Goal: Information Seeking & Learning: Learn about a topic

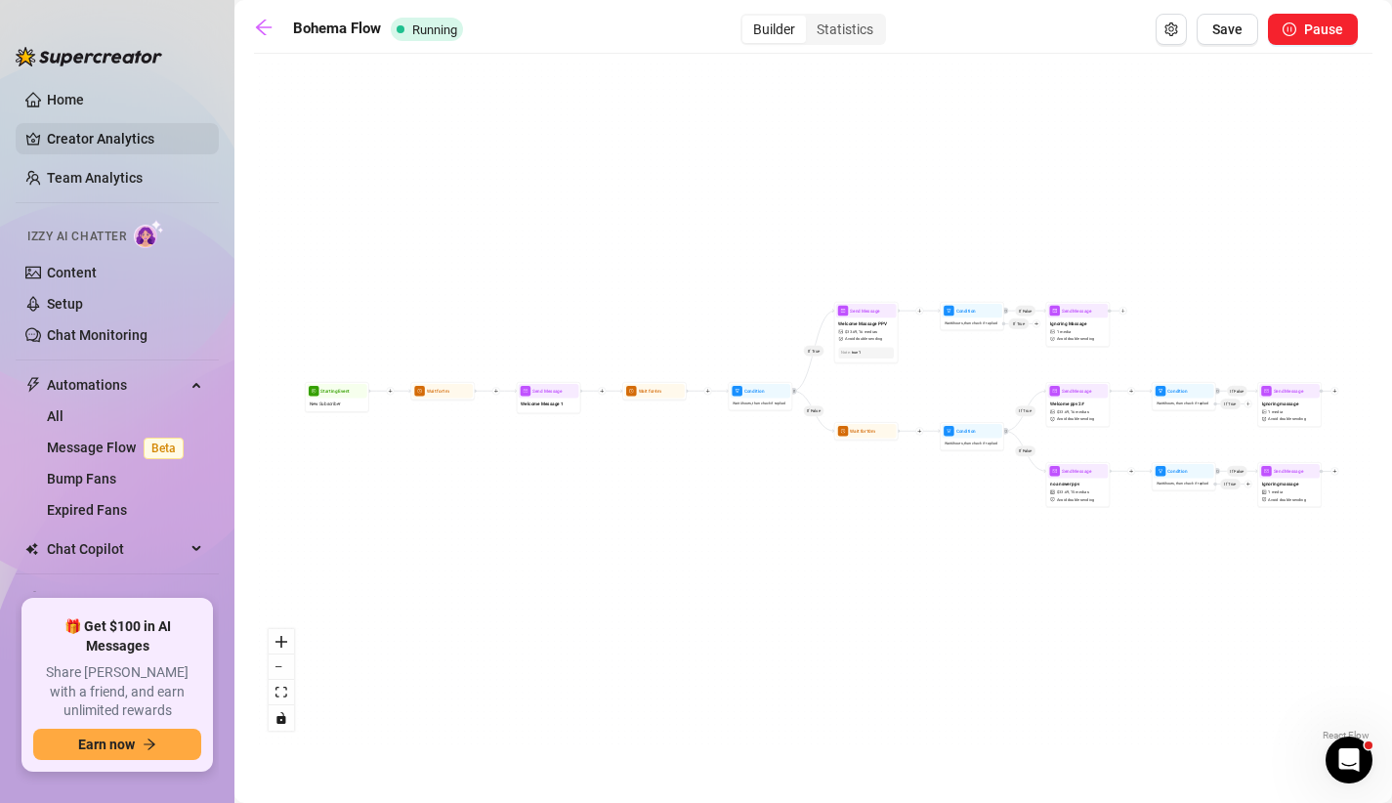
click at [163, 141] on link "Creator Analytics" at bounding box center [125, 138] width 156 height 31
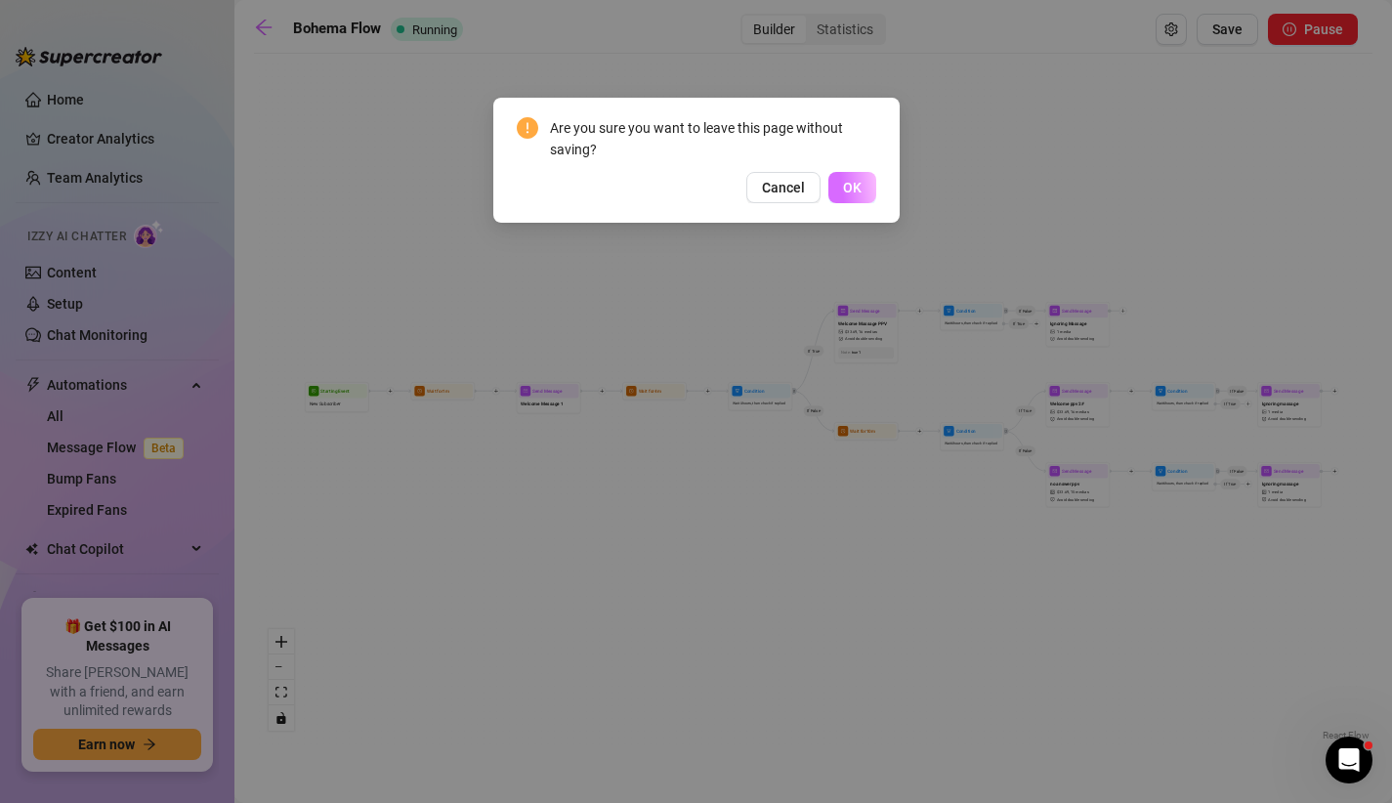
click at [838, 174] on button "OK" at bounding box center [852, 187] width 48 height 31
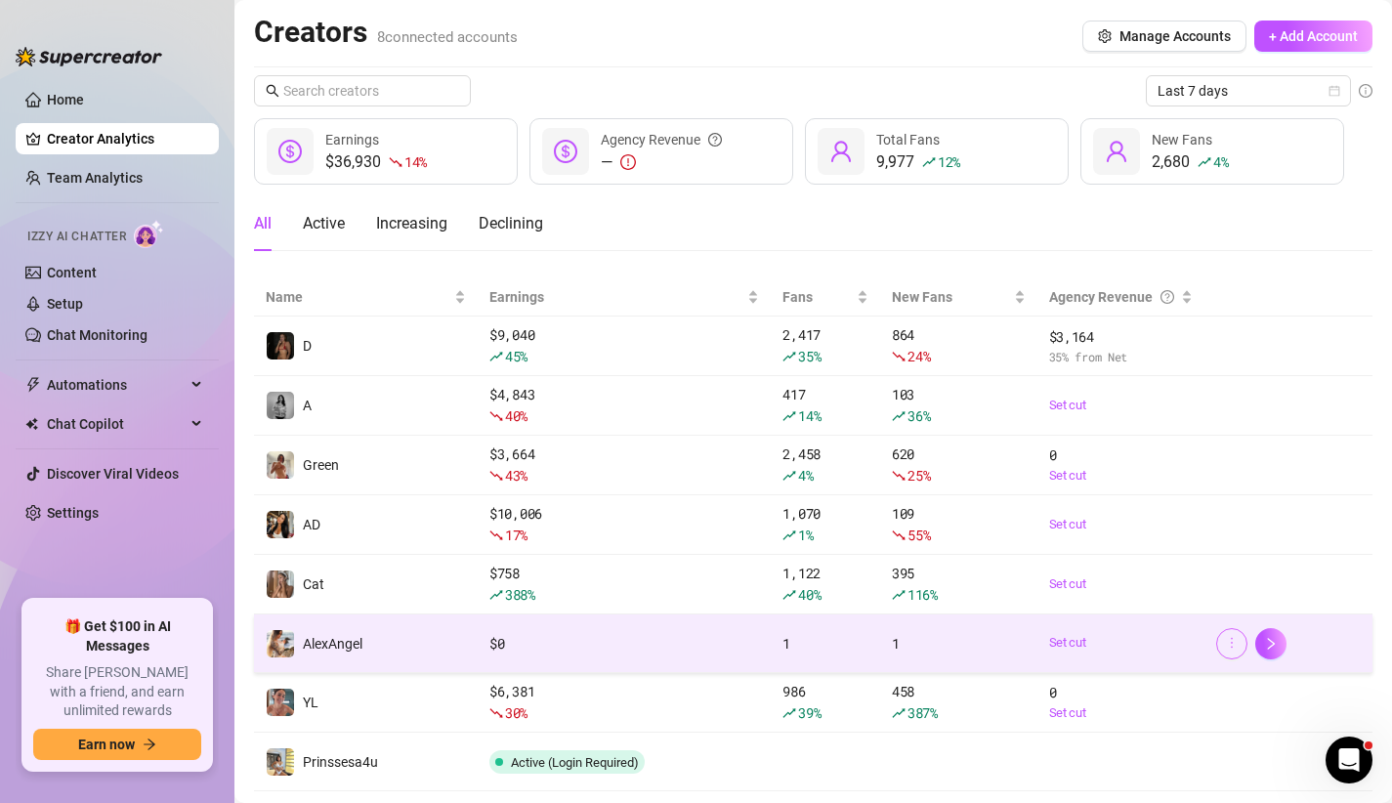
click at [1220, 639] on button "button" at bounding box center [1231, 643] width 31 height 31
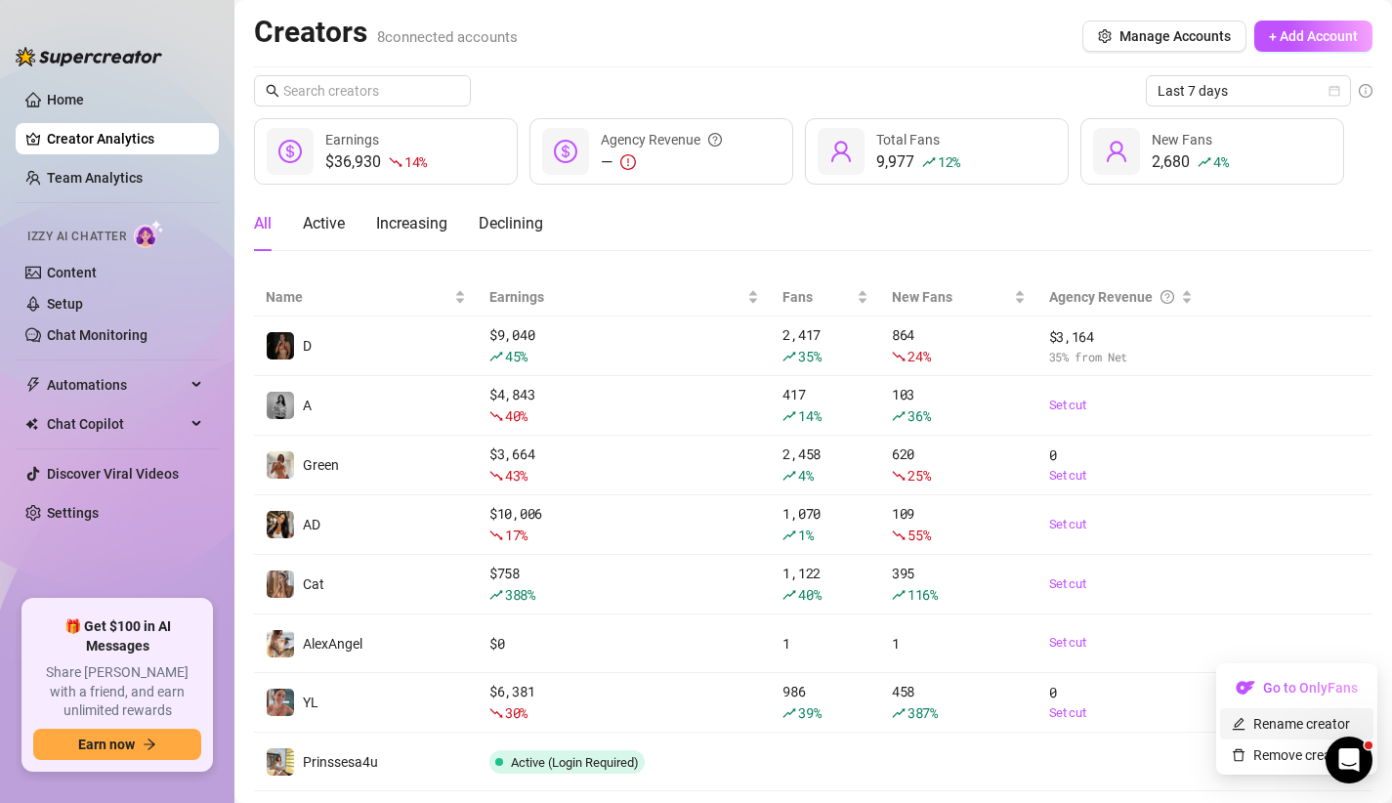
click at [1270, 718] on link "Rename creator" at bounding box center [1291, 724] width 118 height 16
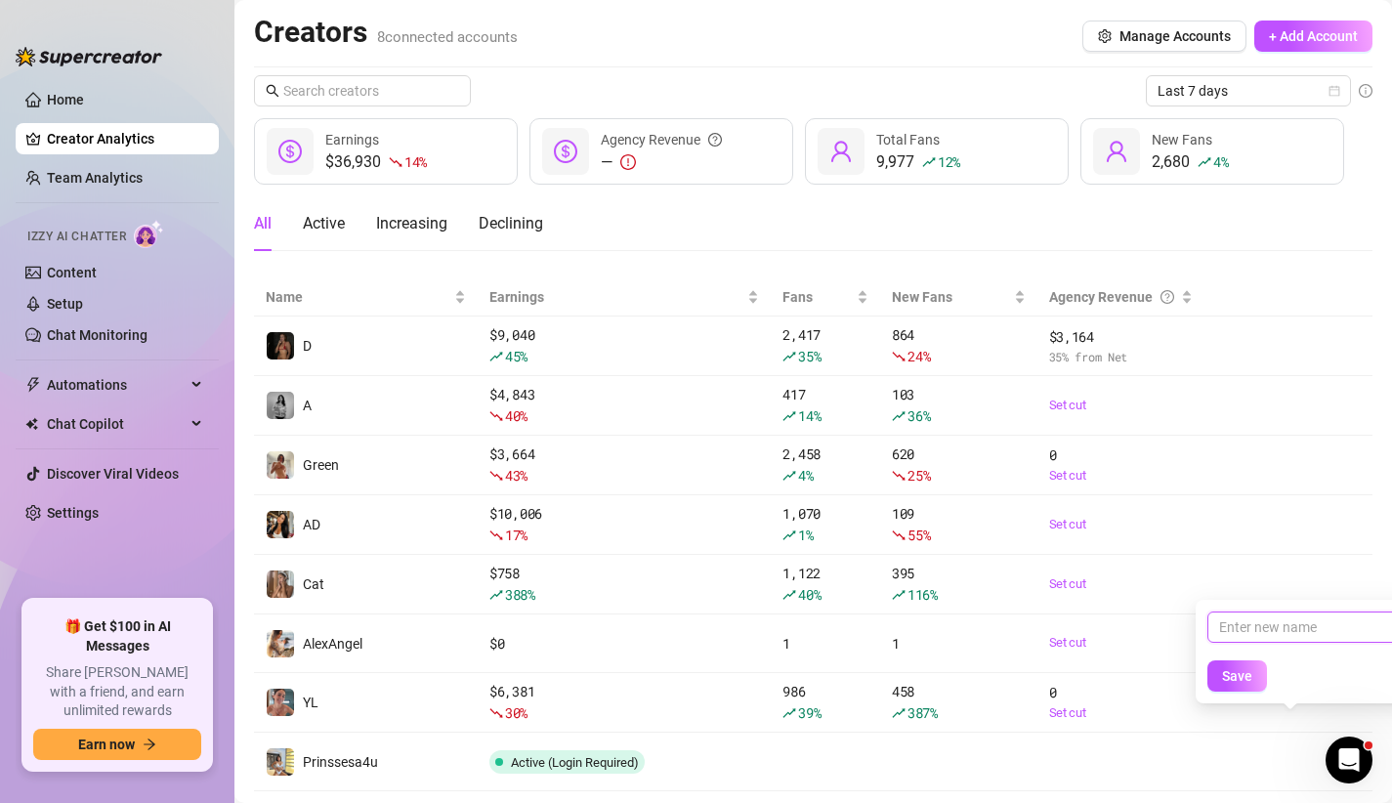
click at [1271, 624] on input "text" at bounding box center [1306, 627] width 197 height 31
type input "[PERSON_NAME]"
click at [1222, 682] on span "Save" at bounding box center [1237, 676] width 30 height 16
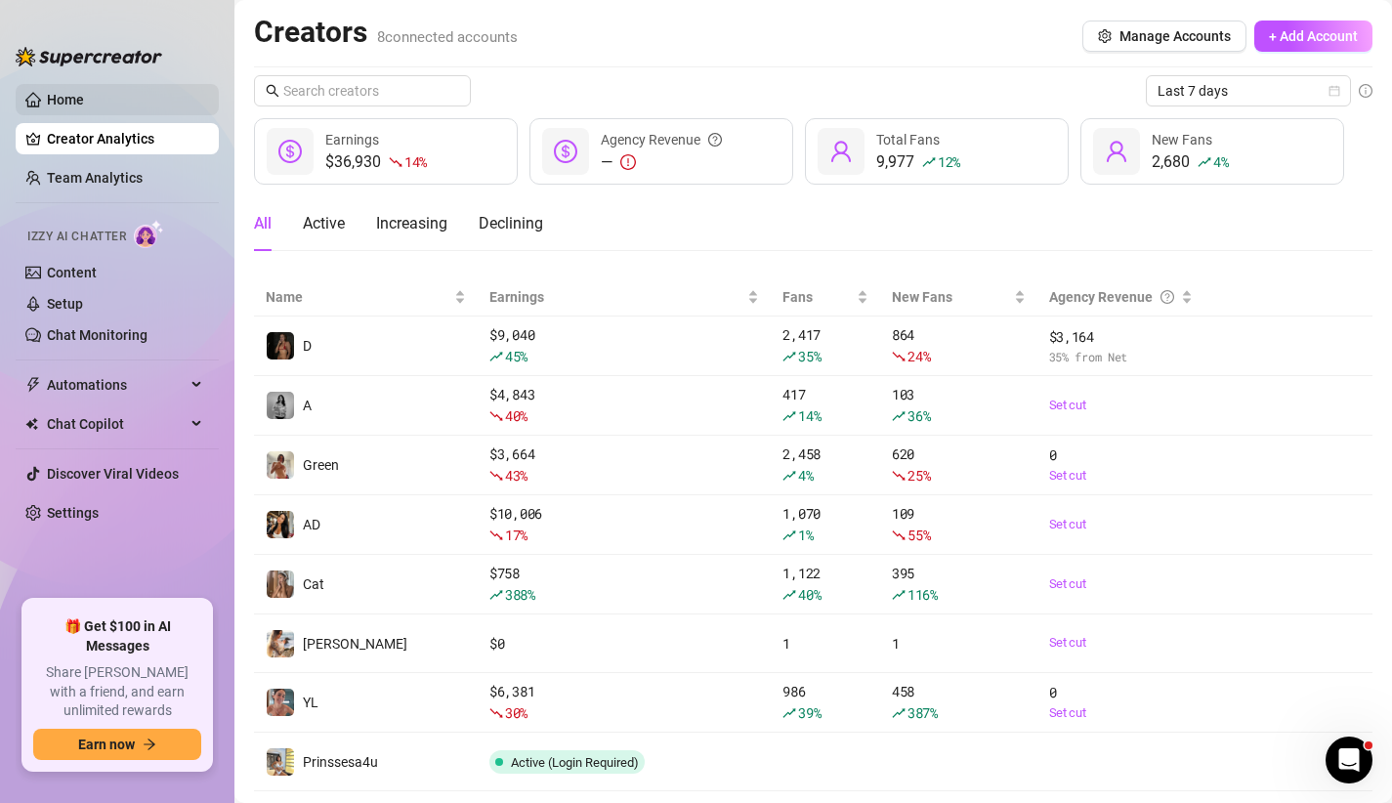
click at [65, 93] on link "Home" at bounding box center [65, 100] width 37 height 16
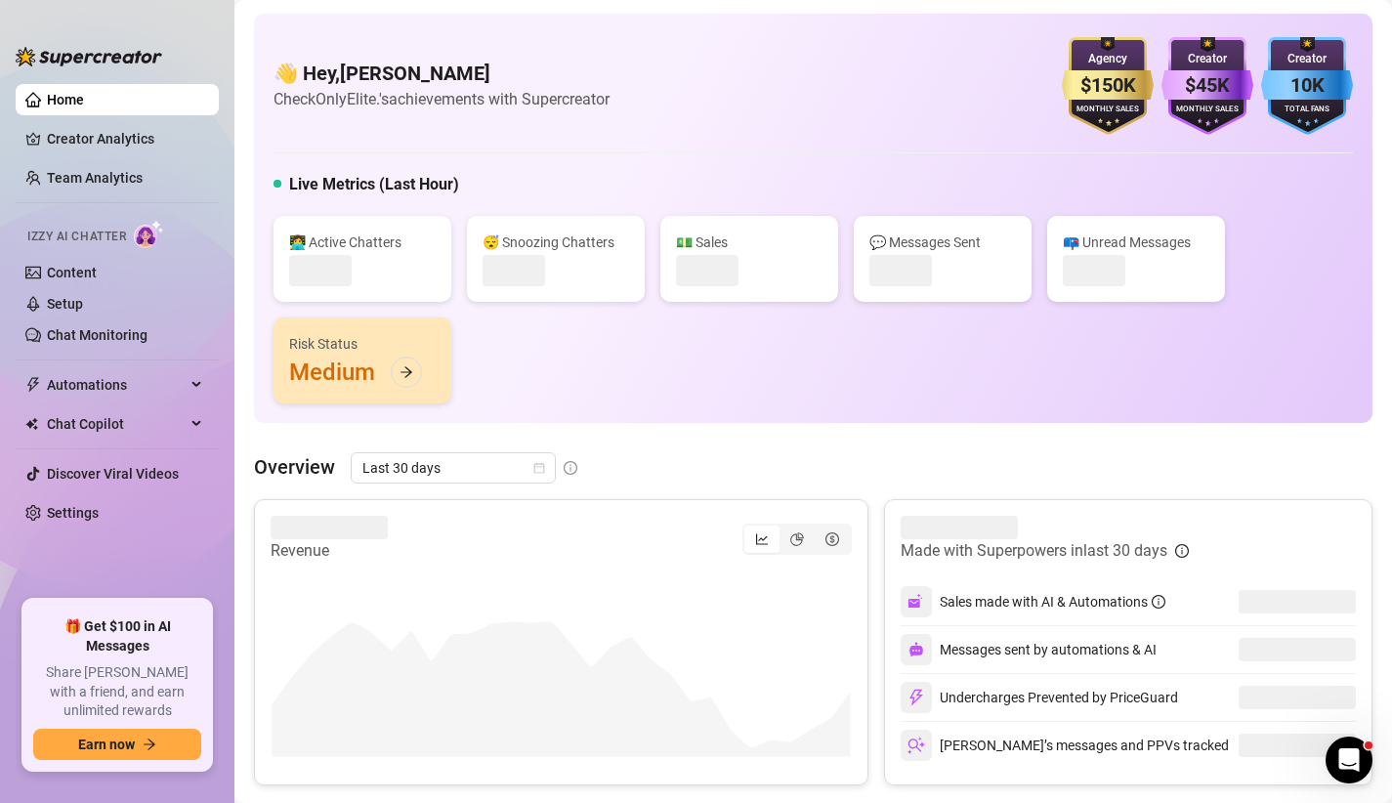
click at [542, 421] on div "👋 Hey, [PERSON_NAME] Check OnlyElite.'s achievements with Supercreator $150K Ag…" at bounding box center [813, 218] width 1119 height 409
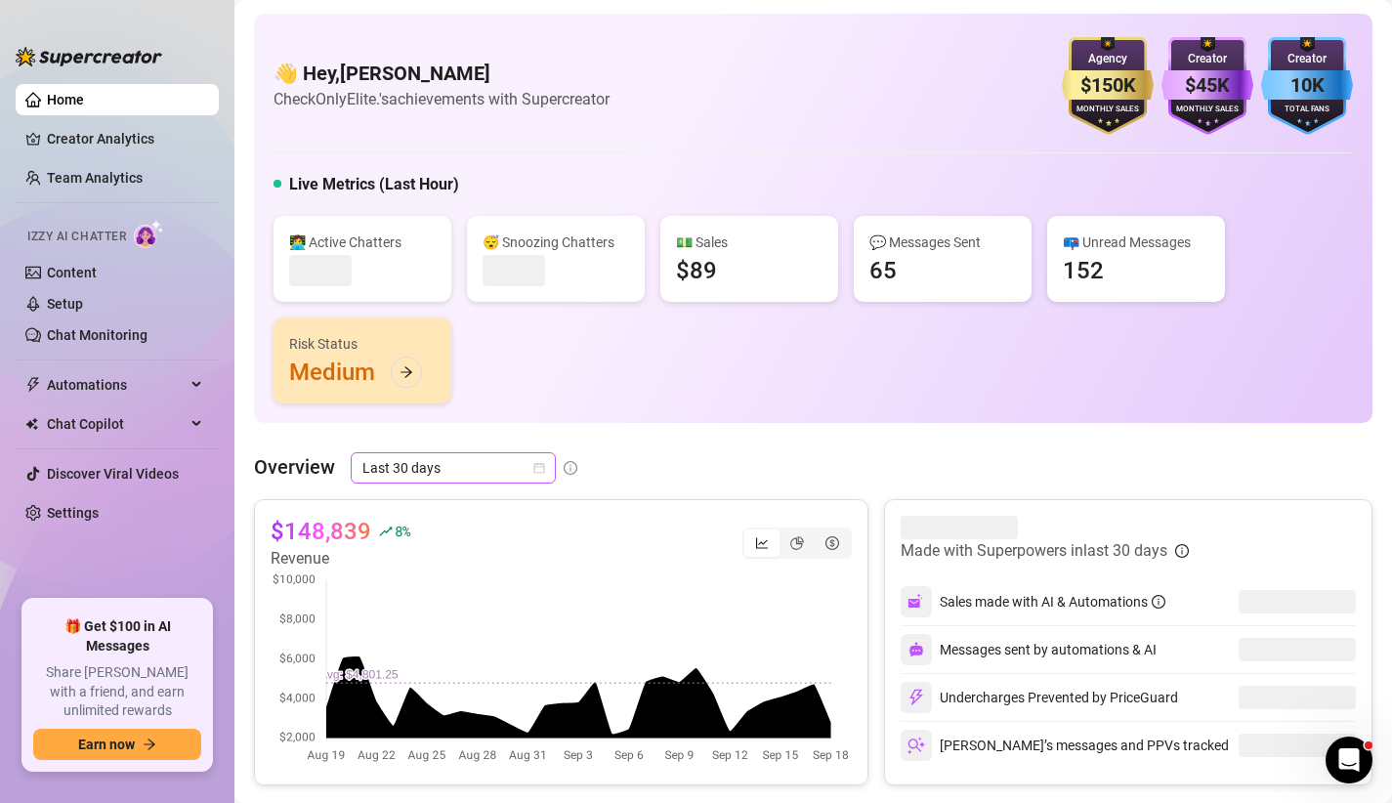
click at [550, 474] on div "Last 30 days" at bounding box center [453, 467] width 205 height 31
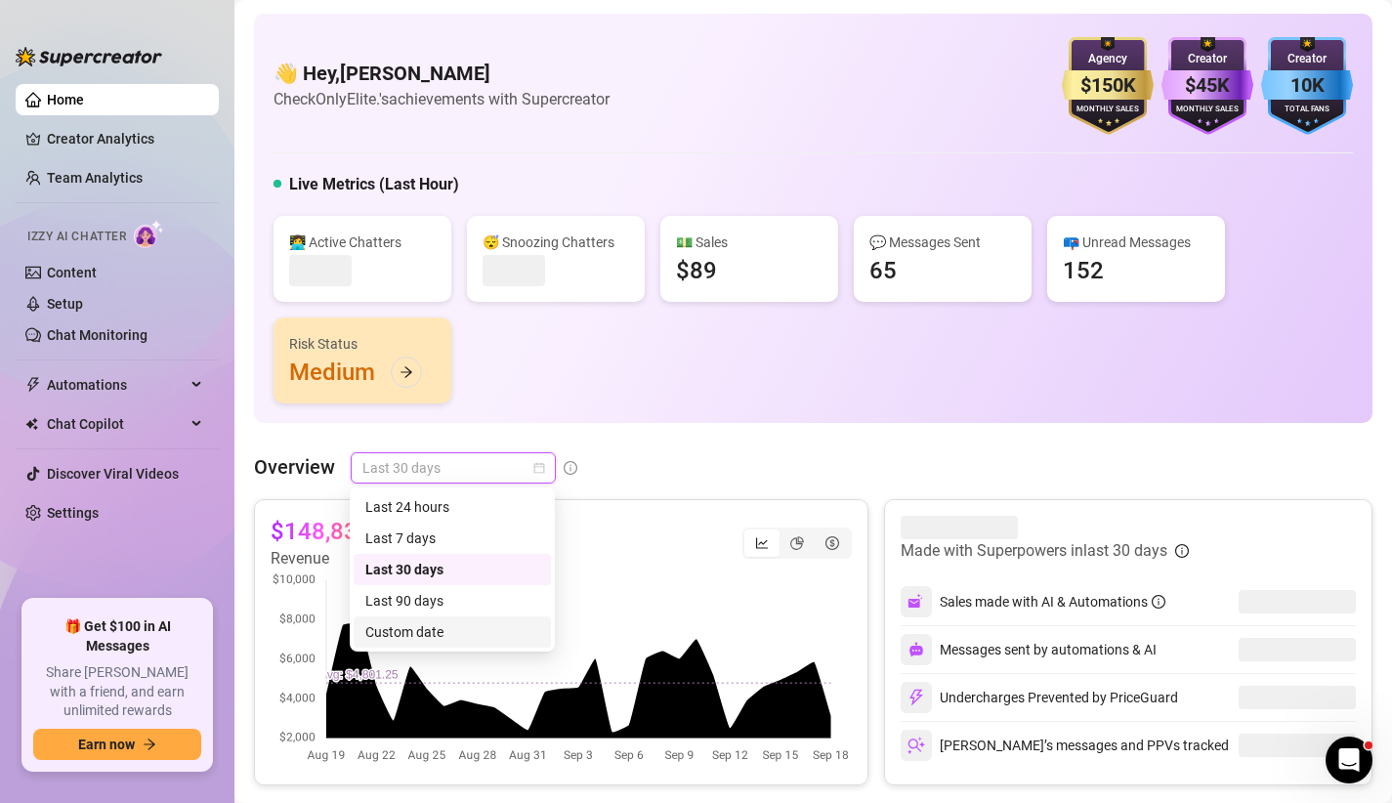
click at [446, 624] on div "Custom date" at bounding box center [452, 631] width 174 height 21
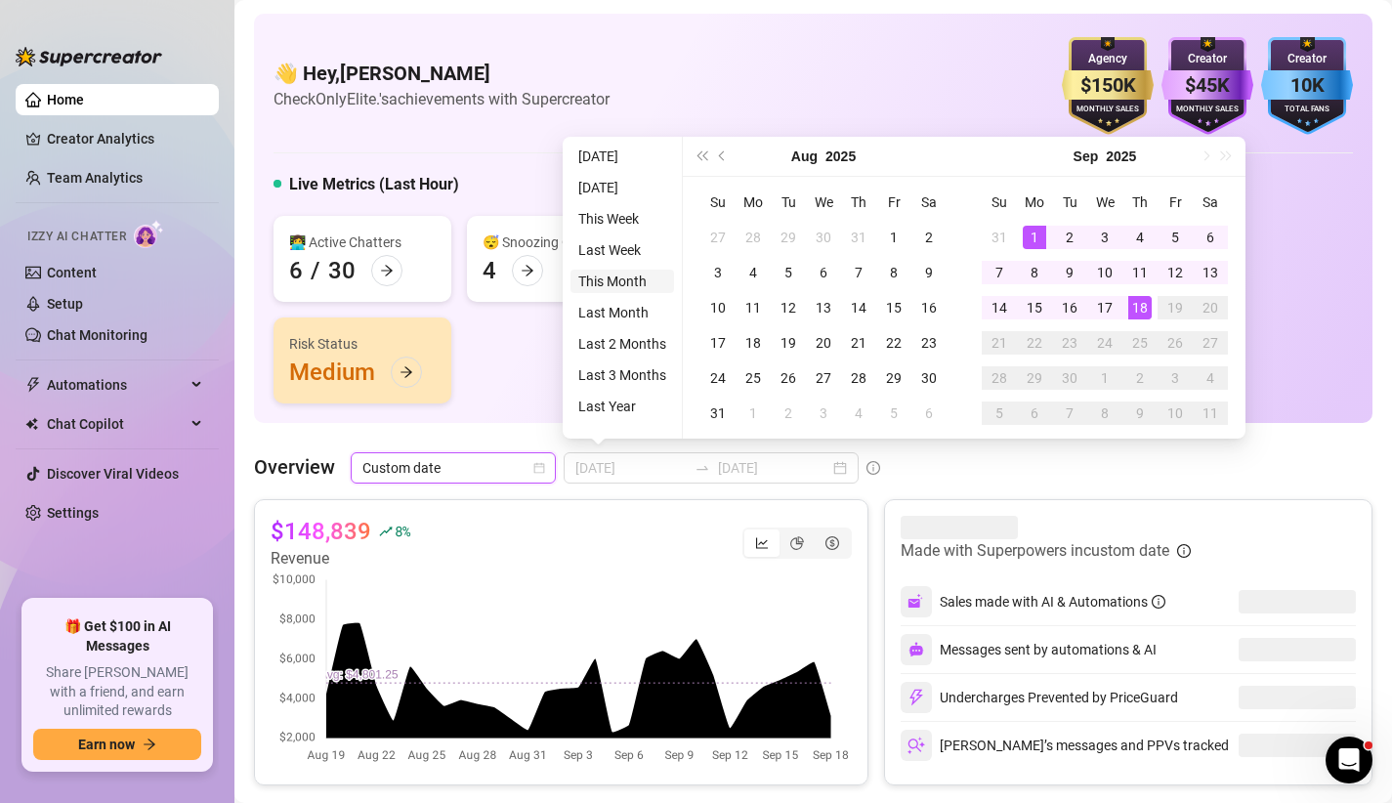
click at [630, 274] on li "This Month" at bounding box center [623, 281] width 104 height 23
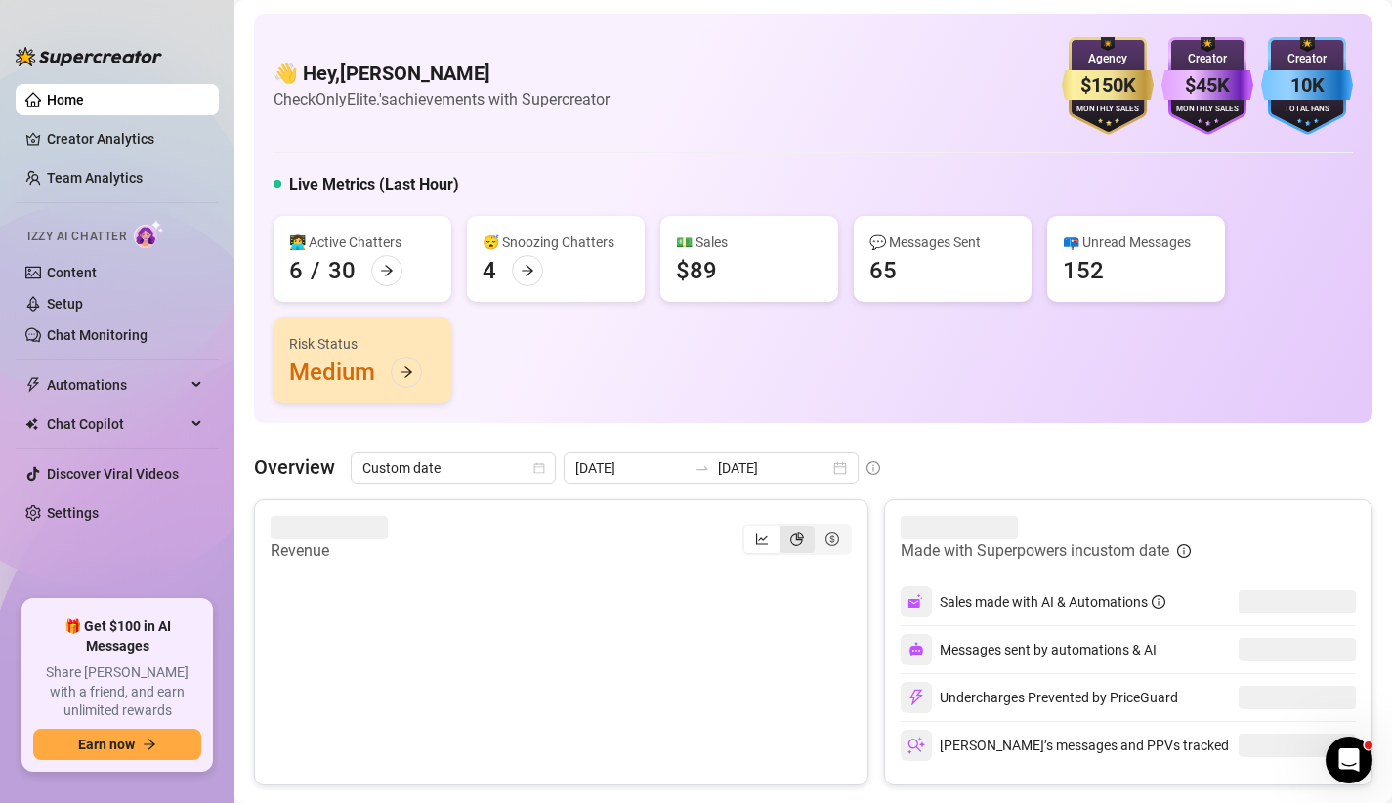
click at [793, 547] on div "segmented control" at bounding box center [797, 539] width 35 height 27
click at [785, 529] on input "segmented control" at bounding box center [785, 529] width 0 height 0
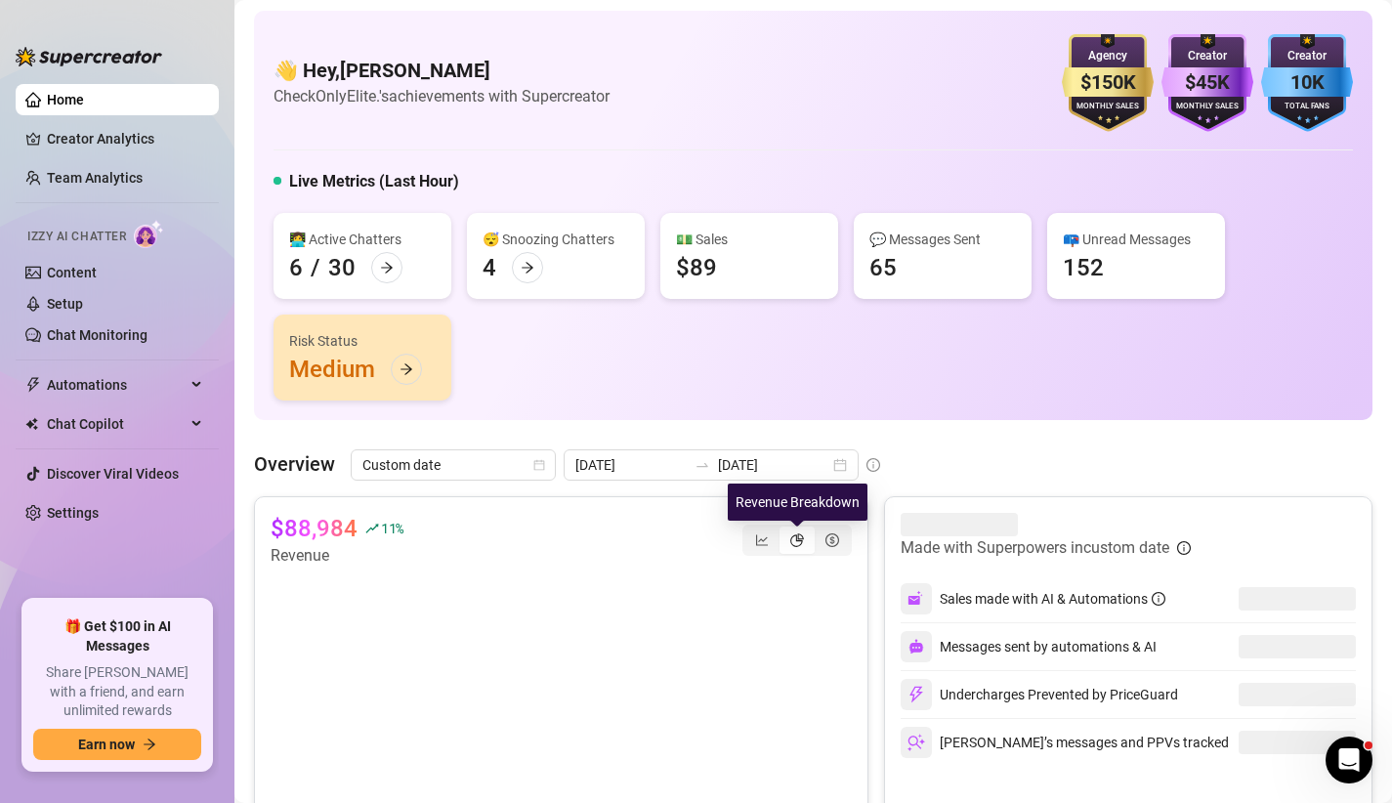
scroll to position [126, 0]
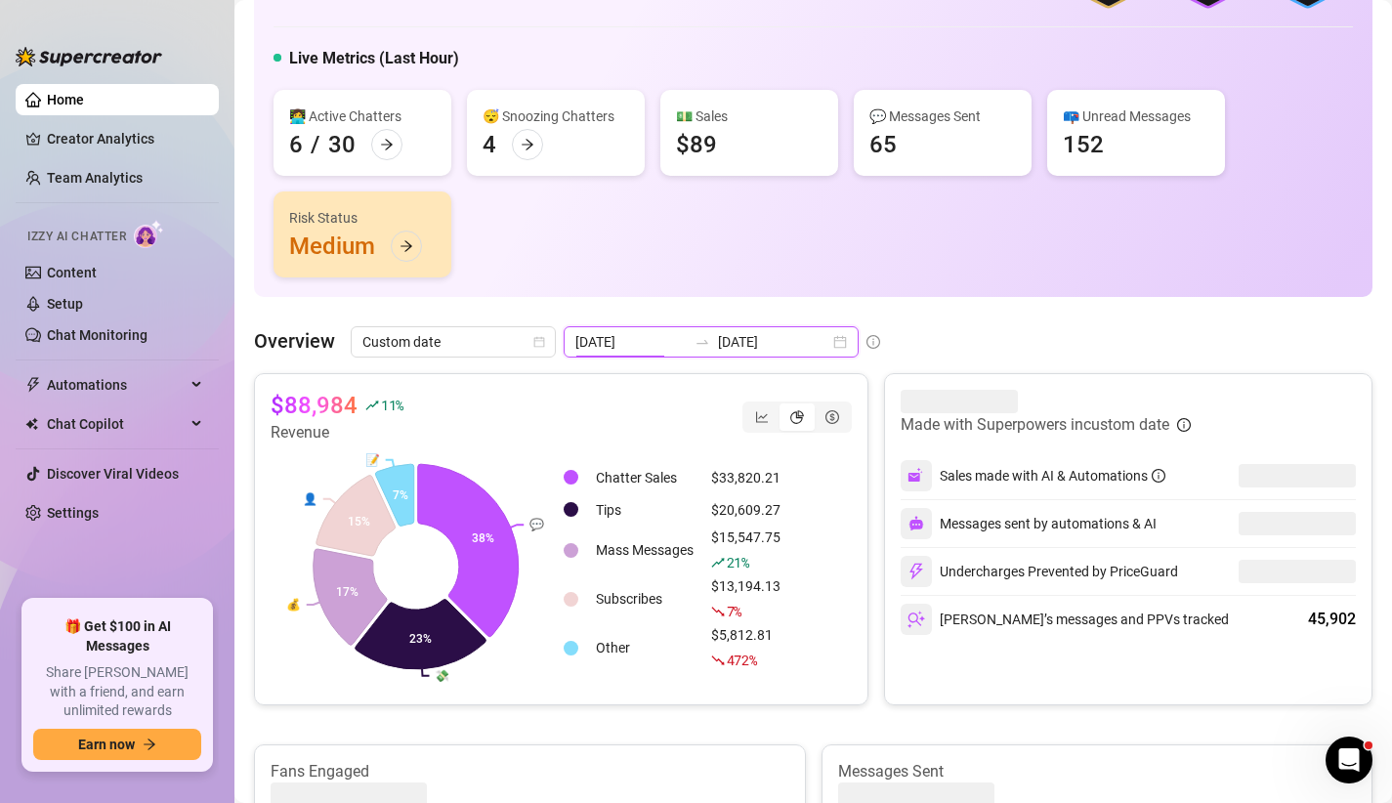
click at [602, 348] on input "[DATE]" at bounding box center [630, 341] width 111 height 21
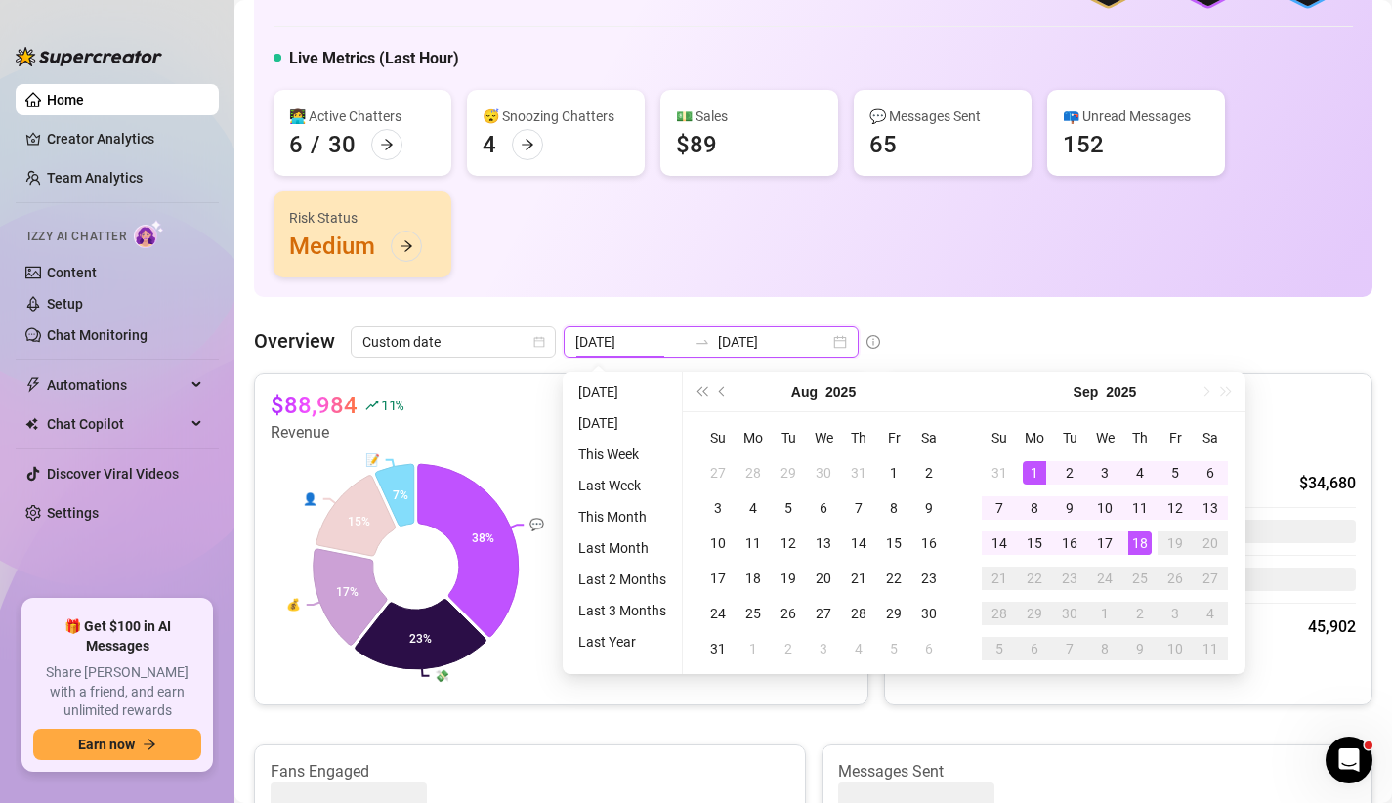
type input "[DATE]"
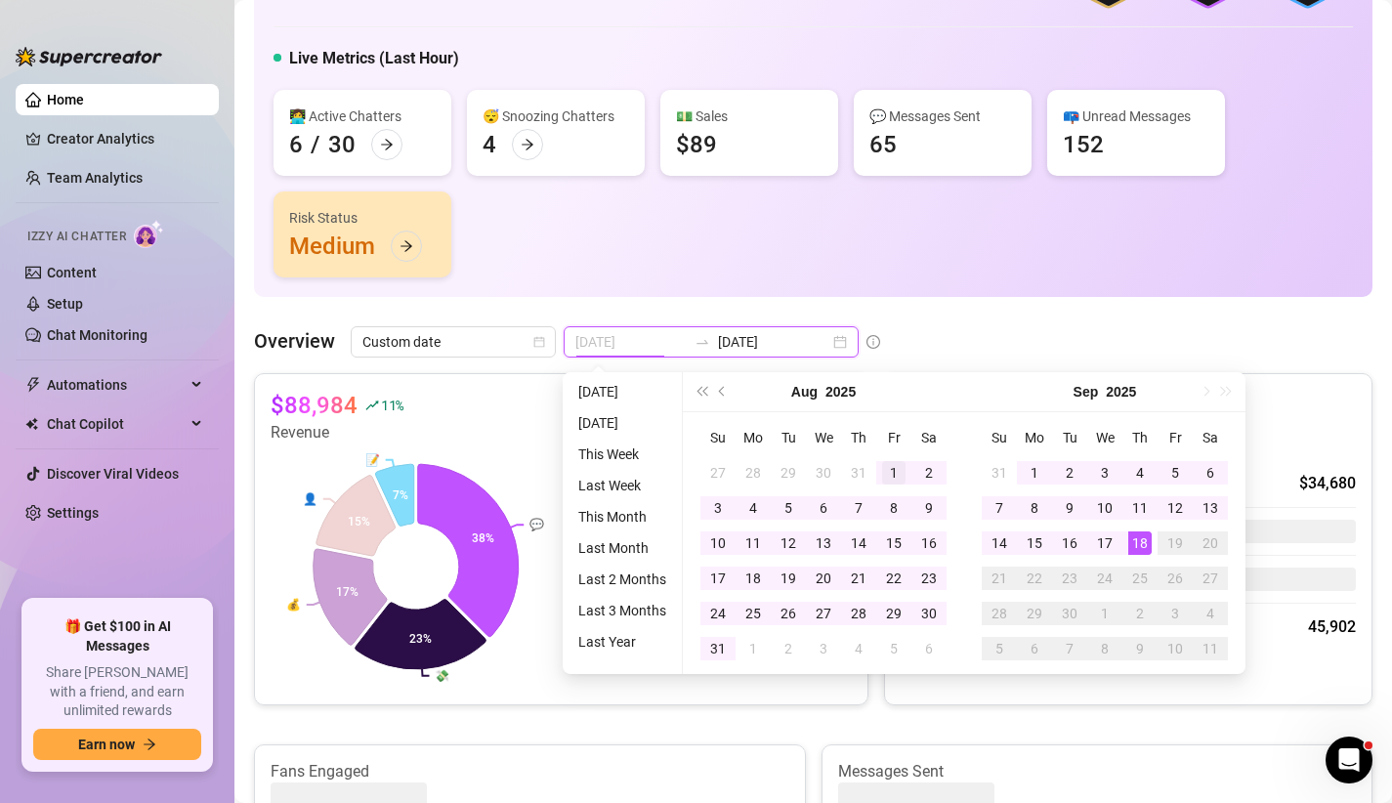
type input "[DATE]"
click at [884, 472] on div "1" at bounding box center [893, 472] width 23 height 23
type input "[DATE]"
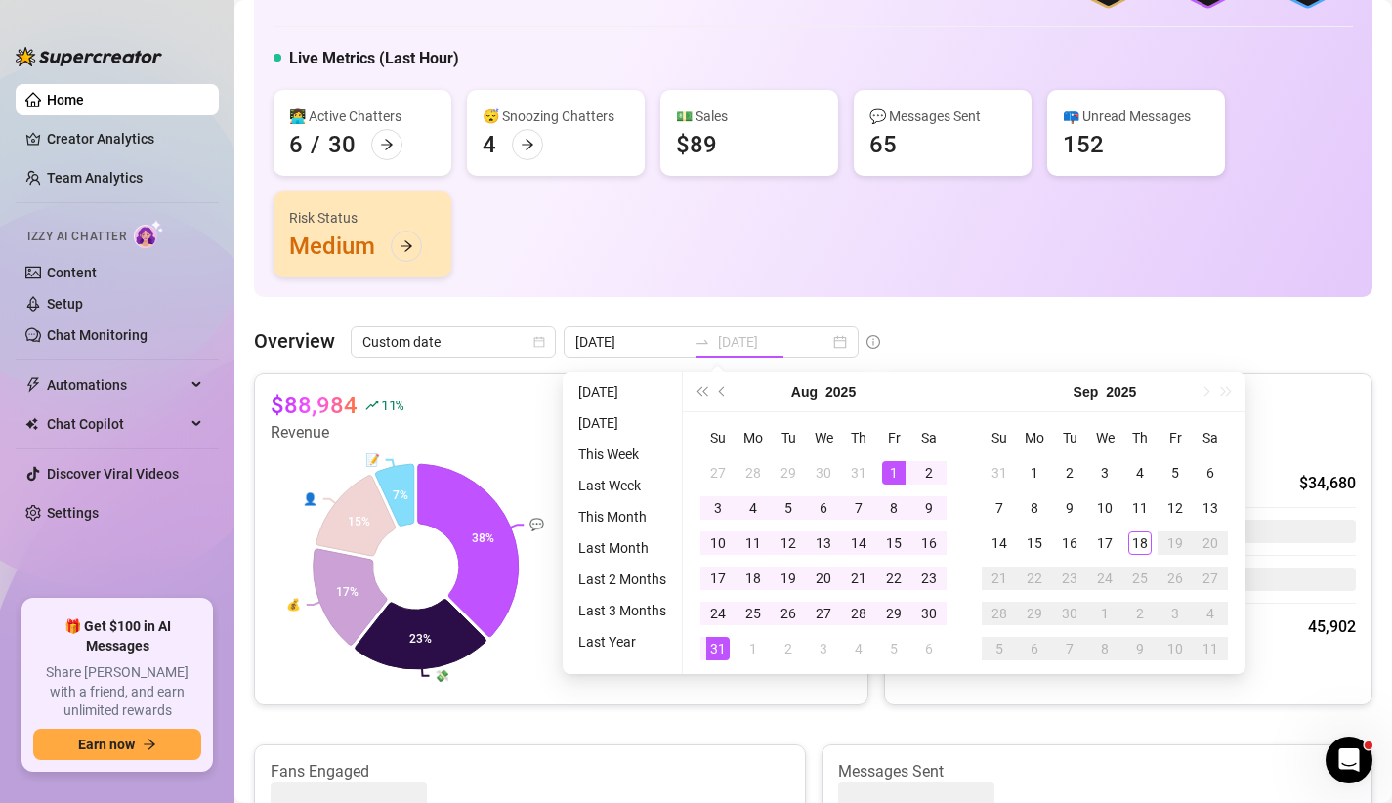
click at [712, 647] on div "31" at bounding box center [717, 648] width 23 height 23
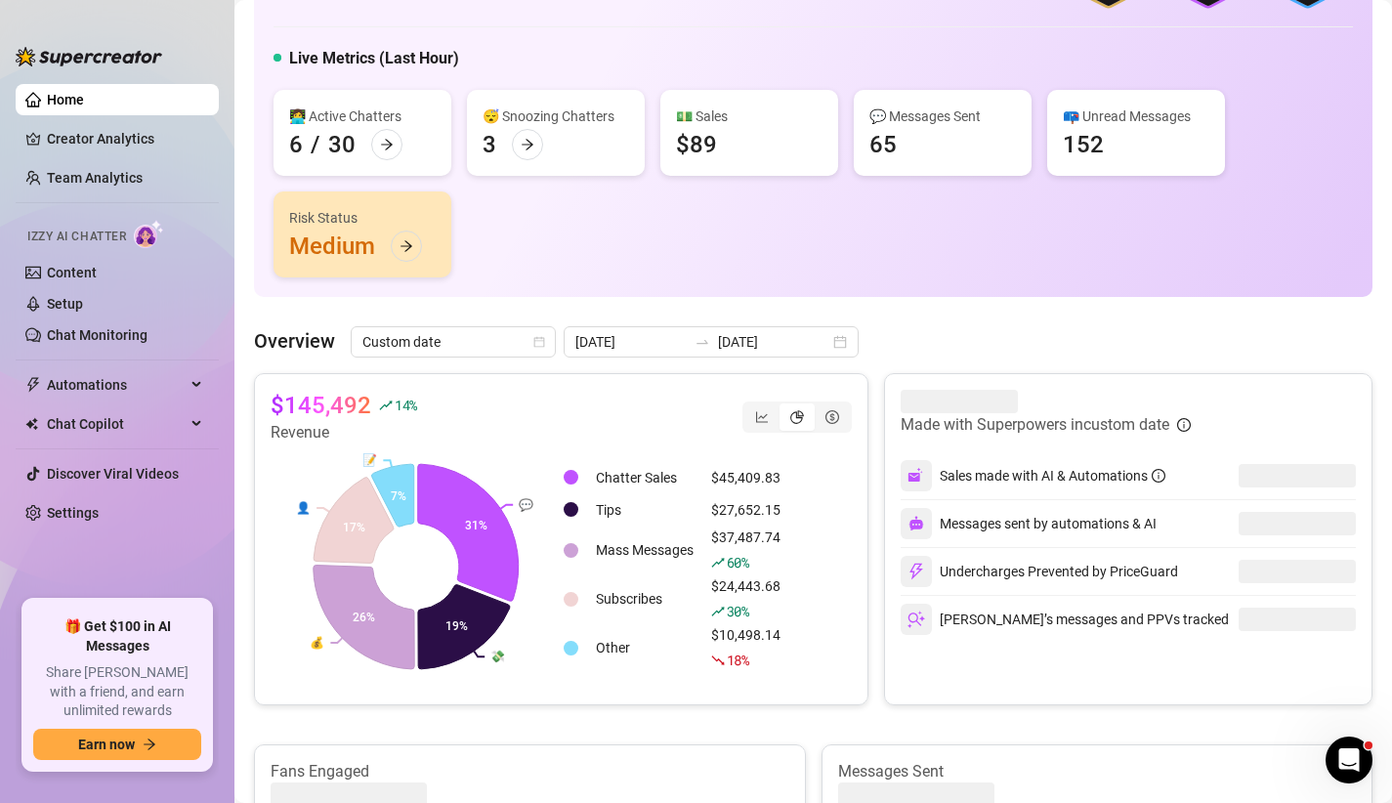
click at [84, 92] on link "Home" at bounding box center [65, 100] width 37 height 16
click at [60, 136] on link "Creator Analytics" at bounding box center [125, 138] width 156 height 31
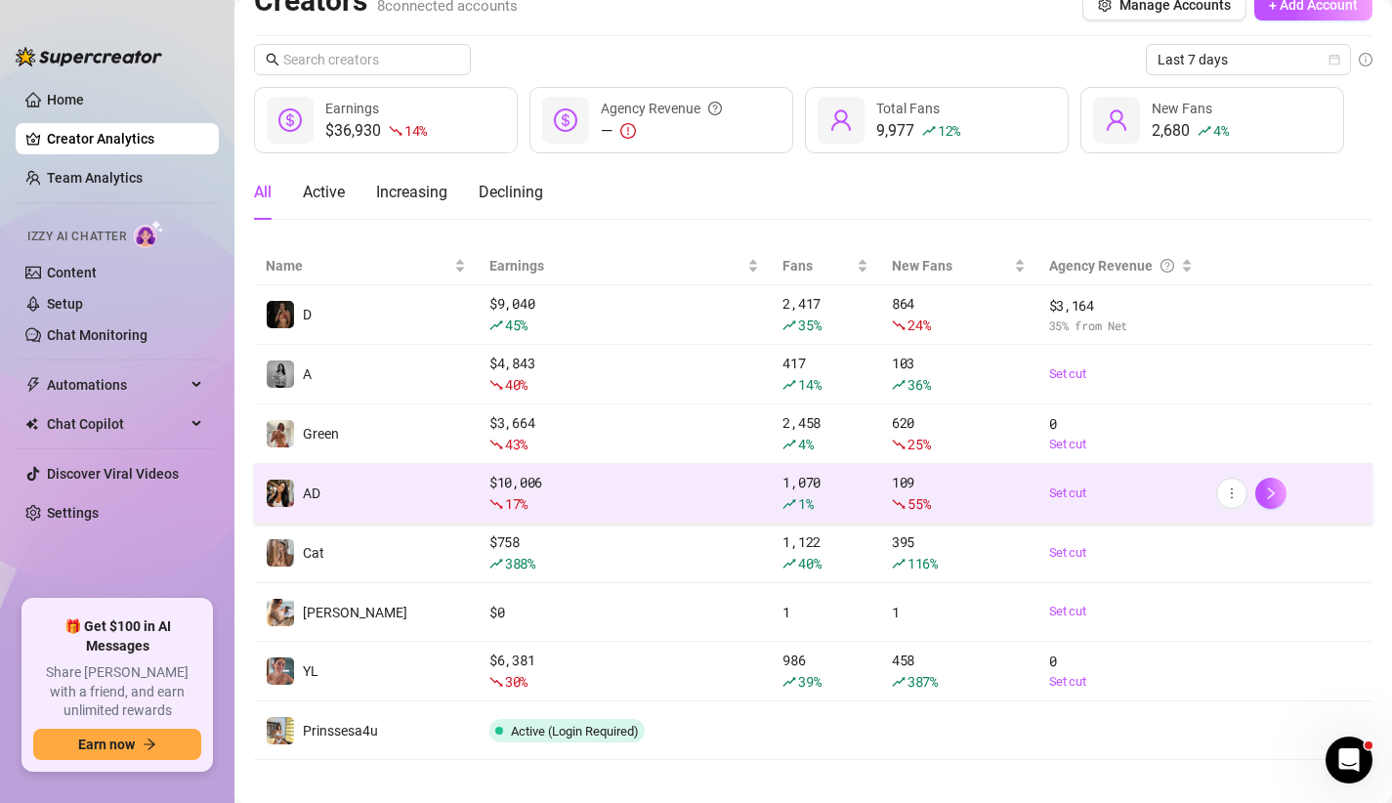
scroll to position [47, 0]
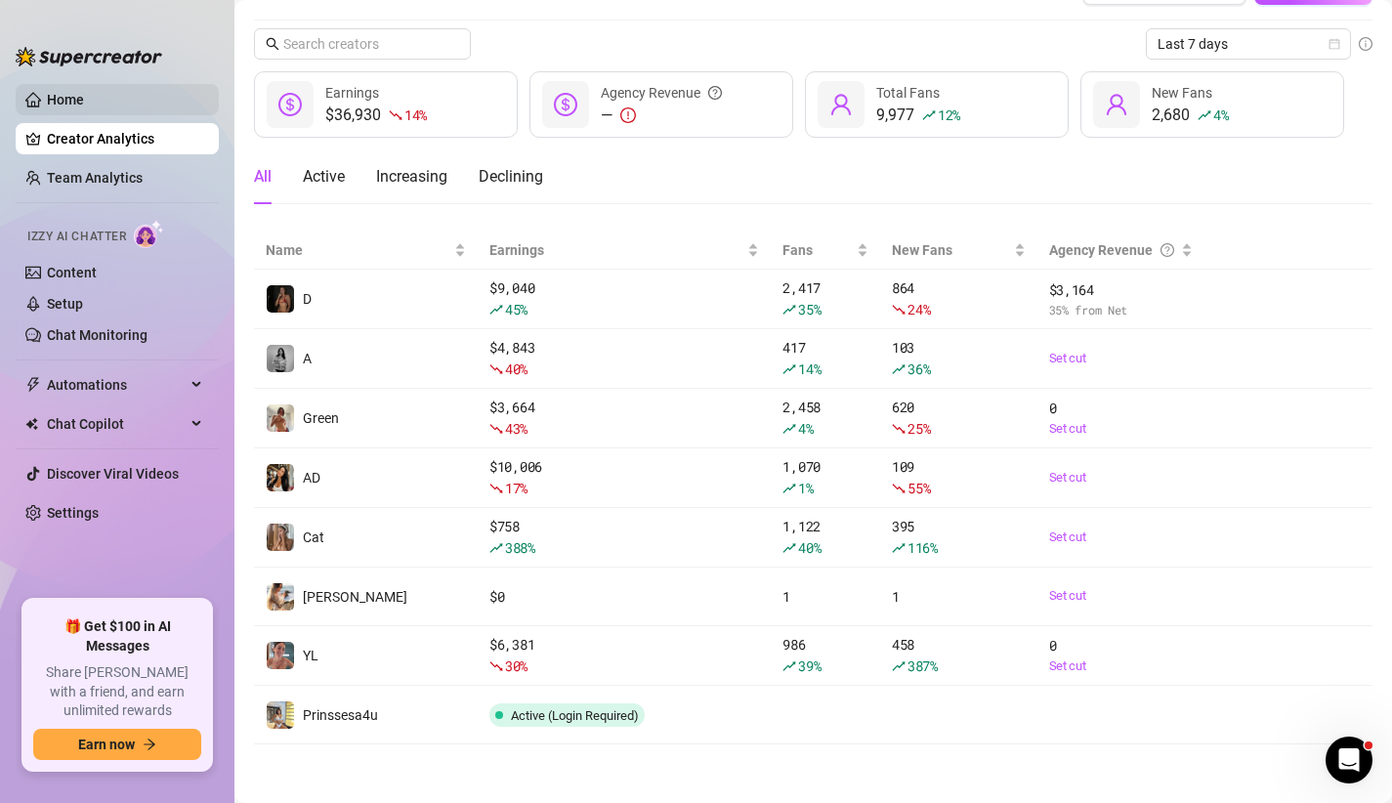
click at [84, 95] on link "Home" at bounding box center [65, 100] width 37 height 16
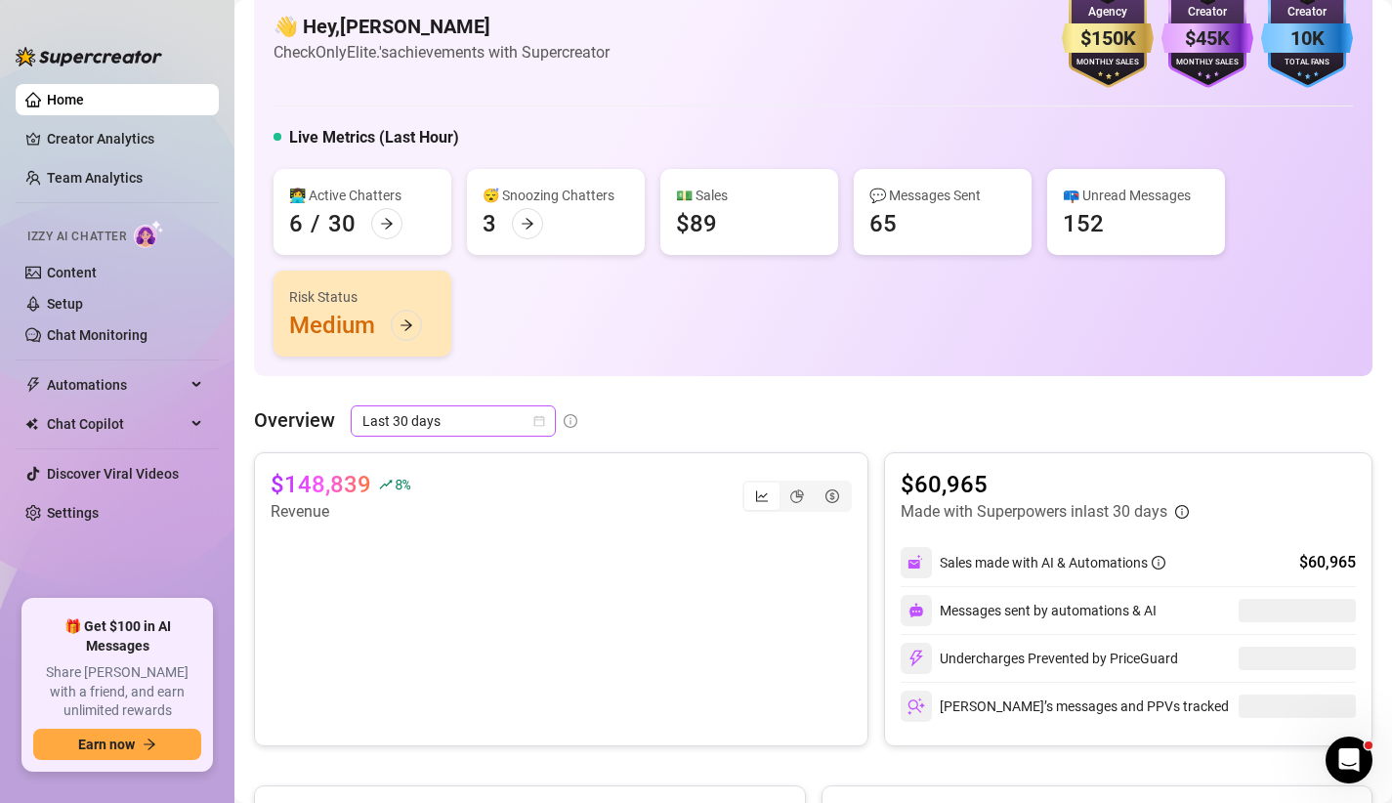
click at [400, 436] on div "Last 30 days" at bounding box center [453, 420] width 205 height 31
click at [132, 176] on link "Team Analytics" at bounding box center [95, 178] width 96 height 16
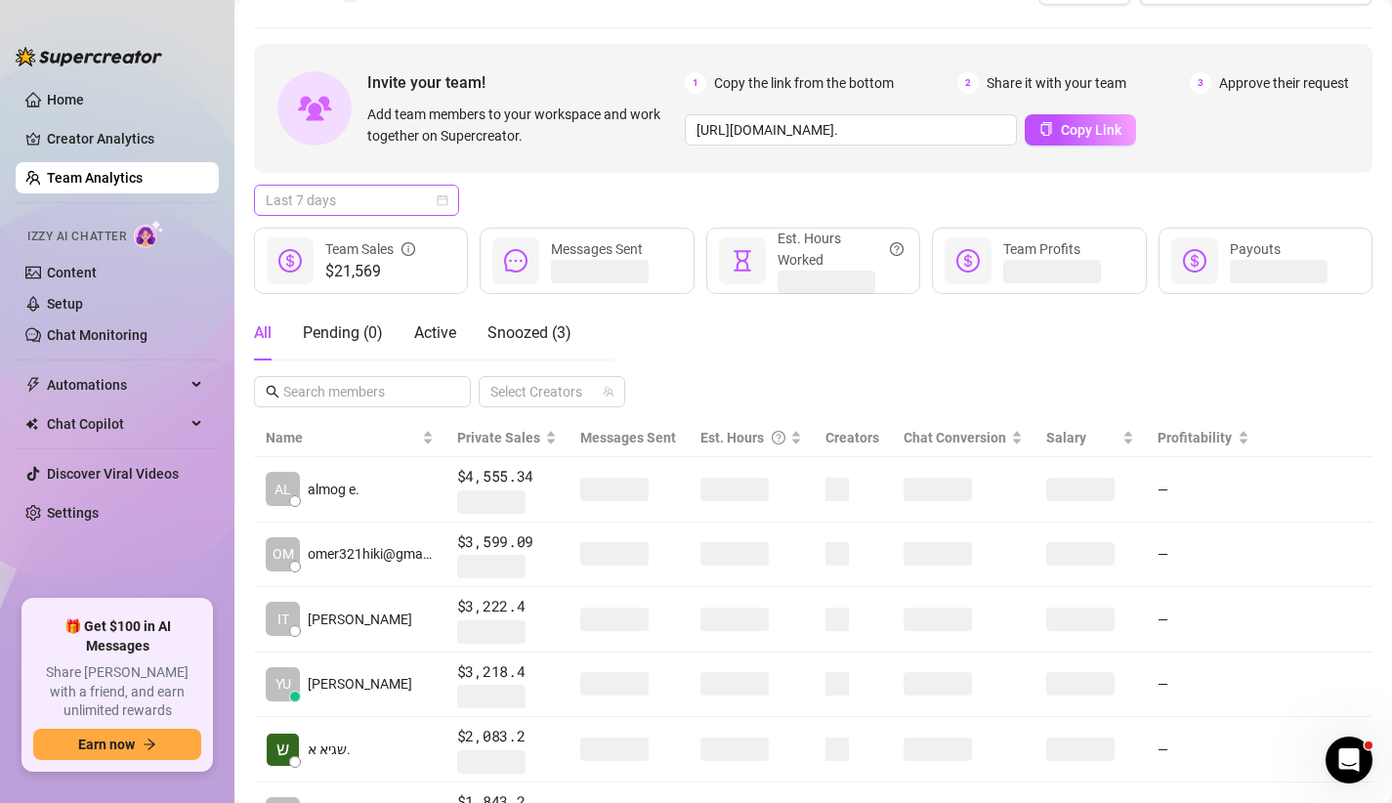
click at [447, 211] on div "Last 7 days" at bounding box center [356, 200] width 205 height 31
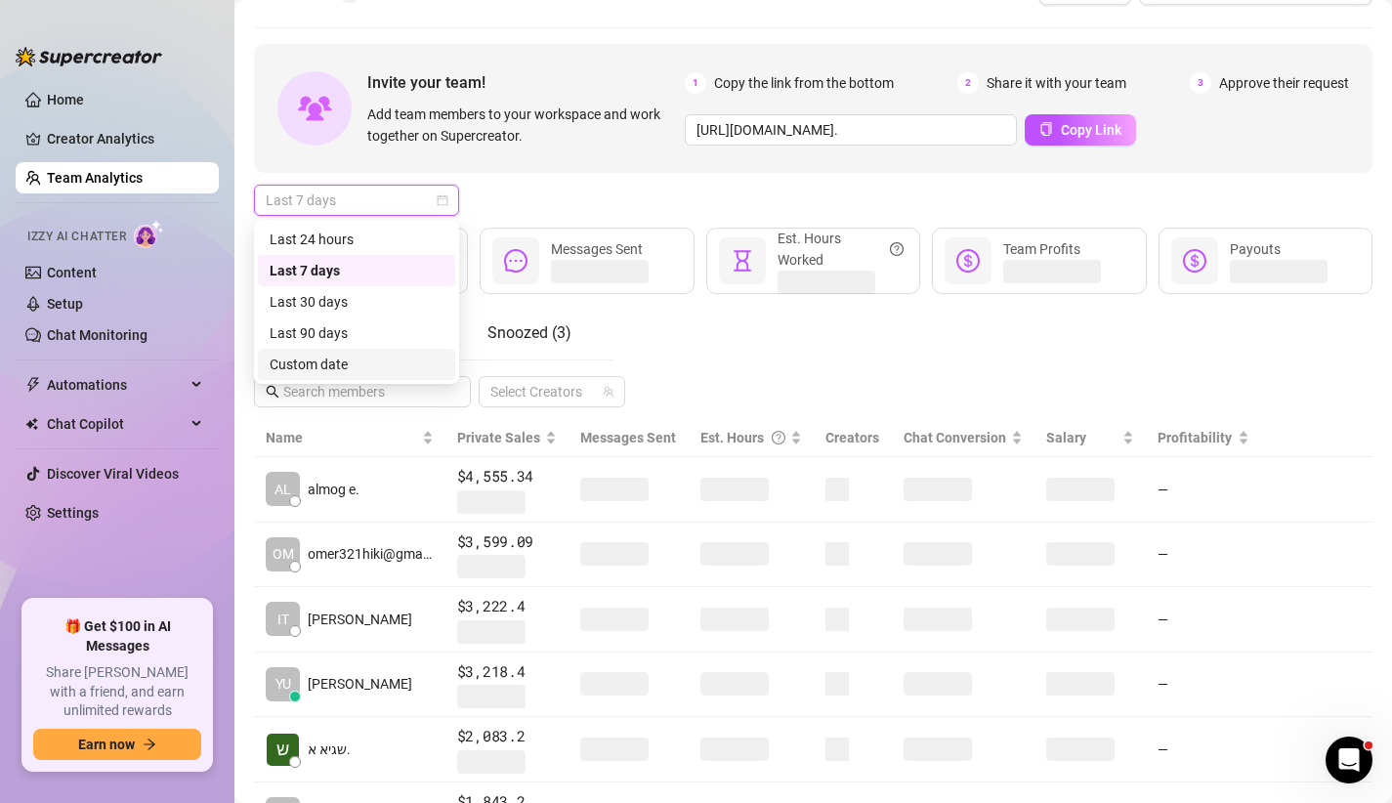
click at [375, 376] on div "Custom date" at bounding box center [356, 364] width 197 height 31
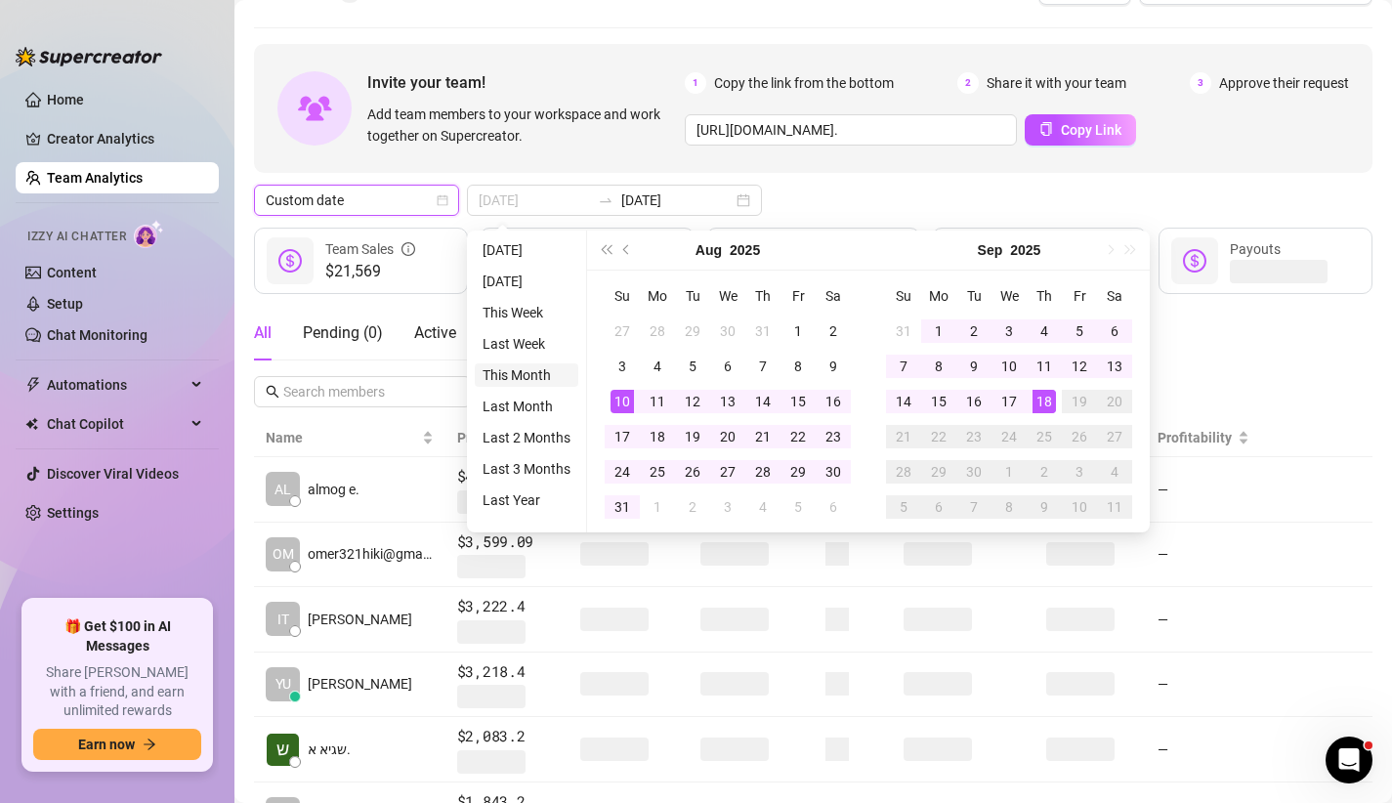
type input "[DATE]"
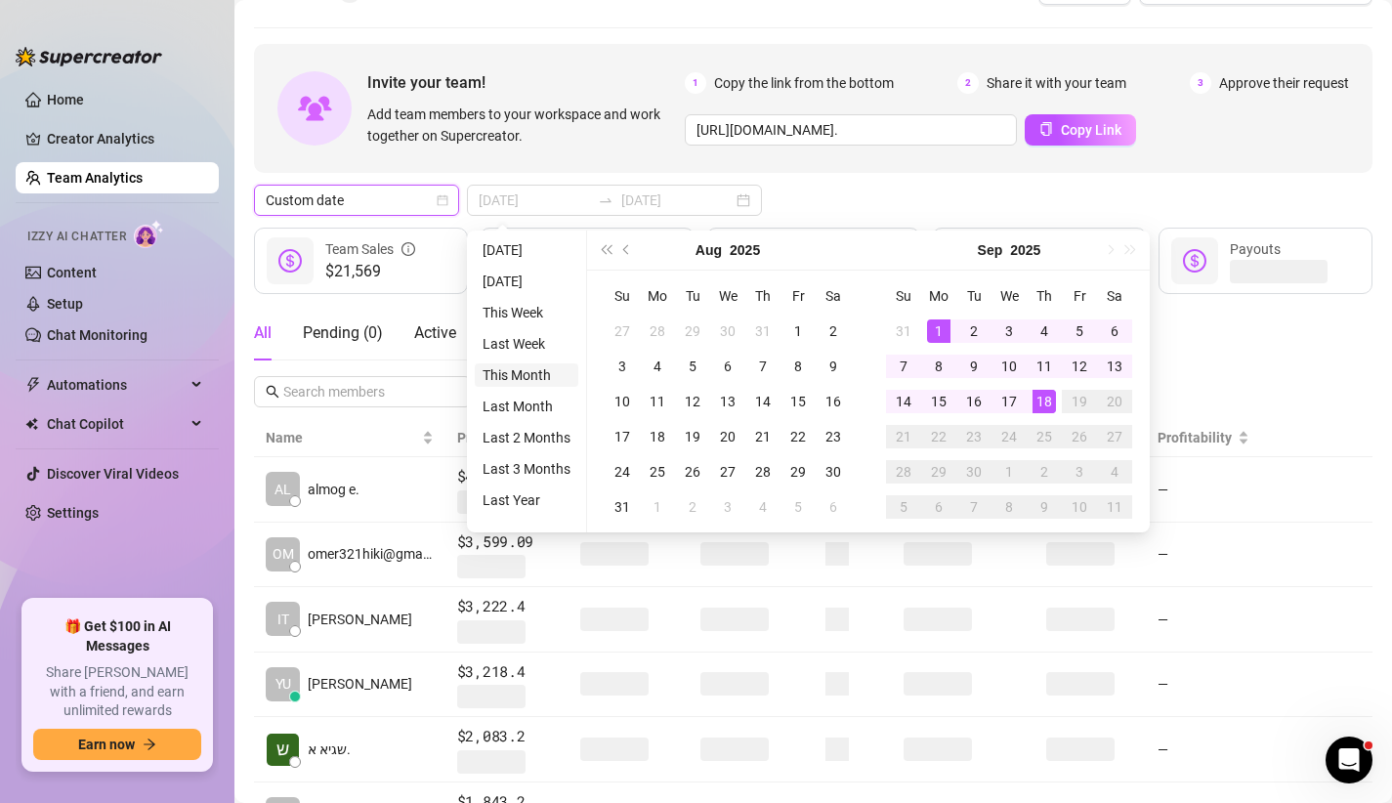
click at [522, 365] on li "This Month" at bounding box center [527, 374] width 104 height 23
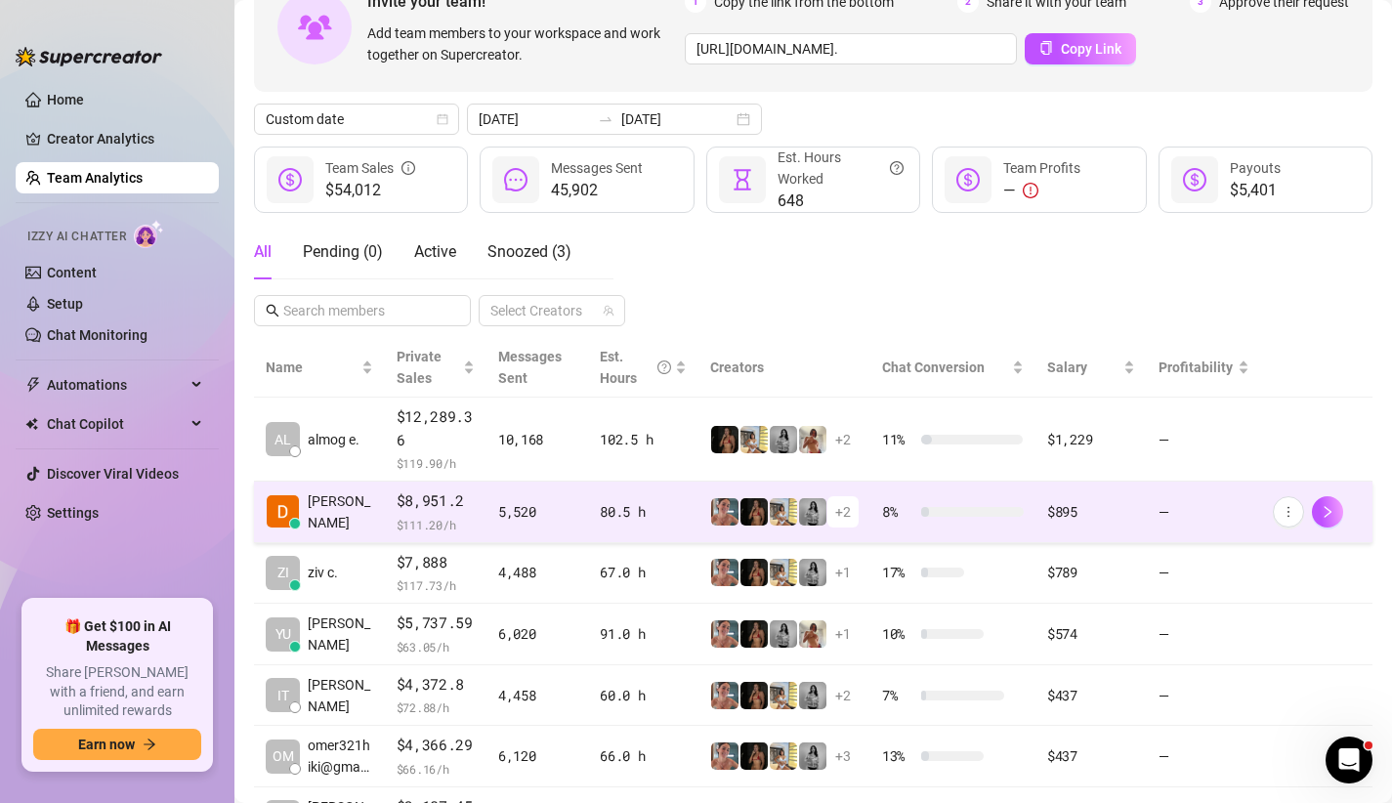
scroll to position [129, 0]
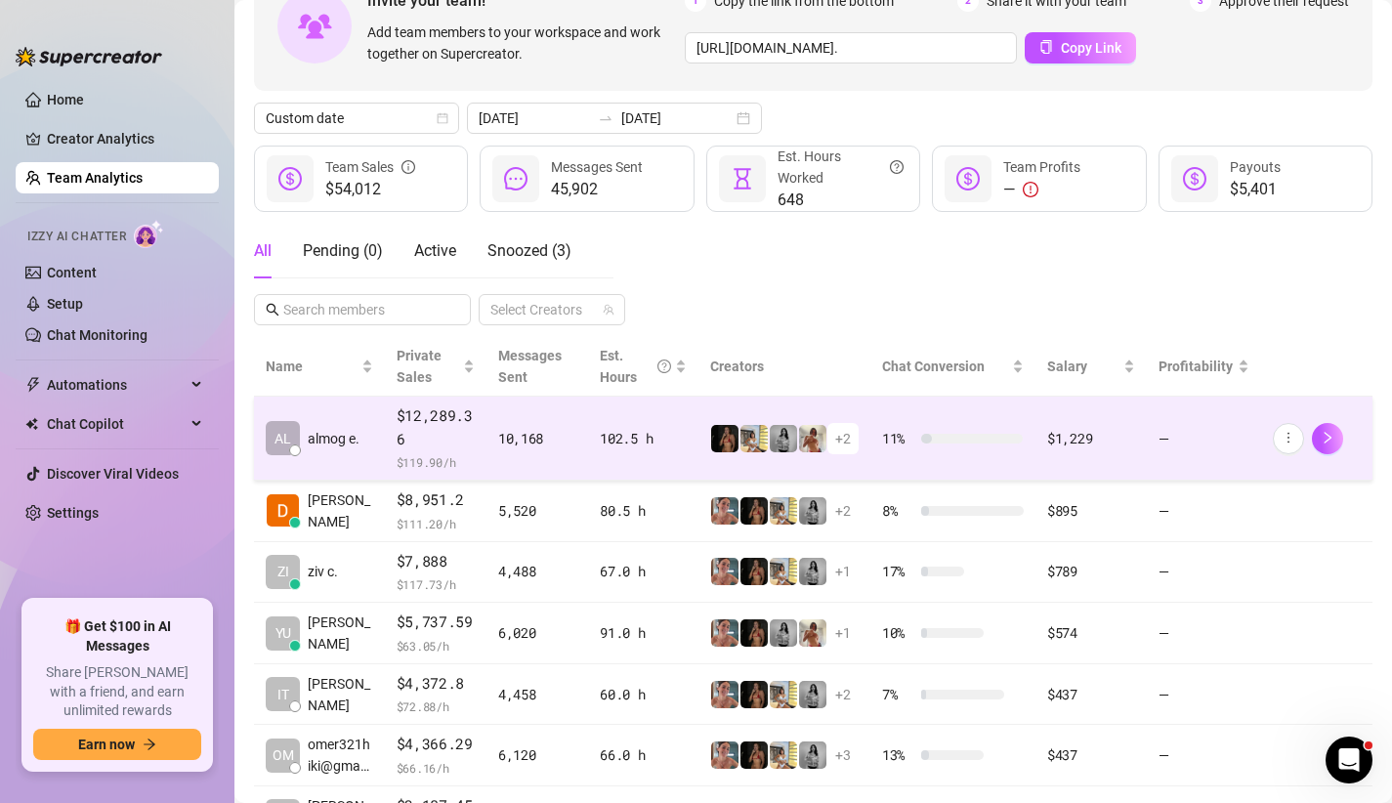
click at [713, 479] on td "+ 2" at bounding box center [785, 439] width 172 height 84
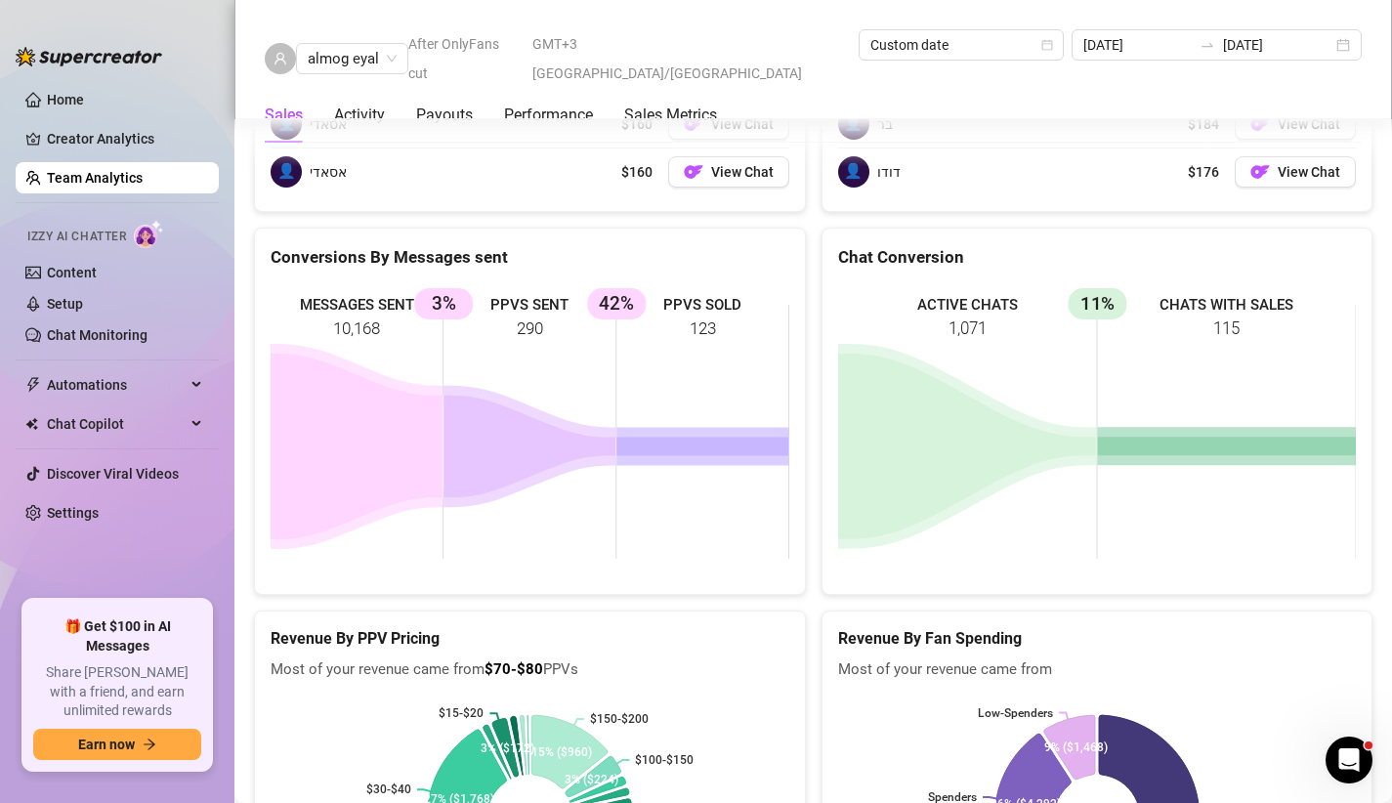
scroll to position [3166, 0]
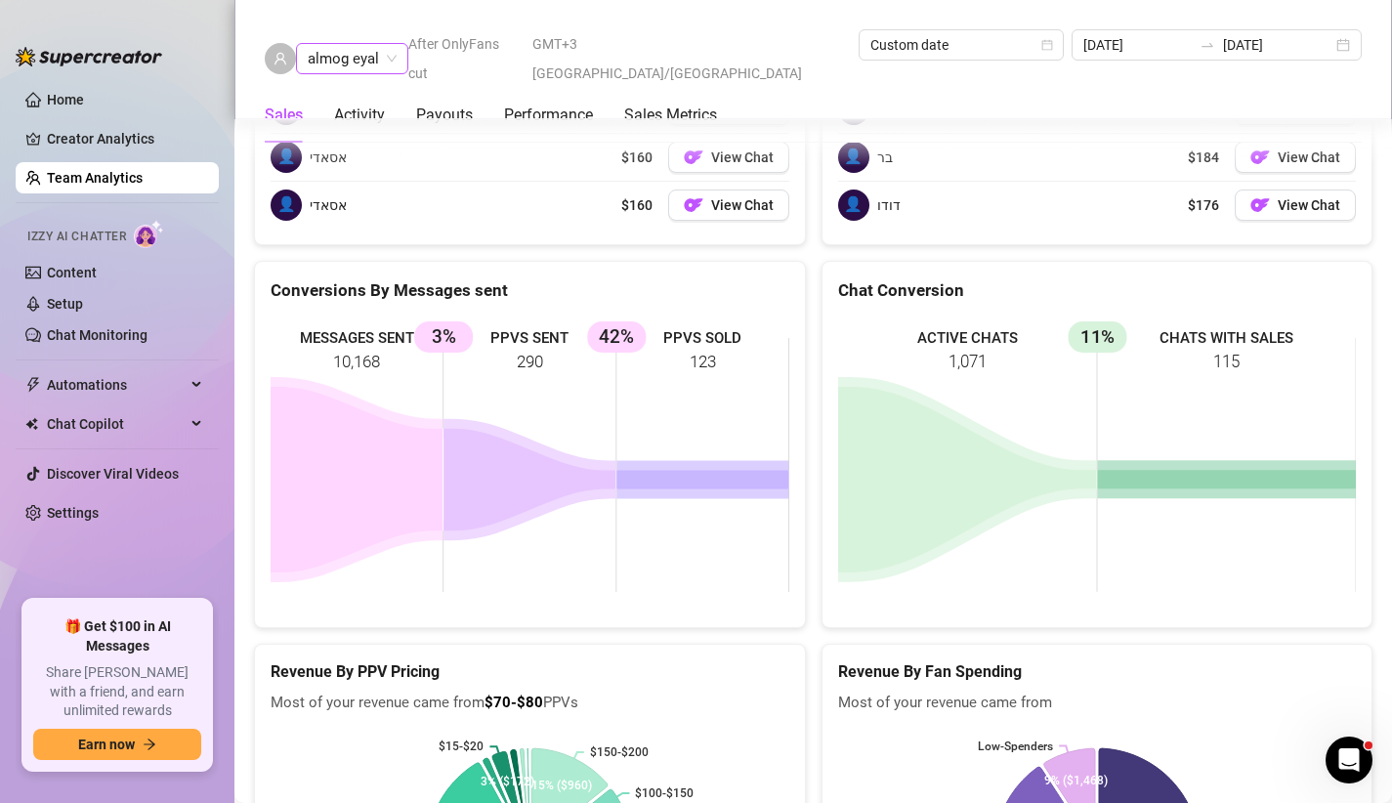
click at [379, 48] on span "almog eyal" at bounding box center [352, 58] width 89 height 29
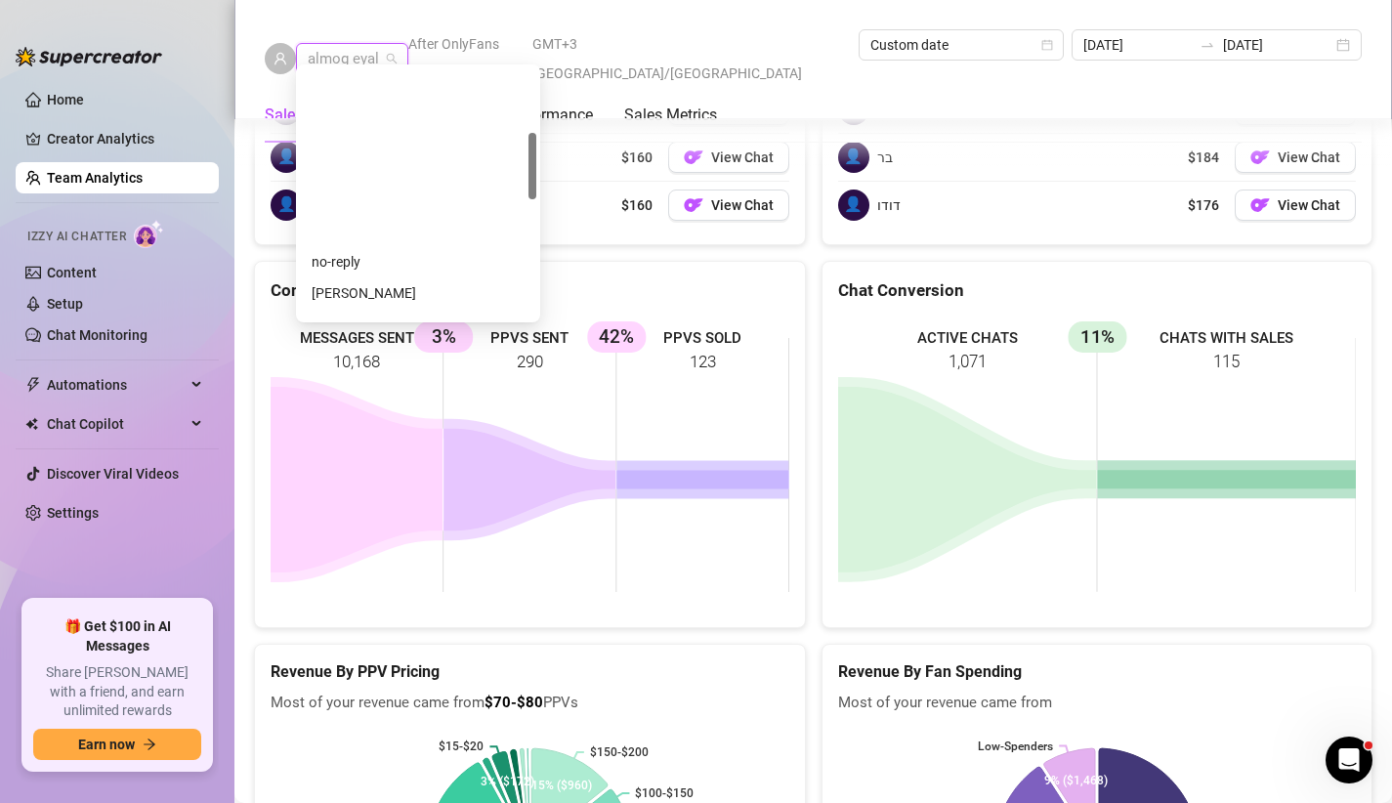
scroll to position [0, 0]
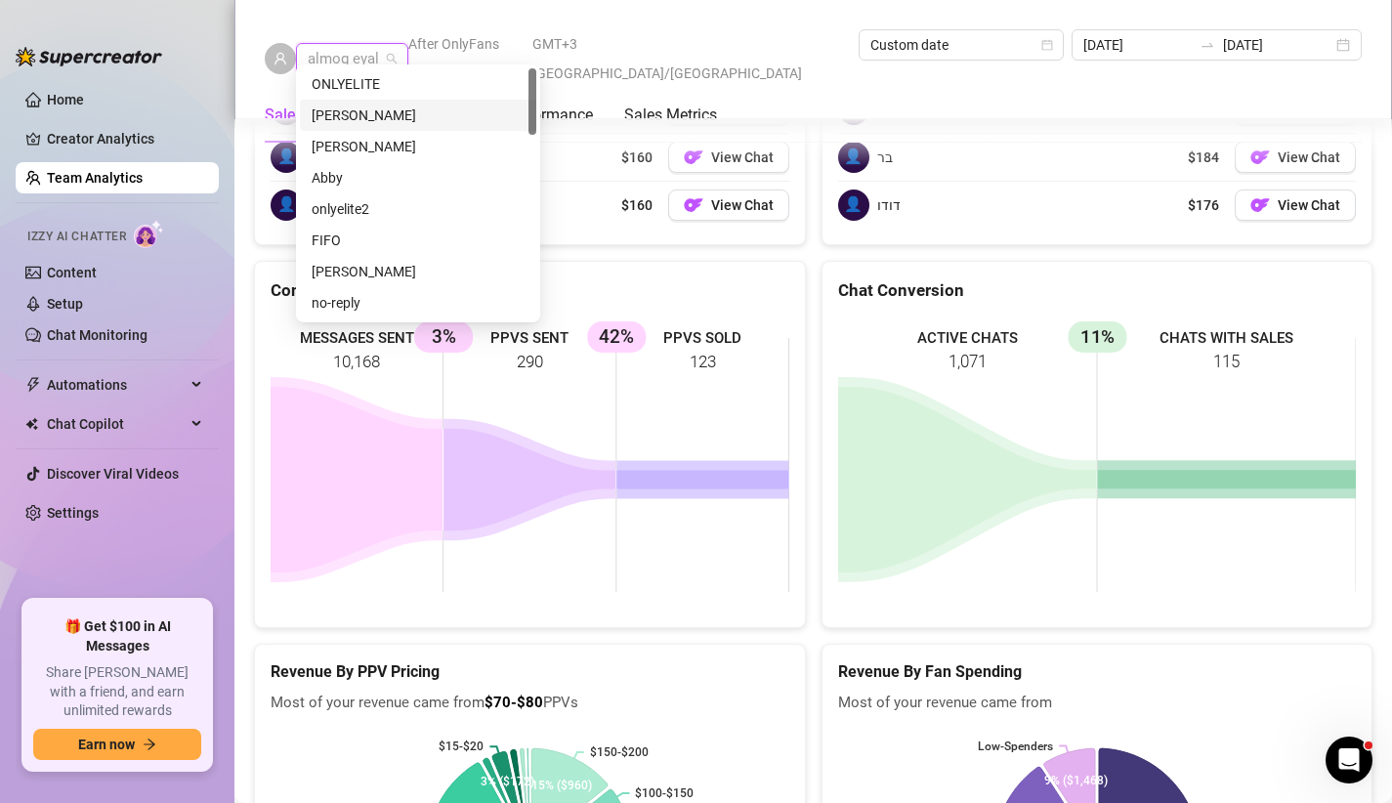
click at [417, 115] on div "[PERSON_NAME]" at bounding box center [418, 115] width 213 height 21
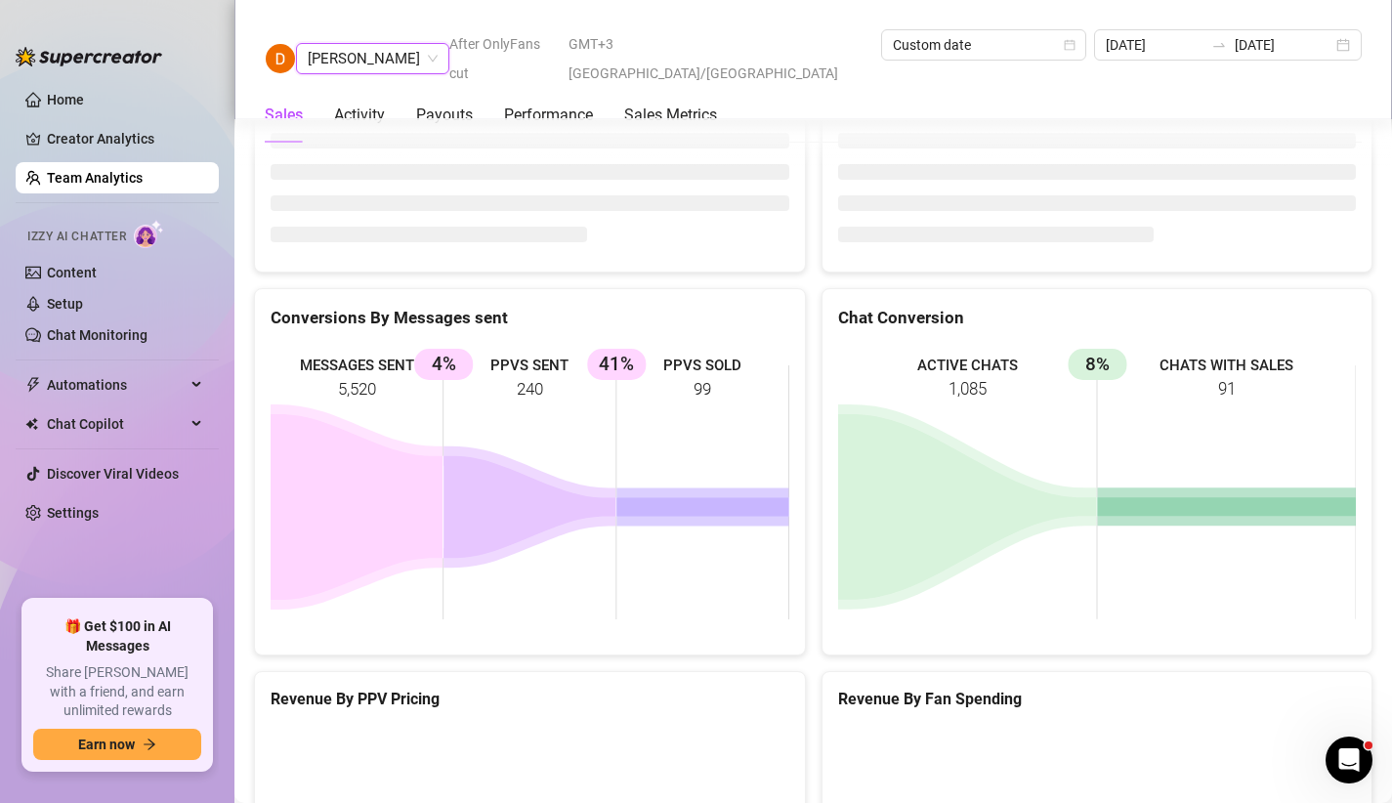
scroll to position [3123, 0]
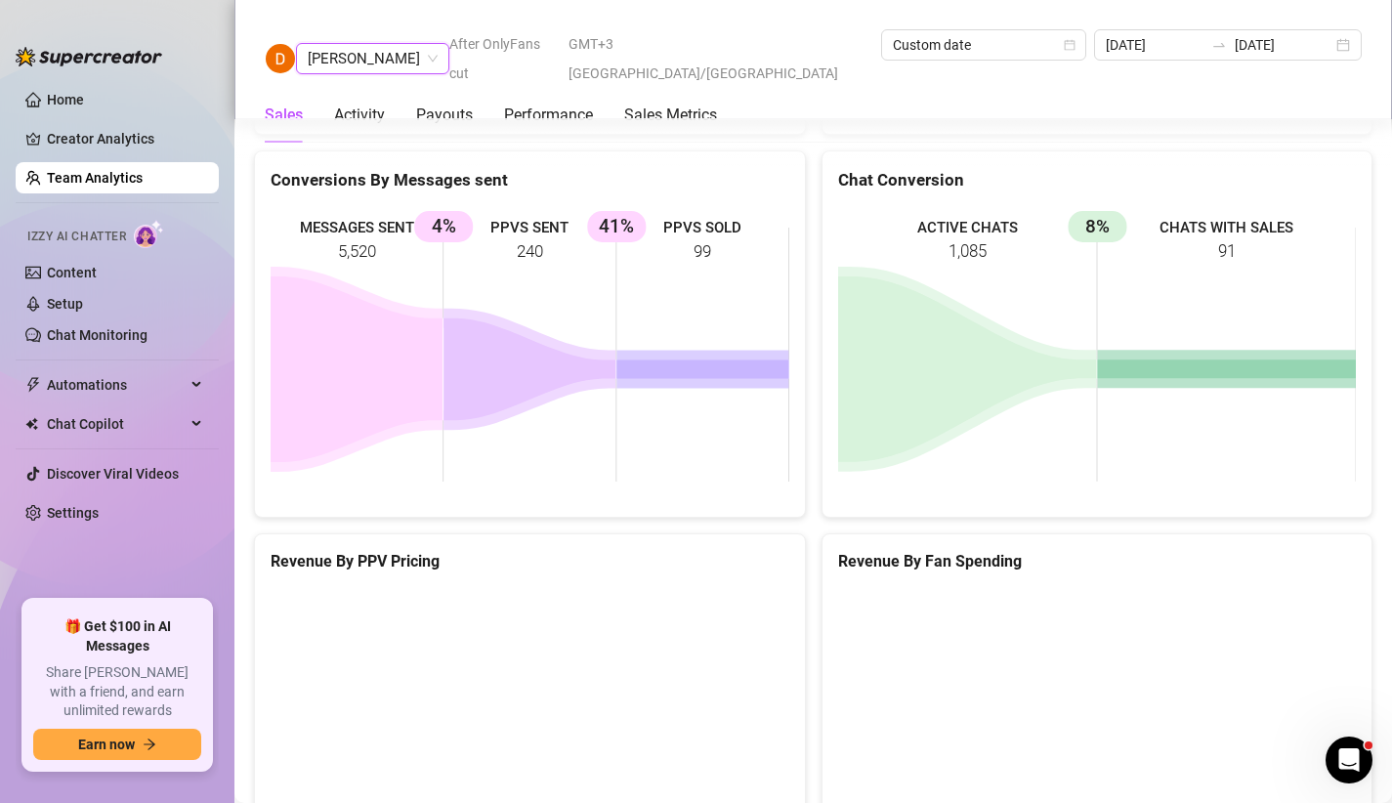
click at [360, 44] on span "[PERSON_NAME]" at bounding box center [373, 58] width 130 height 29
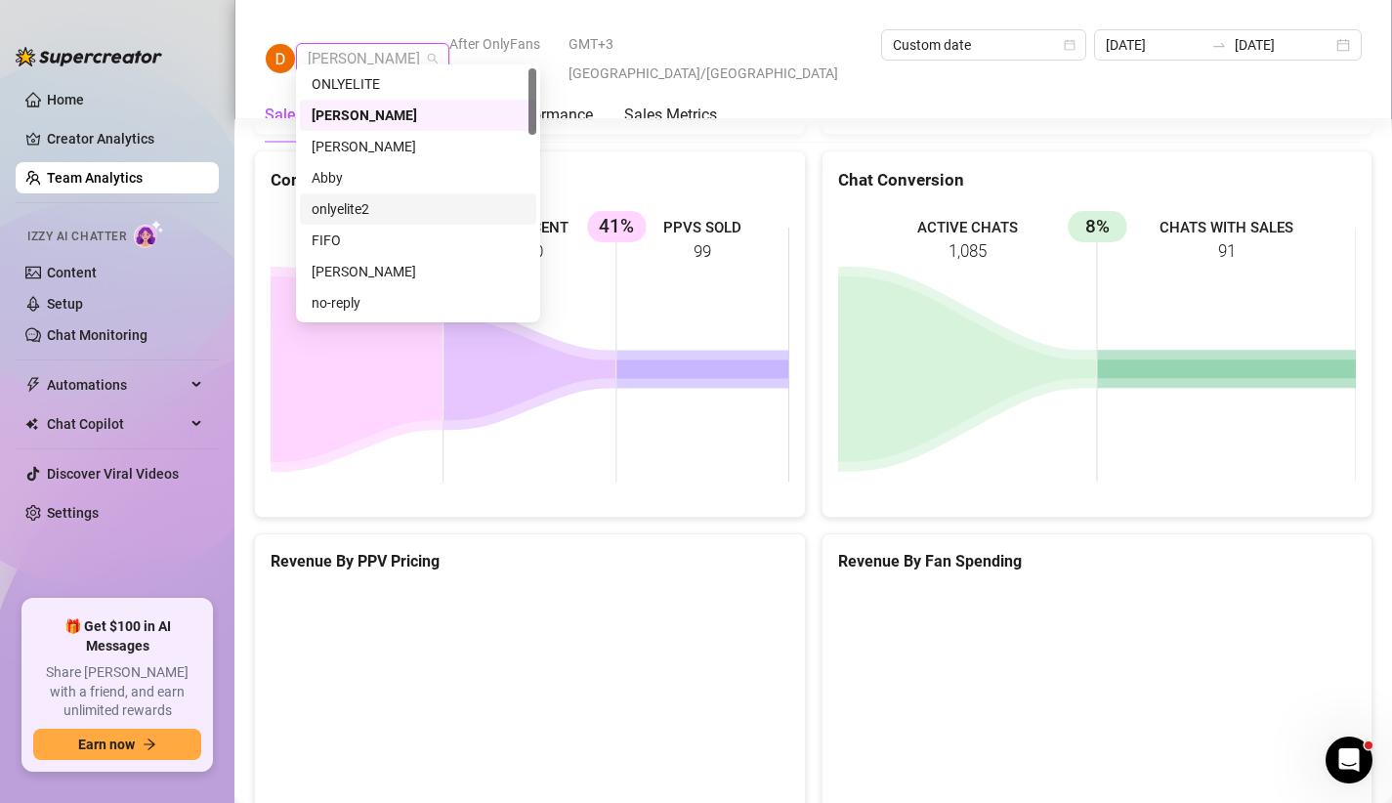
click at [626, 178] on div "Conversions By Messages sent" at bounding box center [530, 180] width 519 height 26
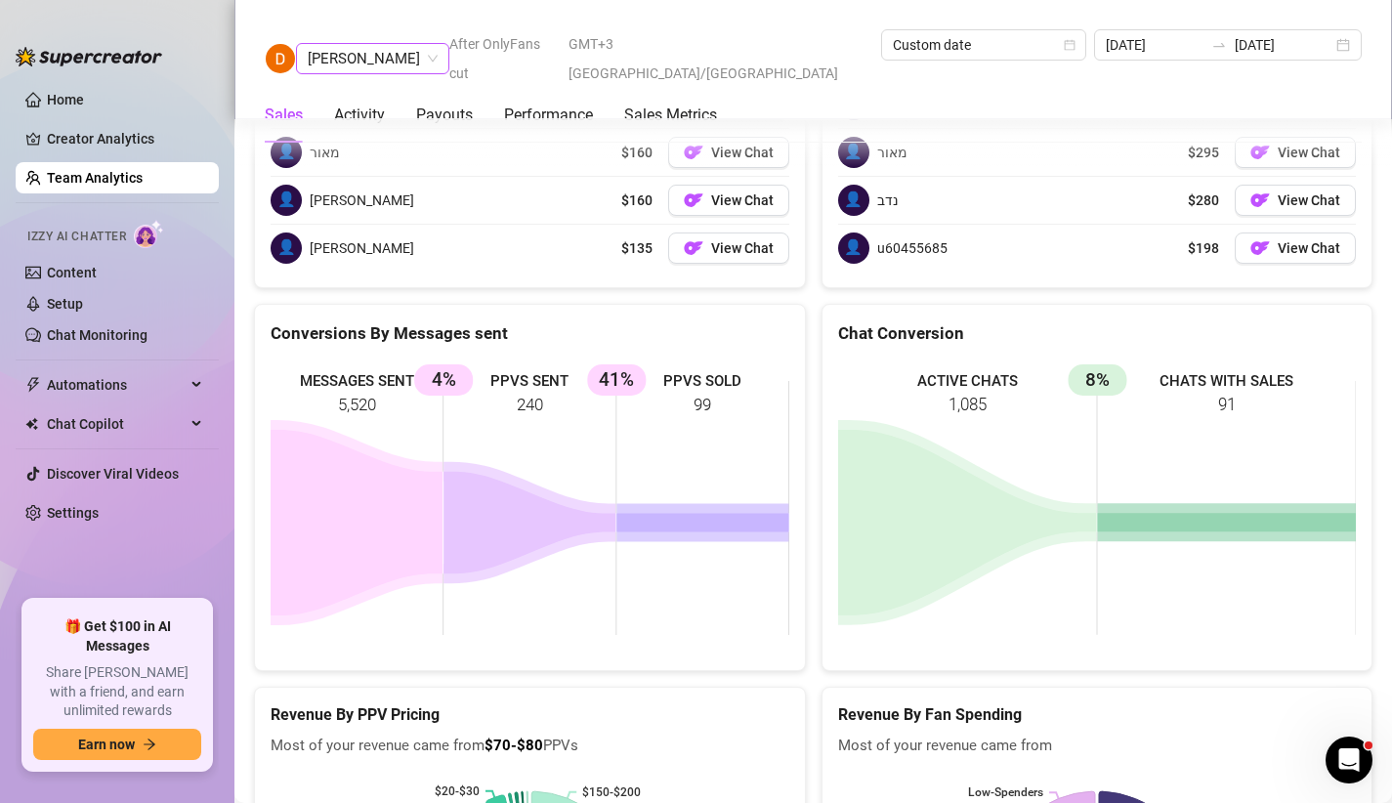
click at [344, 44] on span "[PERSON_NAME]" at bounding box center [373, 58] width 130 height 29
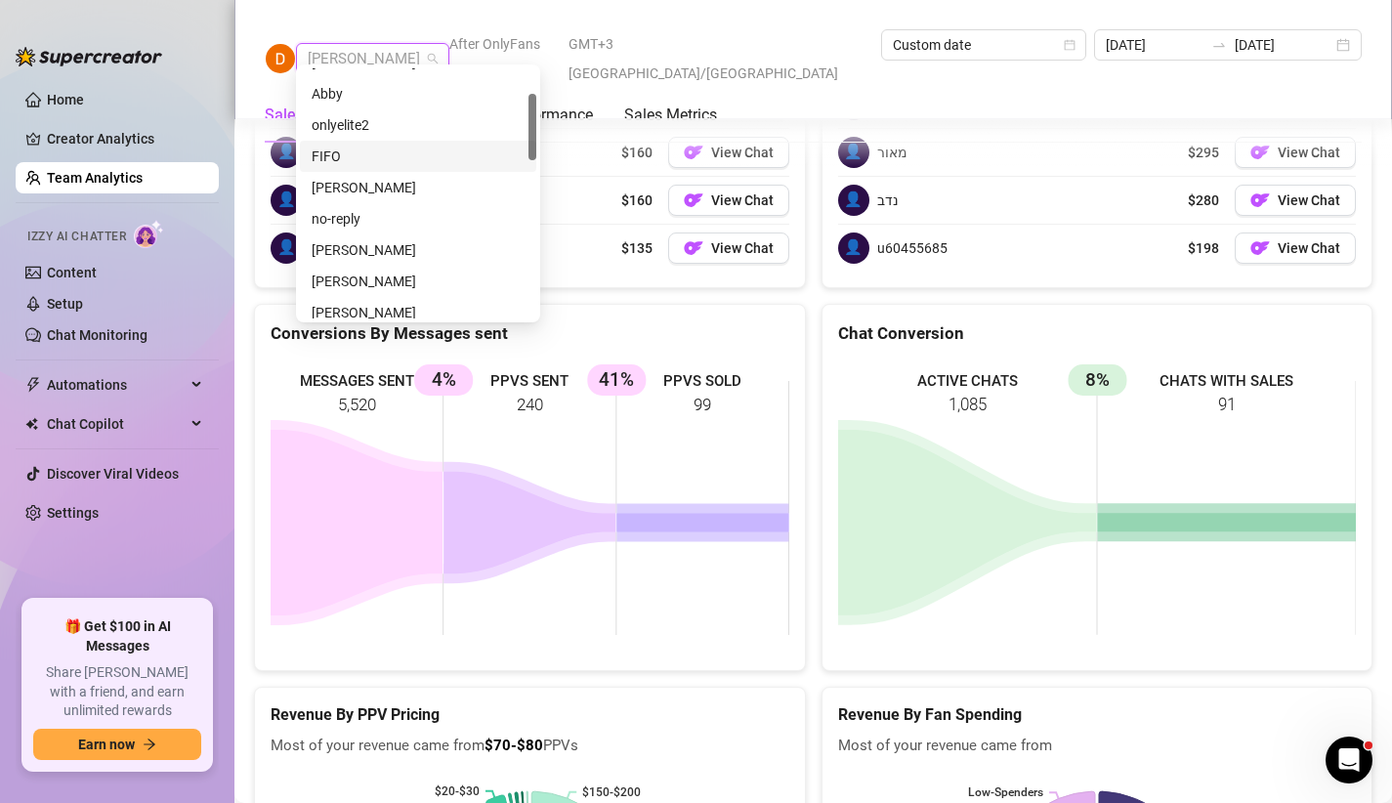
scroll to position [116, 0]
click at [369, 221] on div "[PERSON_NAME]" at bounding box center [418, 217] width 213 height 21
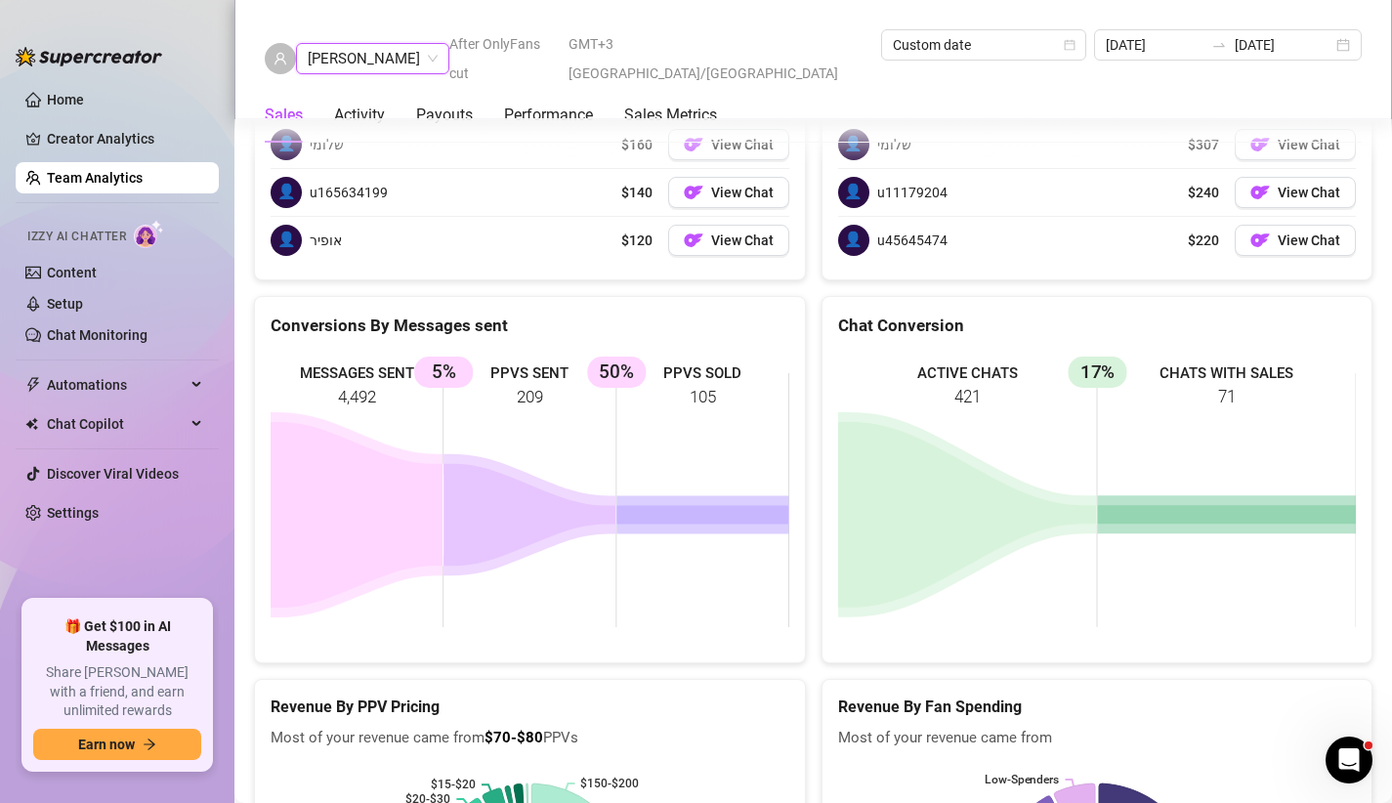
scroll to position [3108, 0]
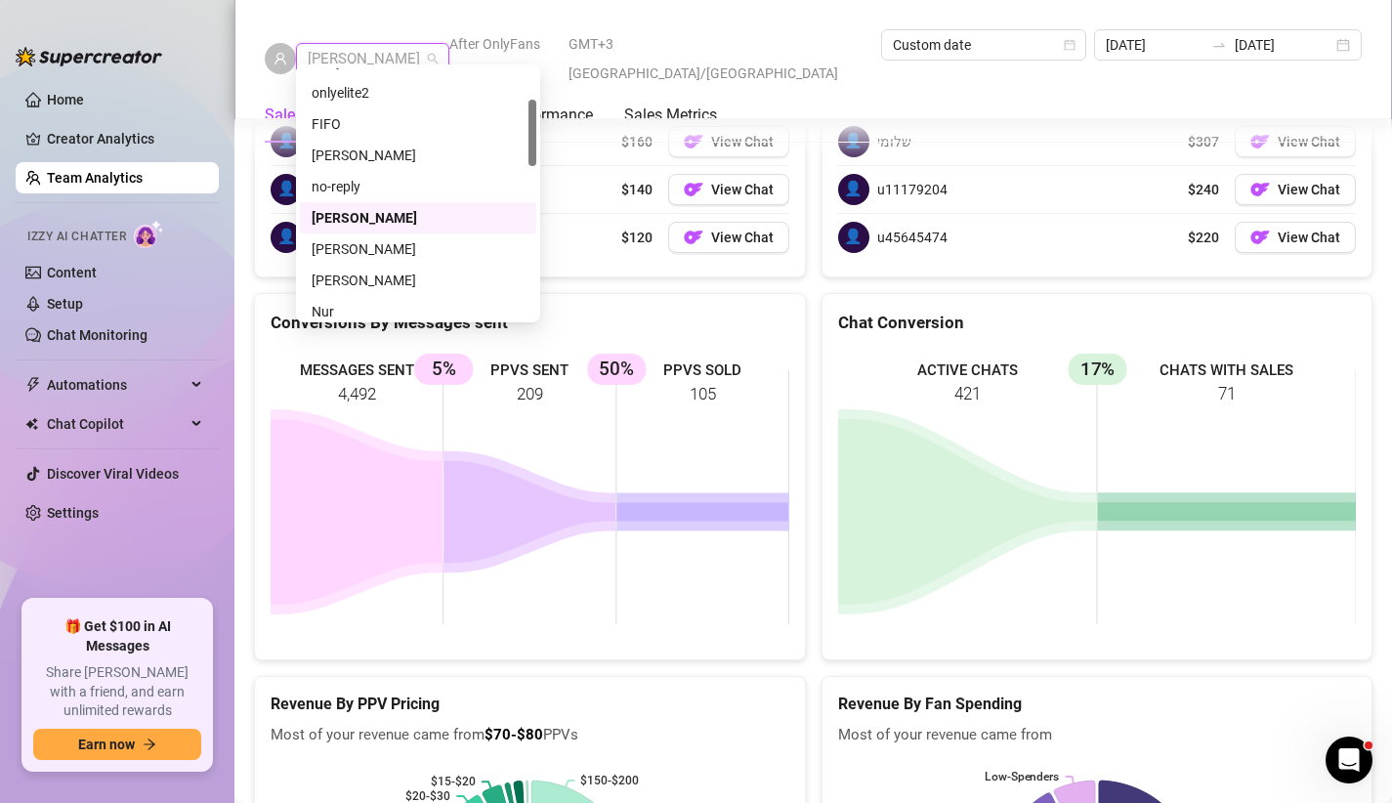
click at [340, 44] on span "[PERSON_NAME]" at bounding box center [373, 58] width 130 height 29
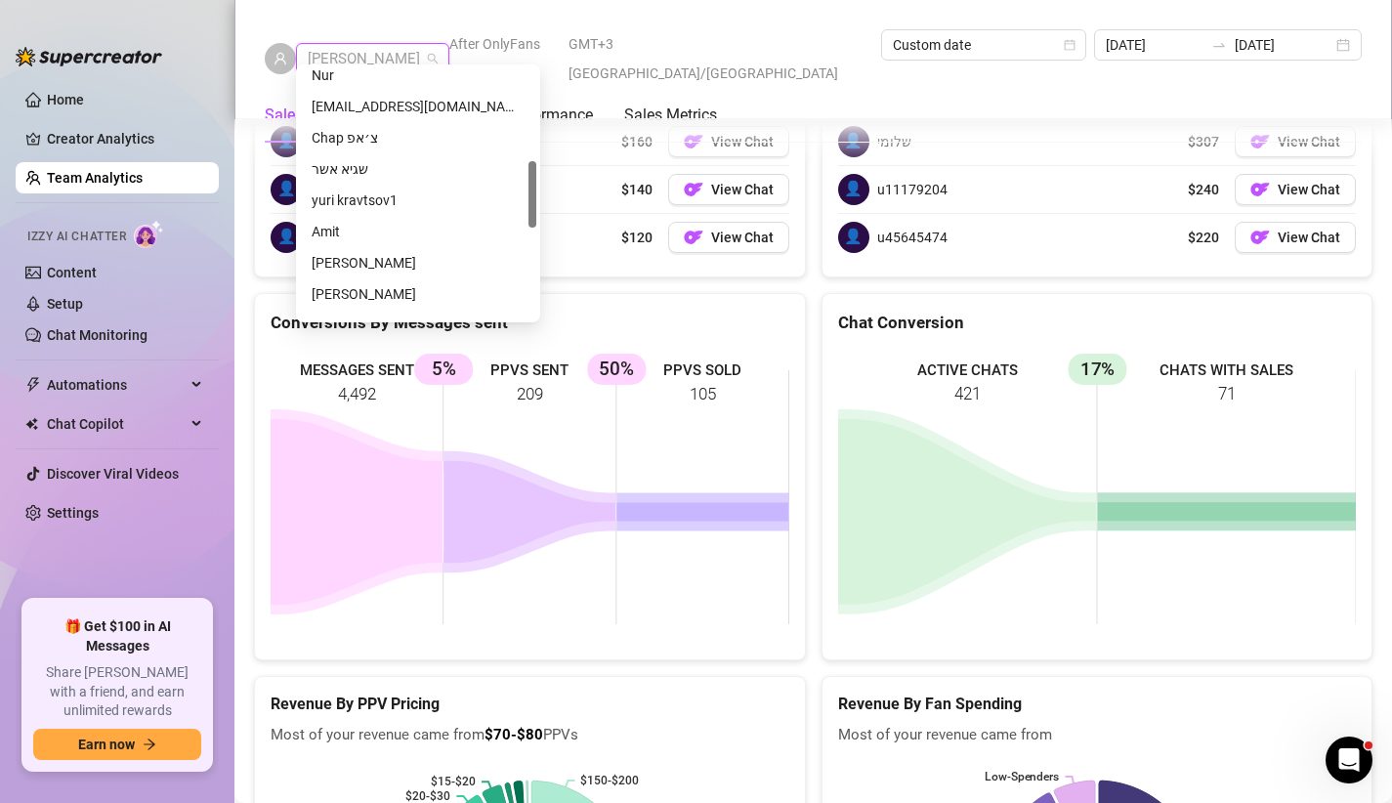
scroll to position [379, 0]
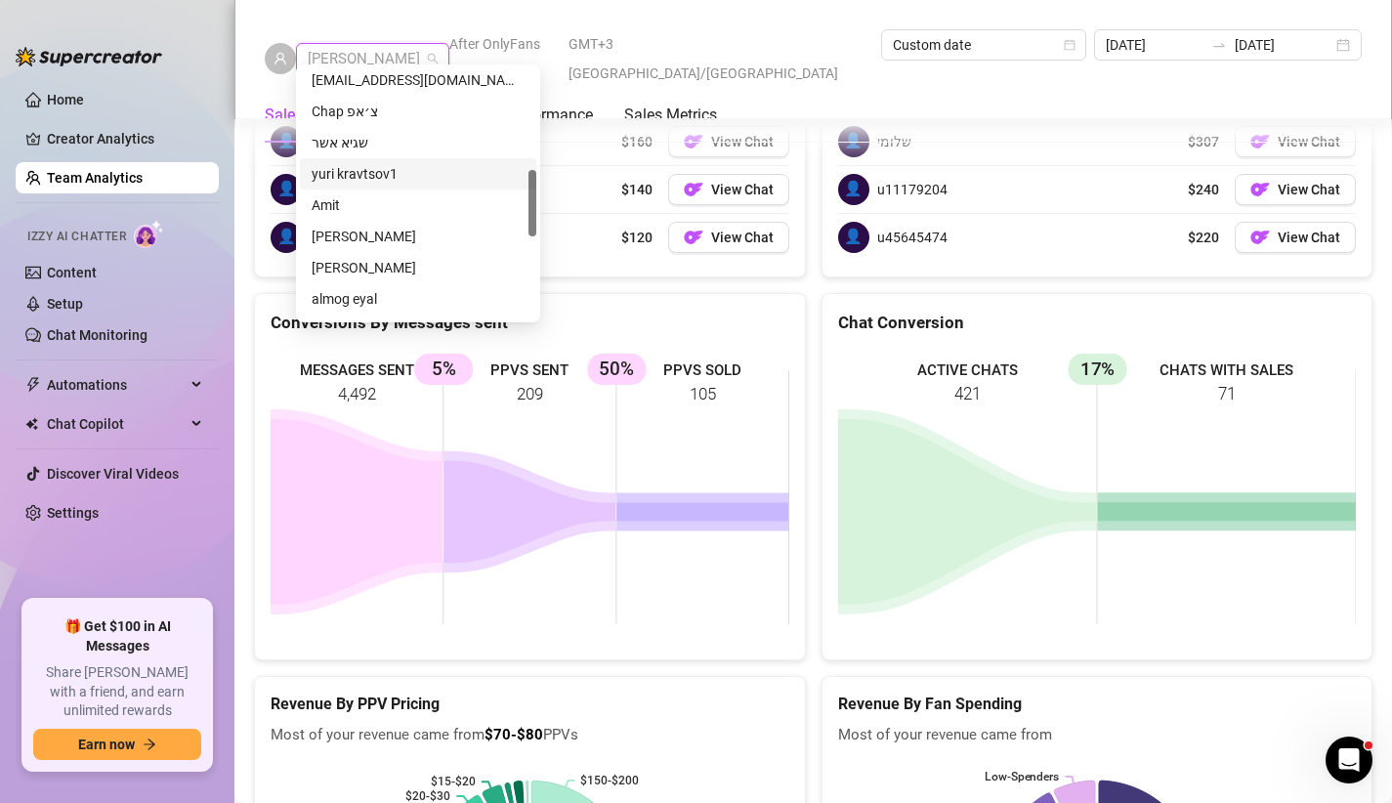
click at [398, 179] on div "yuri kravtsov1" at bounding box center [418, 173] width 213 height 21
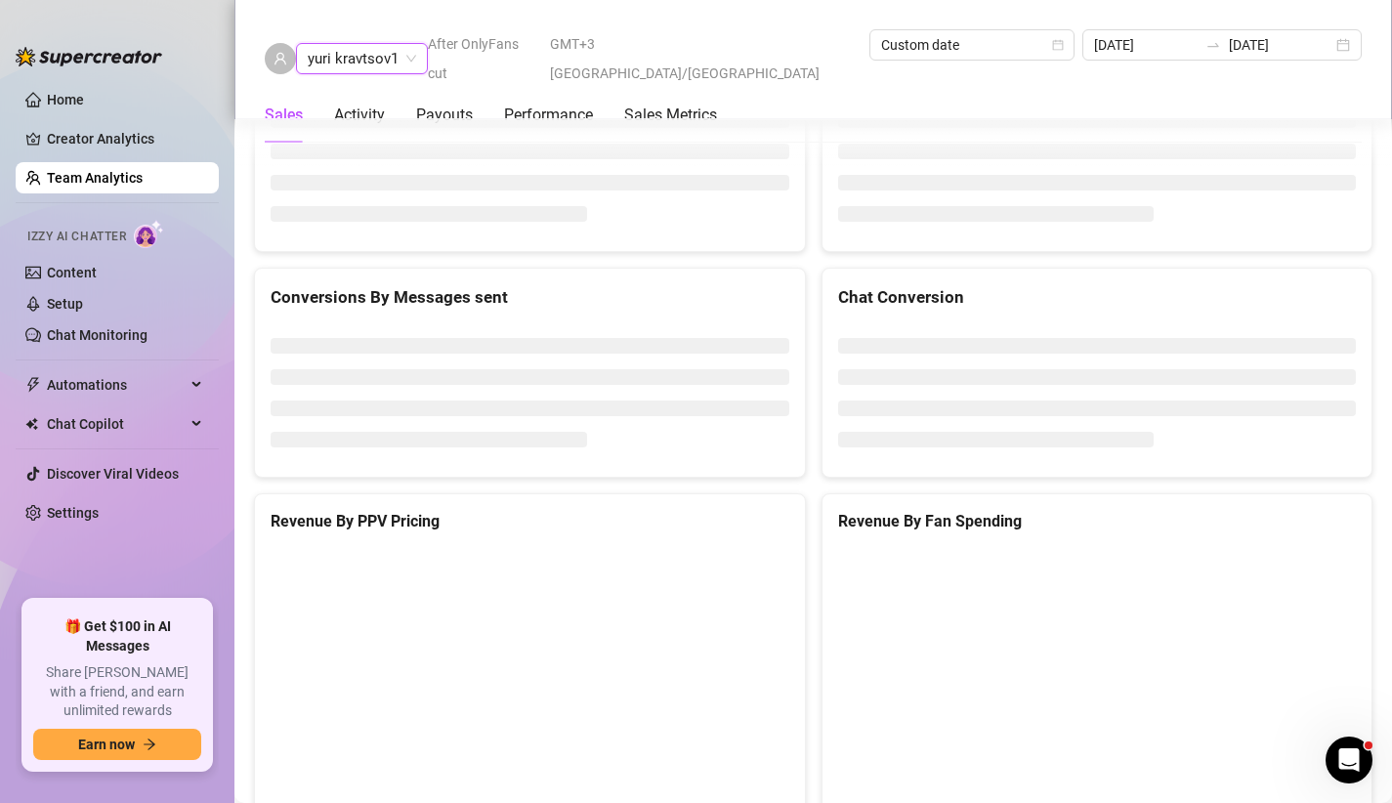
scroll to position [3076, 0]
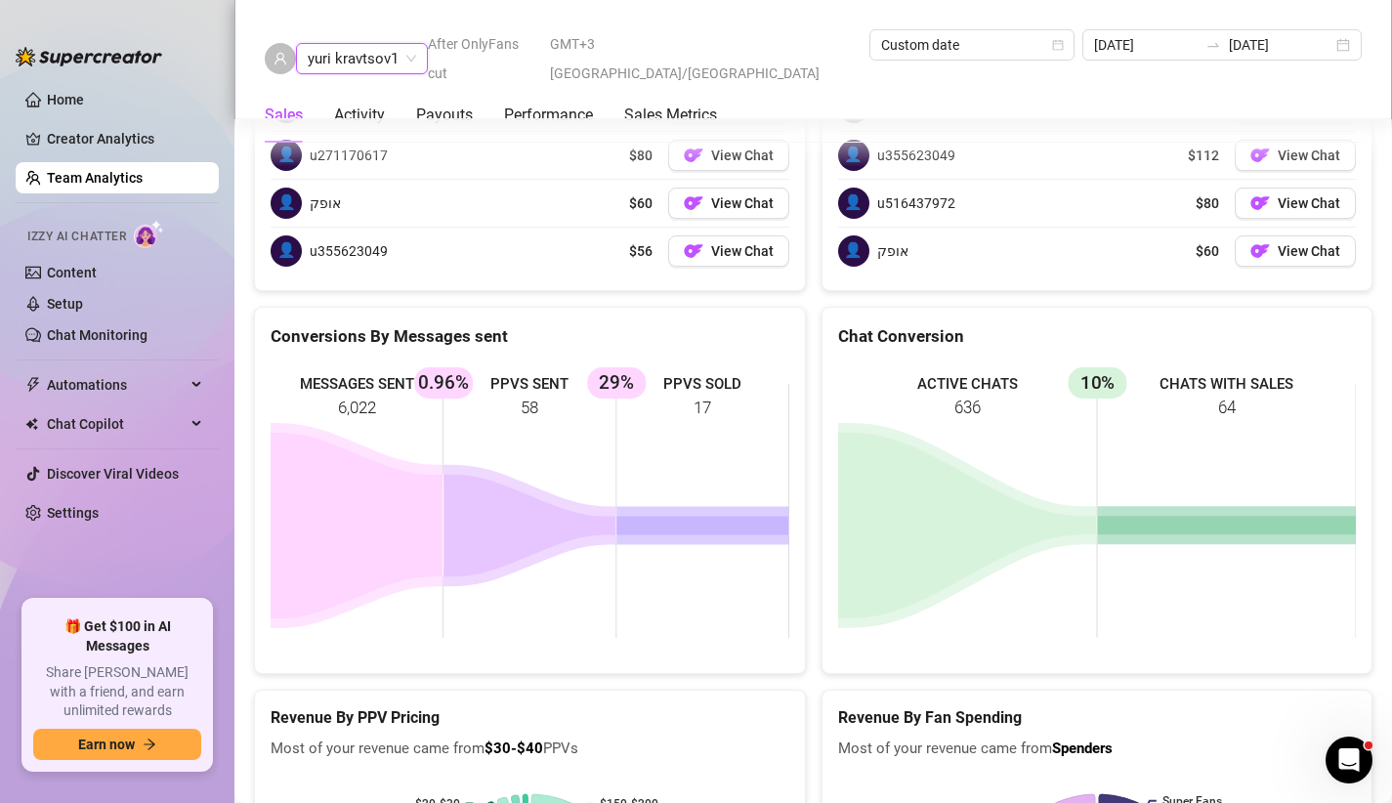
click at [409, 45] on span "yuri kravtsov1" at bounding box center [362, 58] width 108 height 29
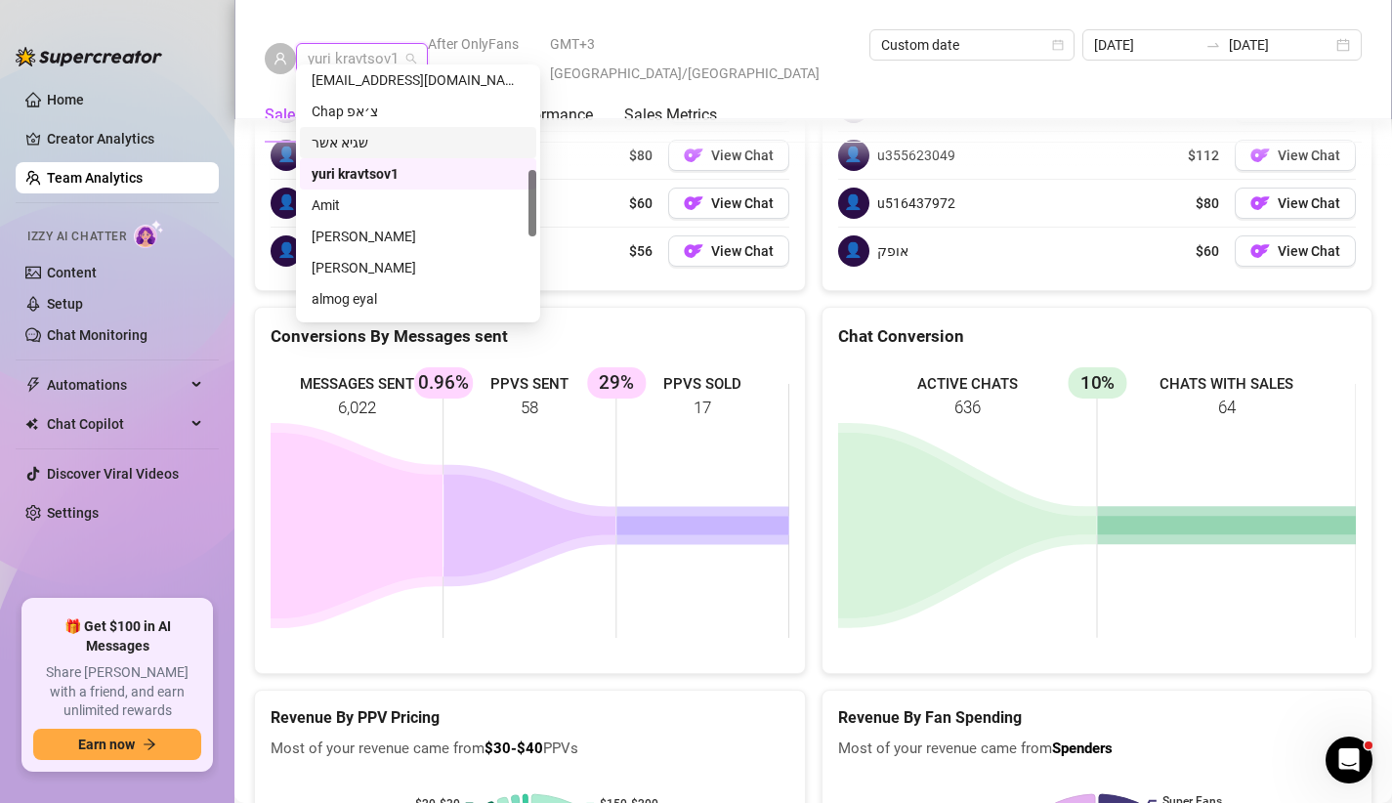
click at [402, 152] on div "שגיא אשר" at bounding box center [418, 142] width 213 height 21
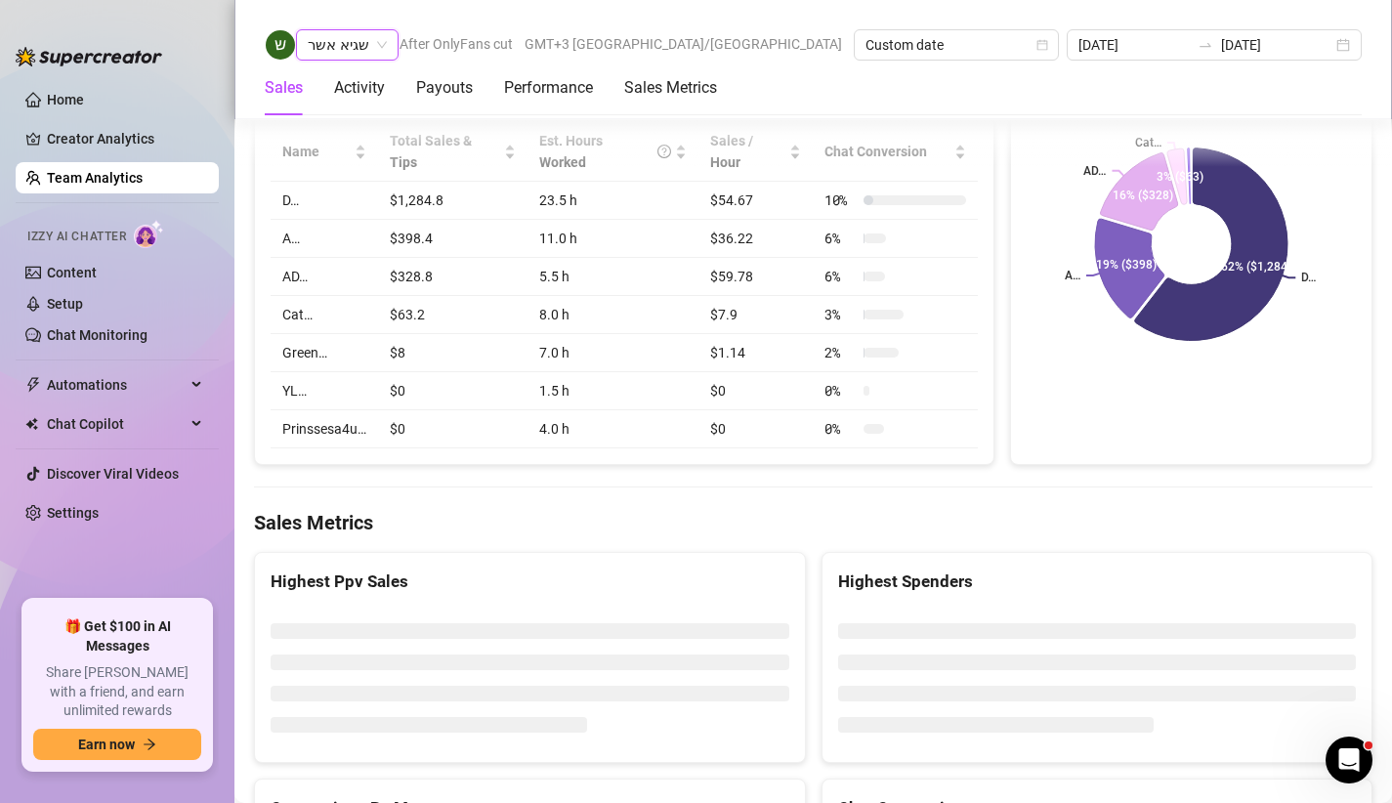
scroll to position [3228, 0]
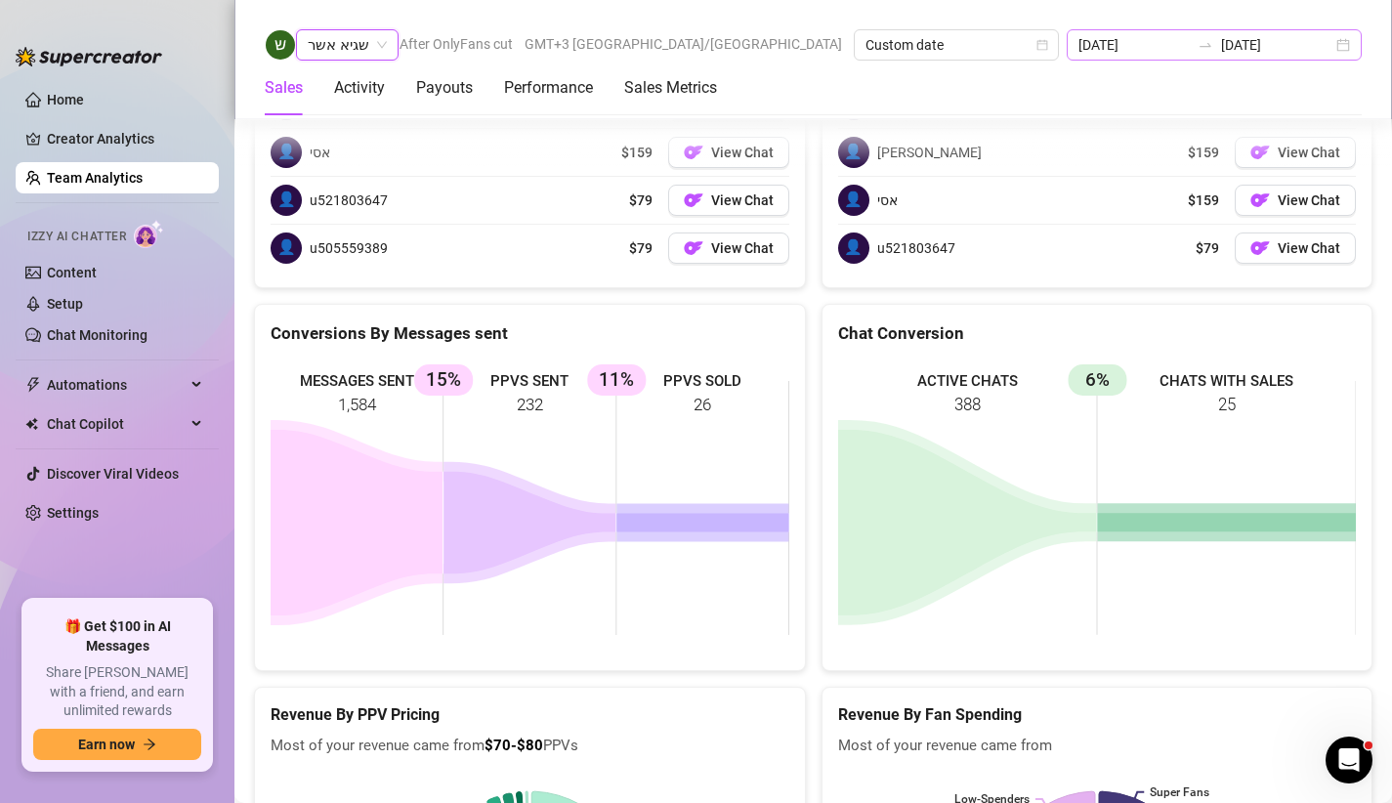
click at [1207, 32] on div "[DATE] [DATE]" at bounding box center [1214, 44] width 295 height 31
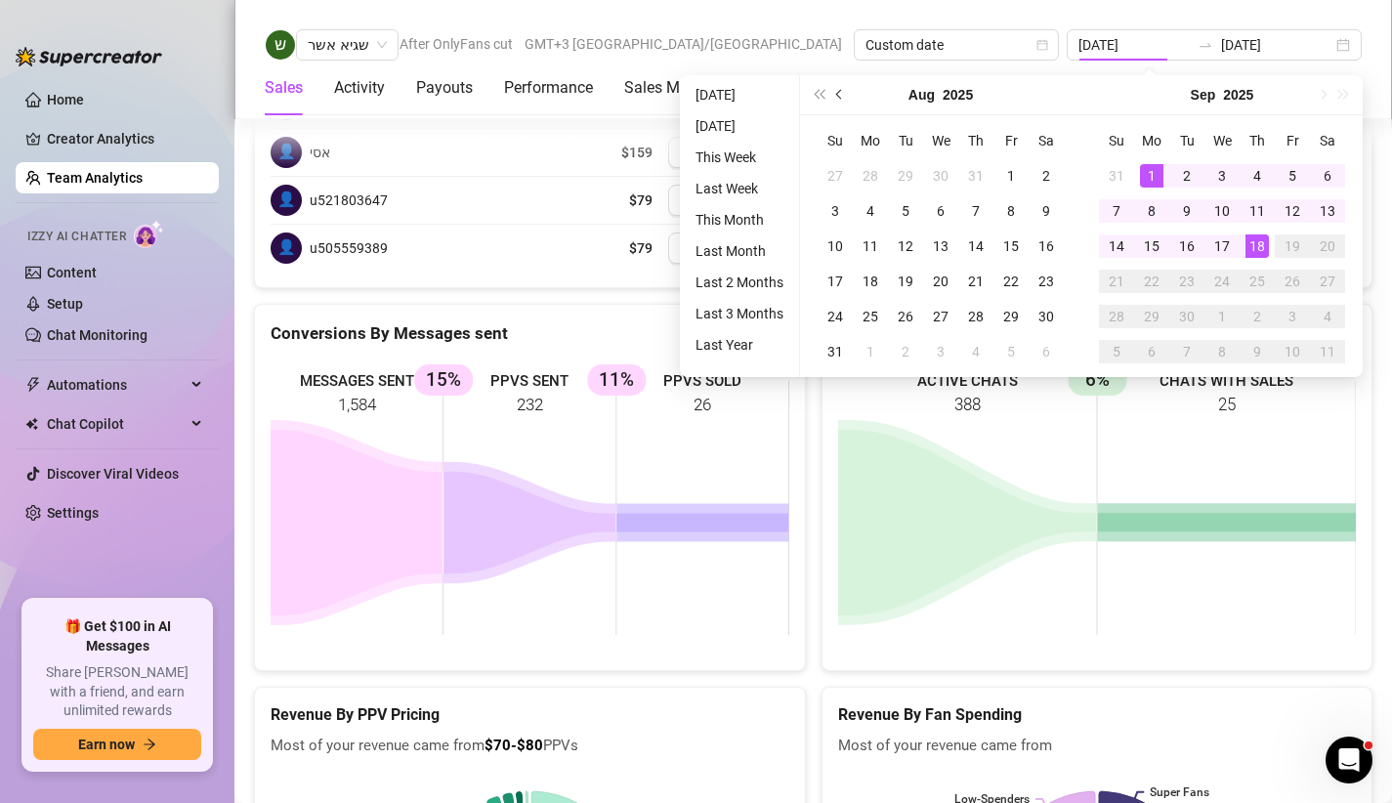
click at [840, 107] on button "Previous month (PageUp)" at bounding box center [839, 94] width 21 height 39
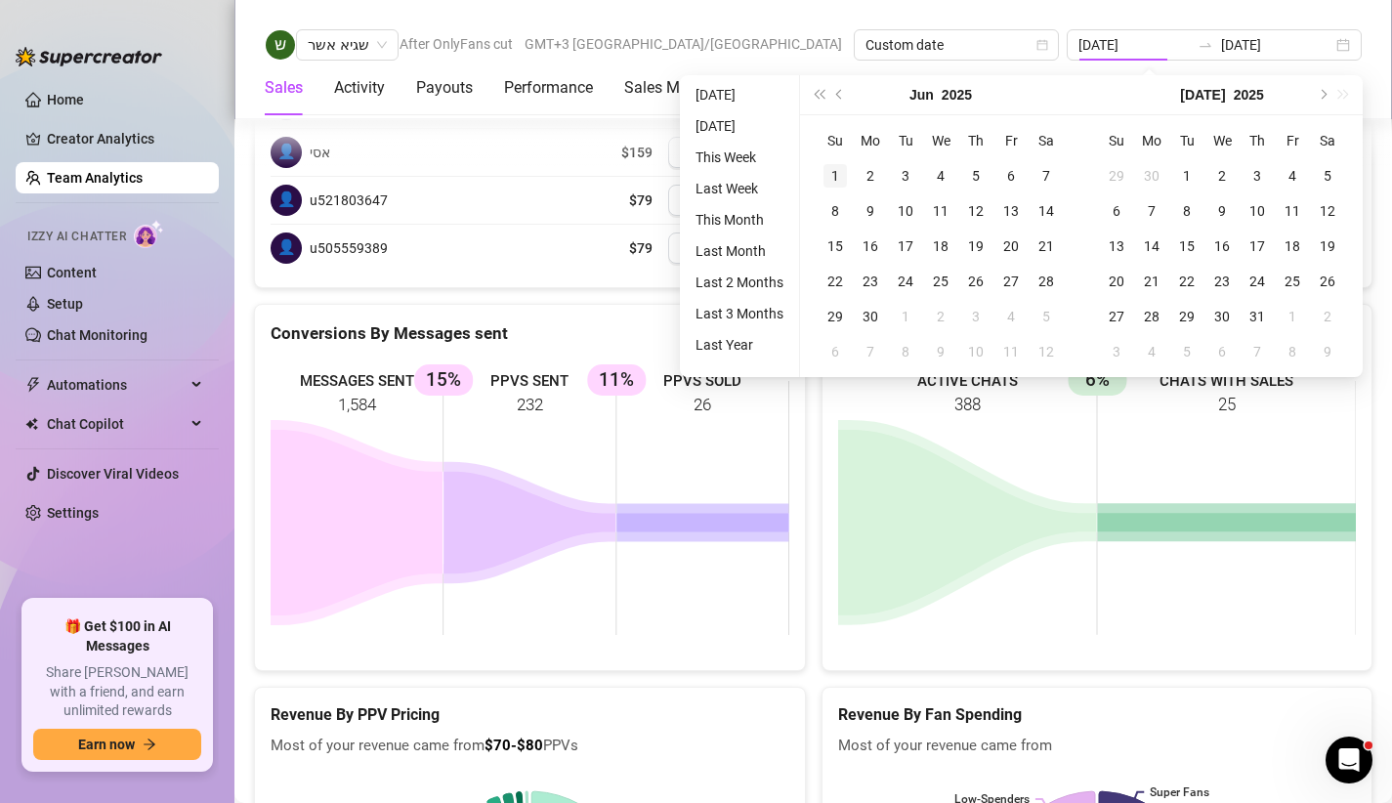
type input "[DATE]"
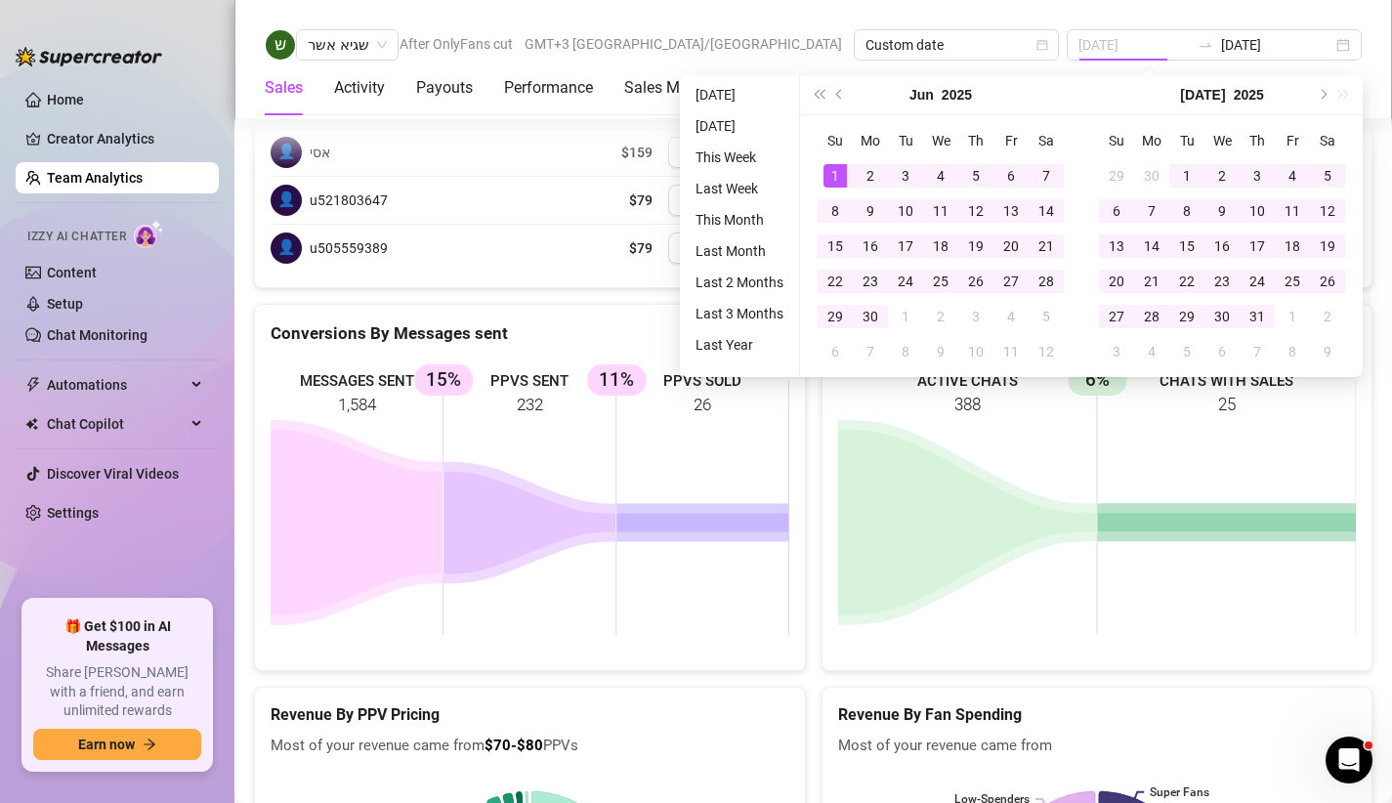
click at [837, 179] on div "1" at bounding box center [835, 175] width 23 height 23
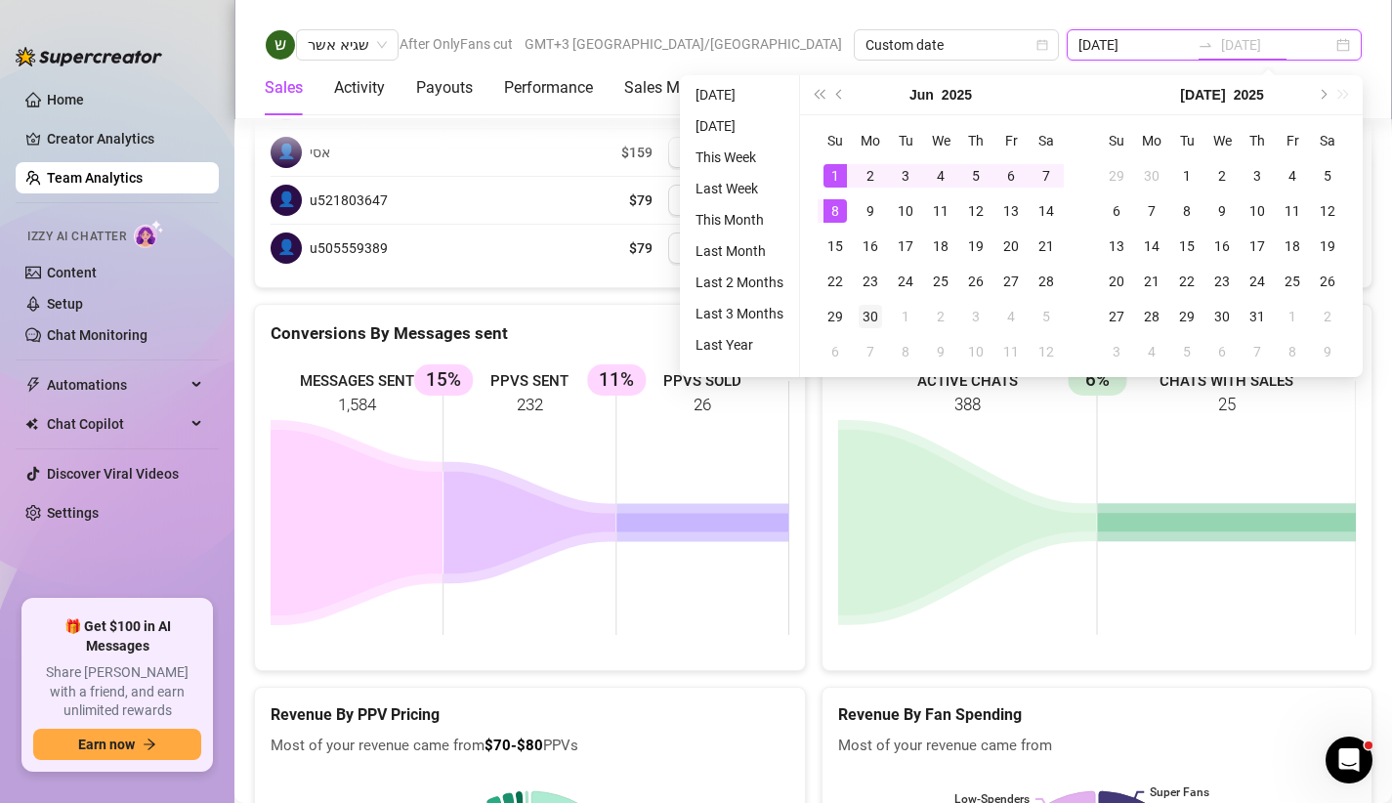
type input "[DATE]"
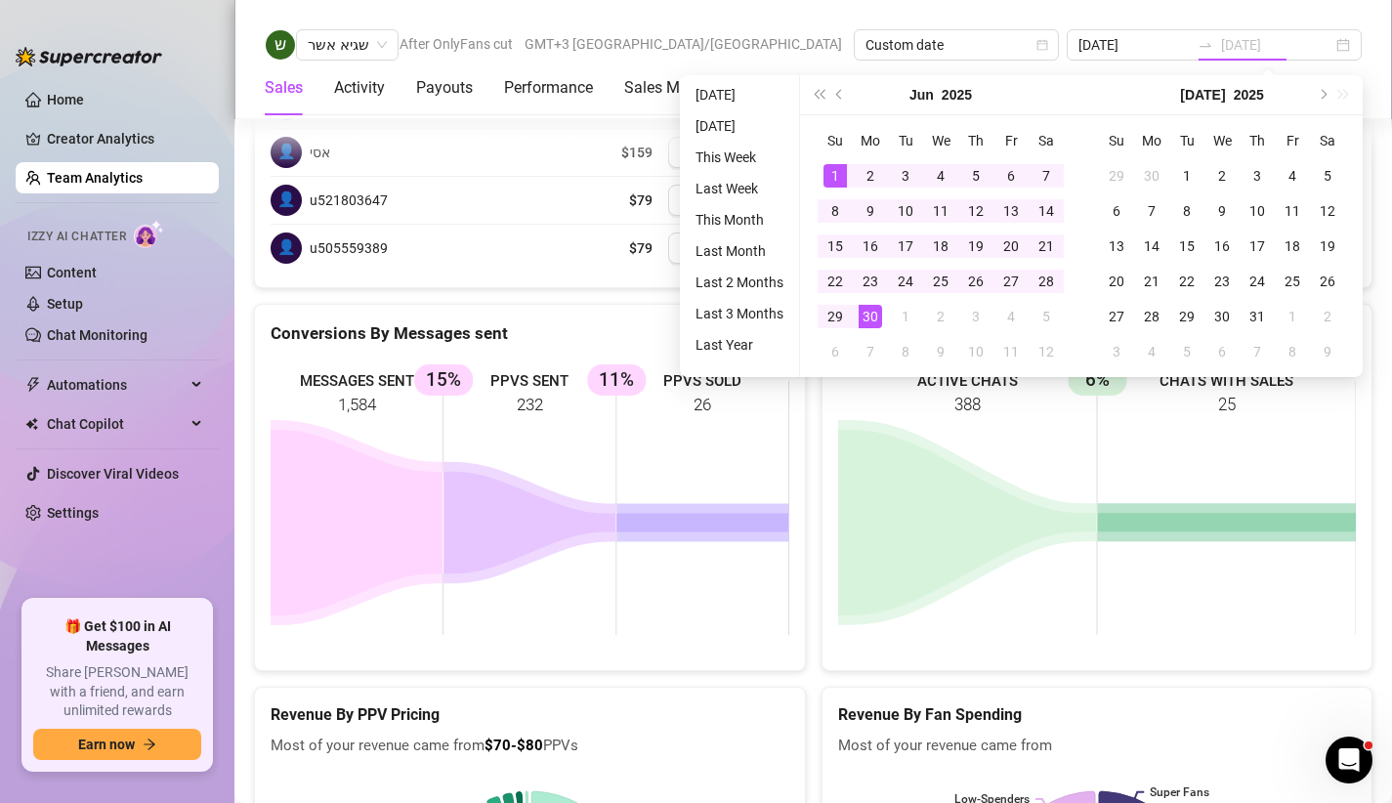
click at [867, 313] on div "30" at bounding box center [870, 316] width 23 height 23
type input "[DATE]"
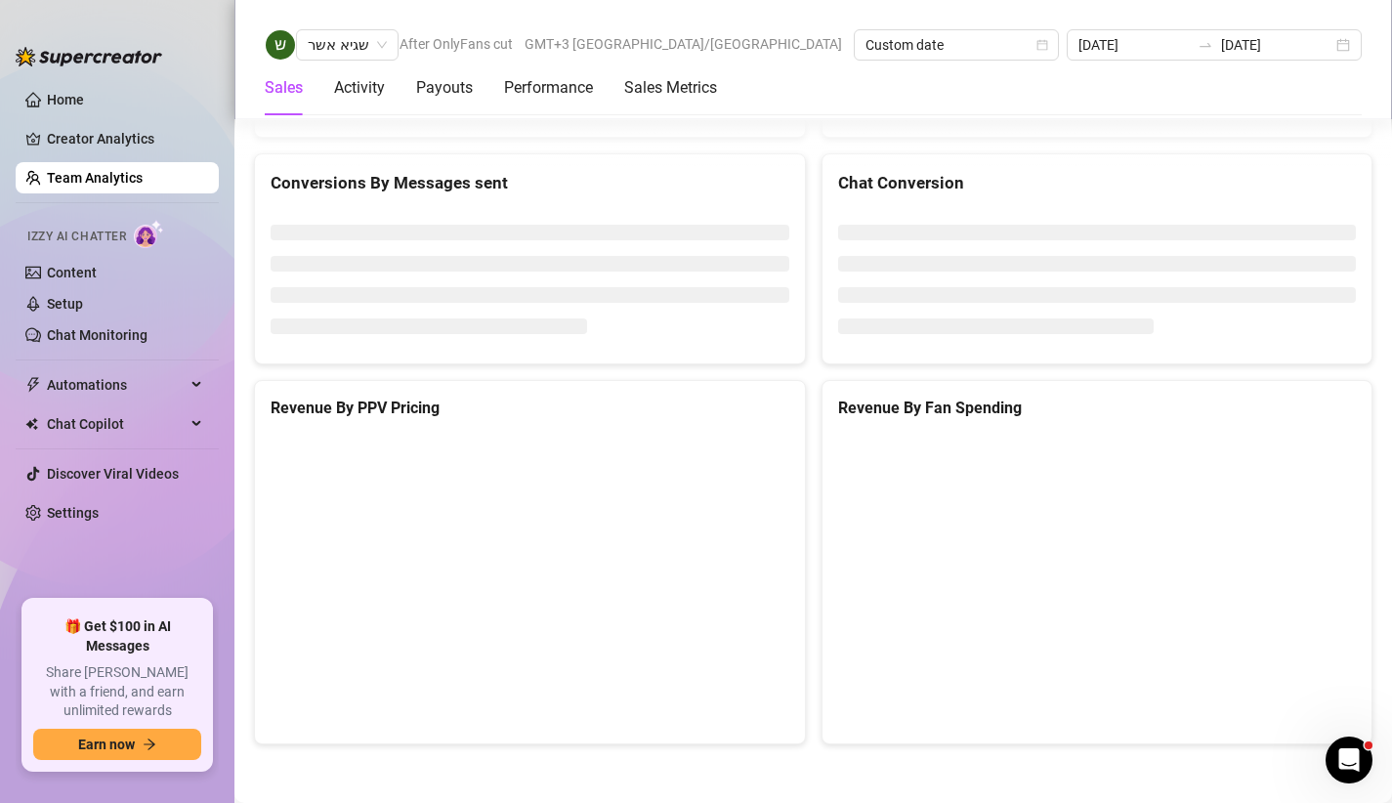
scroll to position [3155, 0]
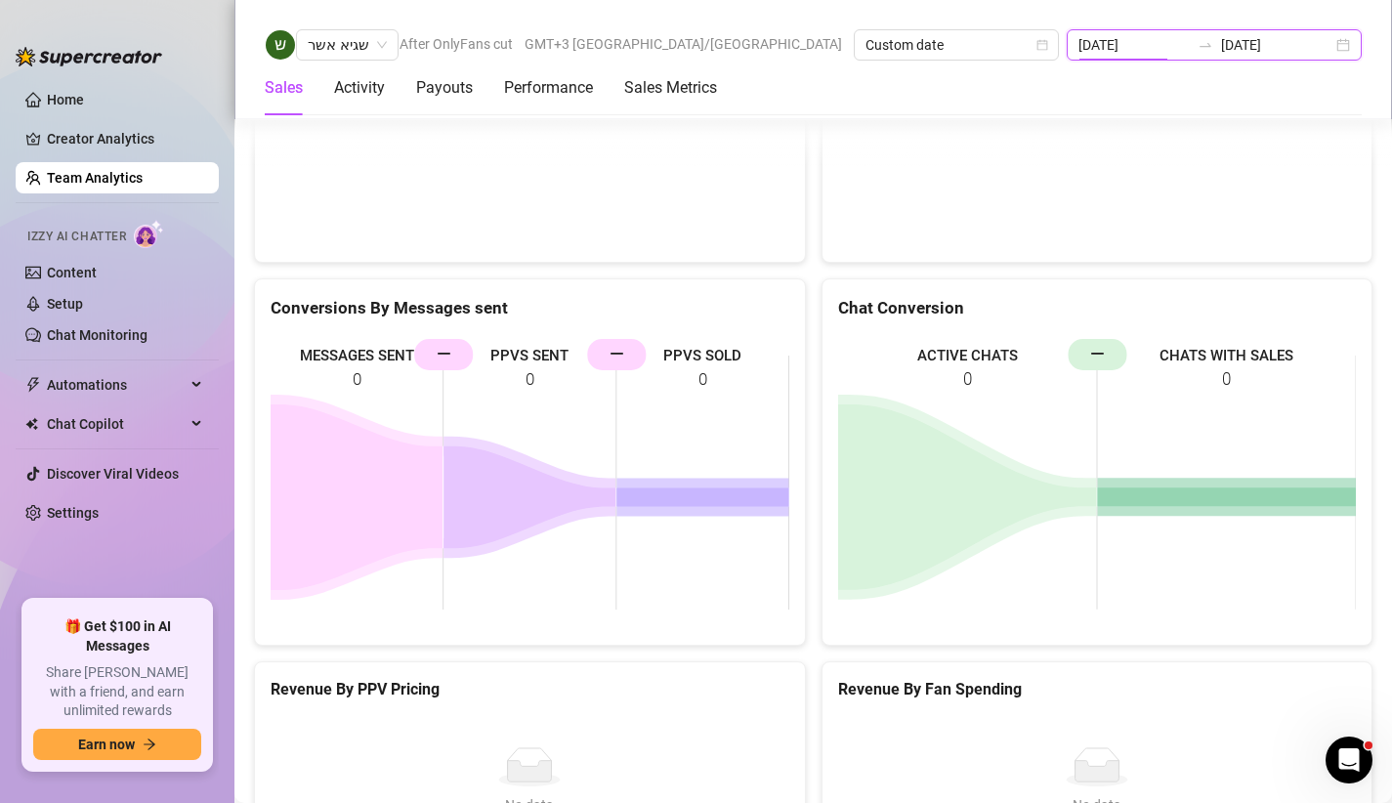
click at [1167, 54] on input "[DATE]" at bounding box center [1134, 44] width 111 height 21
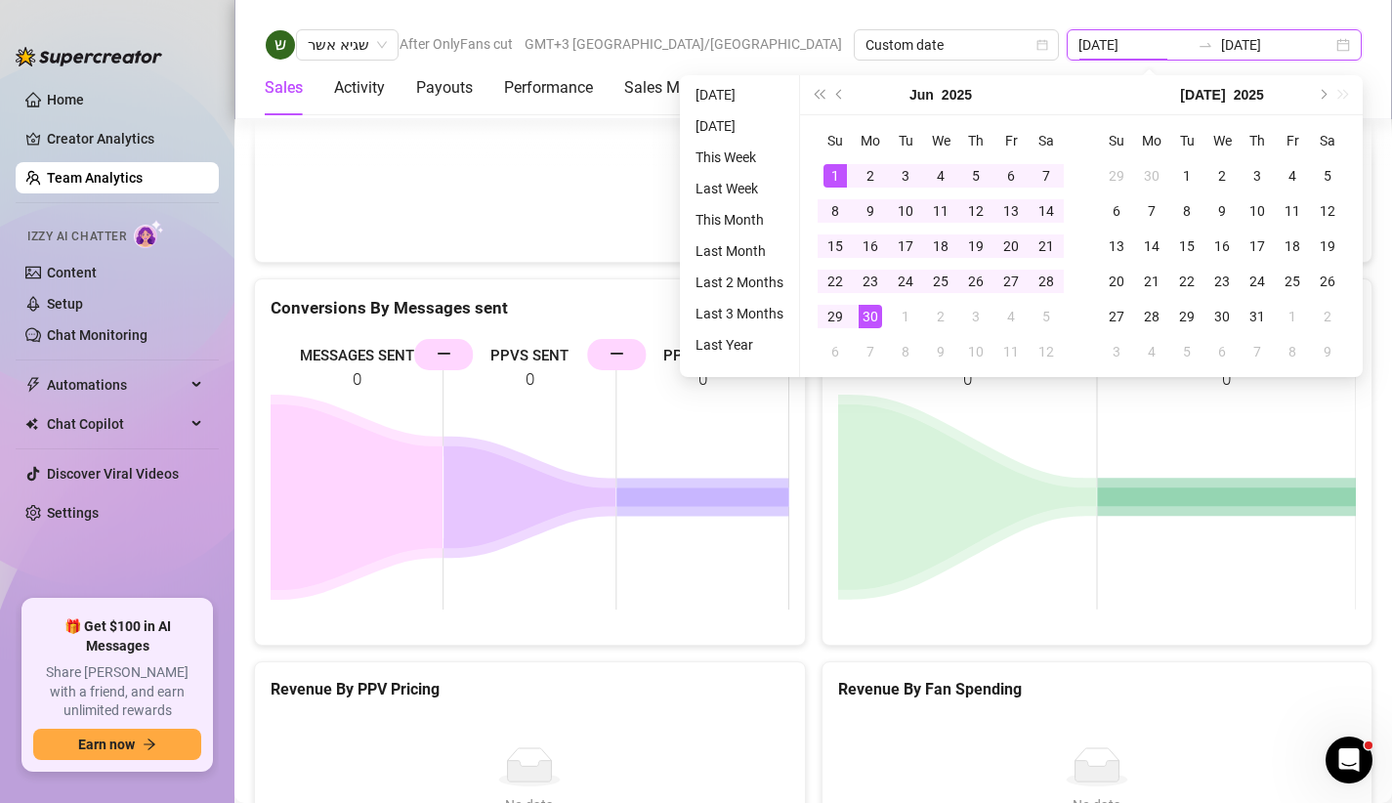
type input "[DATE]"
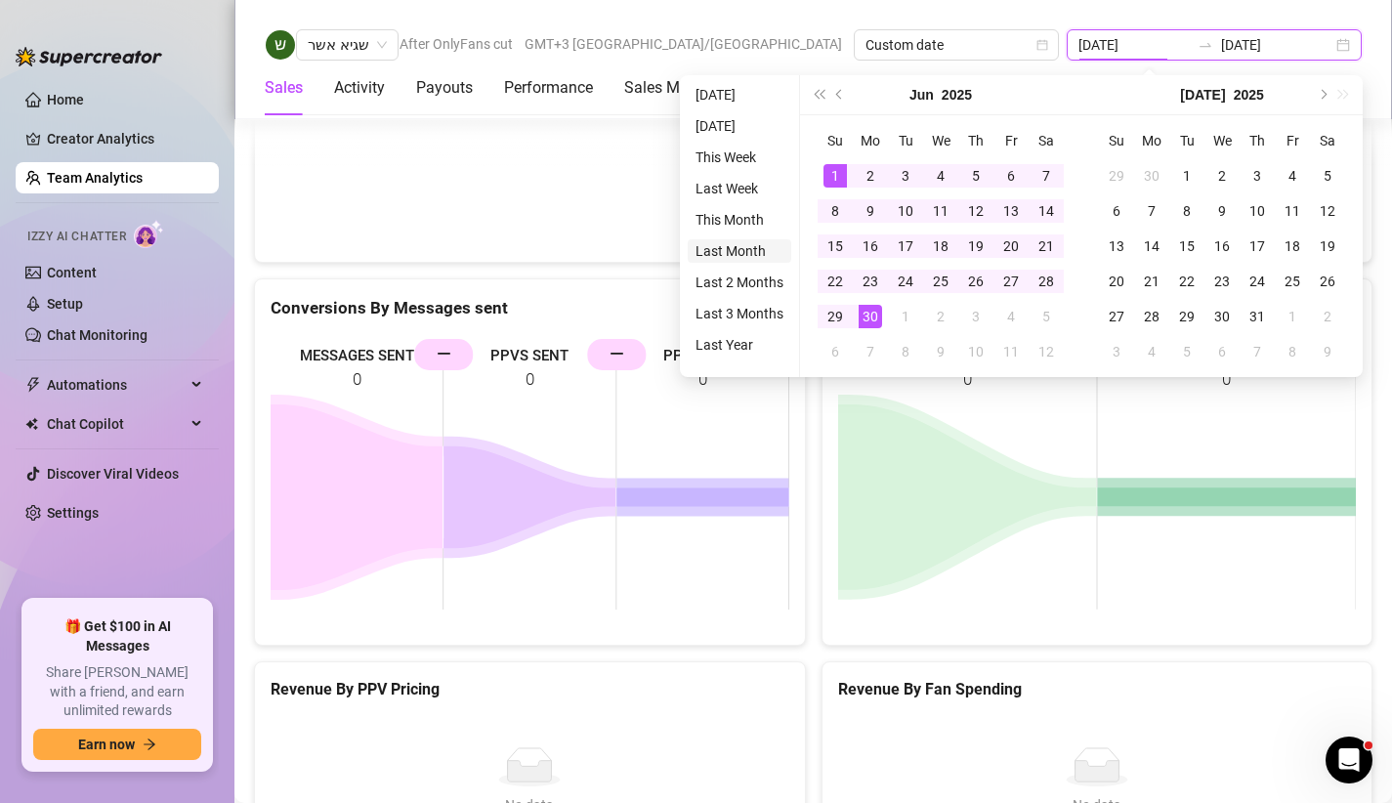
type input "[DATE]"
click at [841, 93] on span "Previous month (PageUp)" at bounding box center [841, 95] width 10 height 10
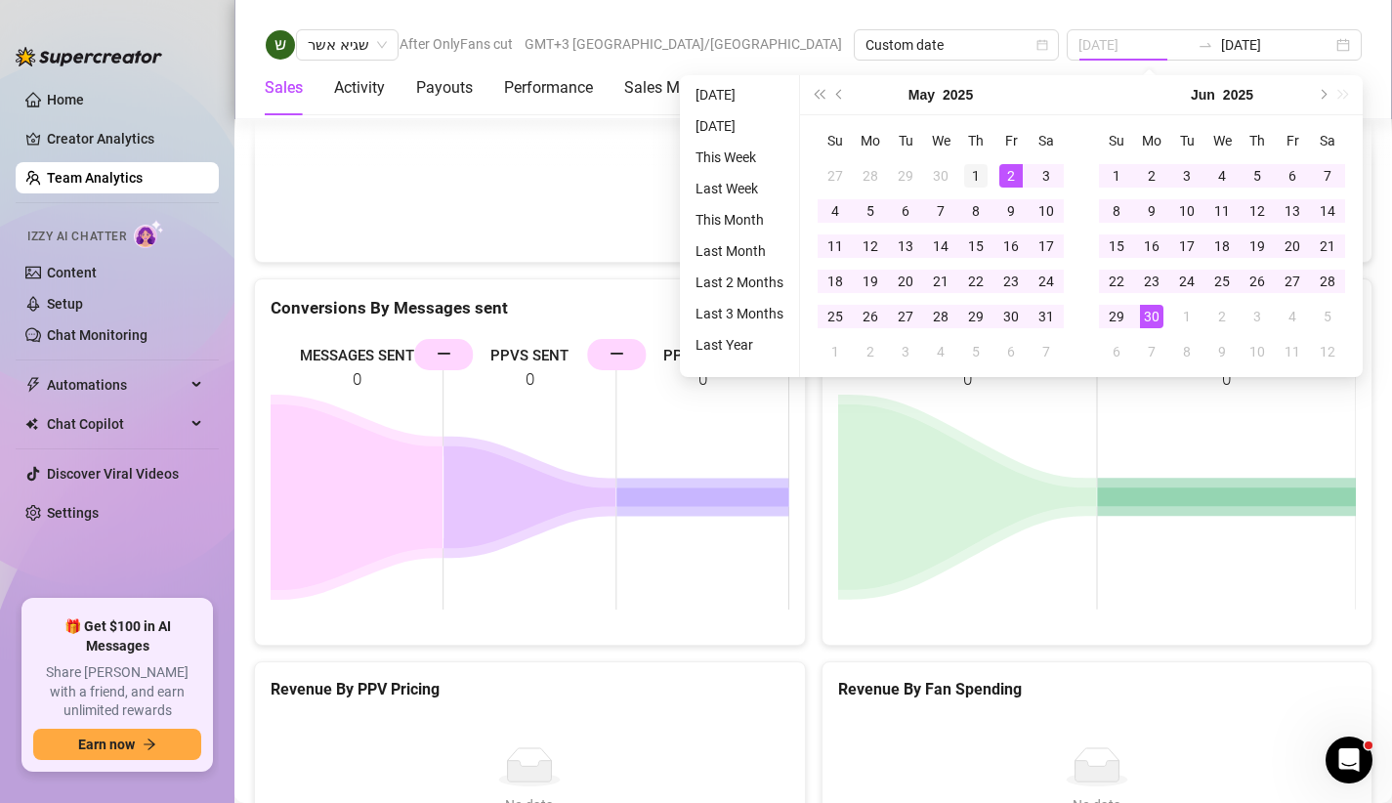
type input "[DATE]"
click at [980, 167] on div "1" at bounding box center [975, 175] width 23 height 23
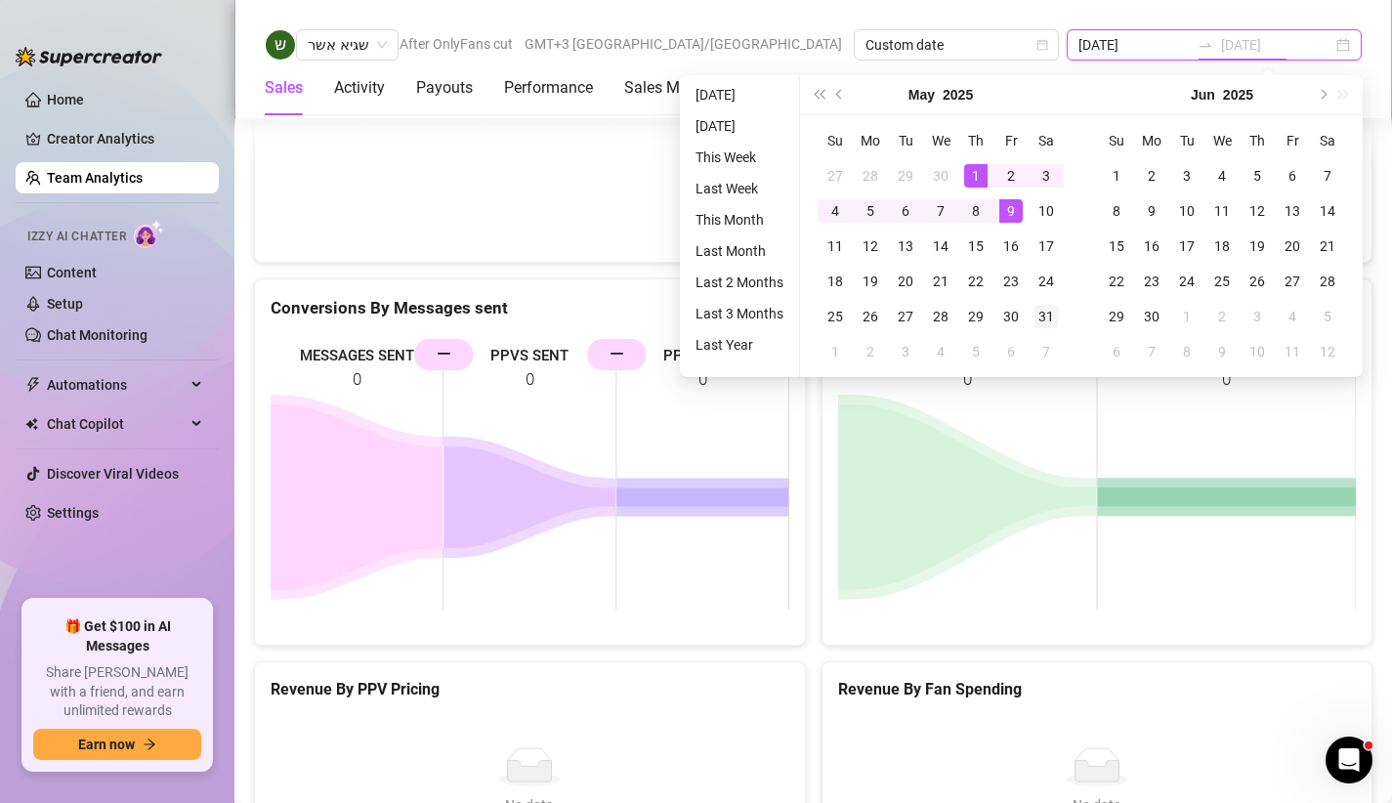
type input "[DATE]"
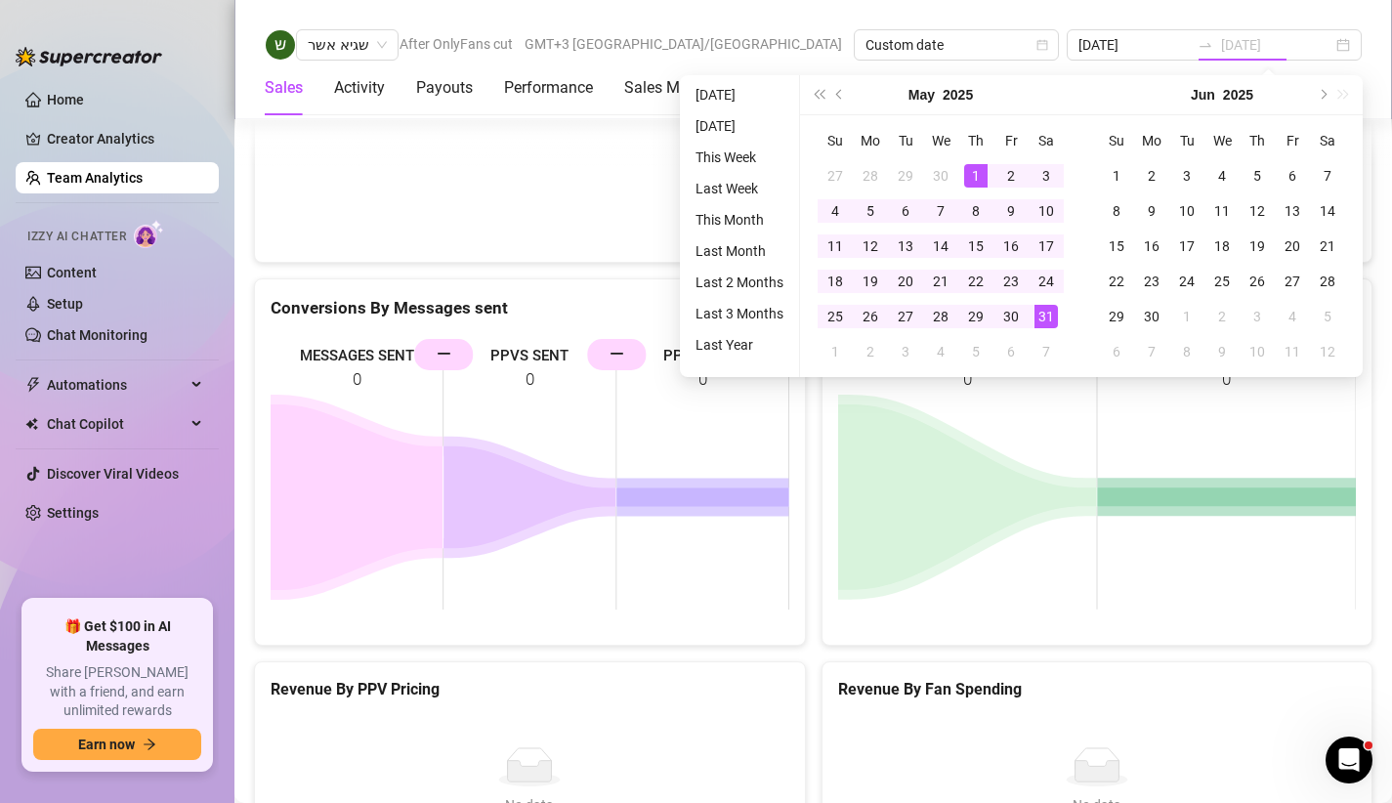
click at [1040, 315] on div "31" at bounding box center [1046, 316] width 23 height 23
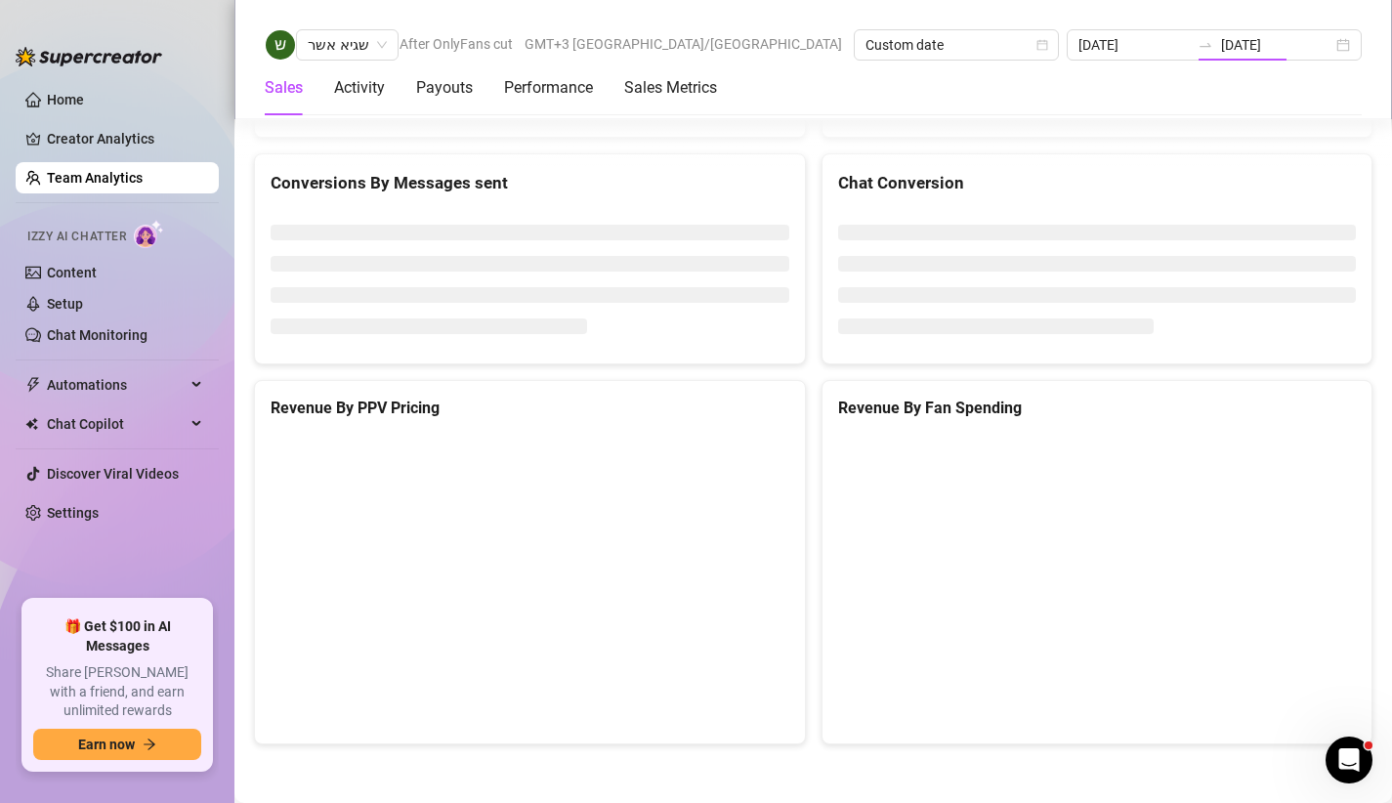
type input "[DATE]"
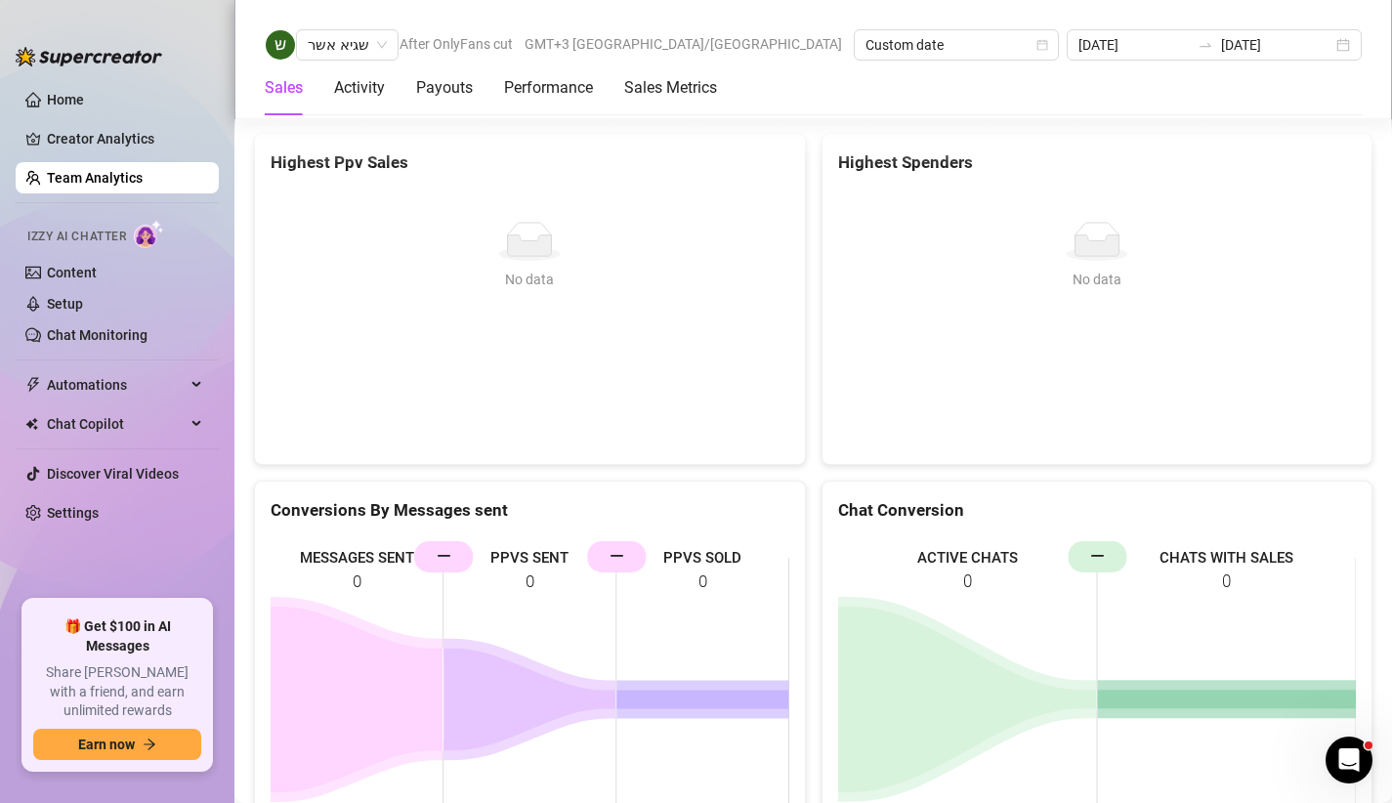
scroll to position [3145, 0]
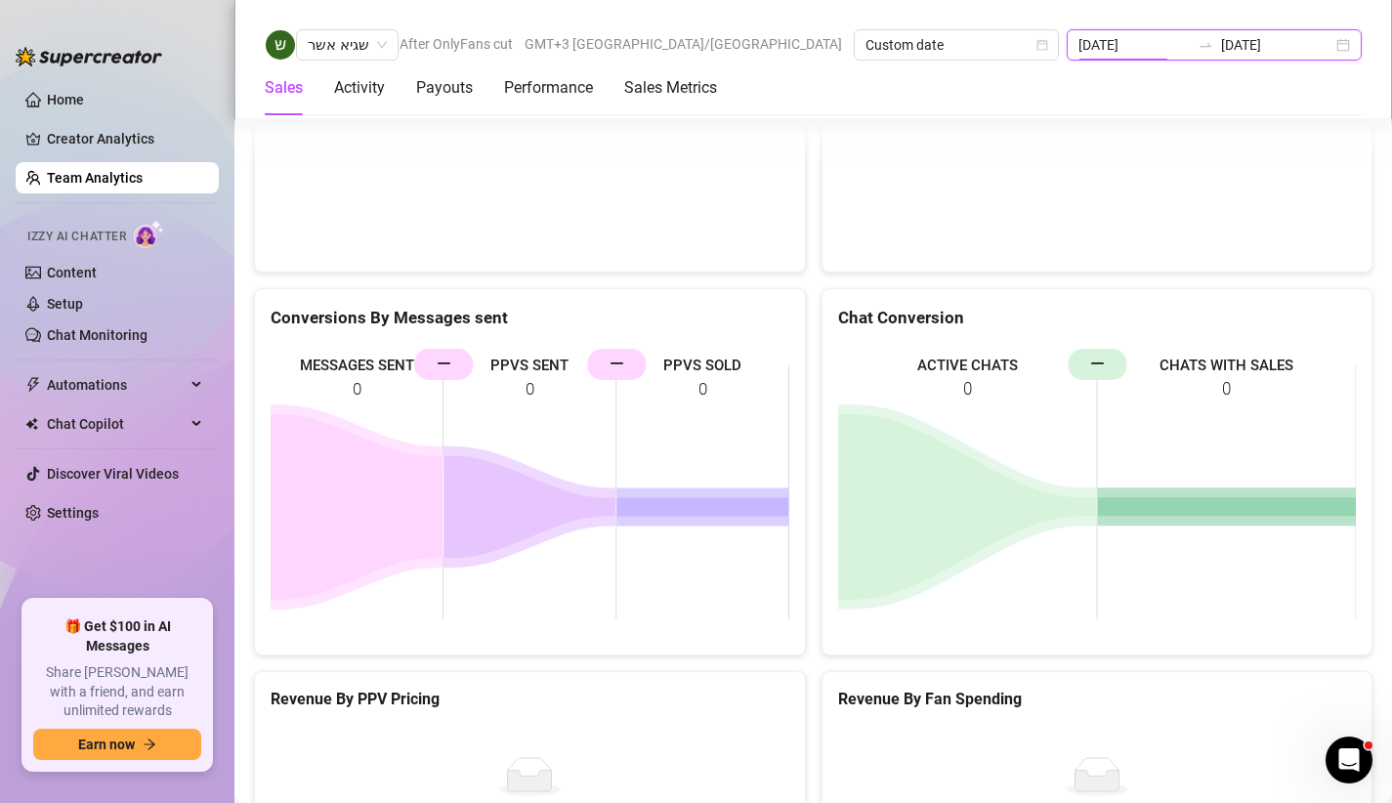
click at [1144, 47] on input "[DATE]" at bounding box center [1134, 44] width 111 height 21
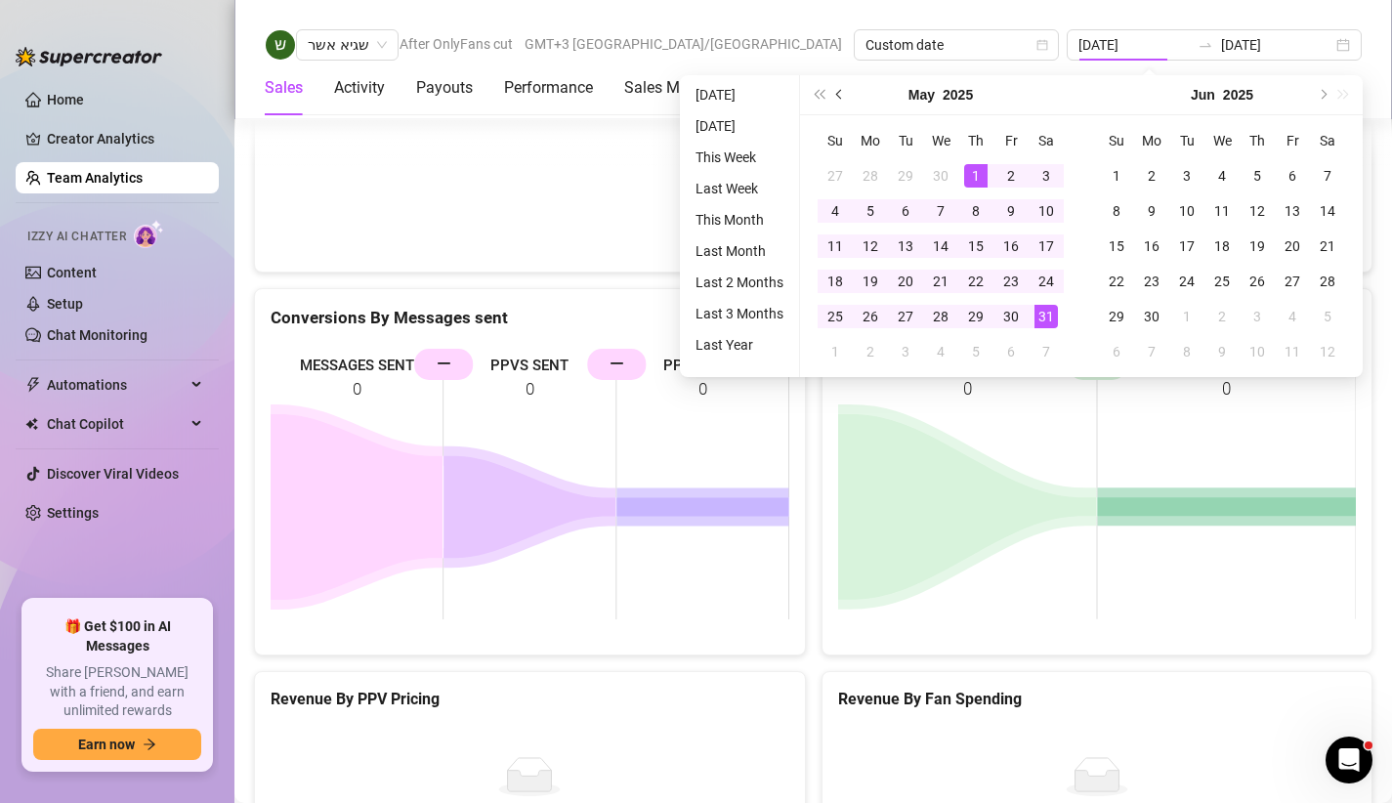
click at [837, 90] on button "Previous month (PageUp)" at bounding box center [839, 94] width 21 height 39
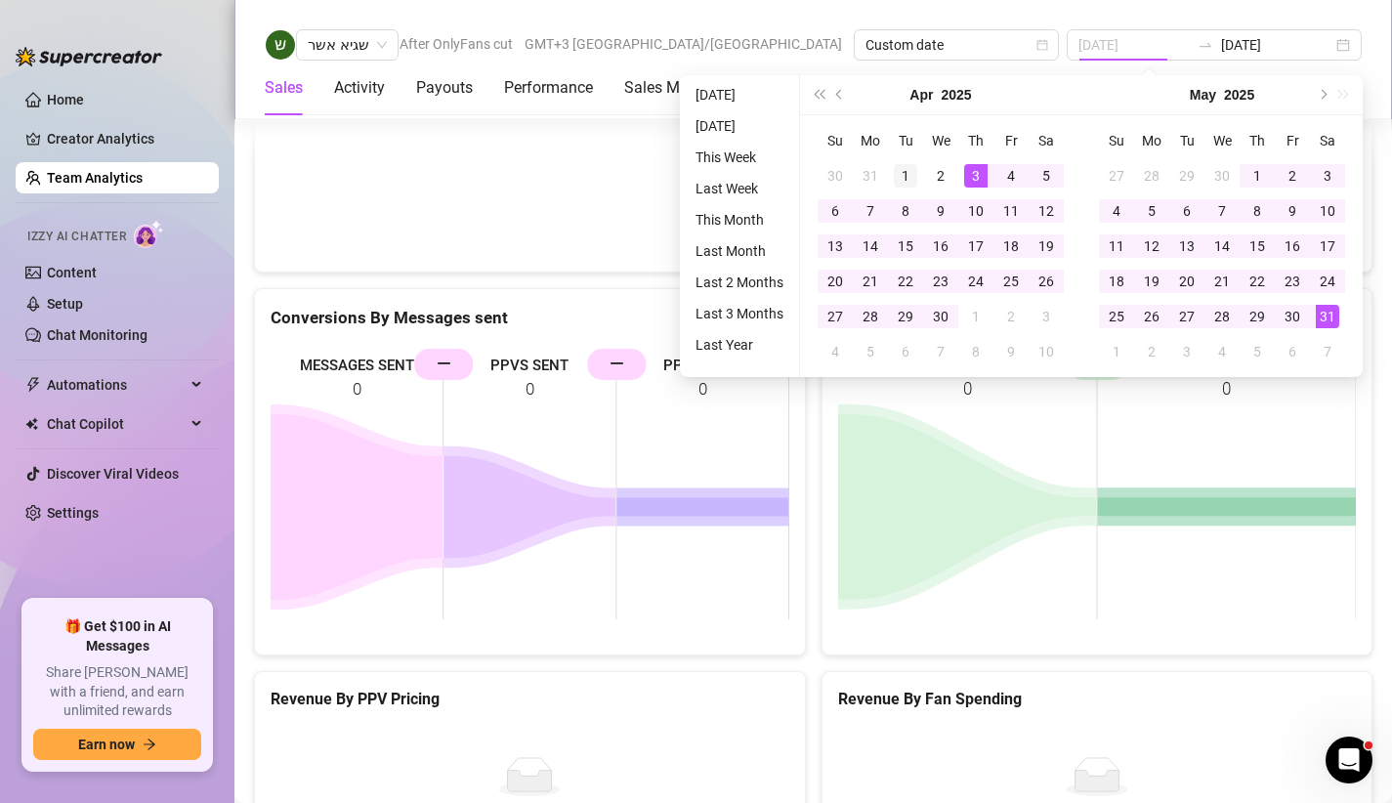
type input "[DATE]"
click at [911, 170] on div "1" at bounding box center [905, 175] width 23 height 23
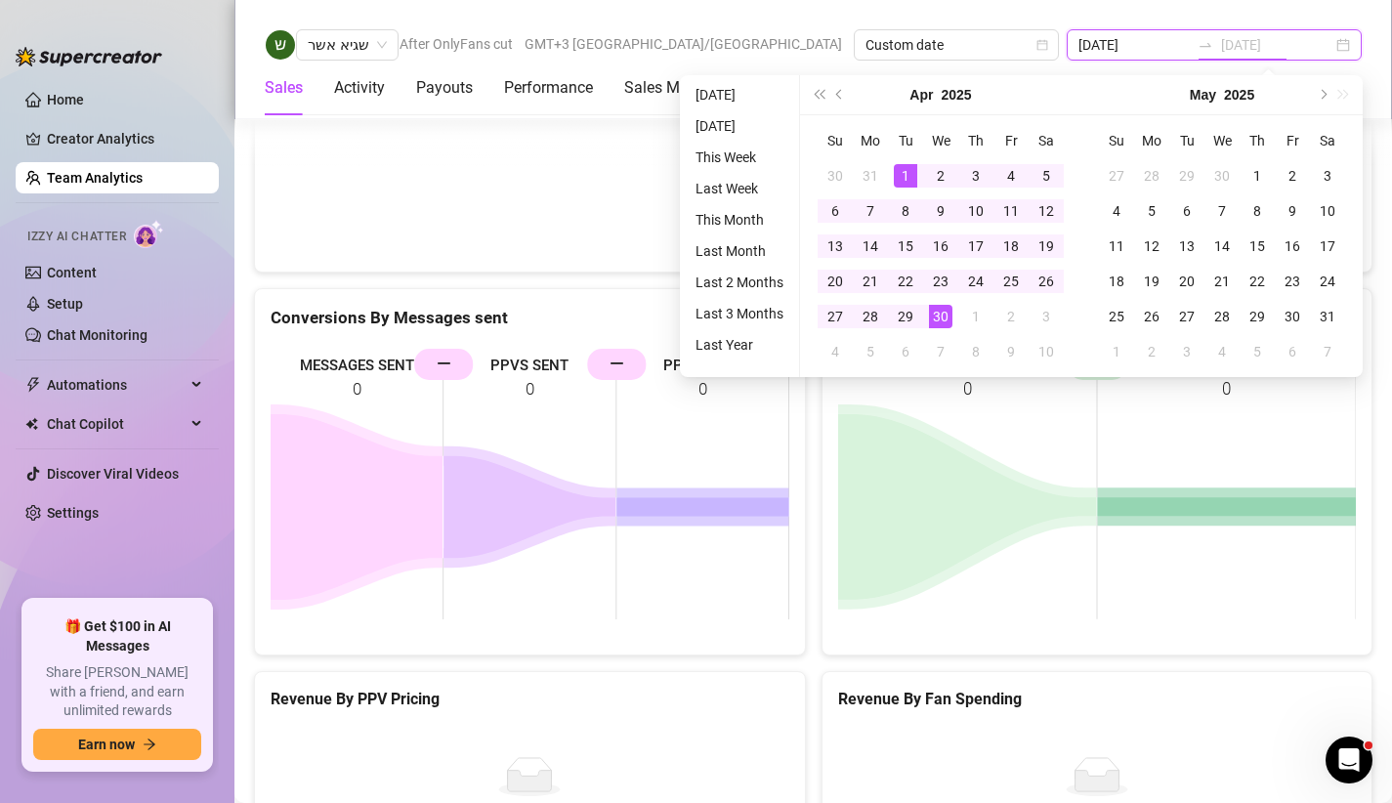
type input "[DATE]"
click at [948, 311] on div "30" at bounding box center [940, 316] width 23 height 23
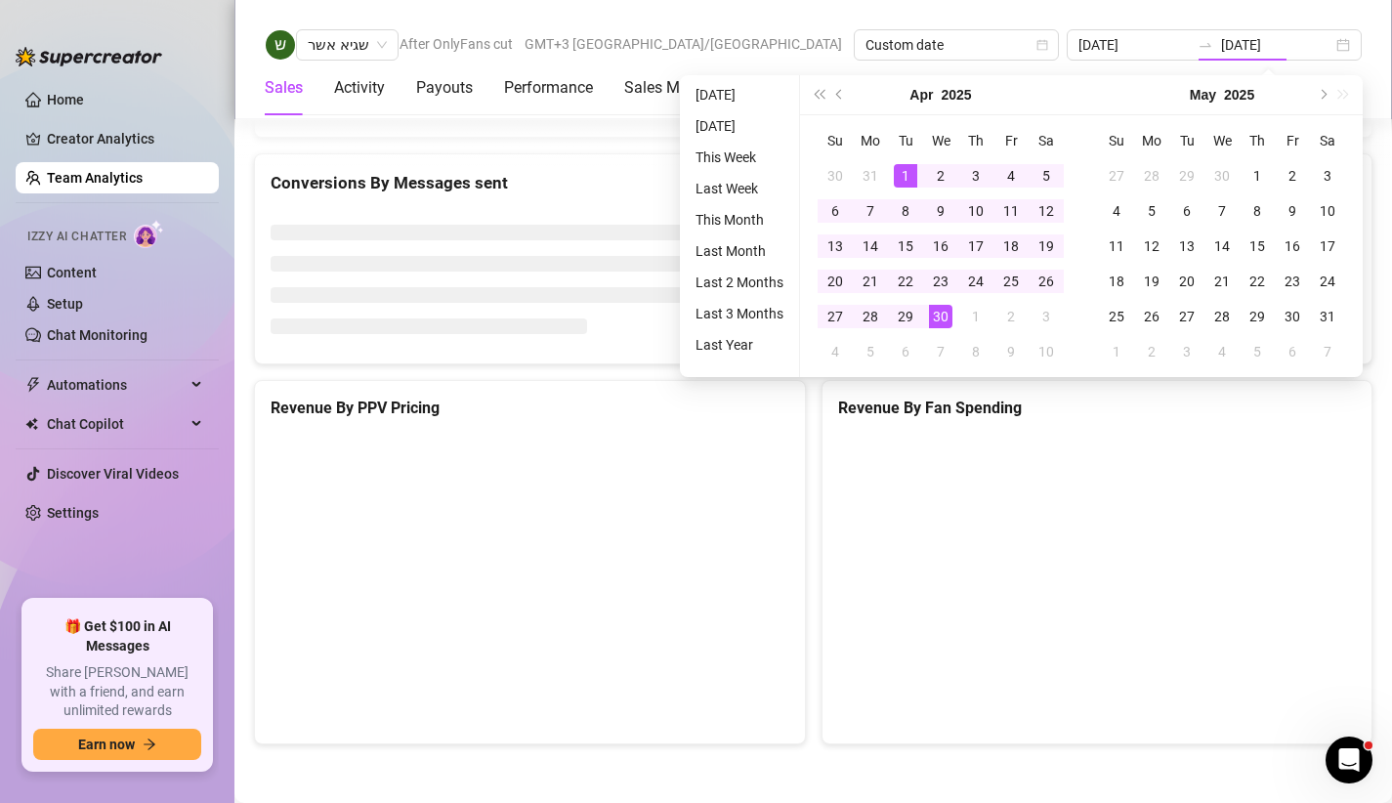
type input "[DATE]"
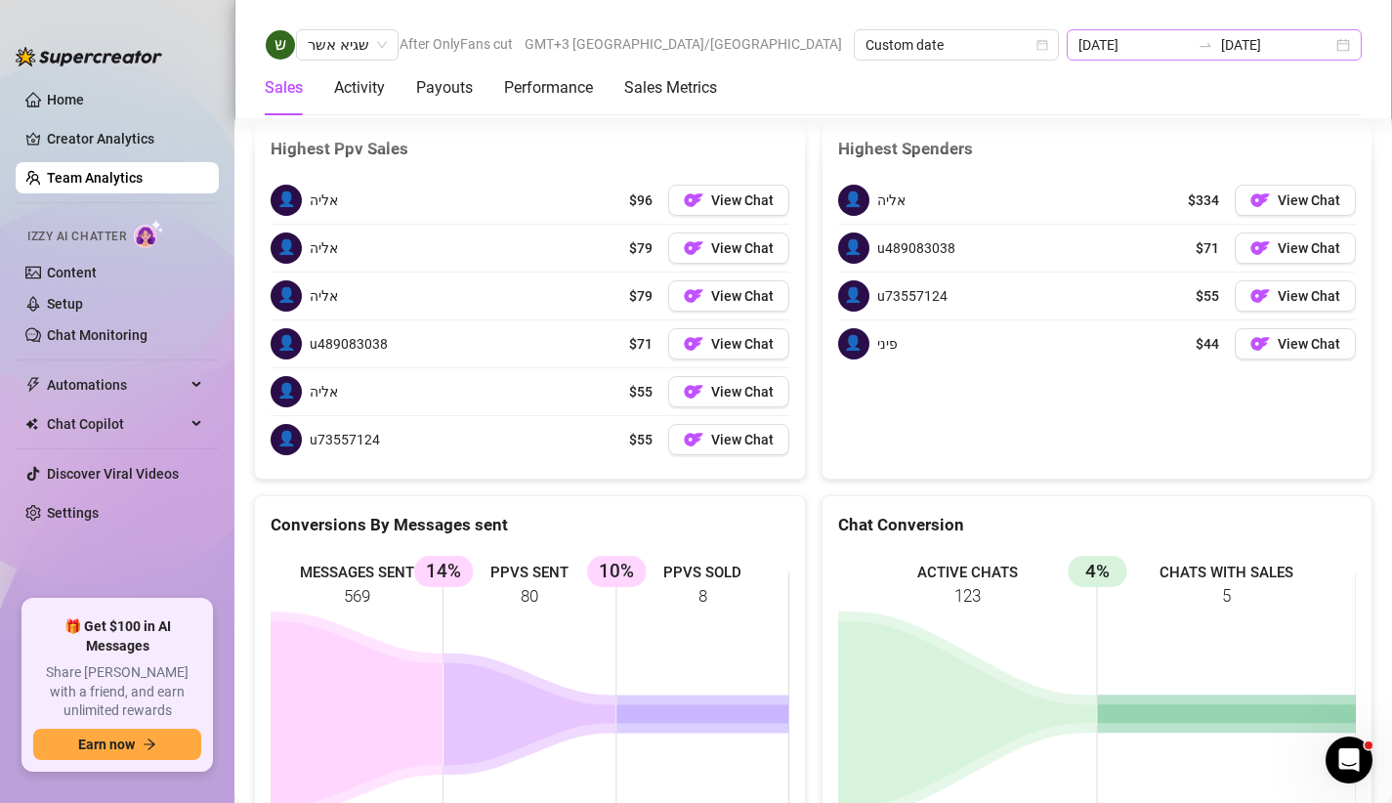
scroll to position [3131, 0]
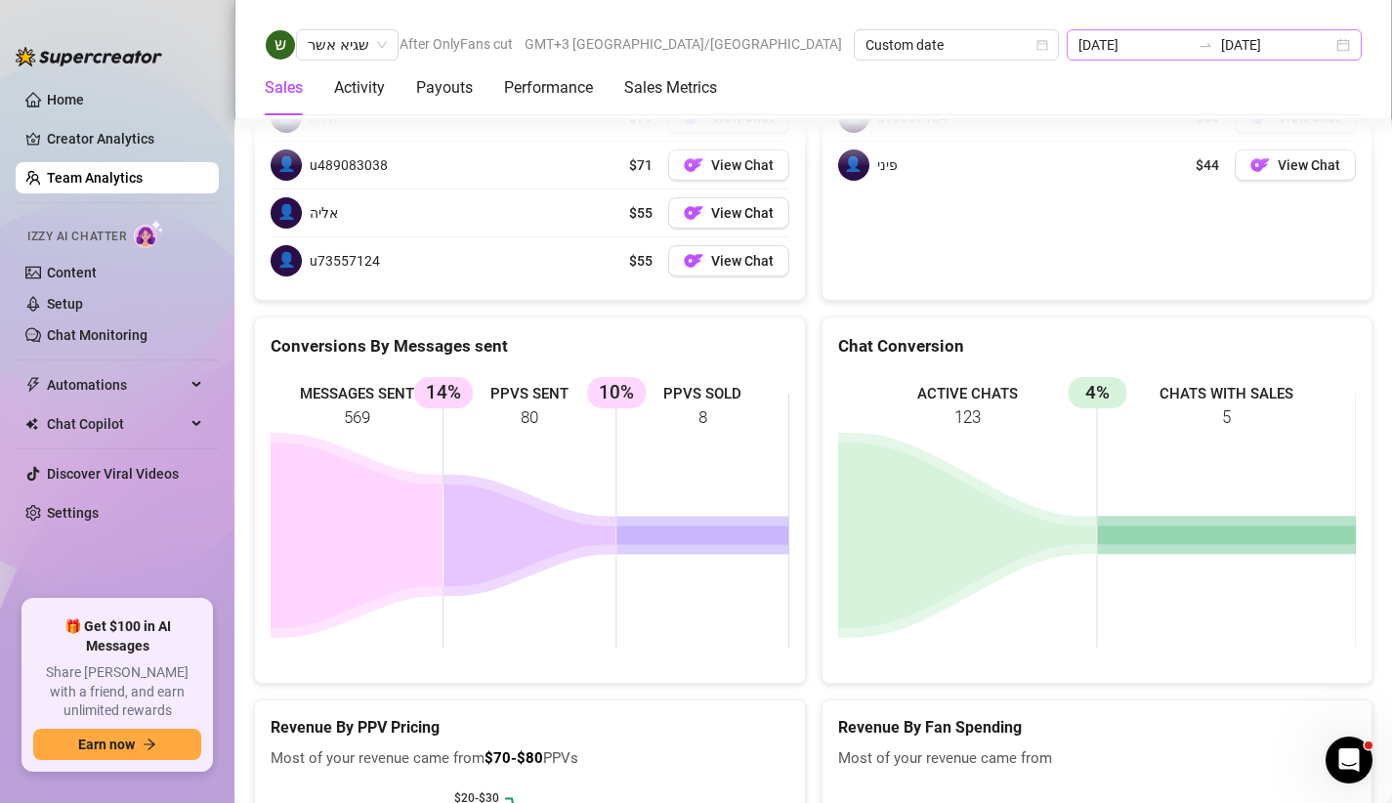
click at [1221, 46] on div at bounding box center [1205, 45] width 31 height 16
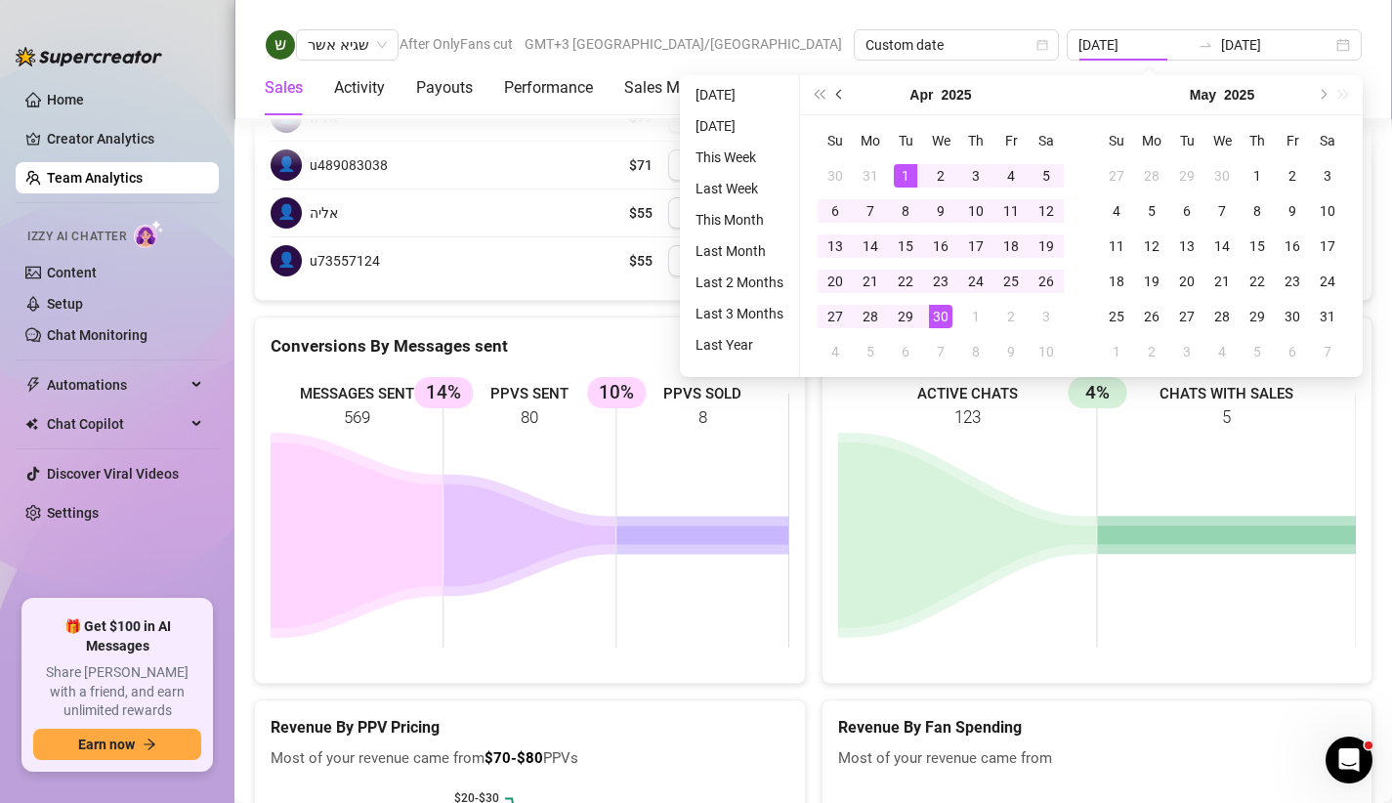
click at [843, 97] on button "Previous month (PageUp)" at bounding box center [839, 94] width 21 height 39
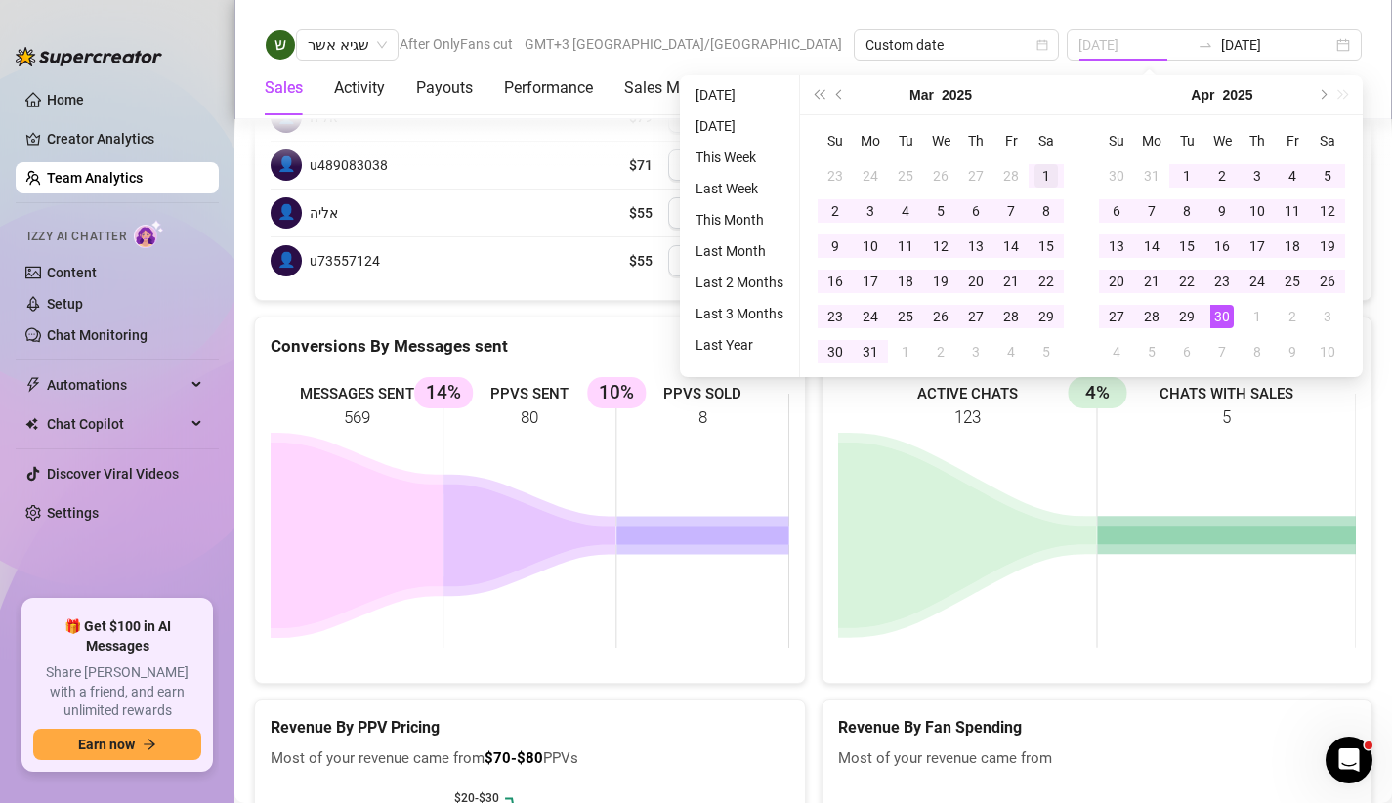
type input "[DATE]"
click at [1040, 168] on div "1" at bounding box center [1046, 175] width 23 height 23
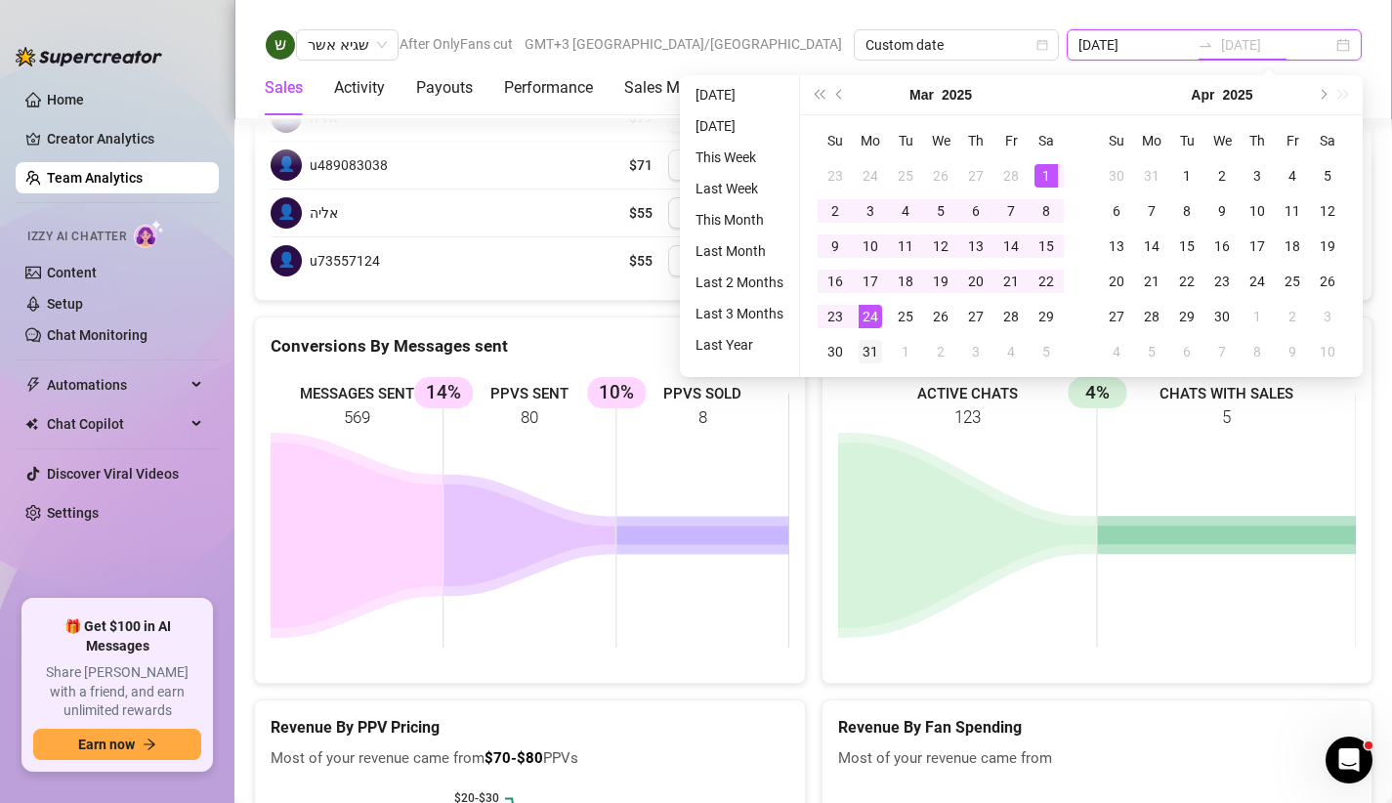
type input "[DATE]"
click at [869, 345] on div "31" at bounding box center [870, 351] width 23 height 23
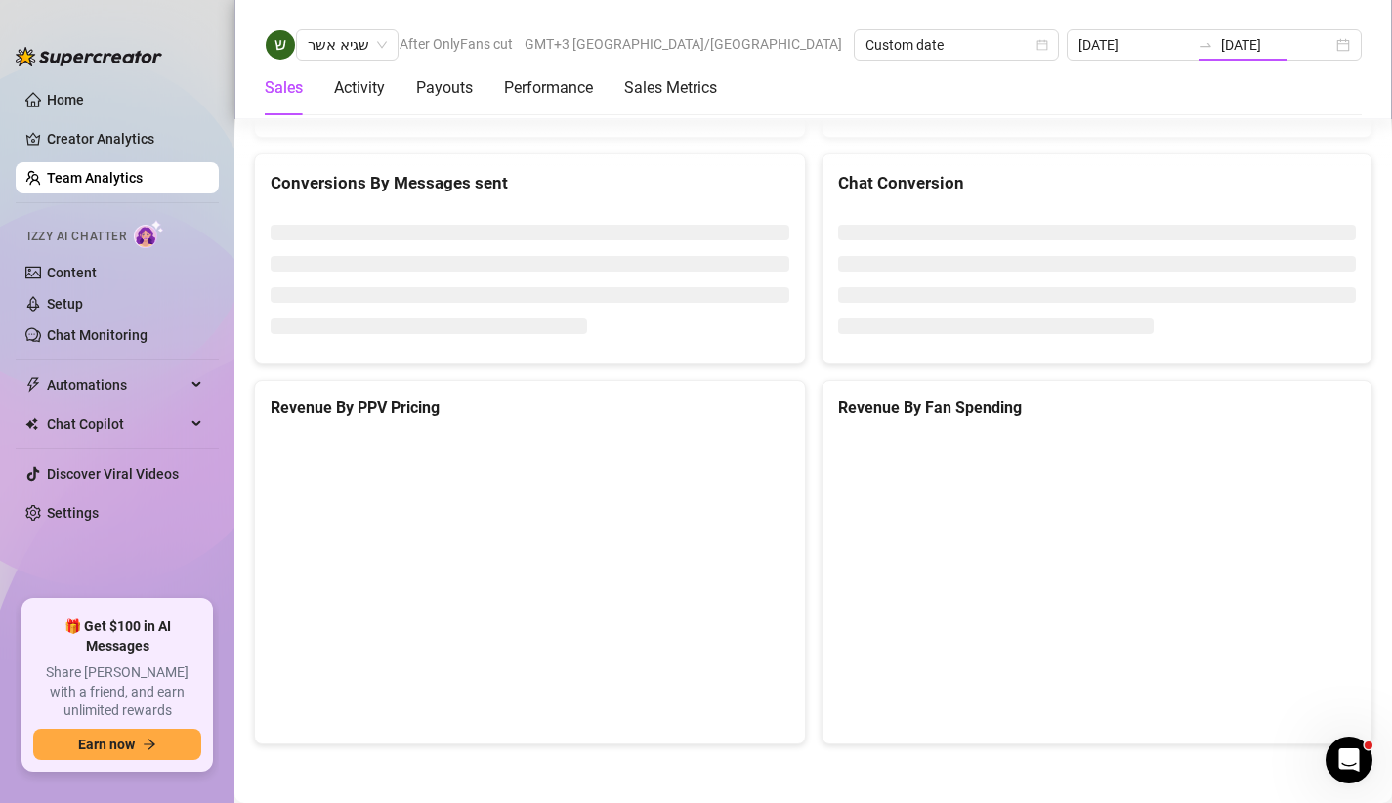
type input "[DATE]"
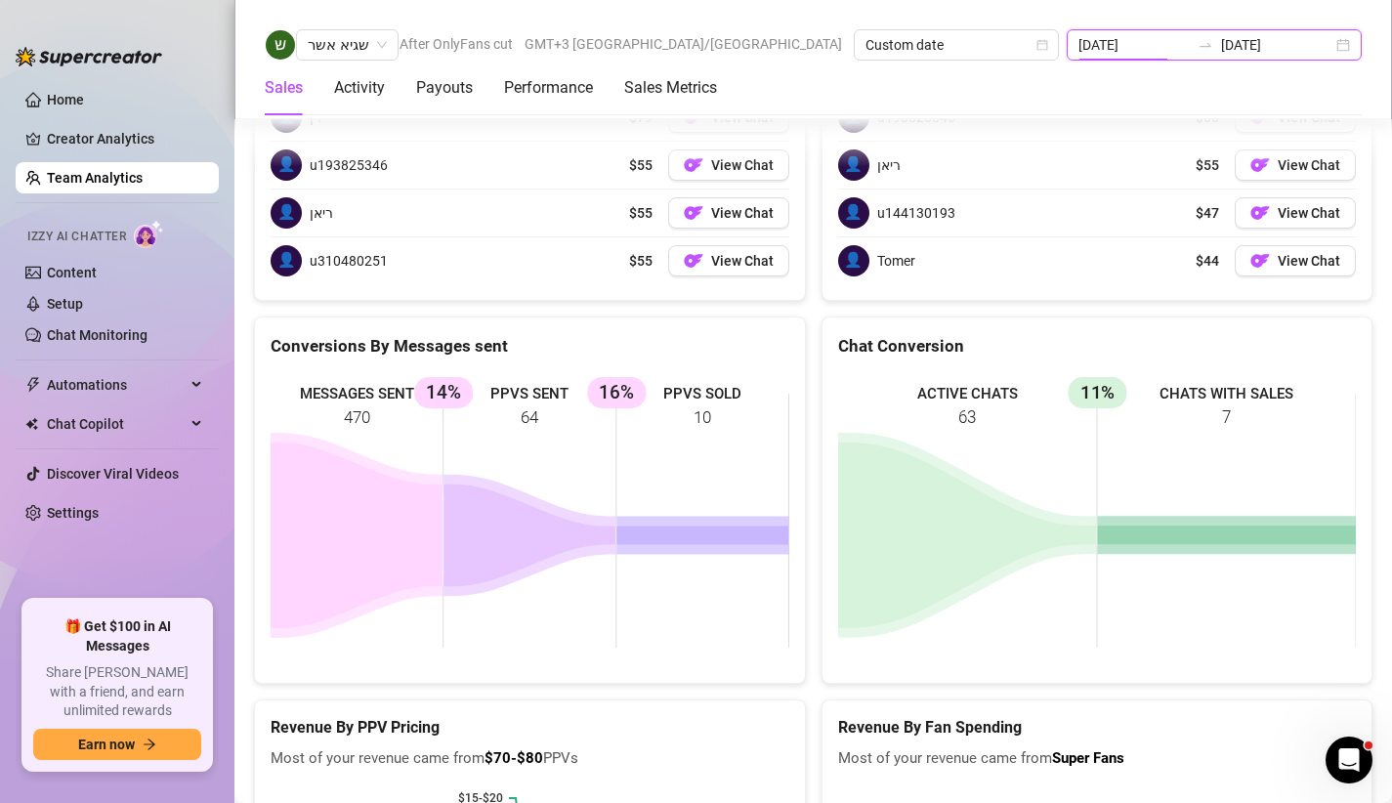
click at [1177, 45] on input "[DATE]" at bounding box center [1134, 44] width 111 height 21
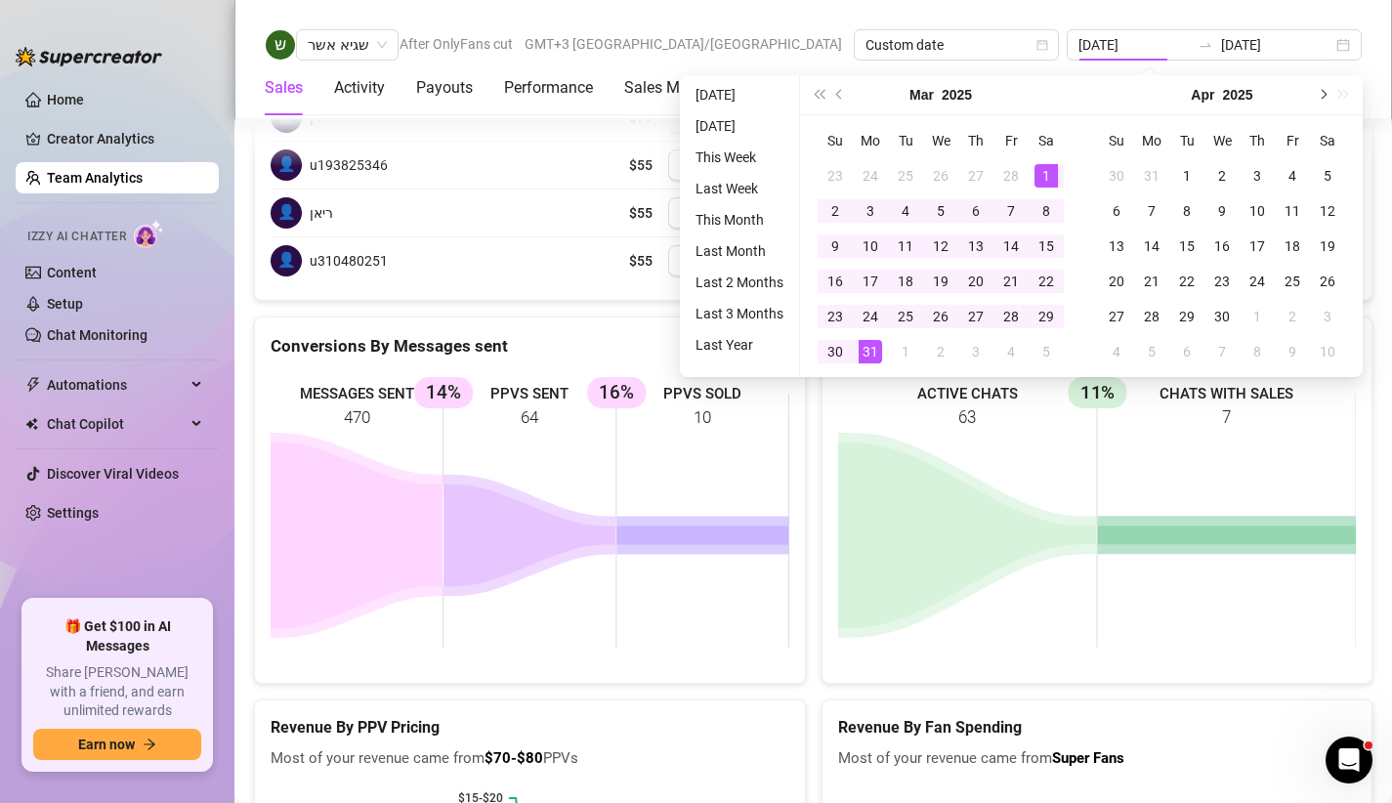
click at [1320, 94] on span "Next month (PageDown)" at bounding box center [1322, 95] width 10 height 10
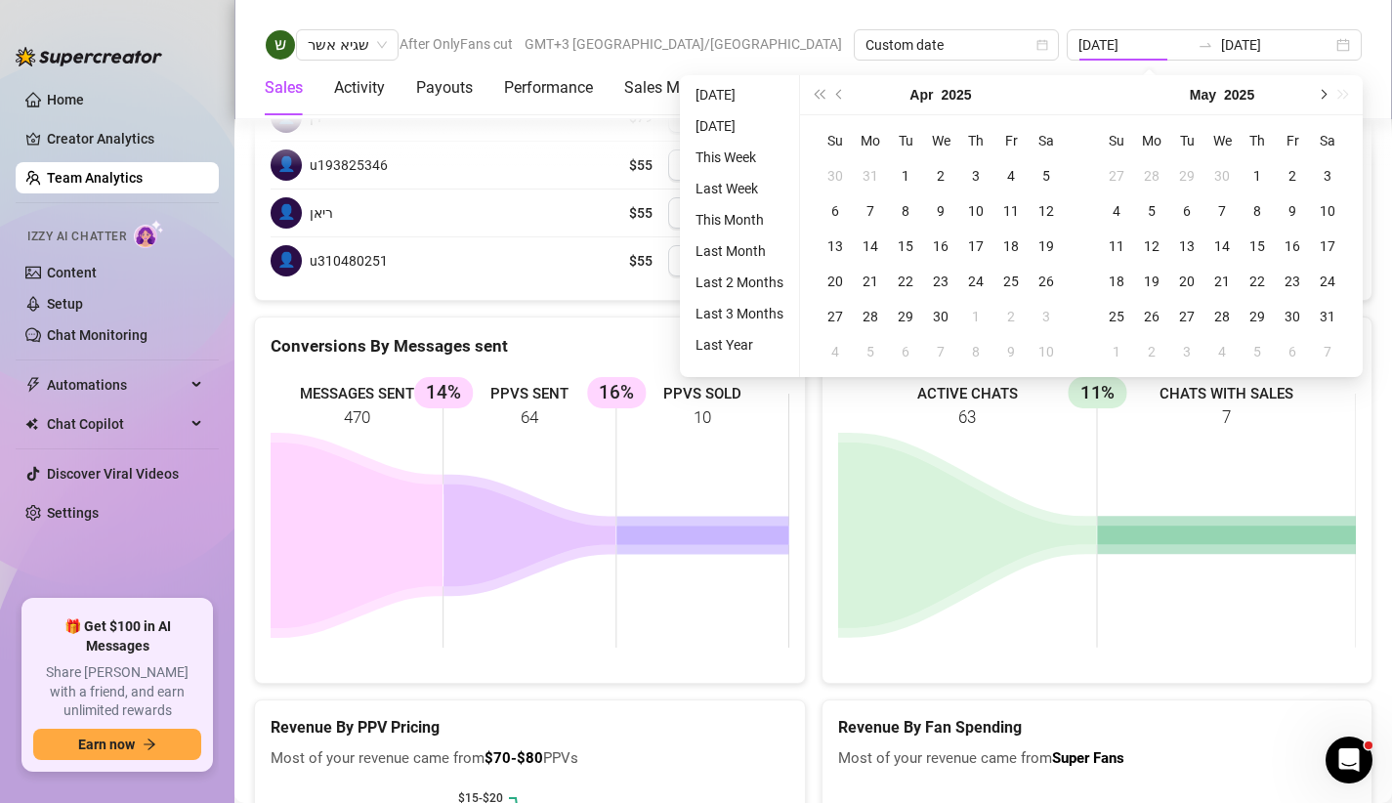
click at [1320, 94] on span "Next month (PageDown)" at bounding box center [1322, 95] width 10 height 10
type input "[DATE]"
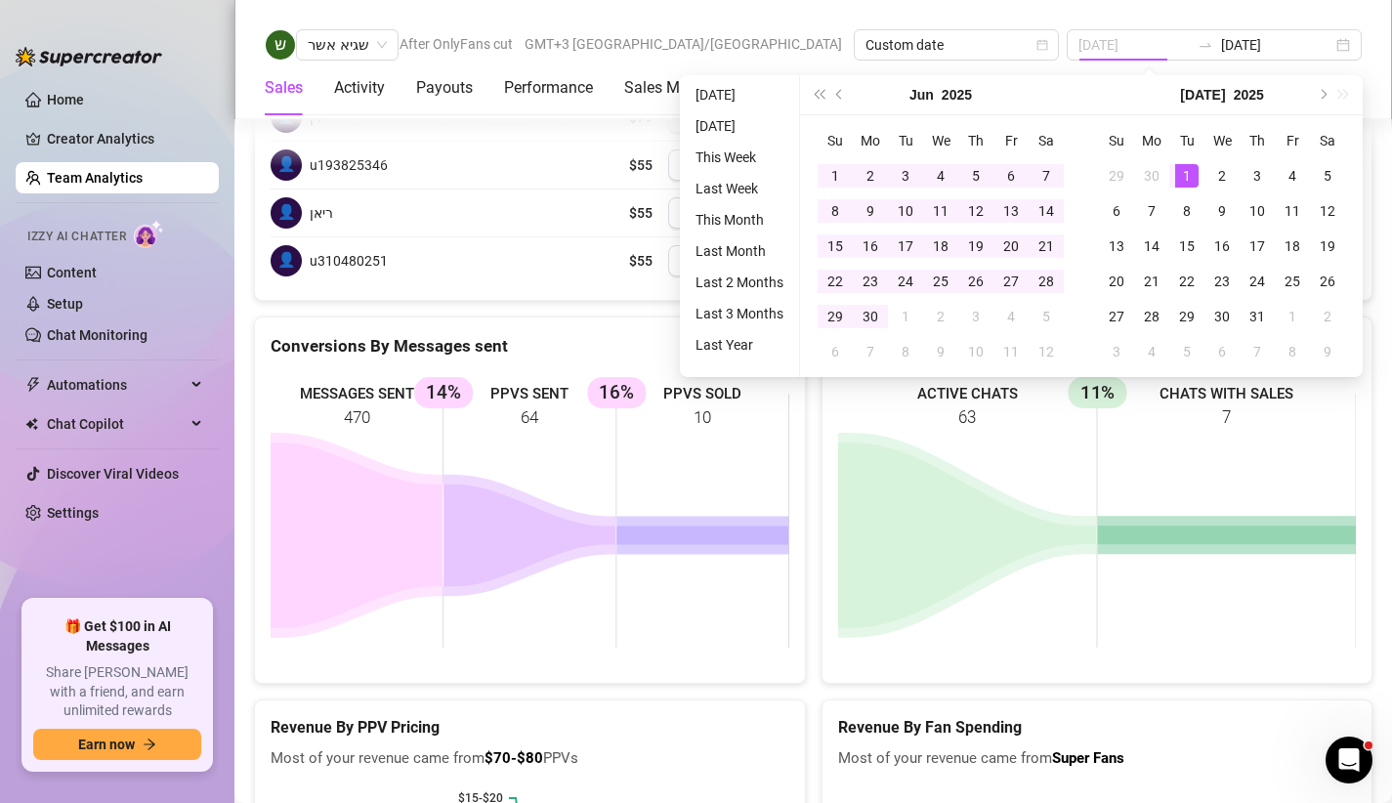
click at [1175, 169] on div "1" at bounding box center [1186, 175] width 23 height 23
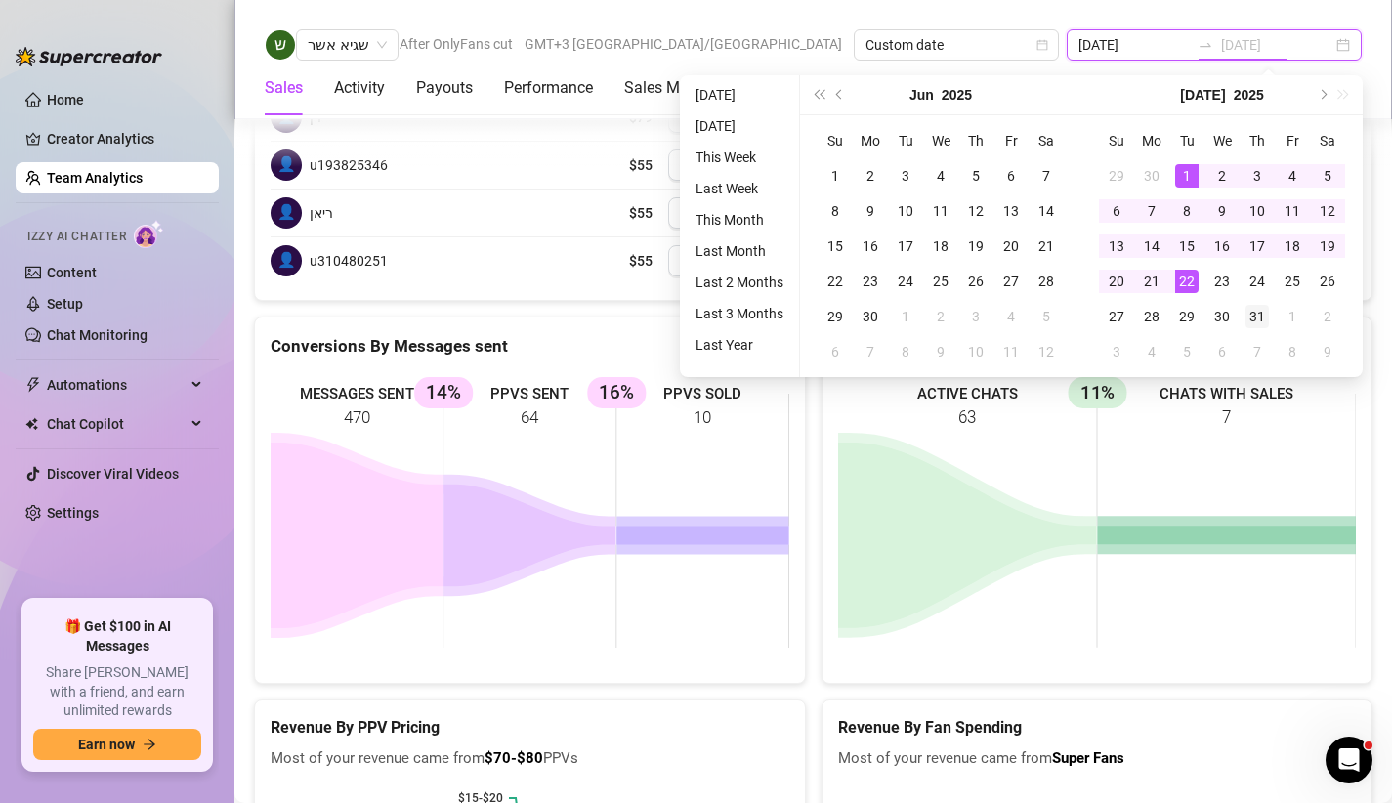
type input "[DATE]"
click at [1270, 317] on td "31" at bounding box center [1257, 316] width 35 height 35
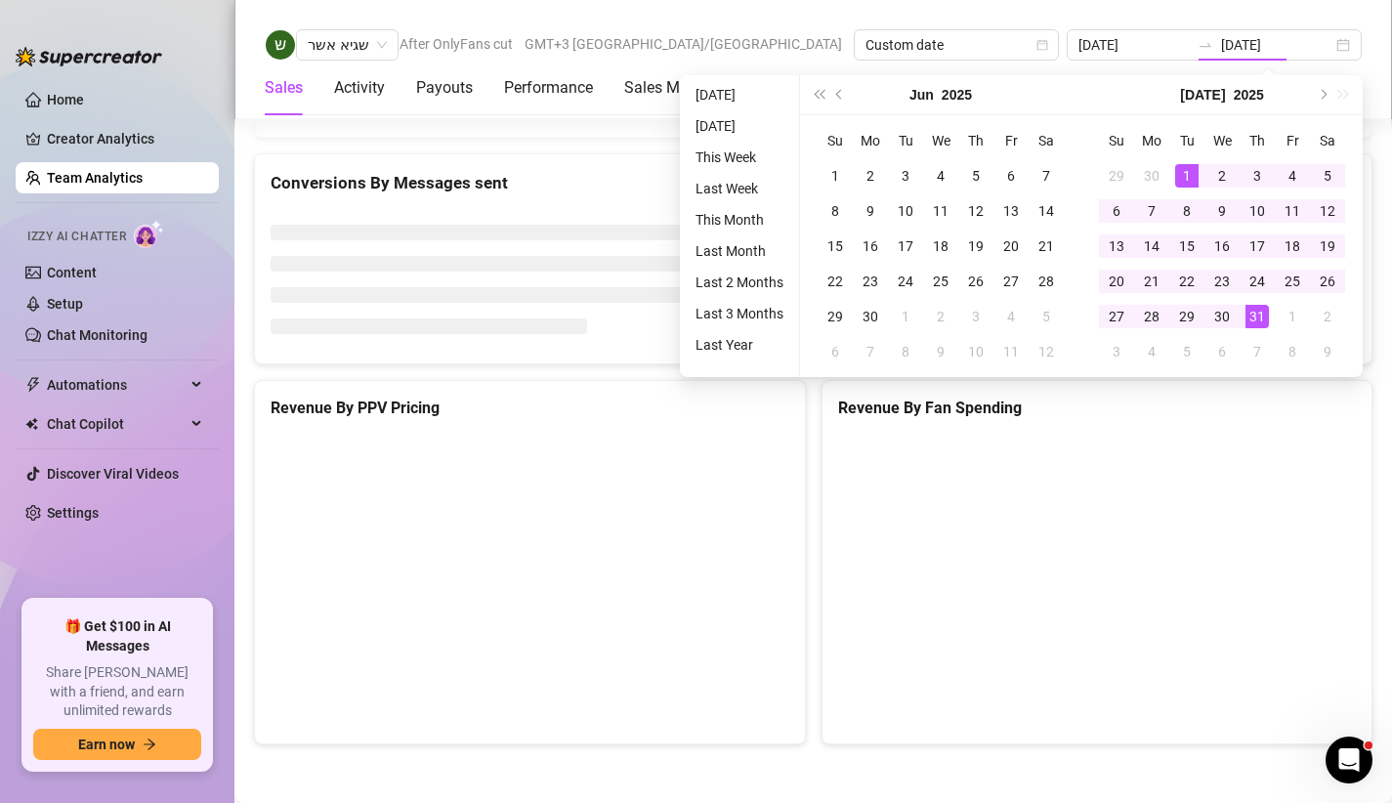
type input "[DATE]"
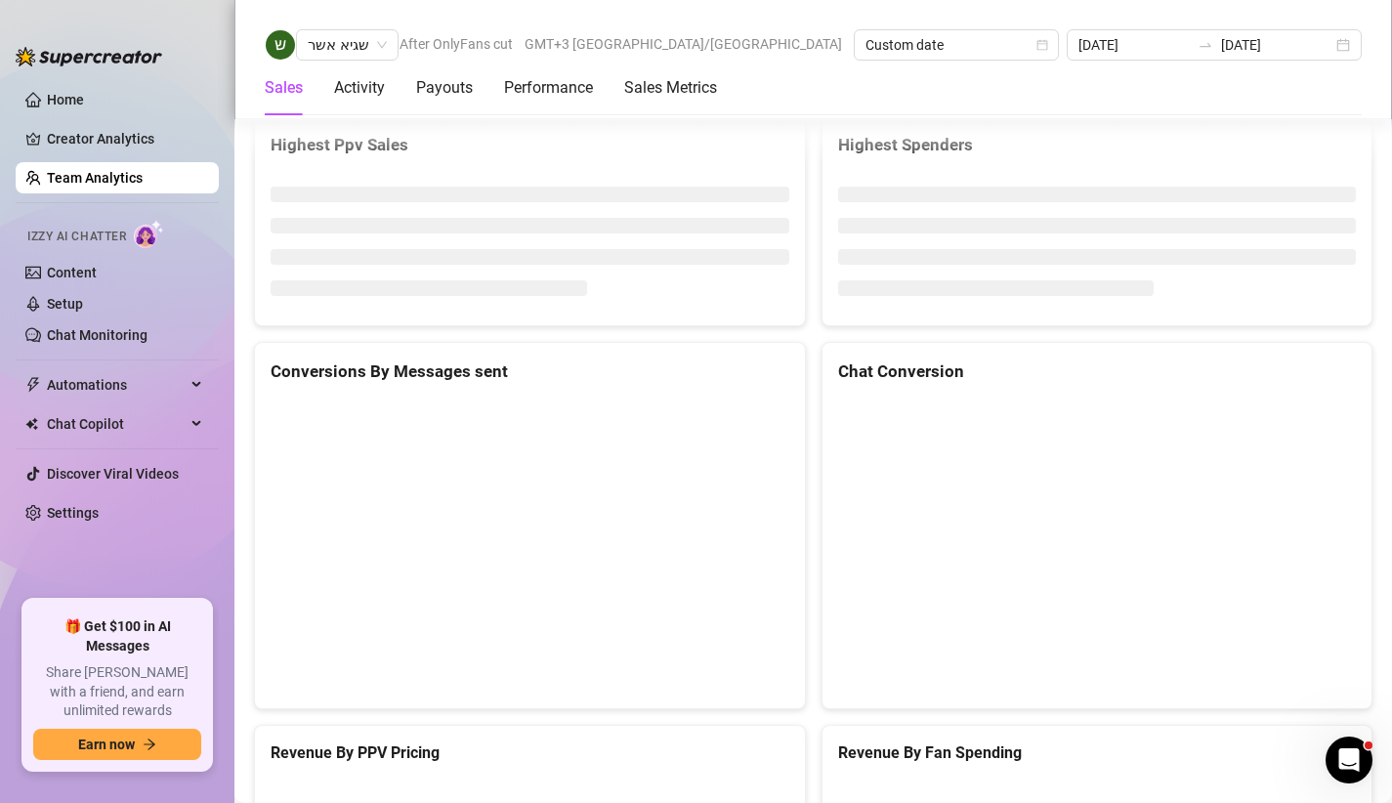
scroll to position [3141, 0]
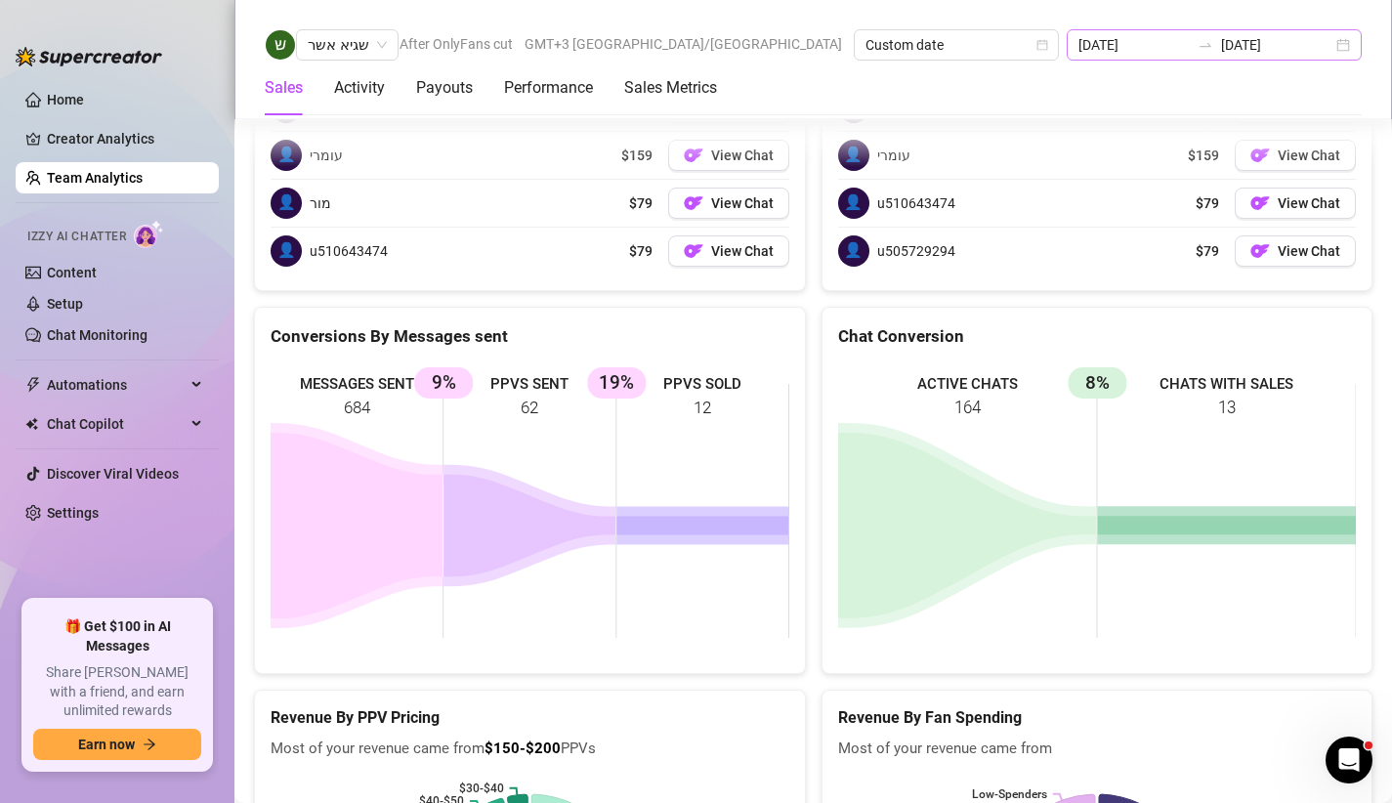
click at [1233, 34] on div "[DATE] [DATE]" at bounding box center [1214, 44] width 295 height 31
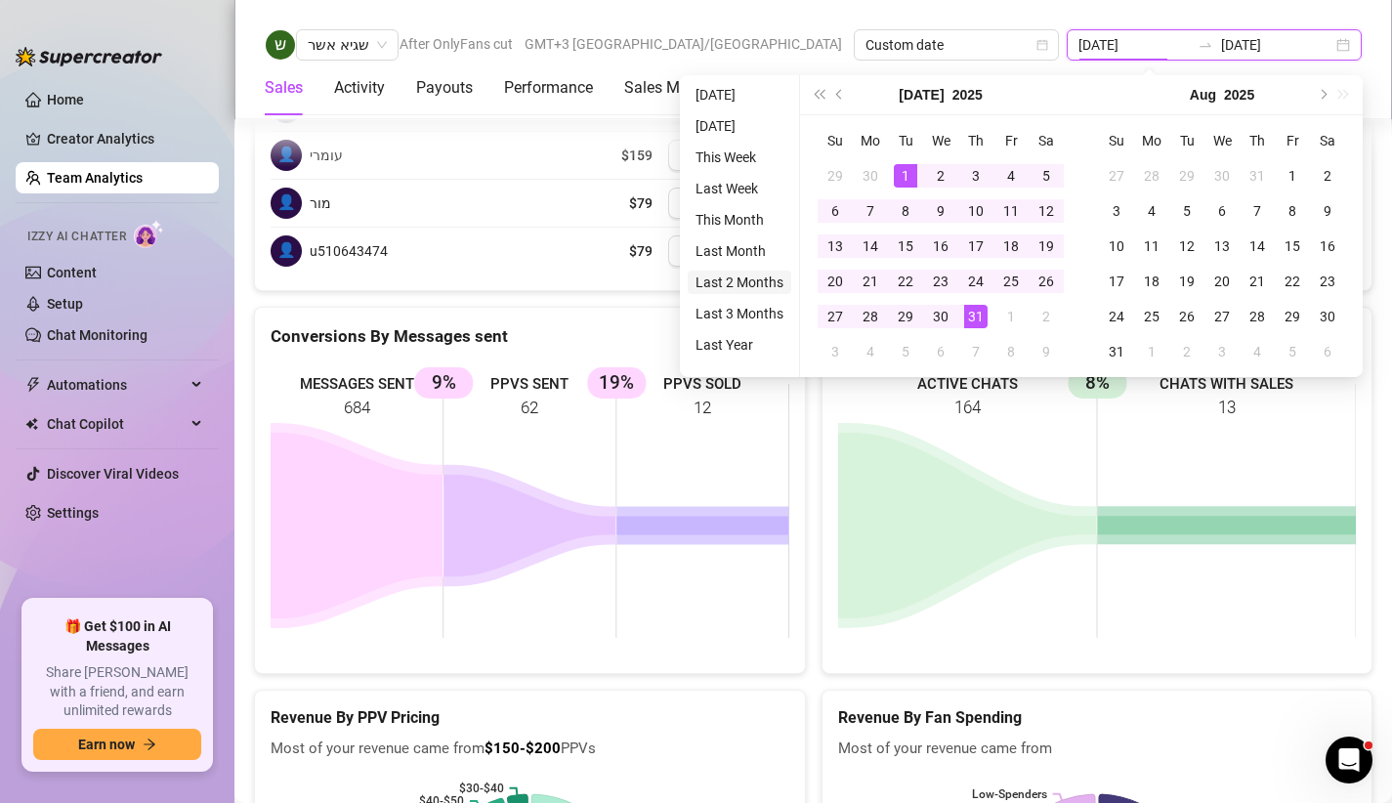
type input "[DATE]"
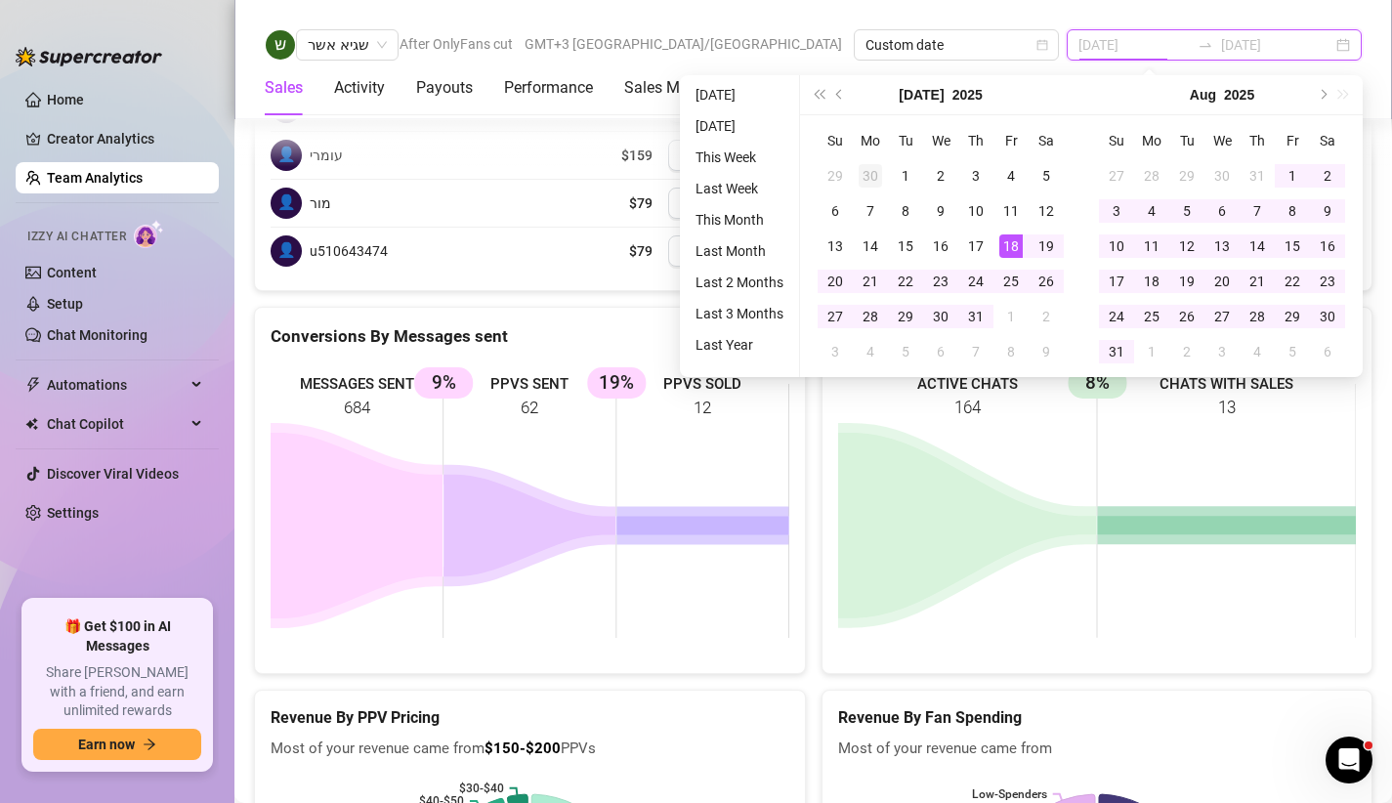
type input "[DATE]"
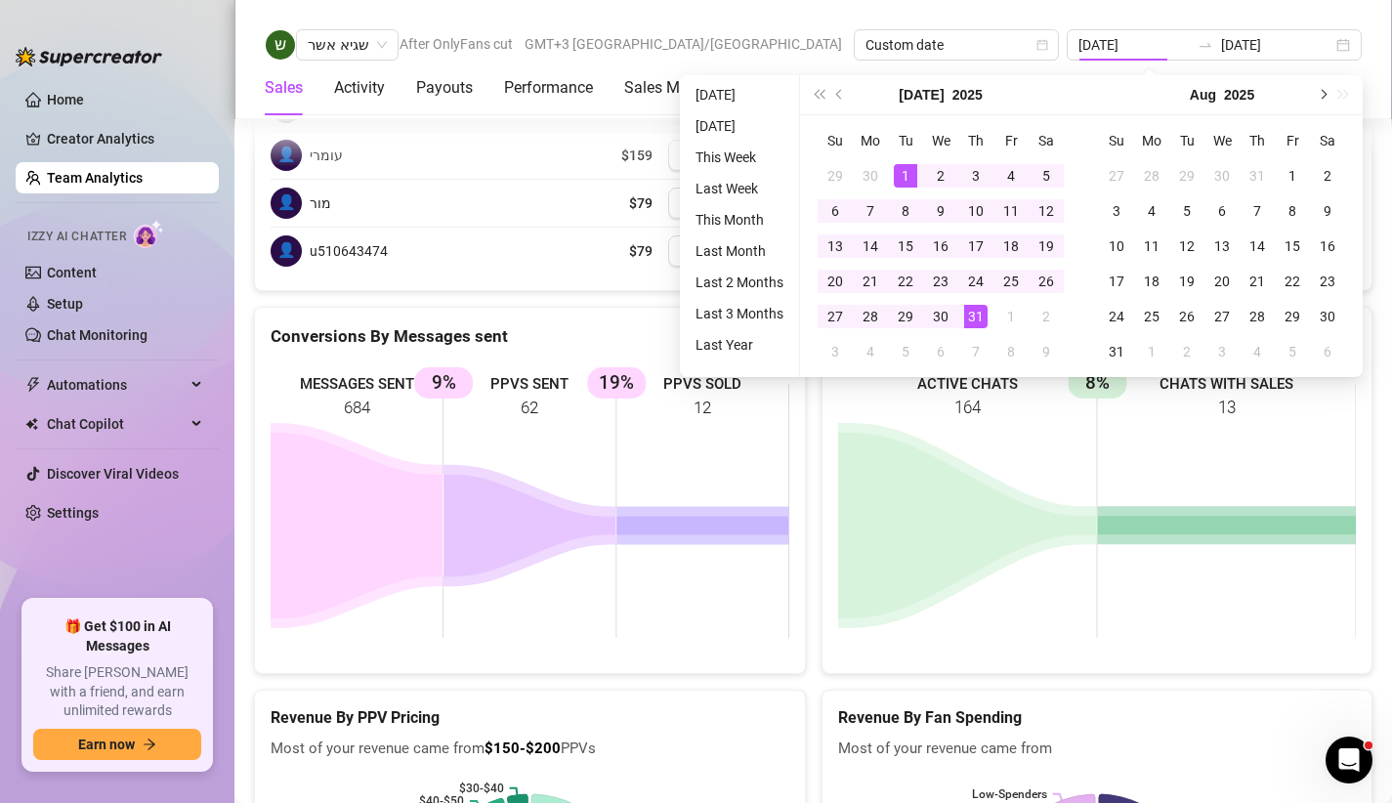
click at [1316, 96] on button "Next month (PageDown)" at bounding box center [1321, 94] width 21 height 39
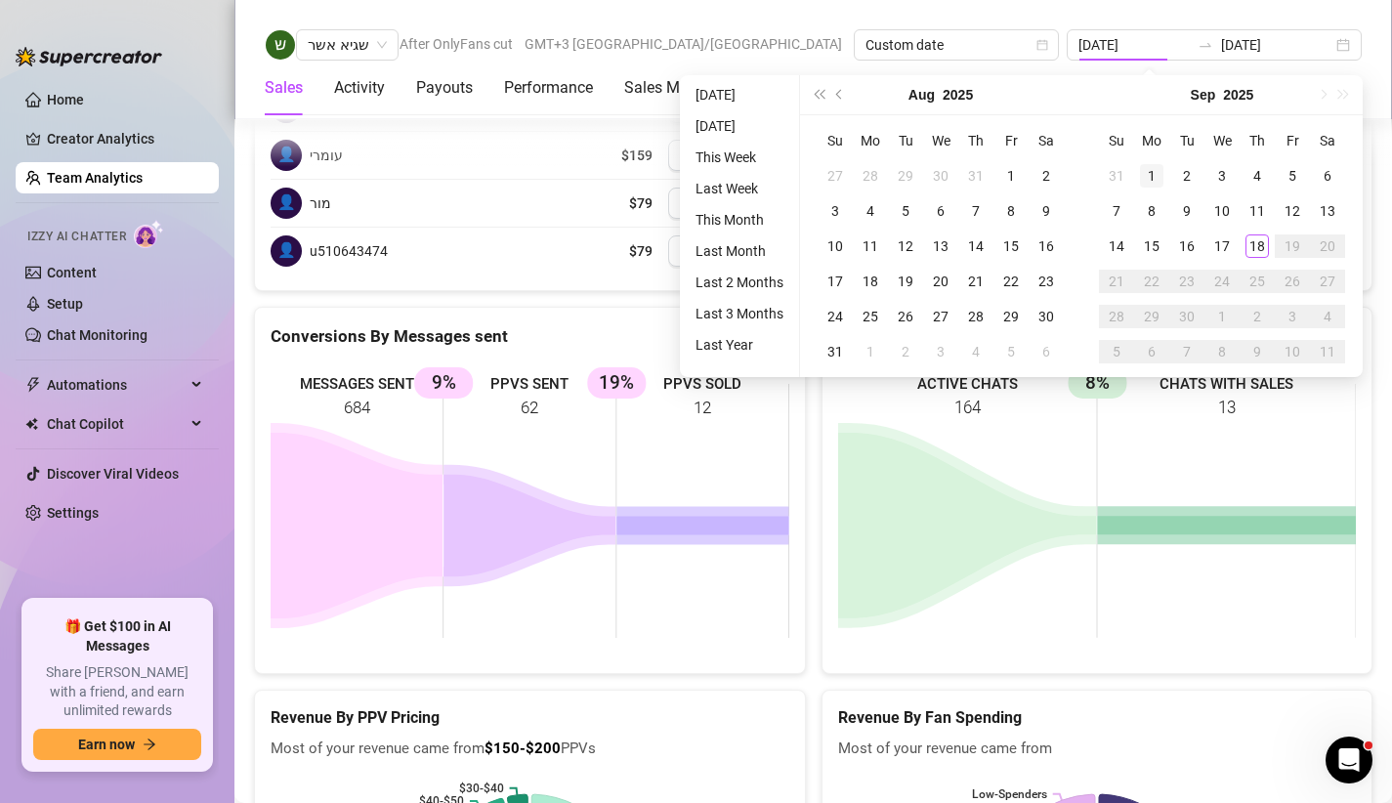
type input "[DATE]"
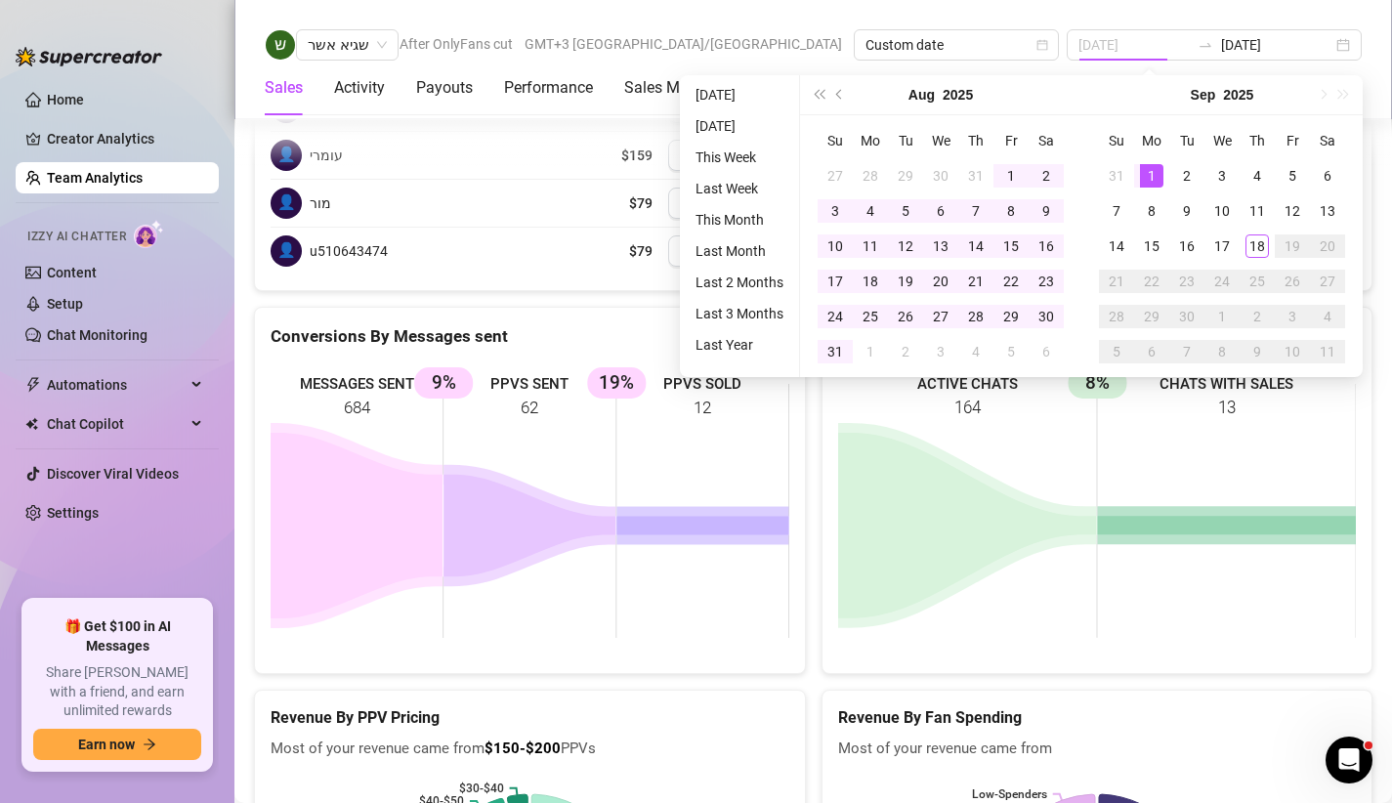
click at [1154, 170] on div "1" at bounding box center [1151, 175] width 23 height 23
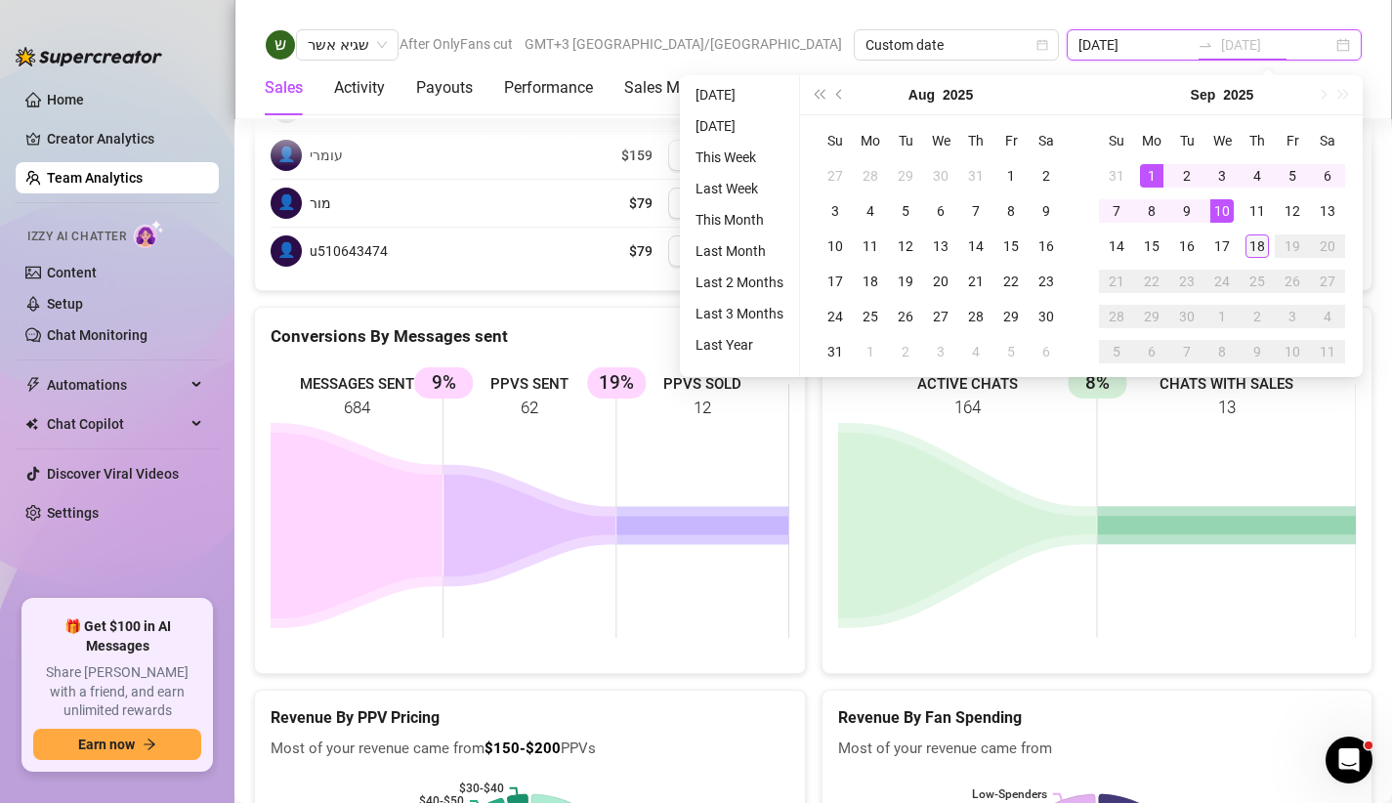
type input "[DATE]"
click at [1249, 250] on div "18" at bounding box center [1257, 245] width 23 height 23
type input "[DATE]"
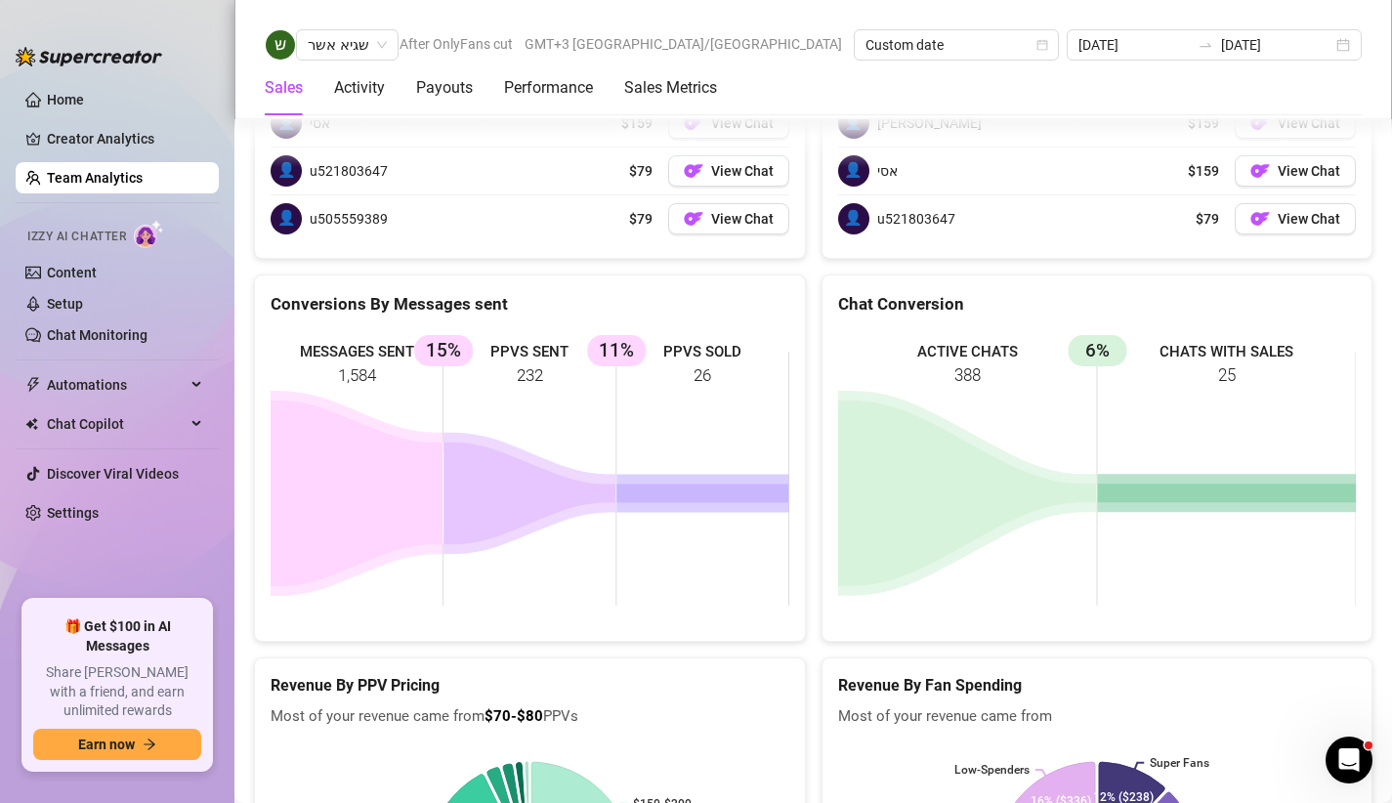
scroll to position [3253, 0]
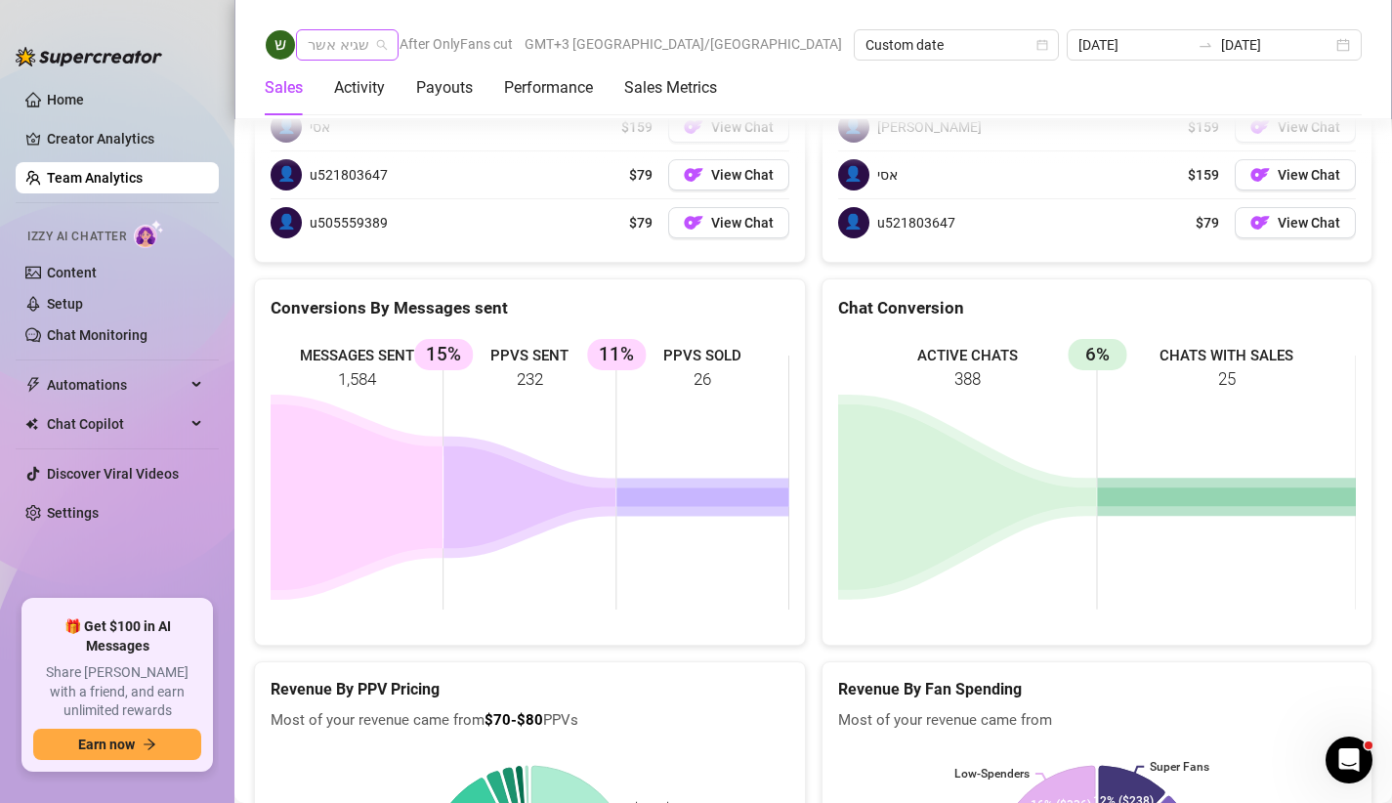
click at [376, 42] on span "שגיא אשר" at bounding box center [347, 44] width 79 height 29
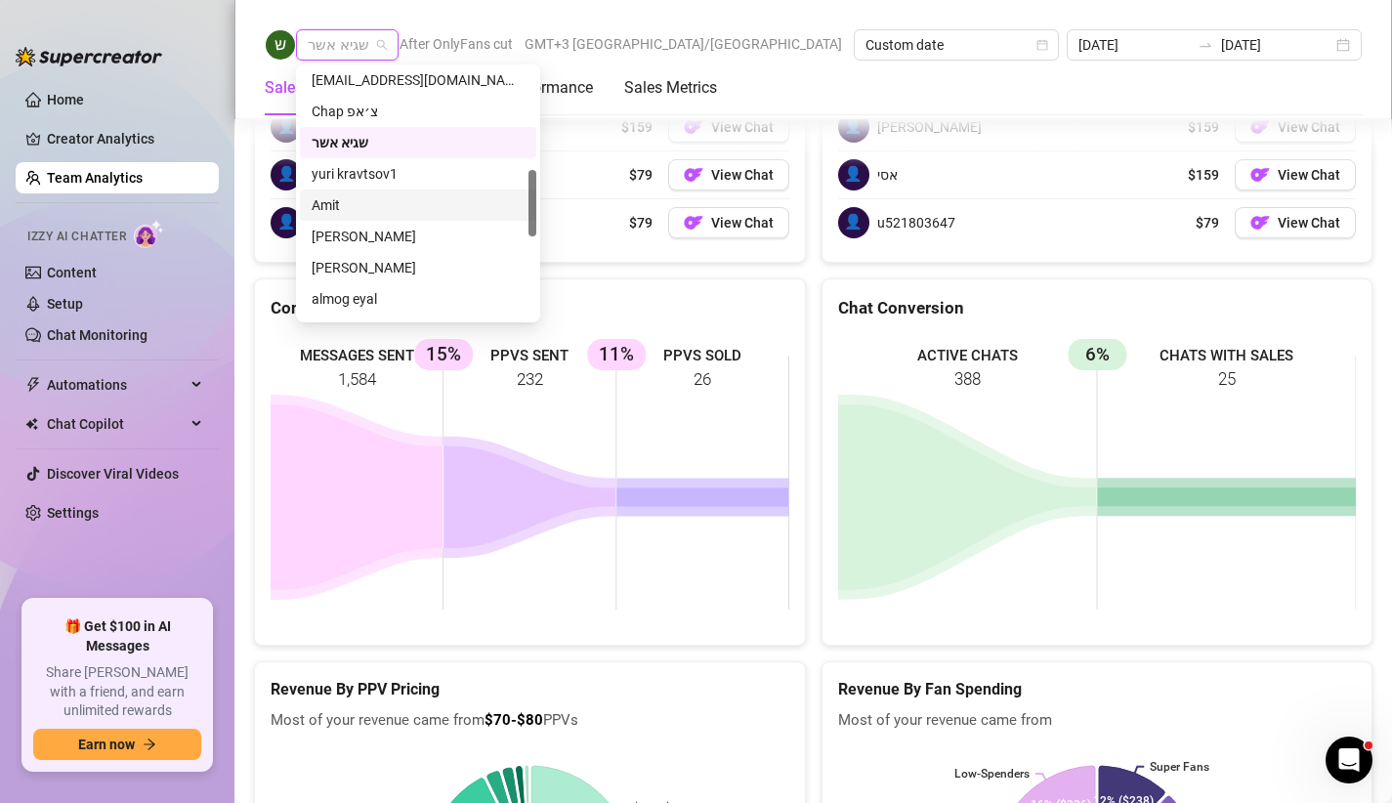
scroll to position [425, 0]
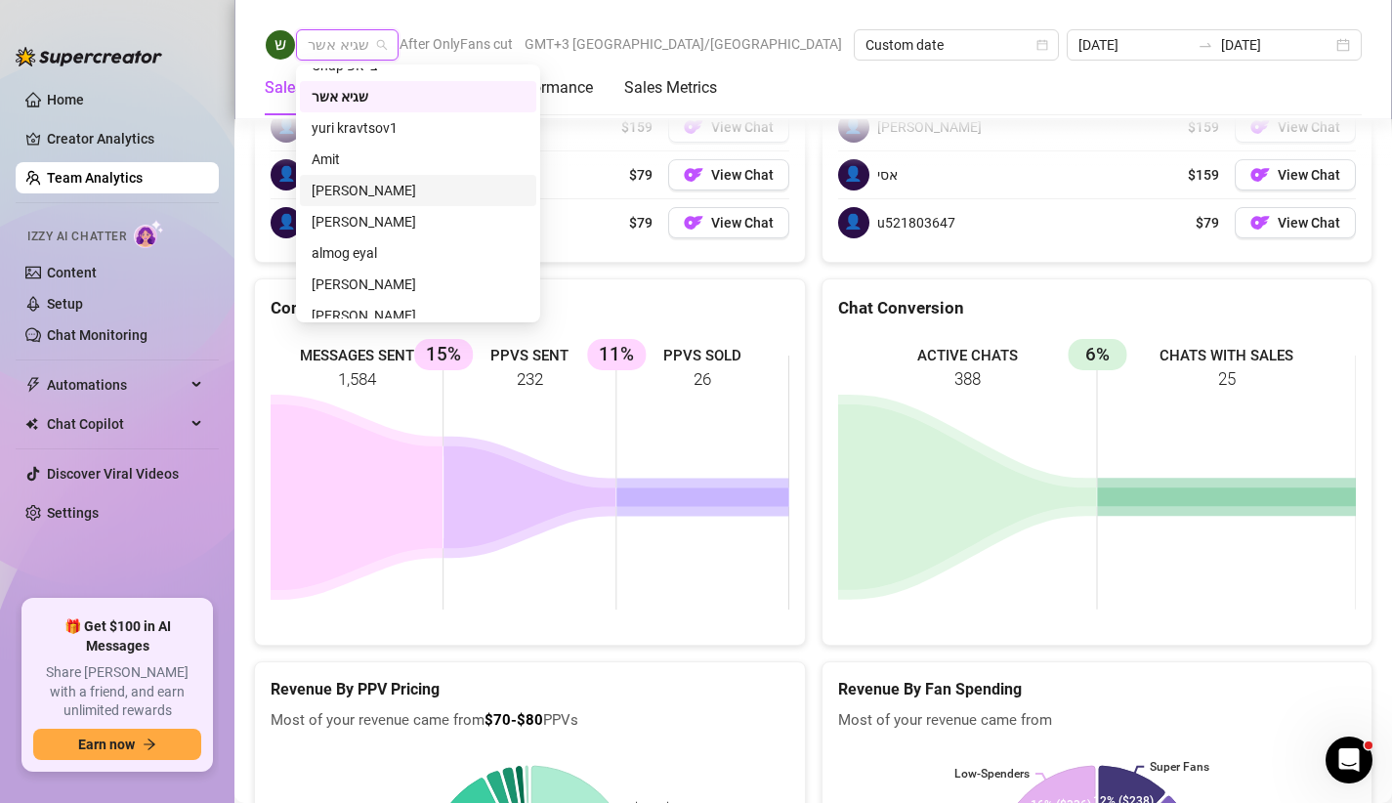
click at [381, 180] on div "[PERSON_NAME]" at bounding box center [418, 190] width 213 height 21
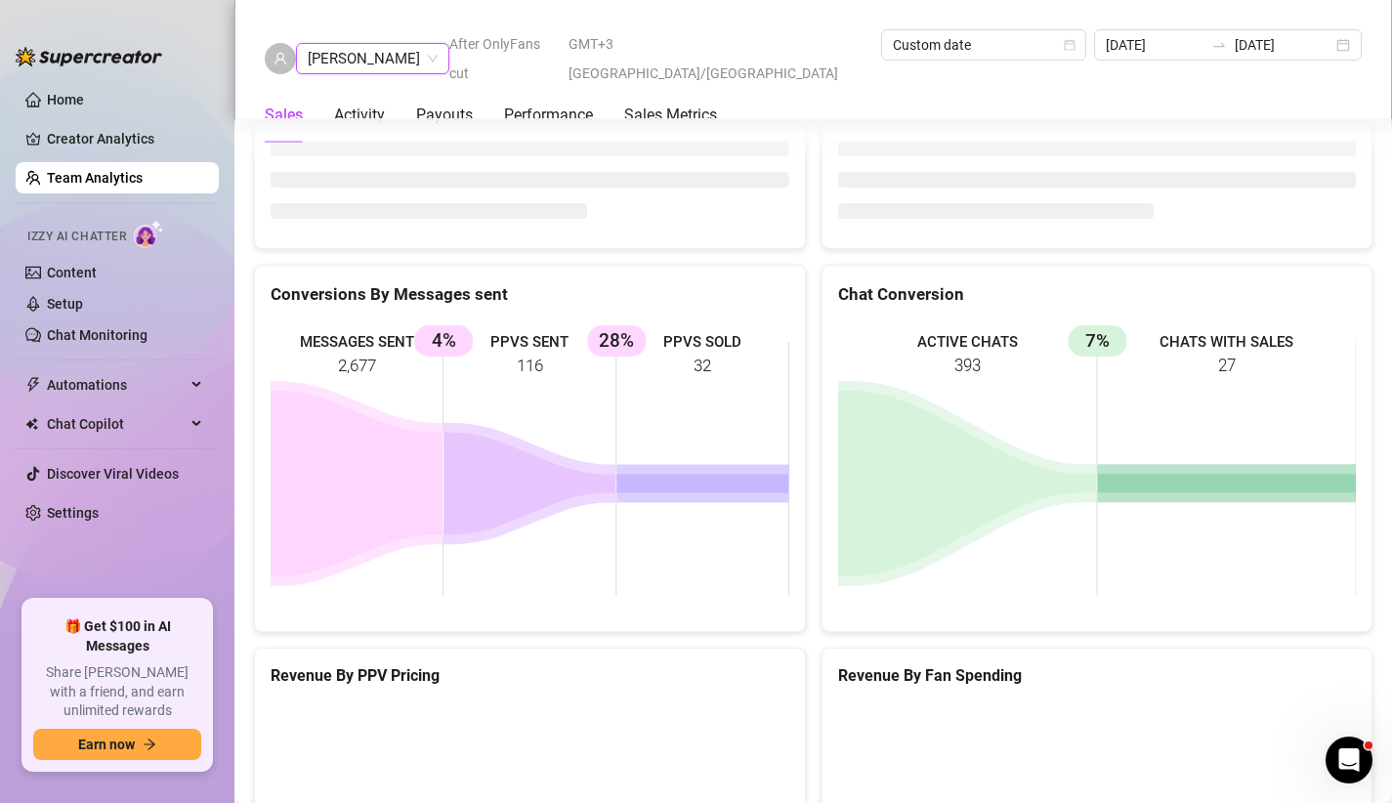
scroll to position [3096, 0]
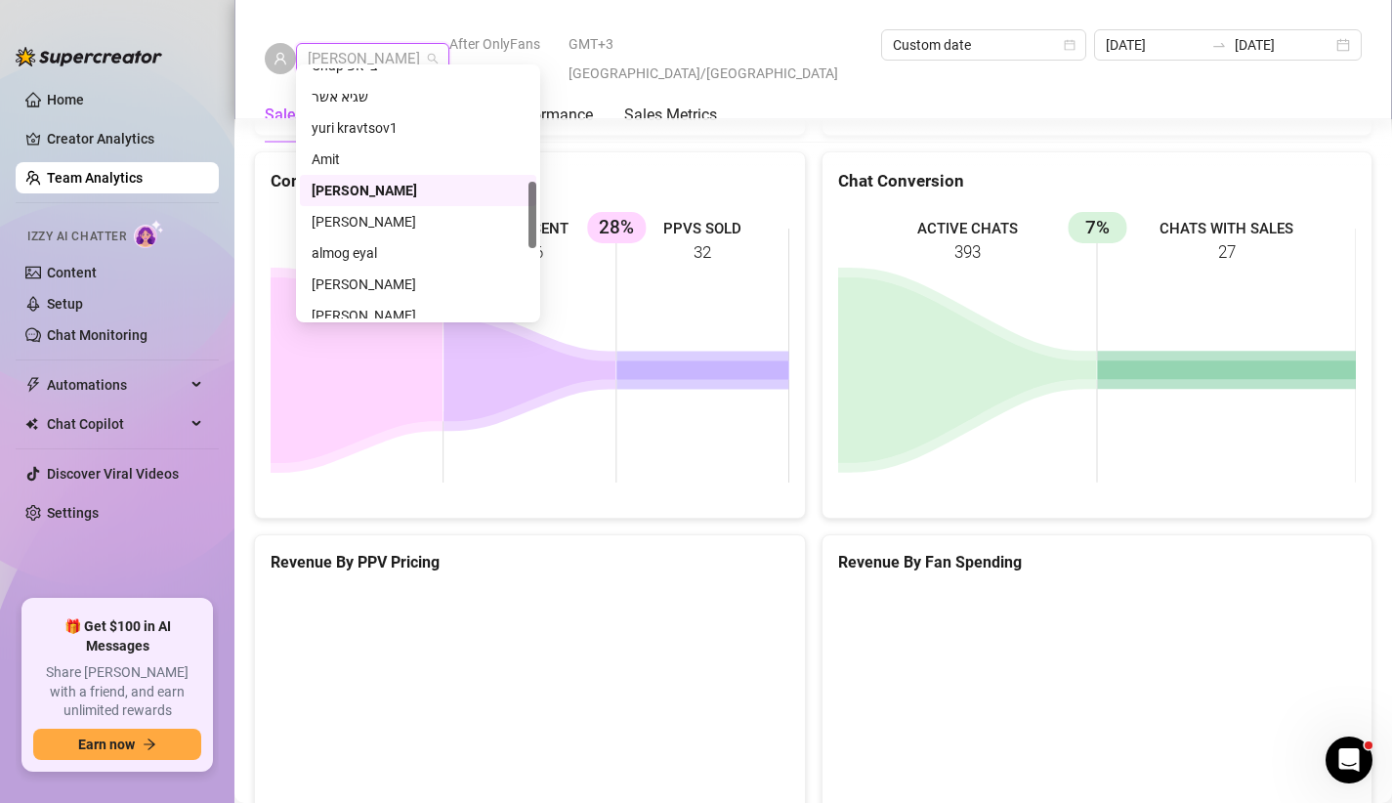
click at [380, 52] on span "[PERSON_NAME]" at bounding box center [373, 58] width 130 height 29
click at [397, 226] on div "[PERSON_NAME]" at bounding box center [418, 221] width 213 height 21
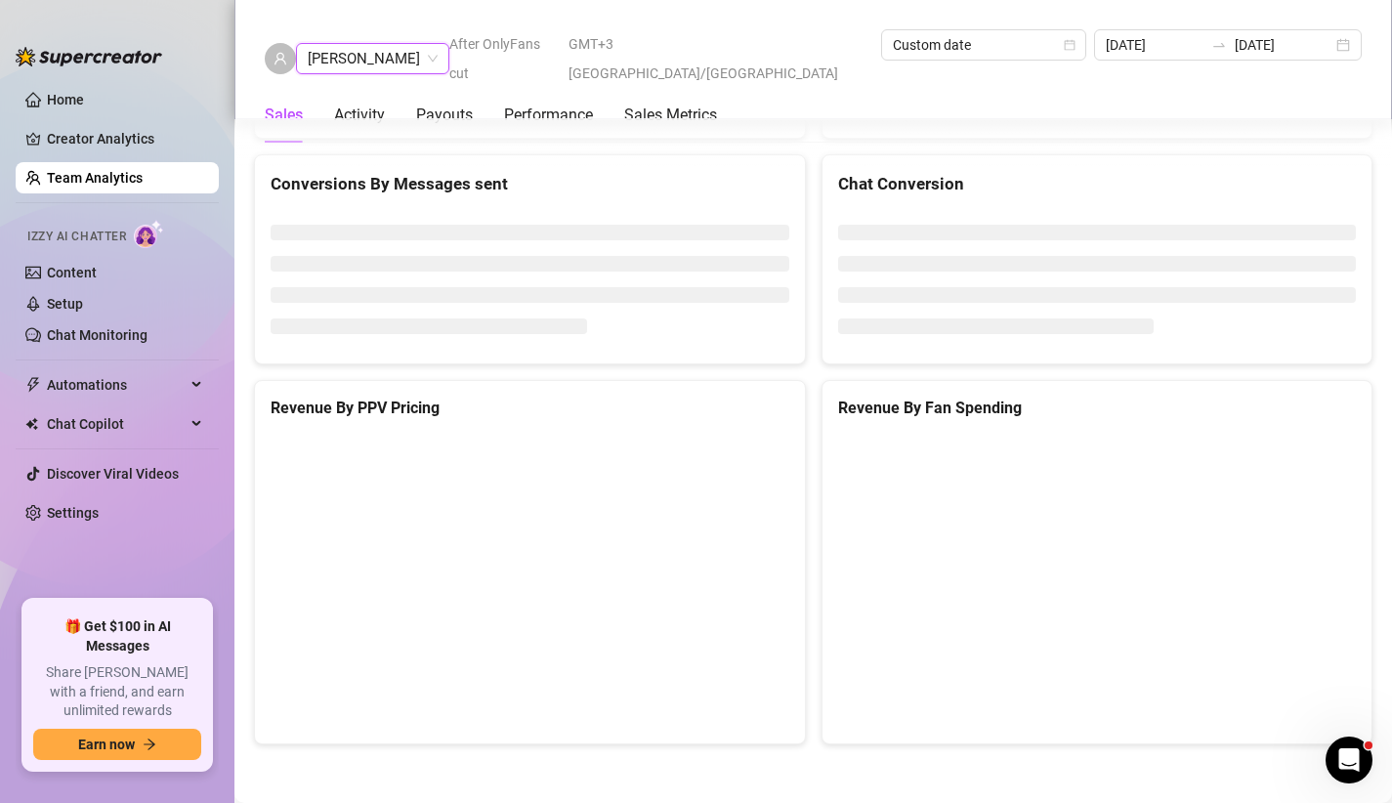
scroll to position [3088, 0]
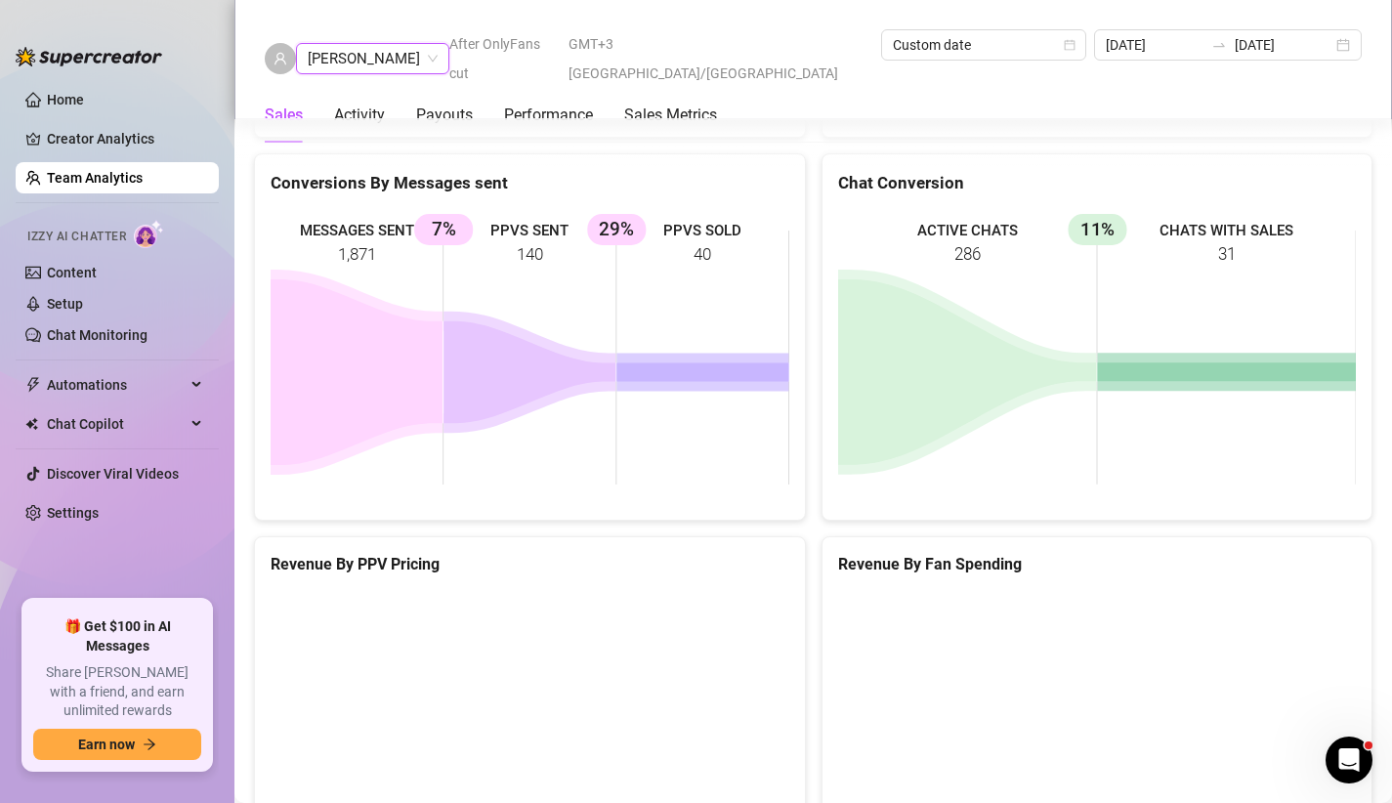
click at [372, 50] on span "[PERSON_NAME]" at bounding box center [373, 58] width 130 height 29
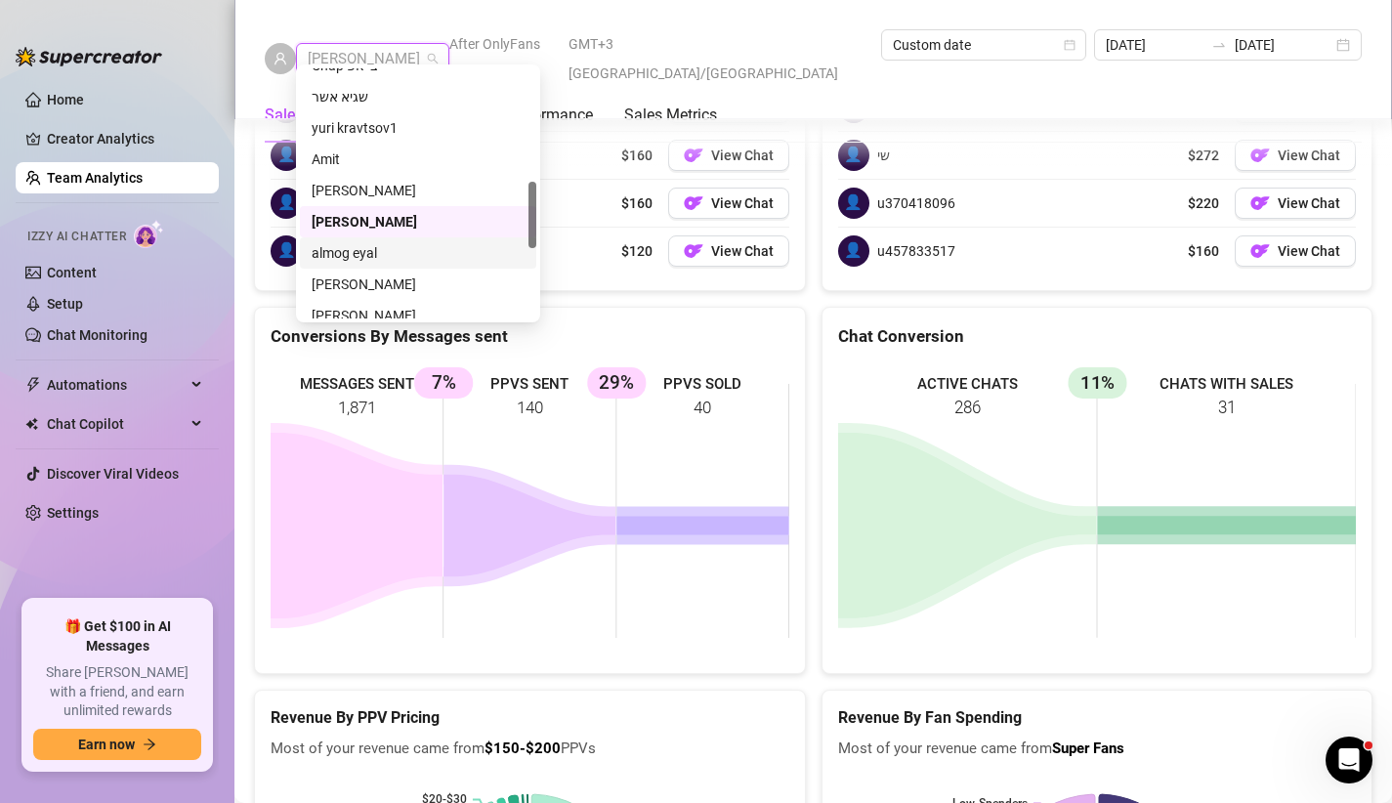
click at [562, 269] on div "👤 שי $120 View Chat" at bounding box center [530, 251] width 519 height 47
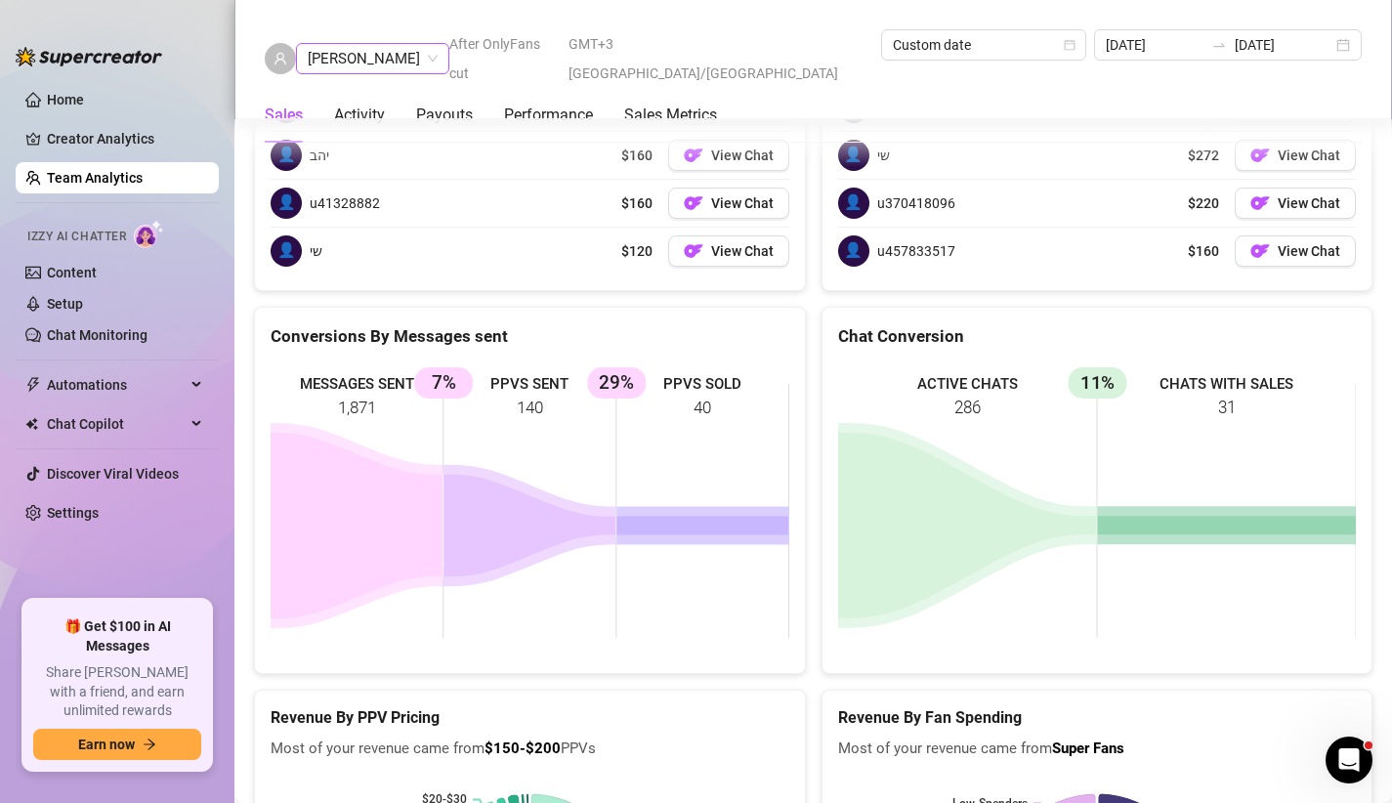
click at [358, 45] on span "[PERSON_NAME]" at bounding box center [373, 58] width 130 height 29
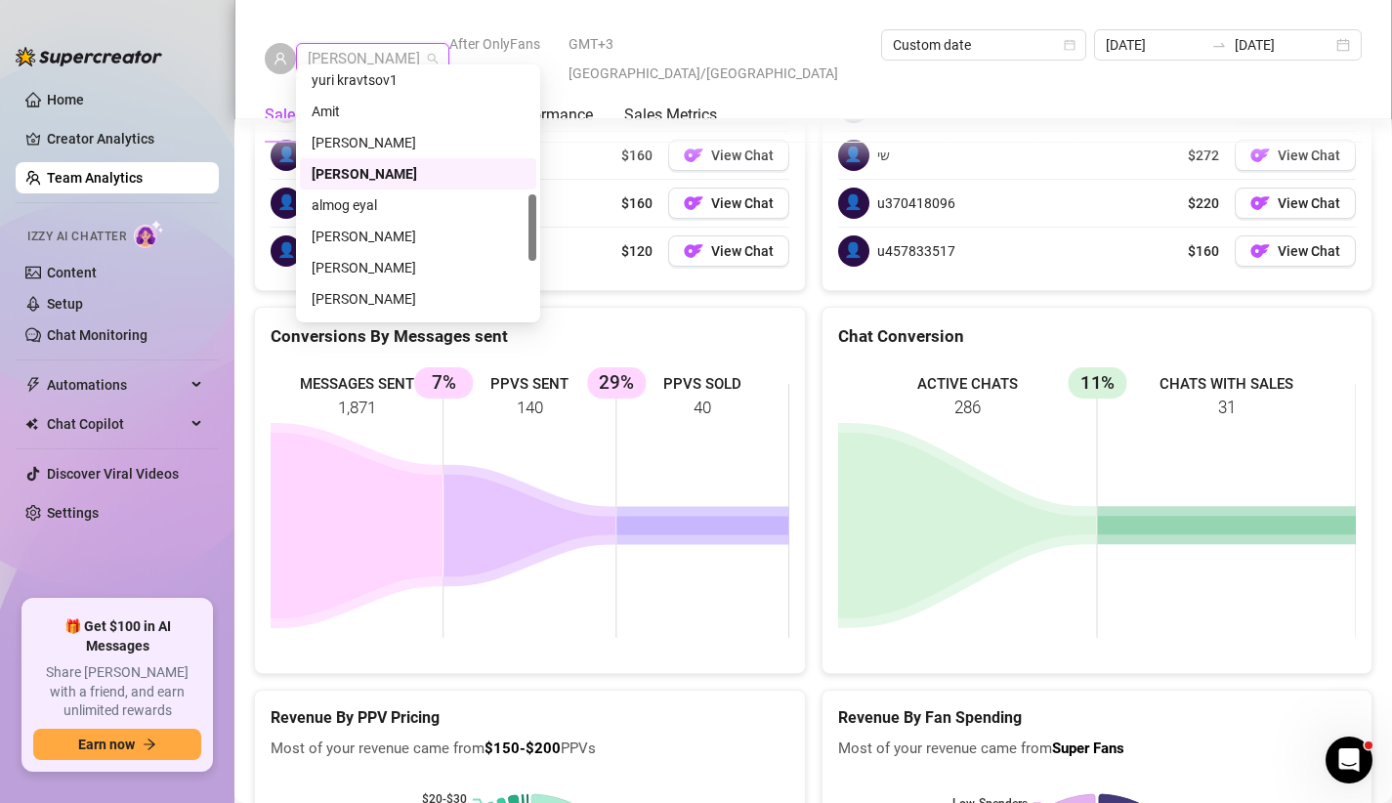
scroll to position [474, 0]
click at [393, 236] on div "[PERSON_NAME]" at bounding box center [418, 235] width 213 height 21
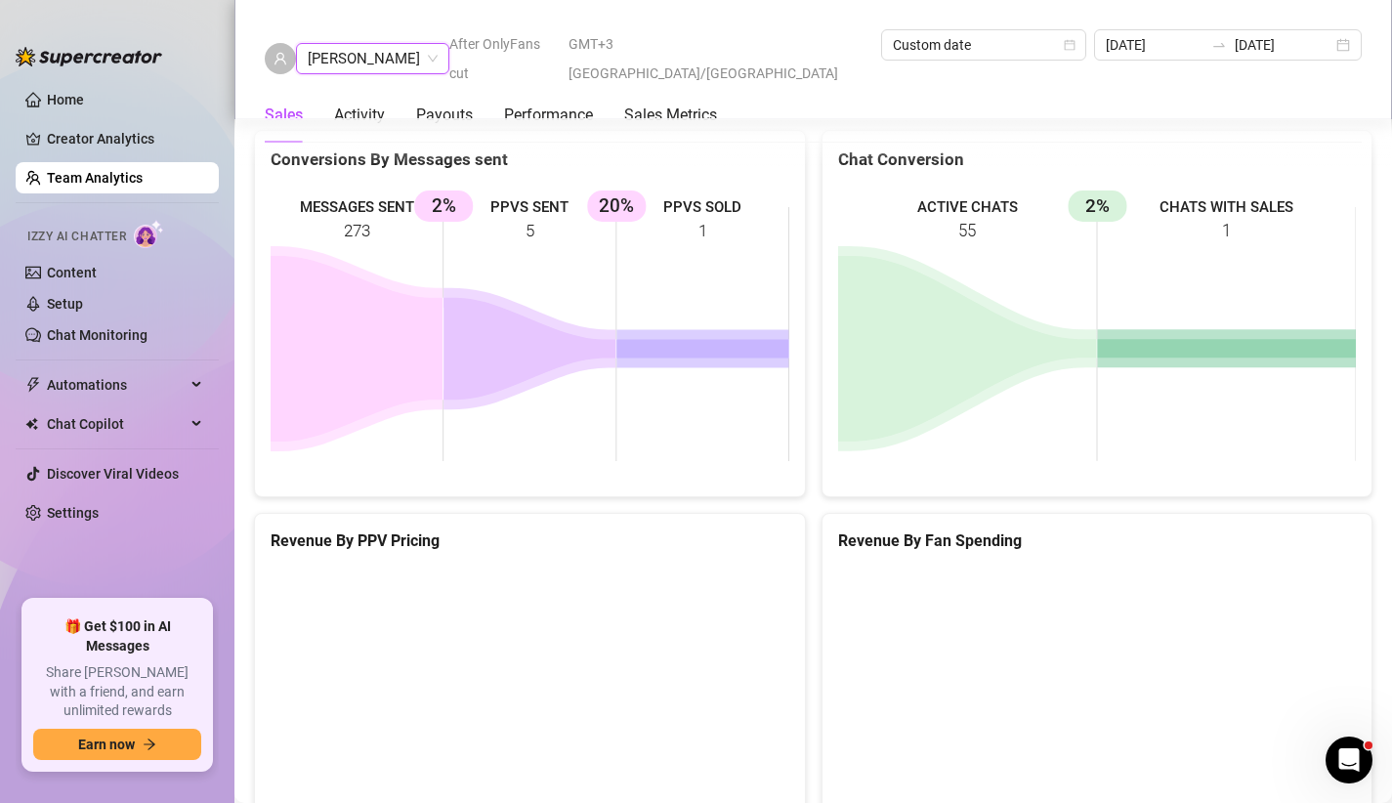
scroll to position [2691, 0]
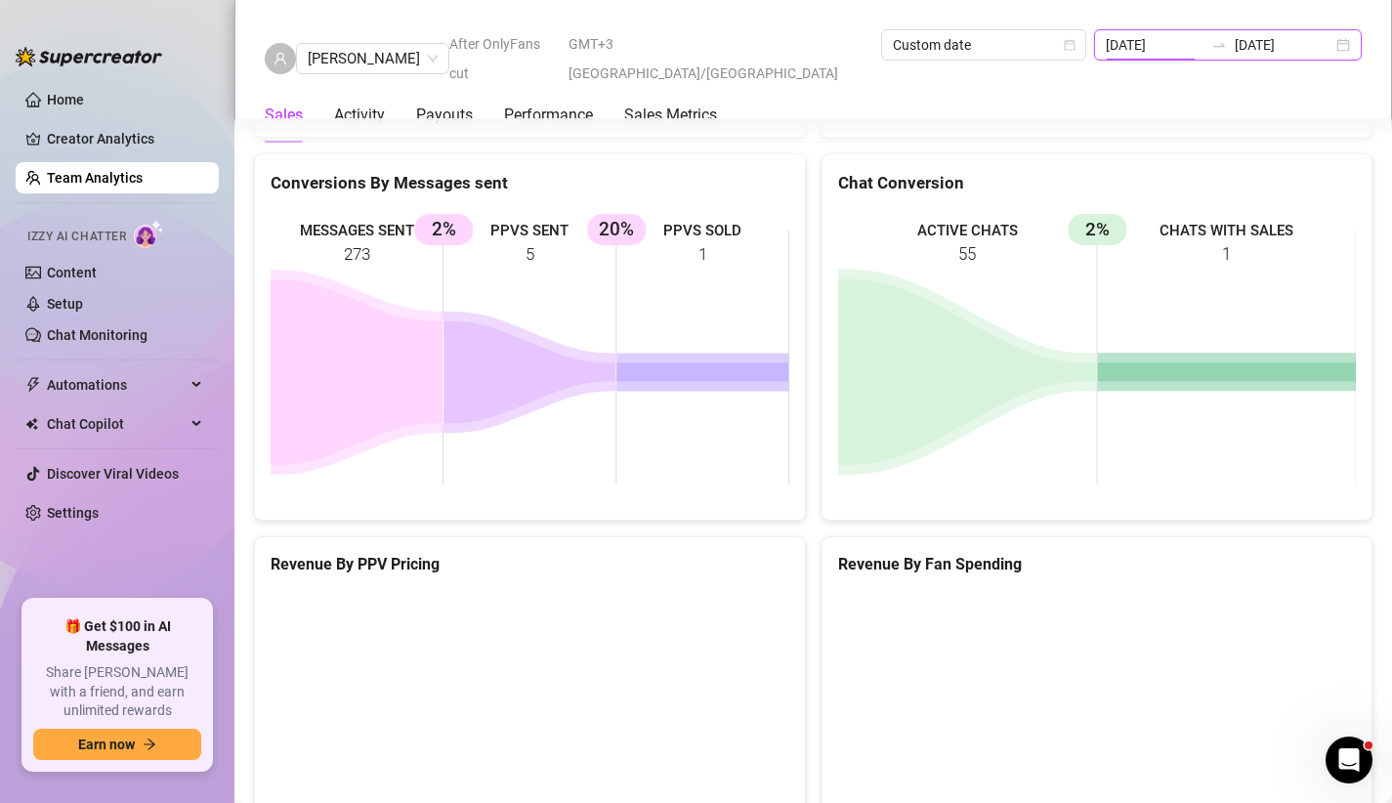
click at [1204, 42] on input "[DATE]" at bounding box center [1155, 44] width 98 height 21
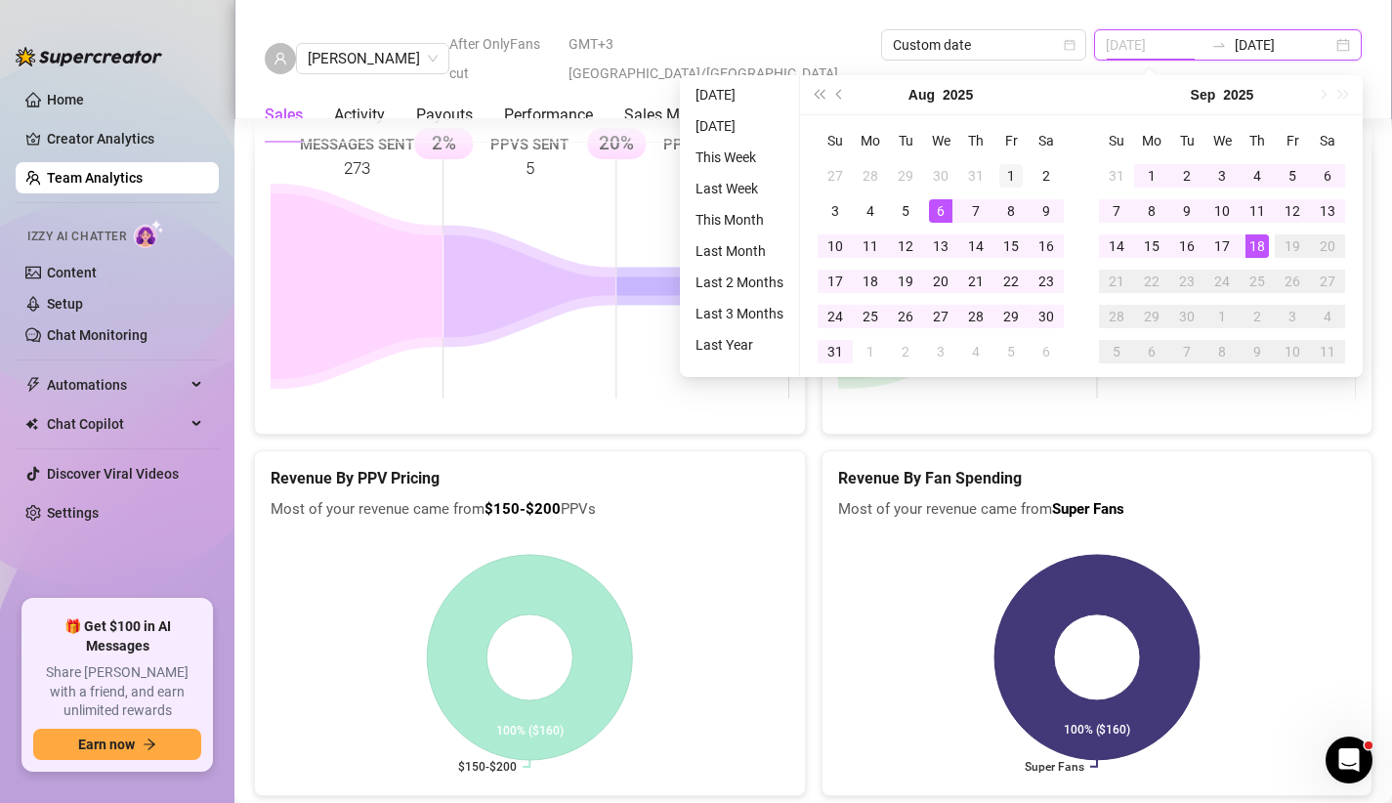
type input "[DATE]"
click at [1021, 172] on div "1" at bounding box center [1010, 175] width 23 height 23
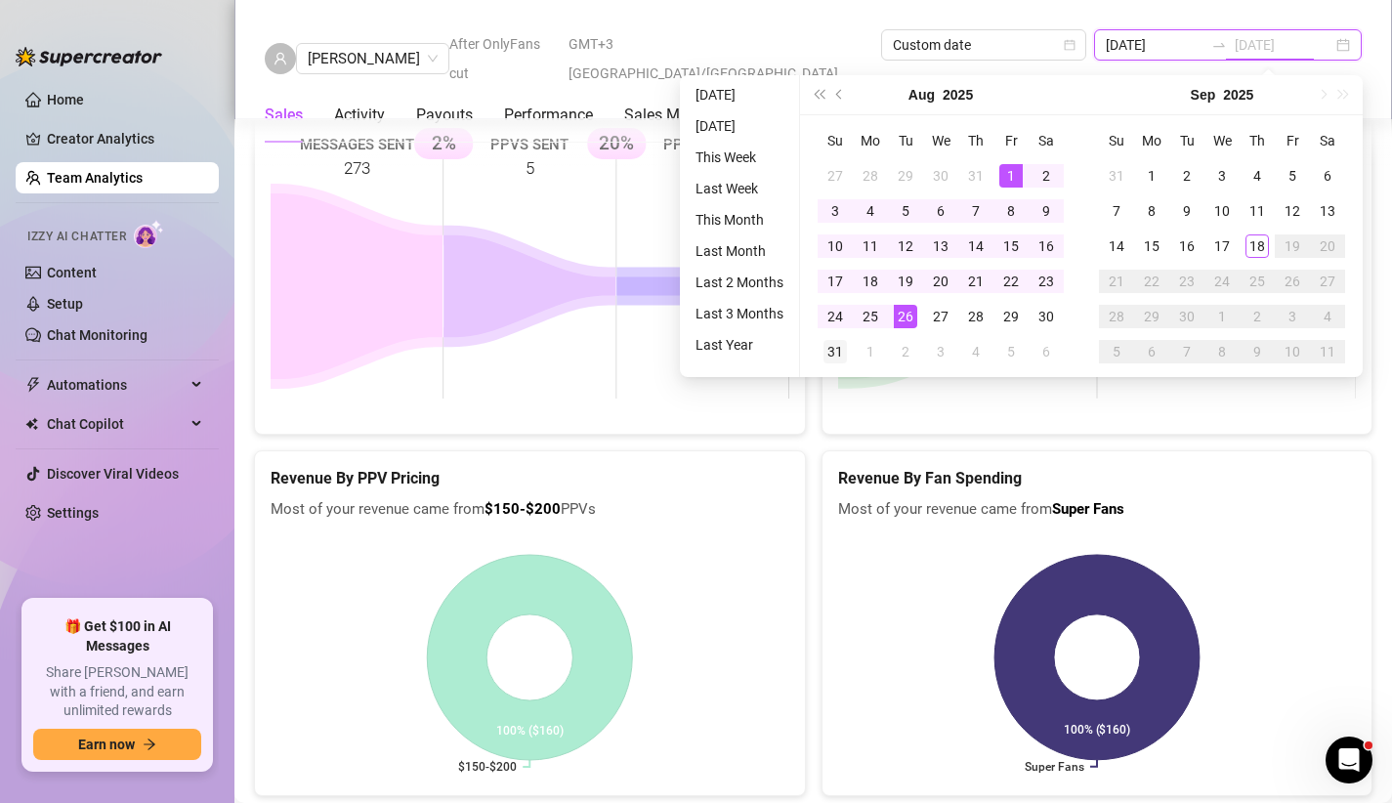
type input "[DATE]"
click at [827, 344] on div "31" at bounding box center [835, 351] width 23 height 23
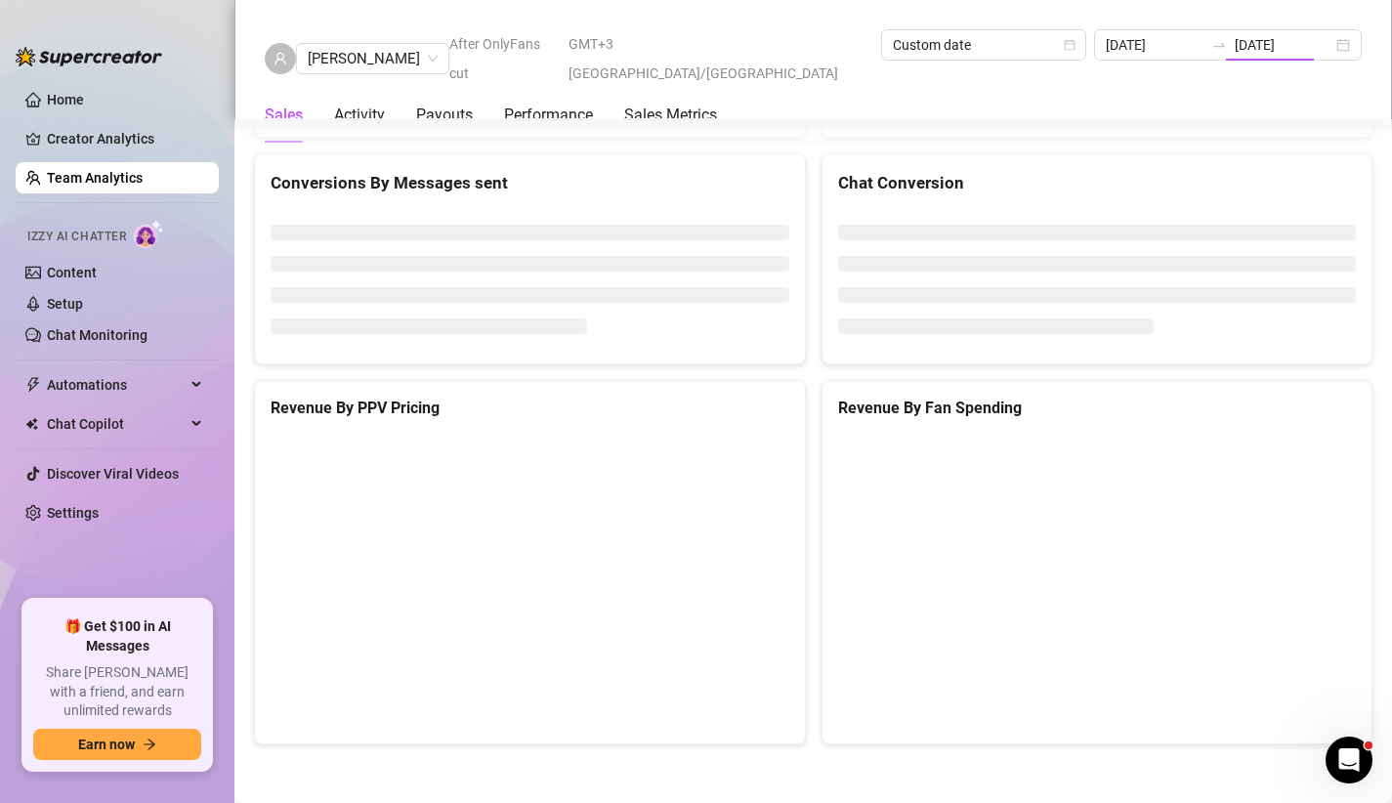
type input "[DATE]"
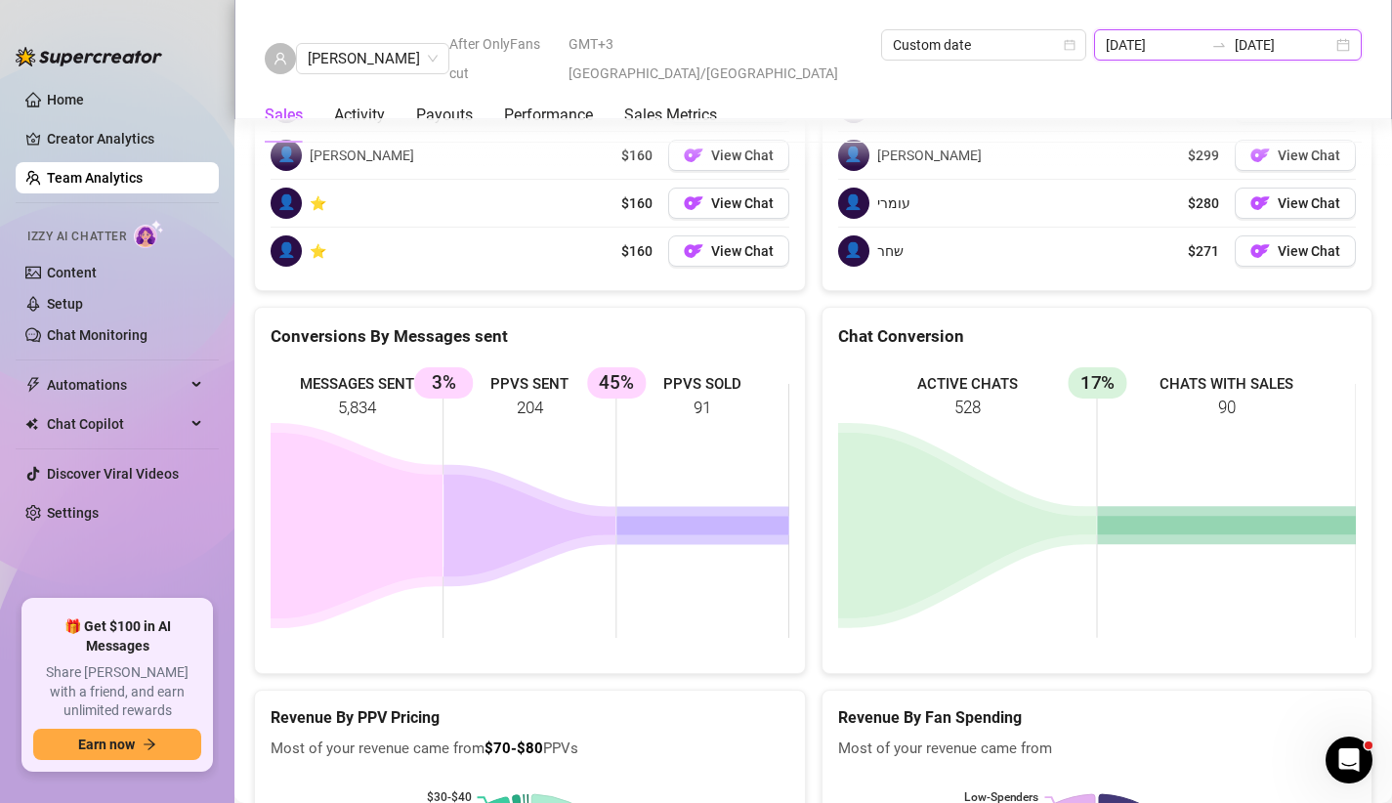
click at [1172, 42] on input "[DATE]" at bounding box center [1155, 44] width 98 height 21
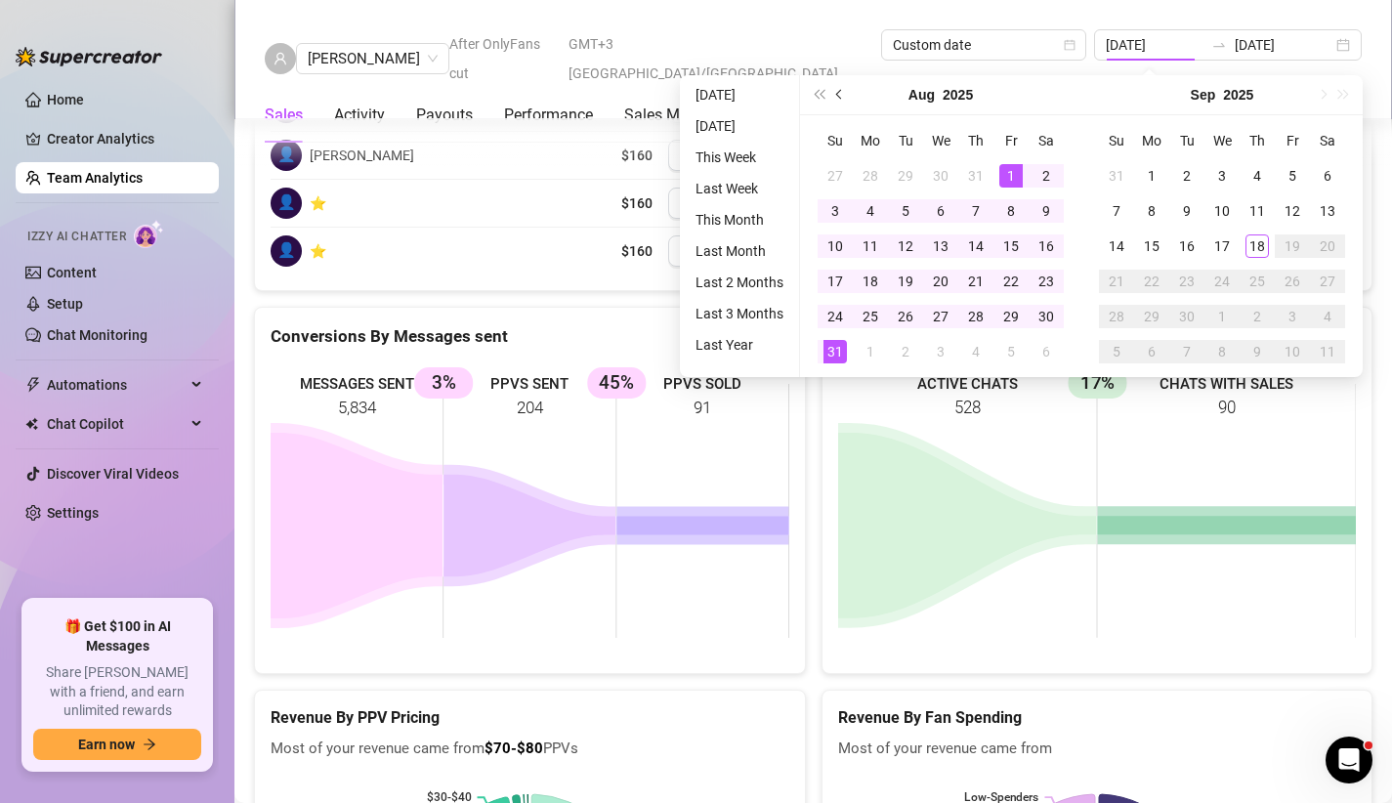
click at [832, 90] on button "Previous month (PageUp)" at bounding box center [839, 94] width 21 height 39
click at [835, 87] on button "Previous month (PageUp)" at bounding box center [839, 94] width 21 height 39
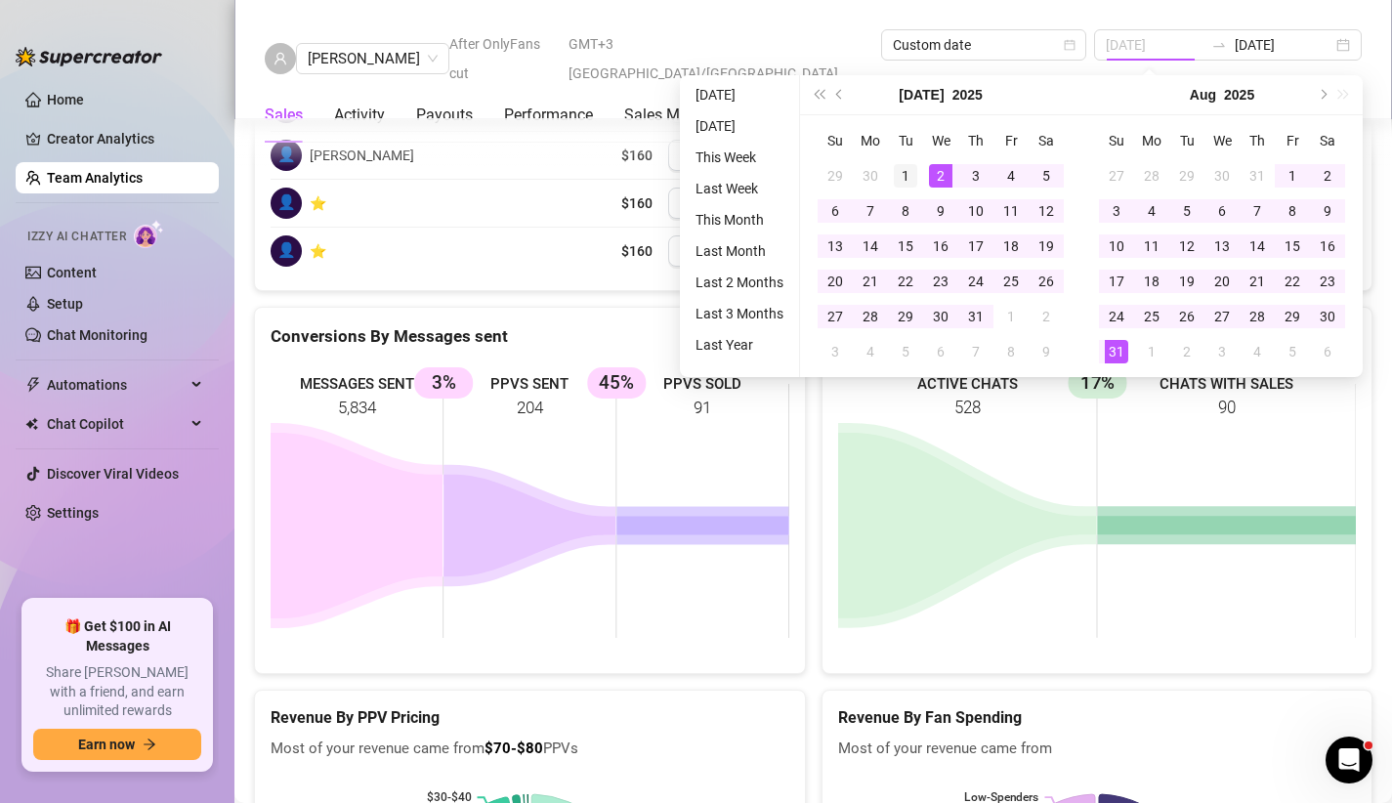
type input "[DATE]"
click at [918, 168] on td "1" at bounding box center [905, 175] width 35 height 35
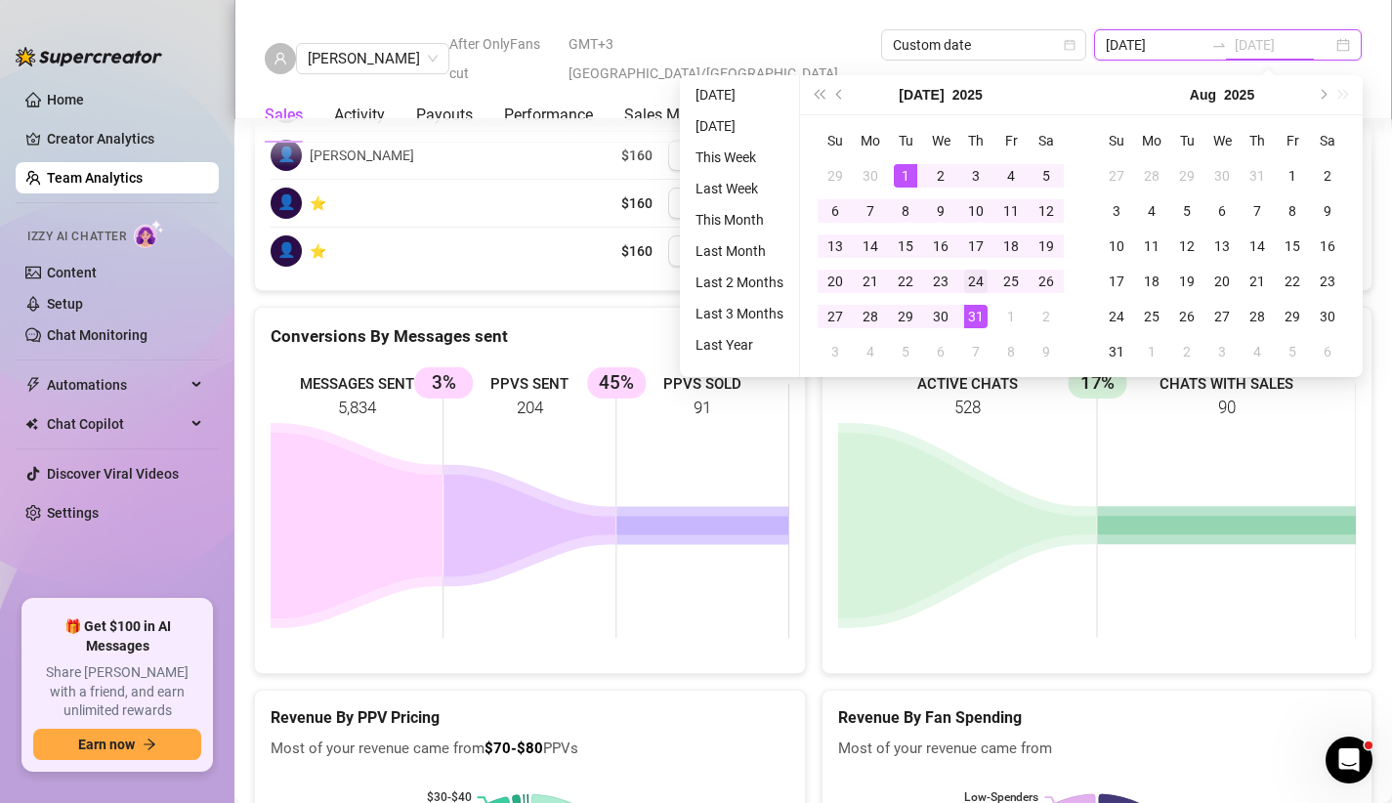
type input "[DATE]"
click at [962, 294] on td "24" at bounding box center [975, 281] width 35 height 35
type input "[DATE]"
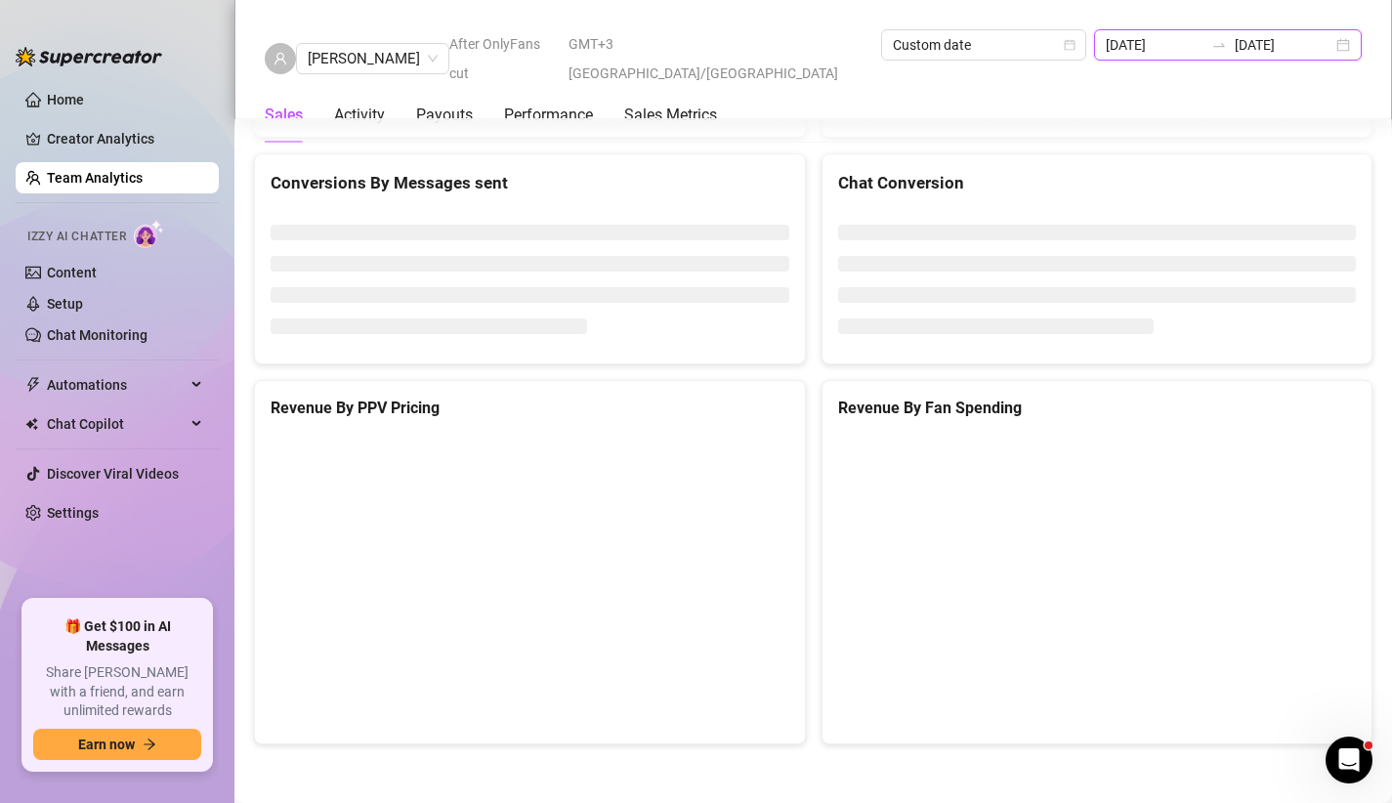
click at [1244, 36] on input "[DATE]" at bounding box center [1284, 44] width 98 height 21
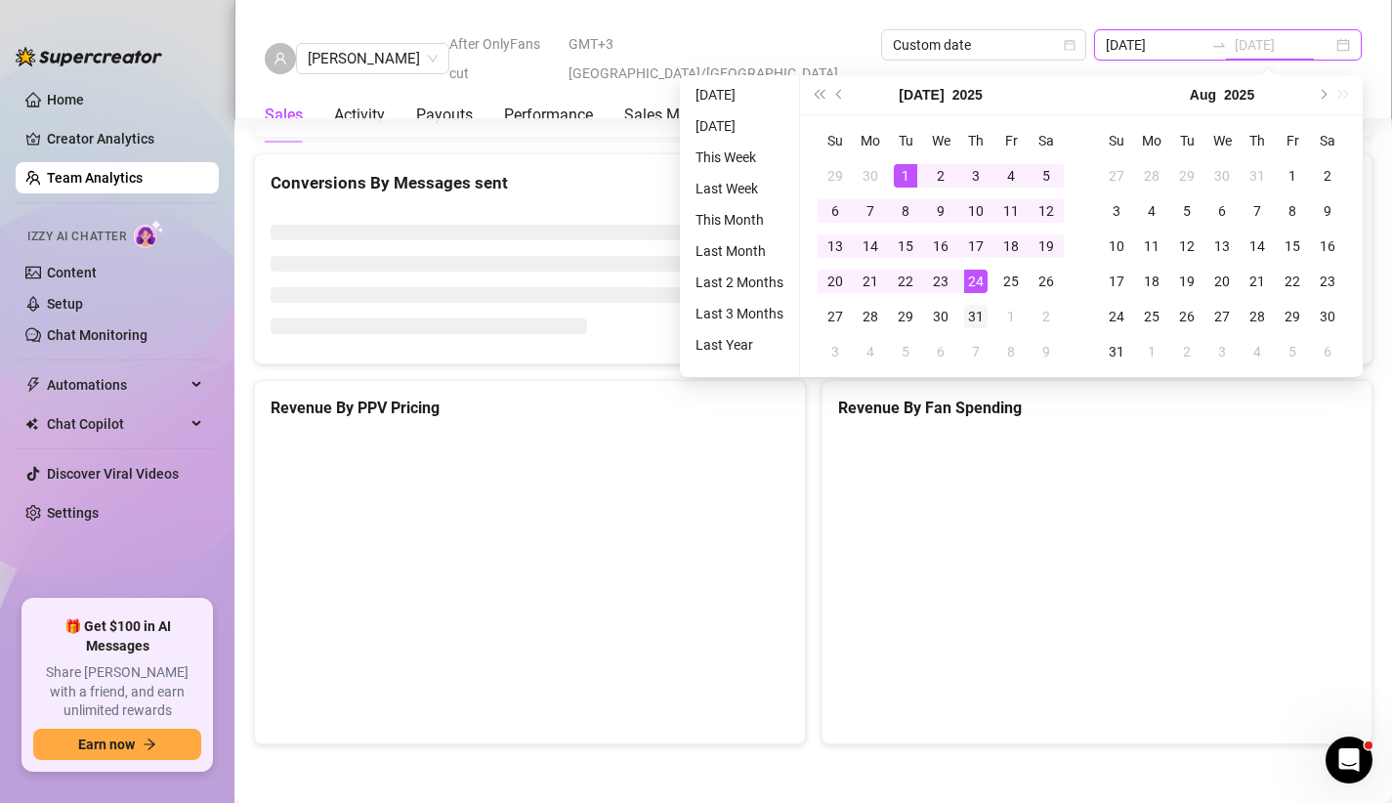
type input "[DATE]"
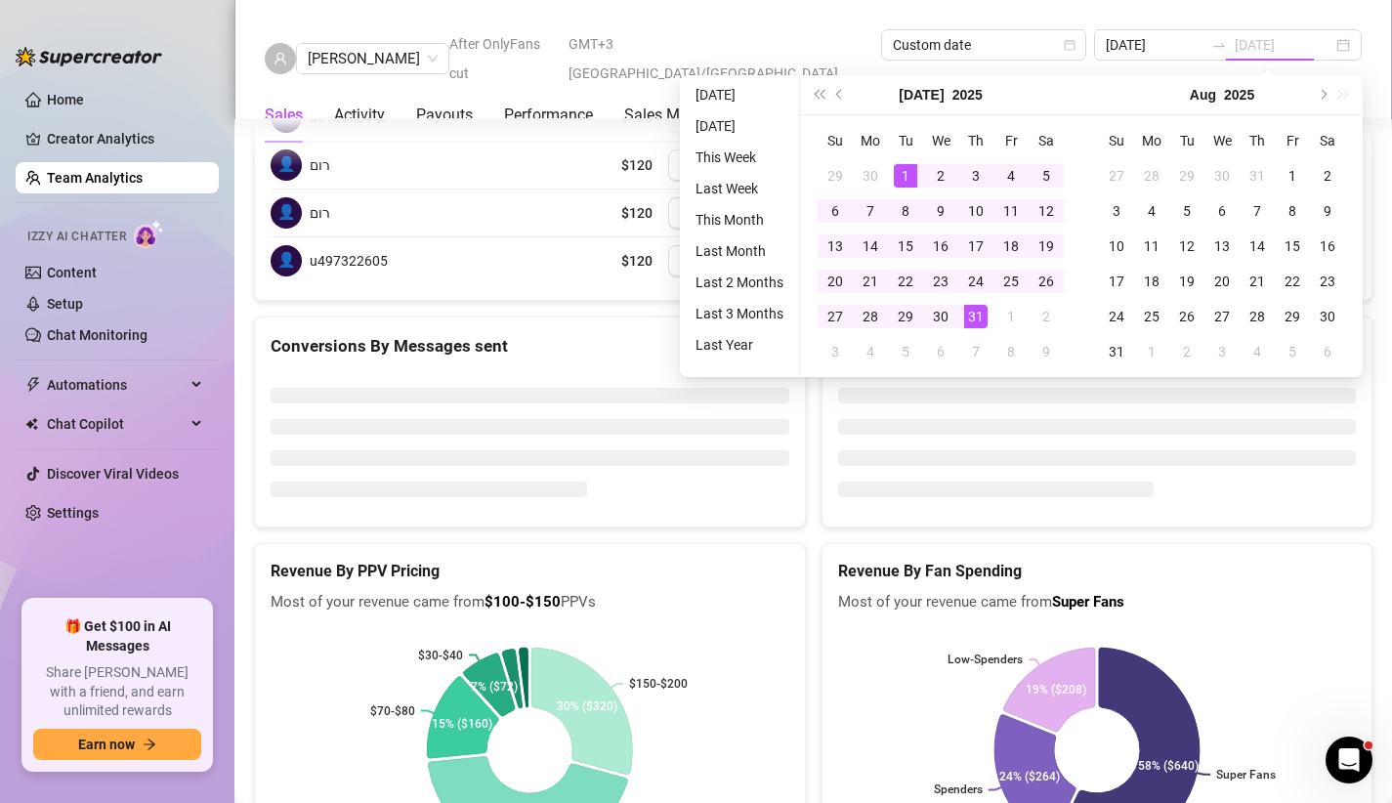
click at [973, 312] on div "31" at bounding box center [975, 316] width 23 height 23
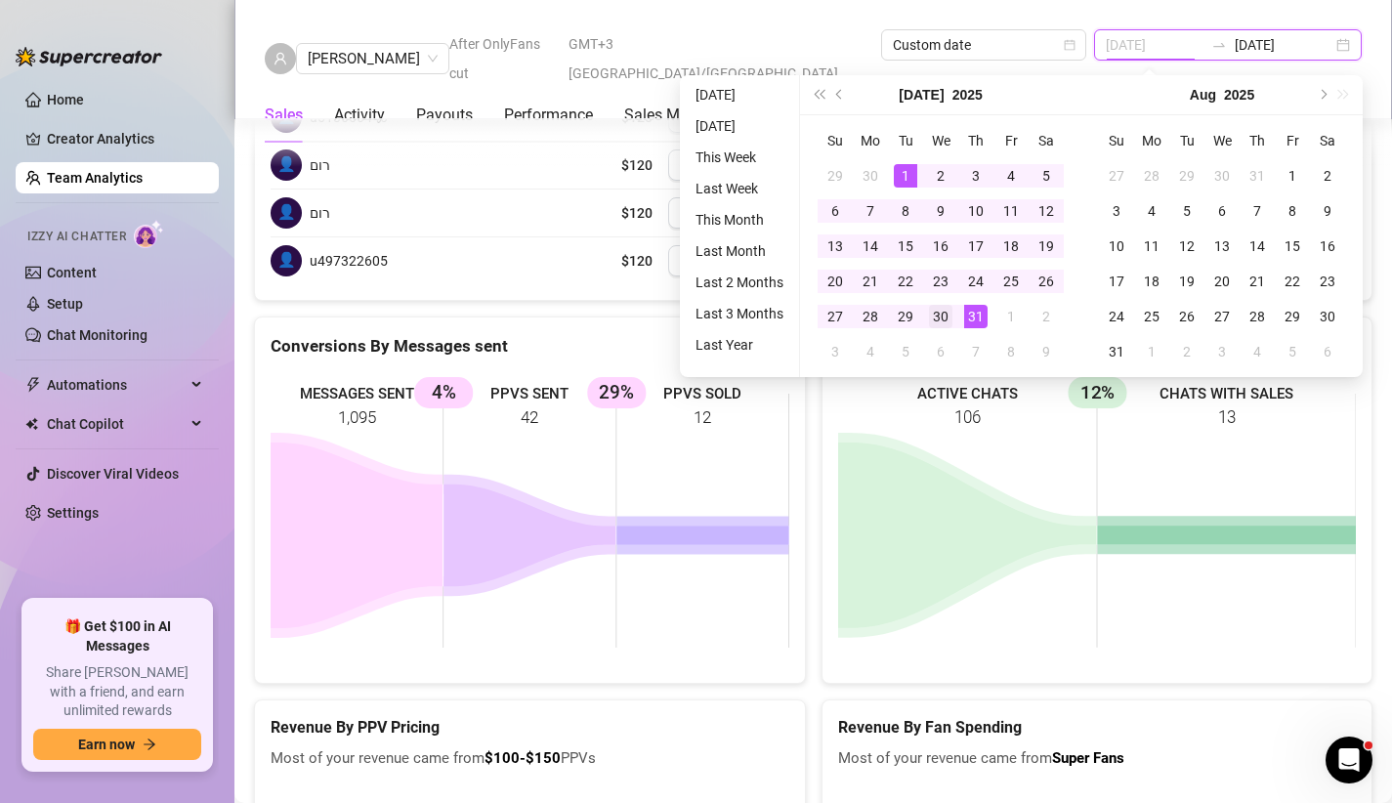
type input "[DATE]"
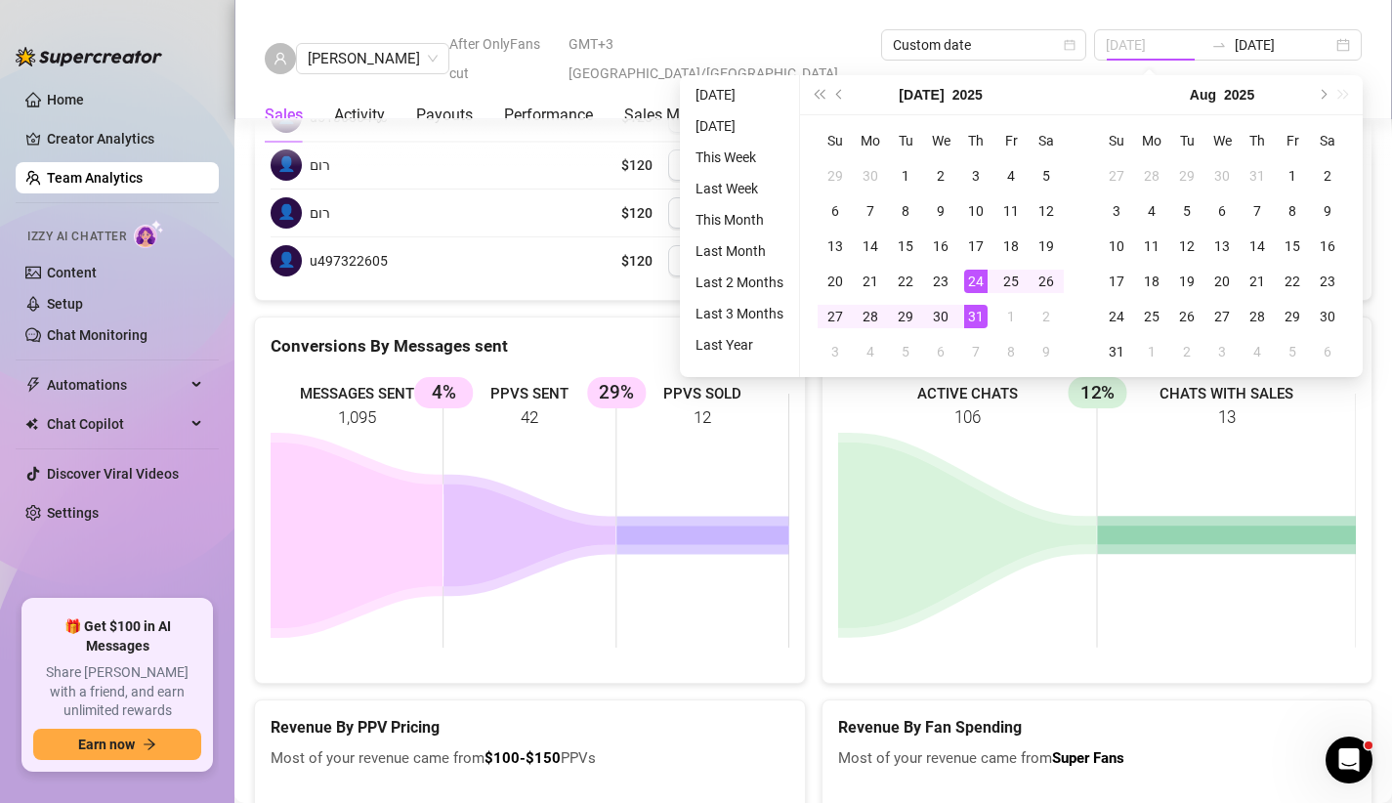
click at [969, 309] on div "31" at bounding box center [975, 316] width 23 height 23
type input "[DATE]"
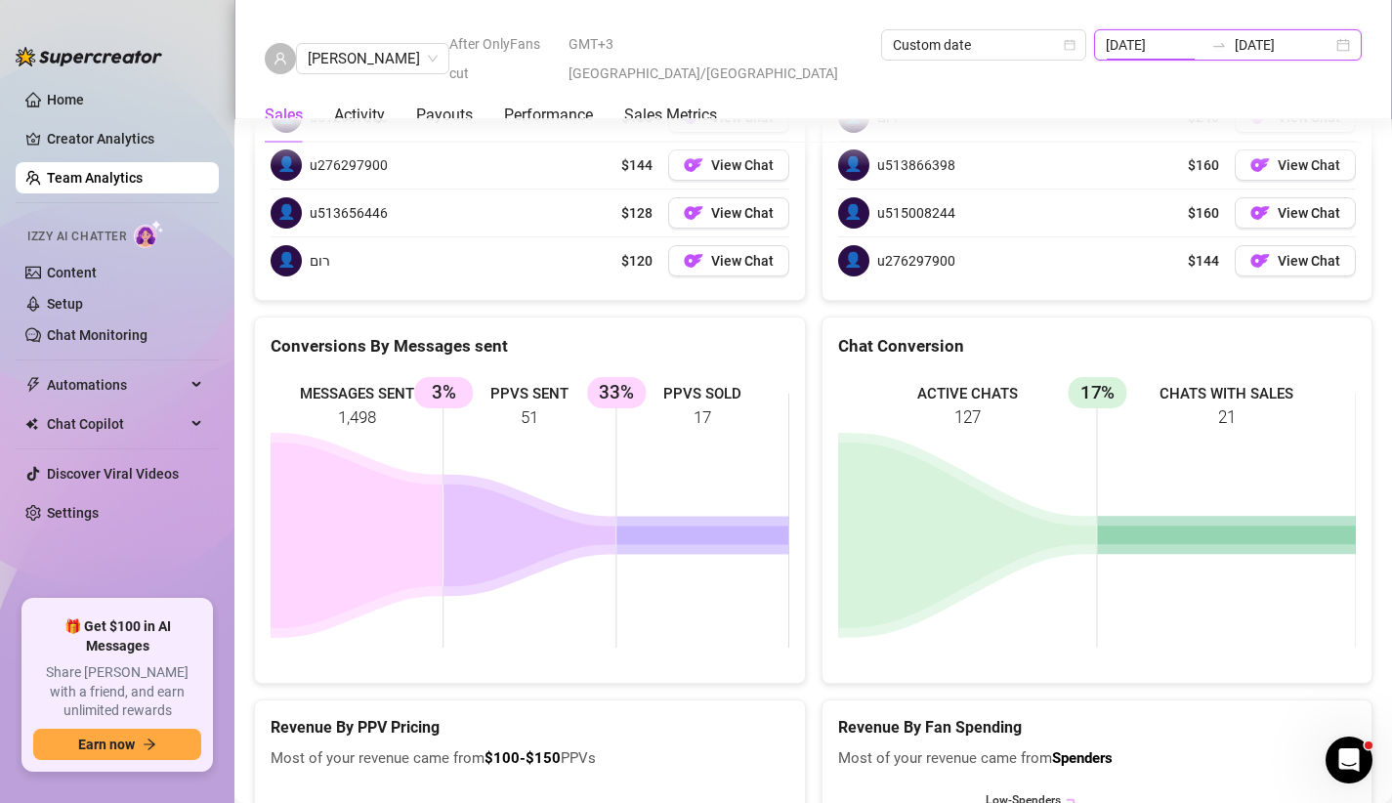
click at [1202, 39] on input "[DATE]" at bounding box center [1155, 44] width 98 height 21
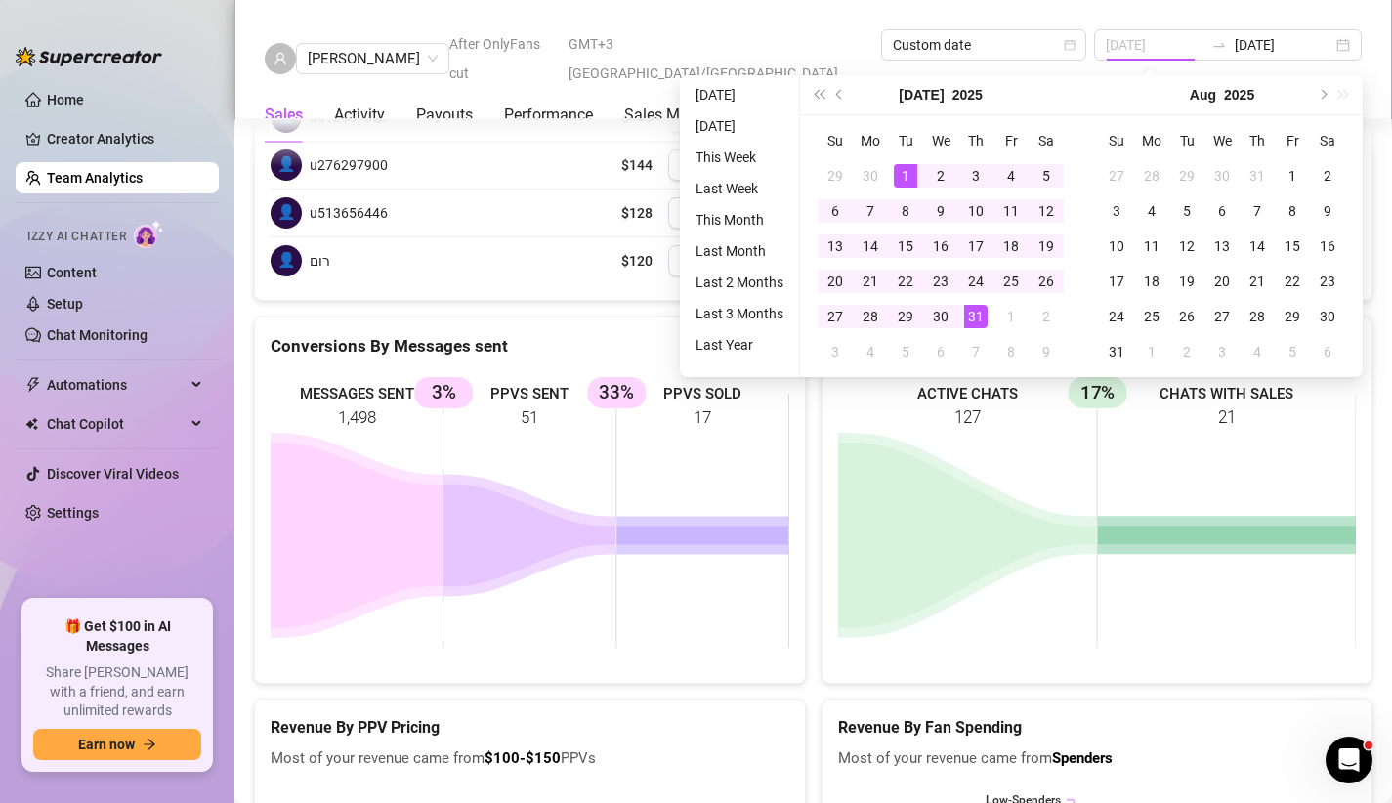
click at [912, 175] on div "1" at bounding box center [905, 175] width 23 height 23
type input "[DATE]"
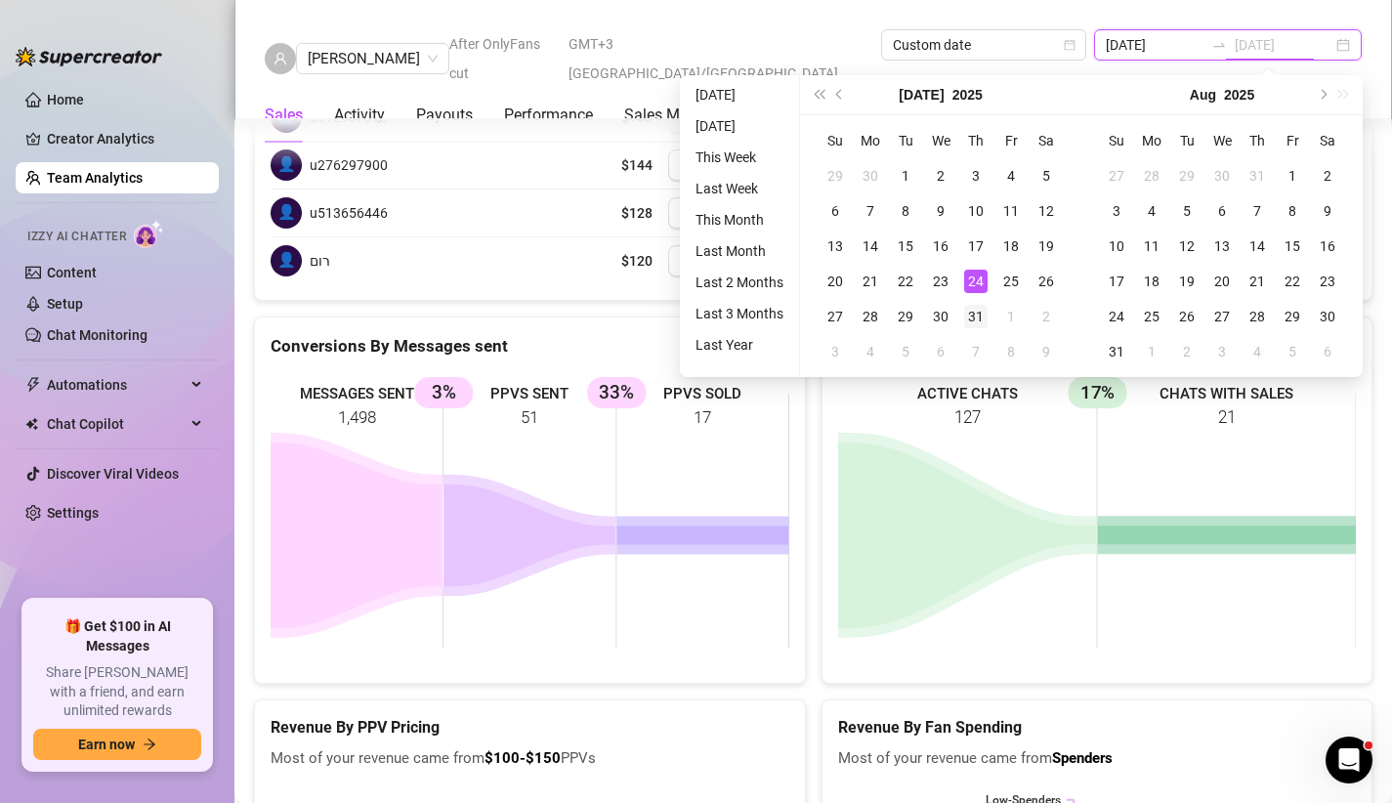
type input "[DATE]"
click at [972, 309] on div "31" at bounding box center [975, 316] width 23 height 23
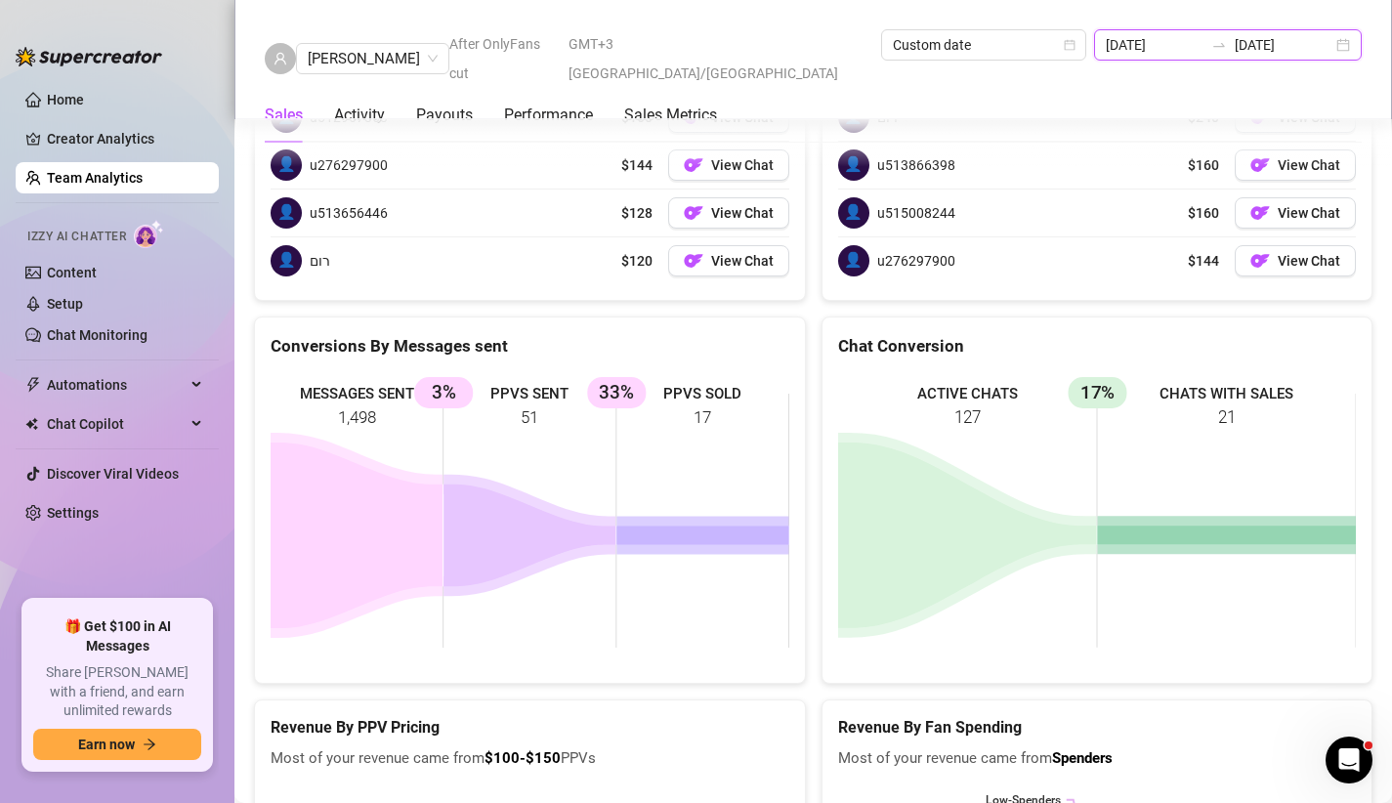
click at [1204, 37] on input "[DATE]" at bounding box center [1155, 44] width 98 height 21
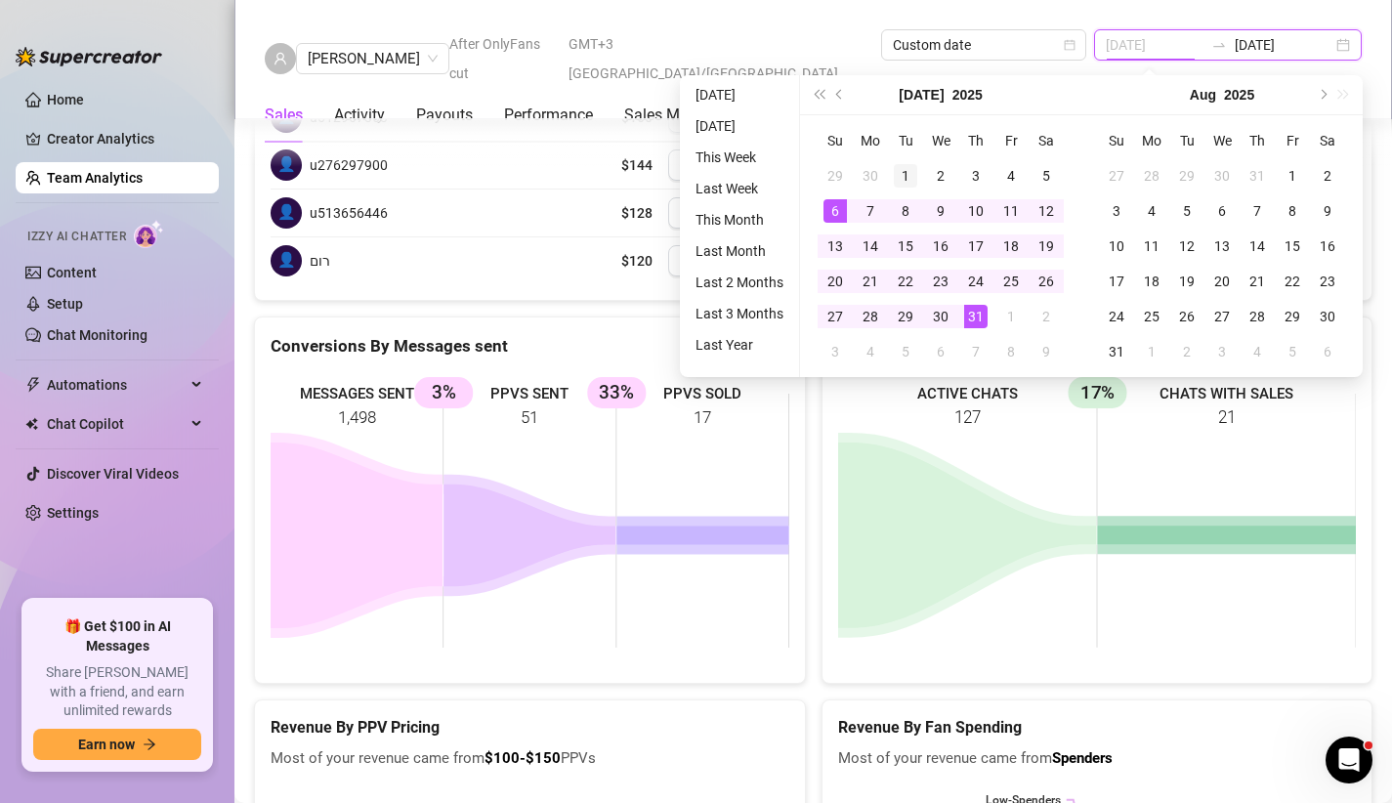
type input "[DATE]"
click at [904, 168] on div "1" at bounding box center [905, 175] width 23 height 23
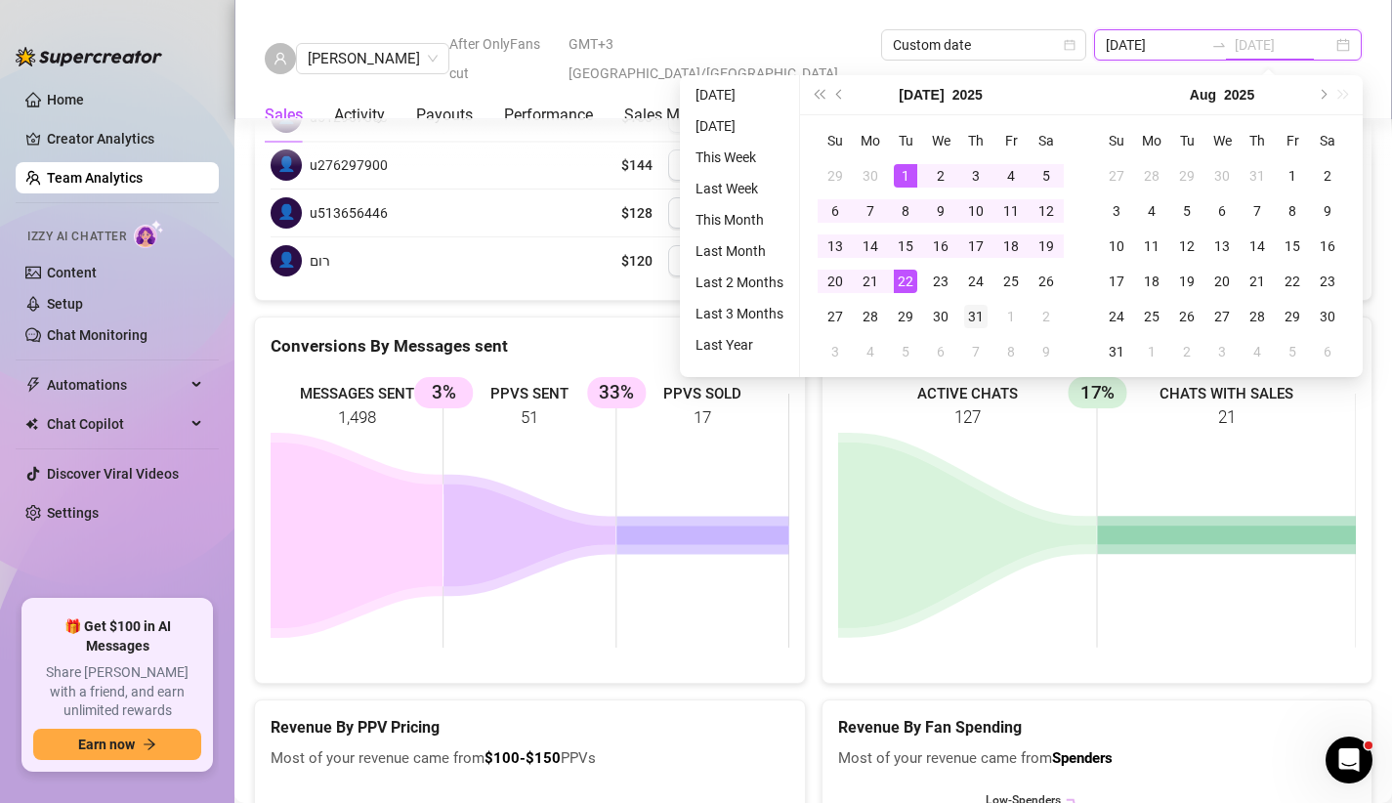
type input "[DATE]"
click at [969, 320] on div "31" at bounding box center [975, 316] width 23 height 23
type input "[DATE]"
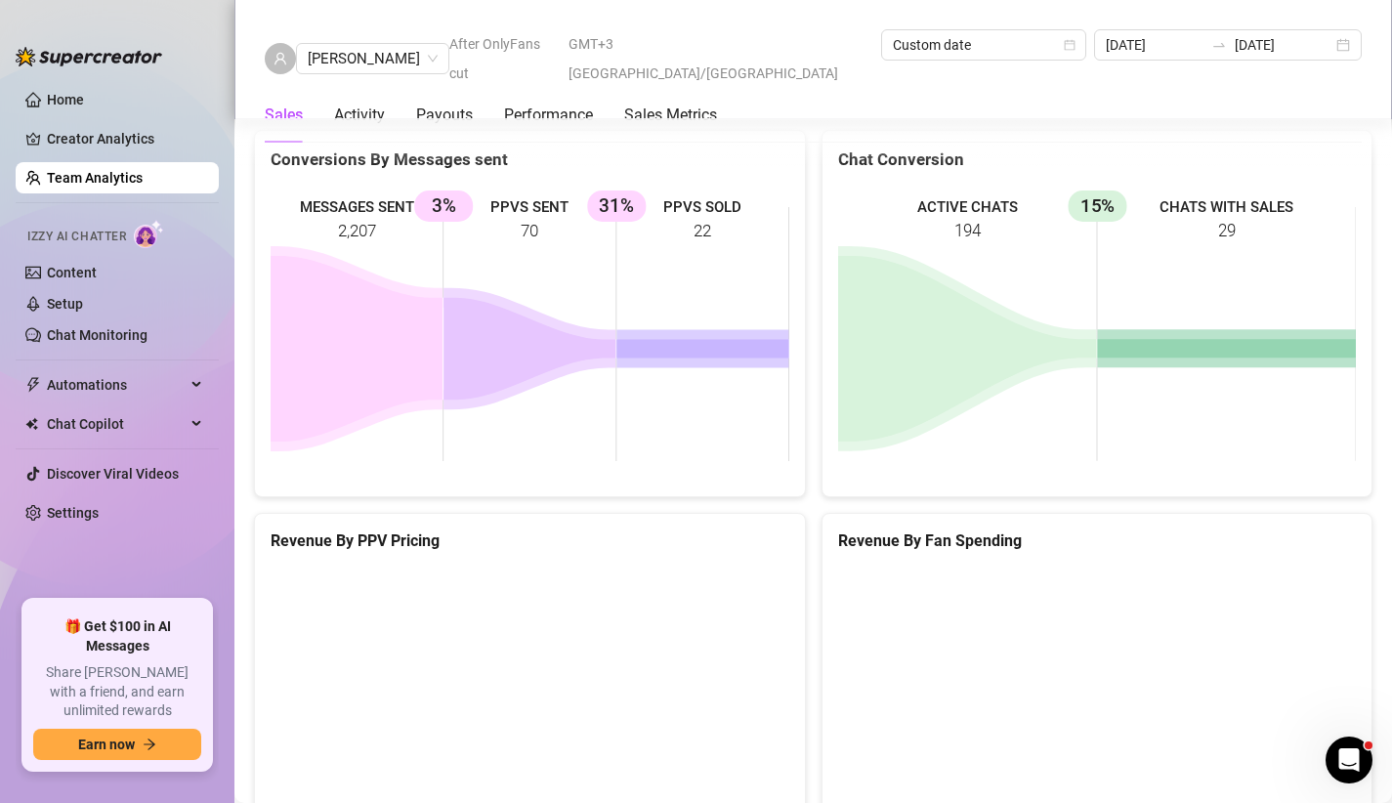
scroll to position [2691, 0]
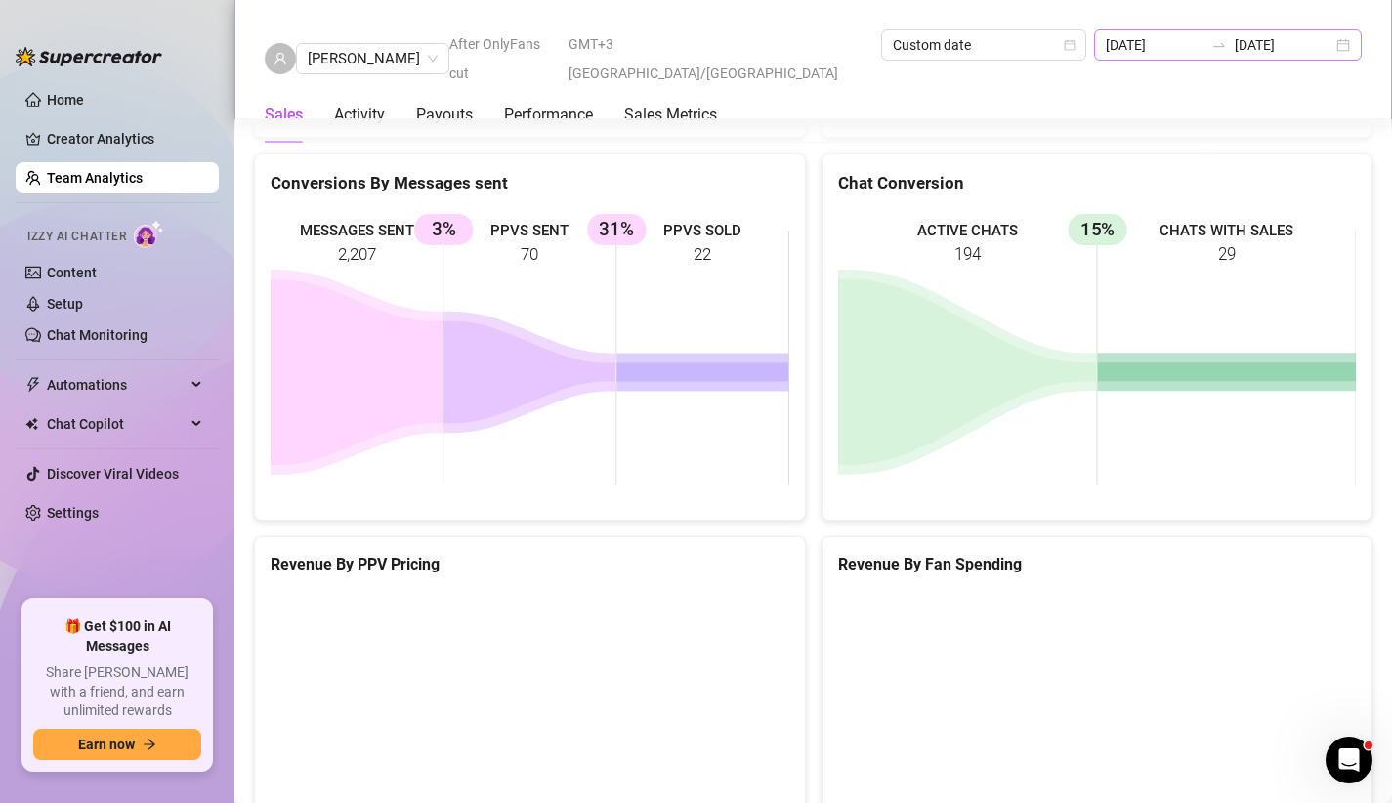
click at [1235, 42] on div at bounding box center [1219, 45] width 31 height 16
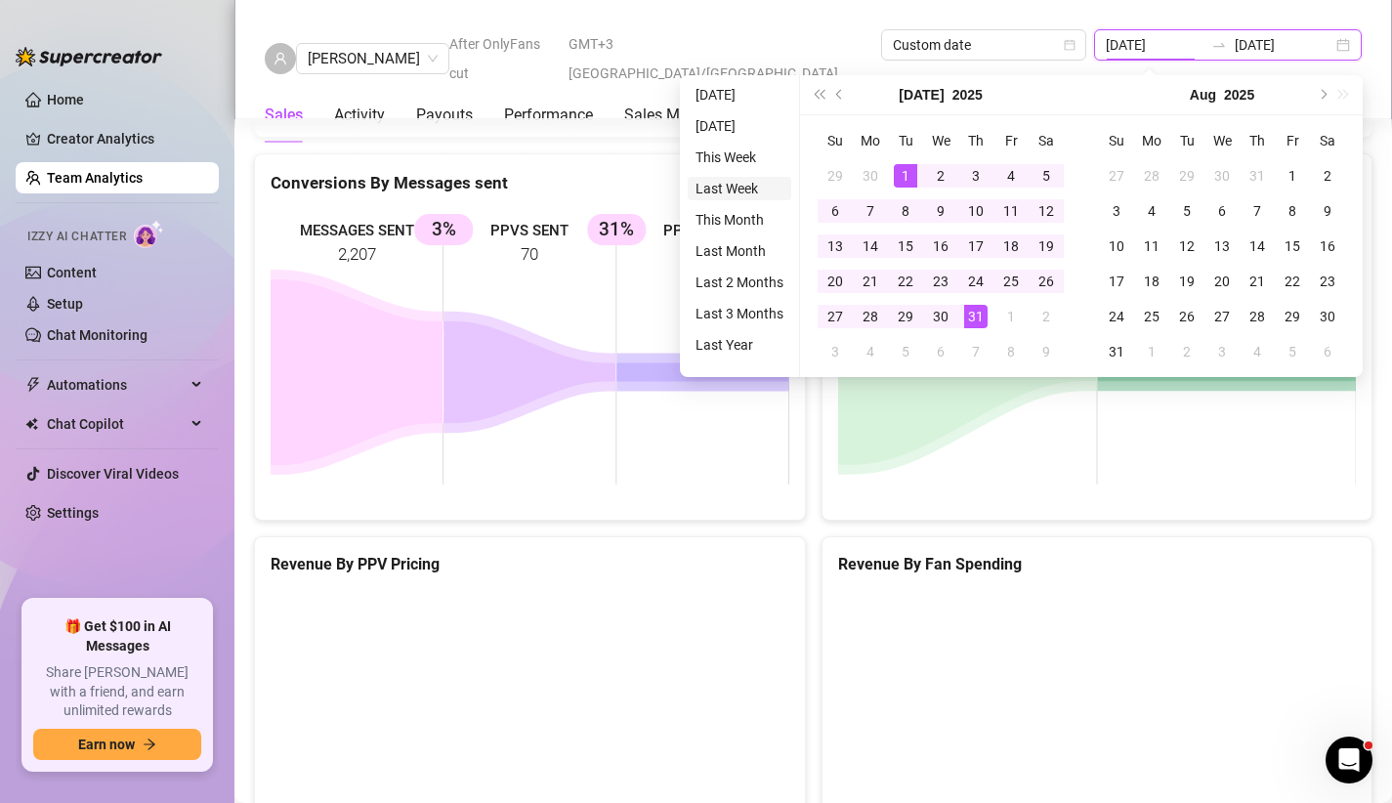
type input "[DATE]"
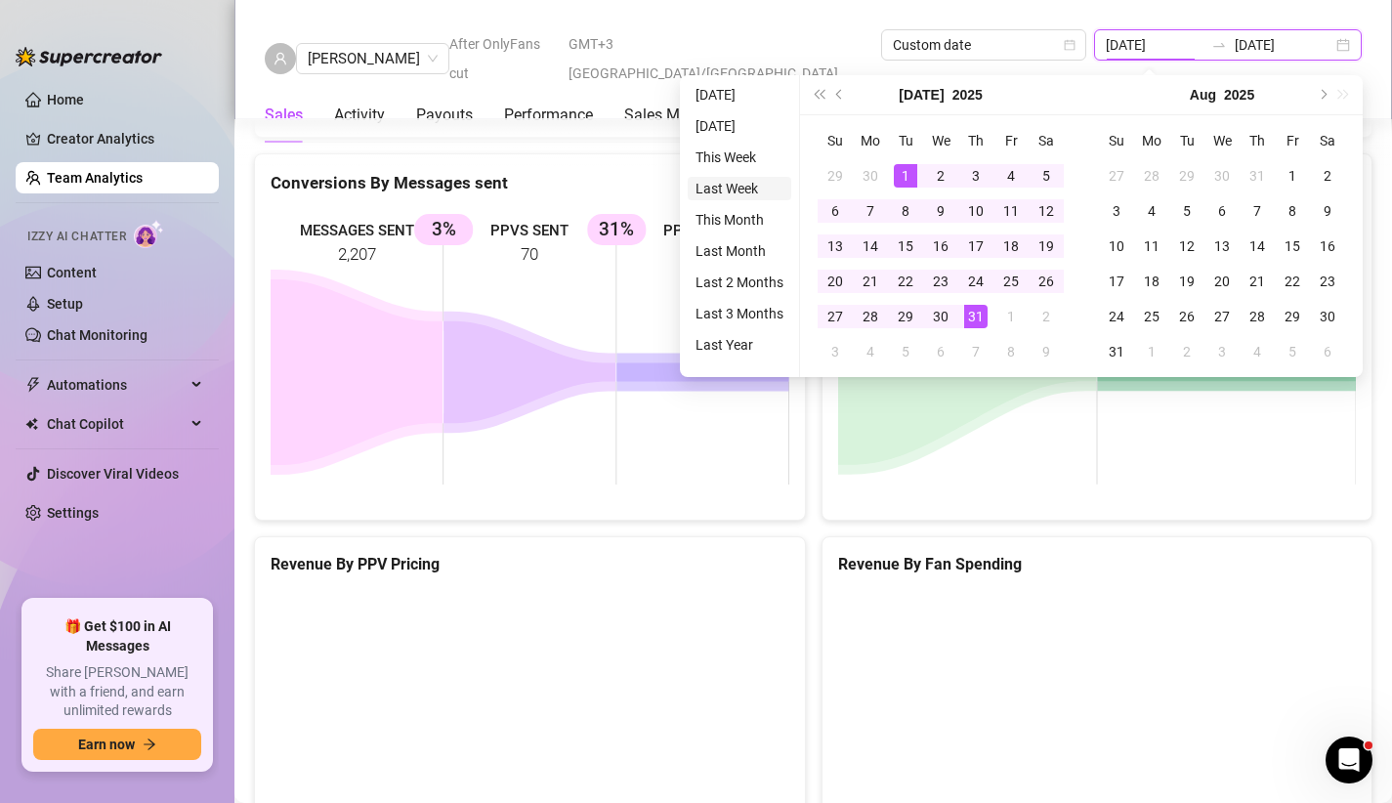
type input "[DATE]"
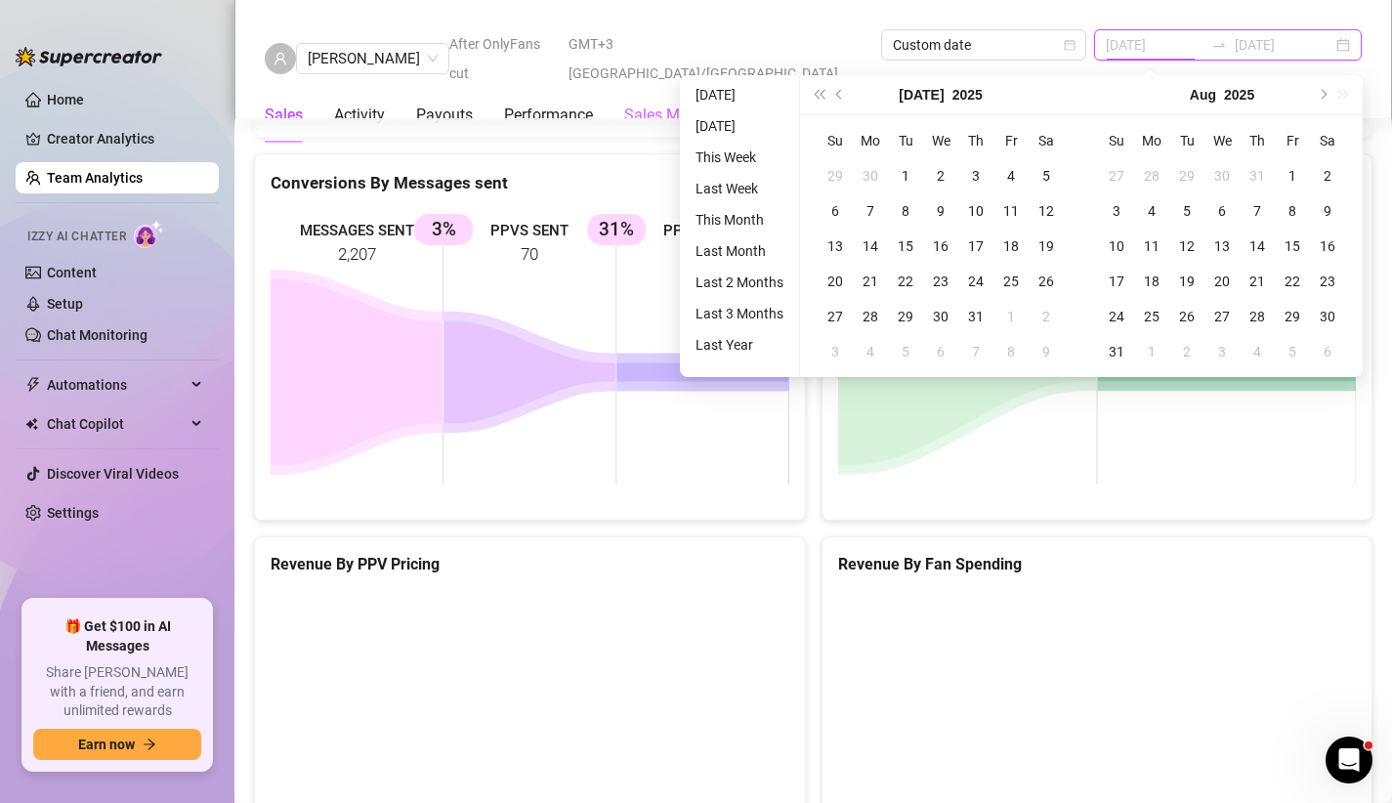
type input "[DATE]"
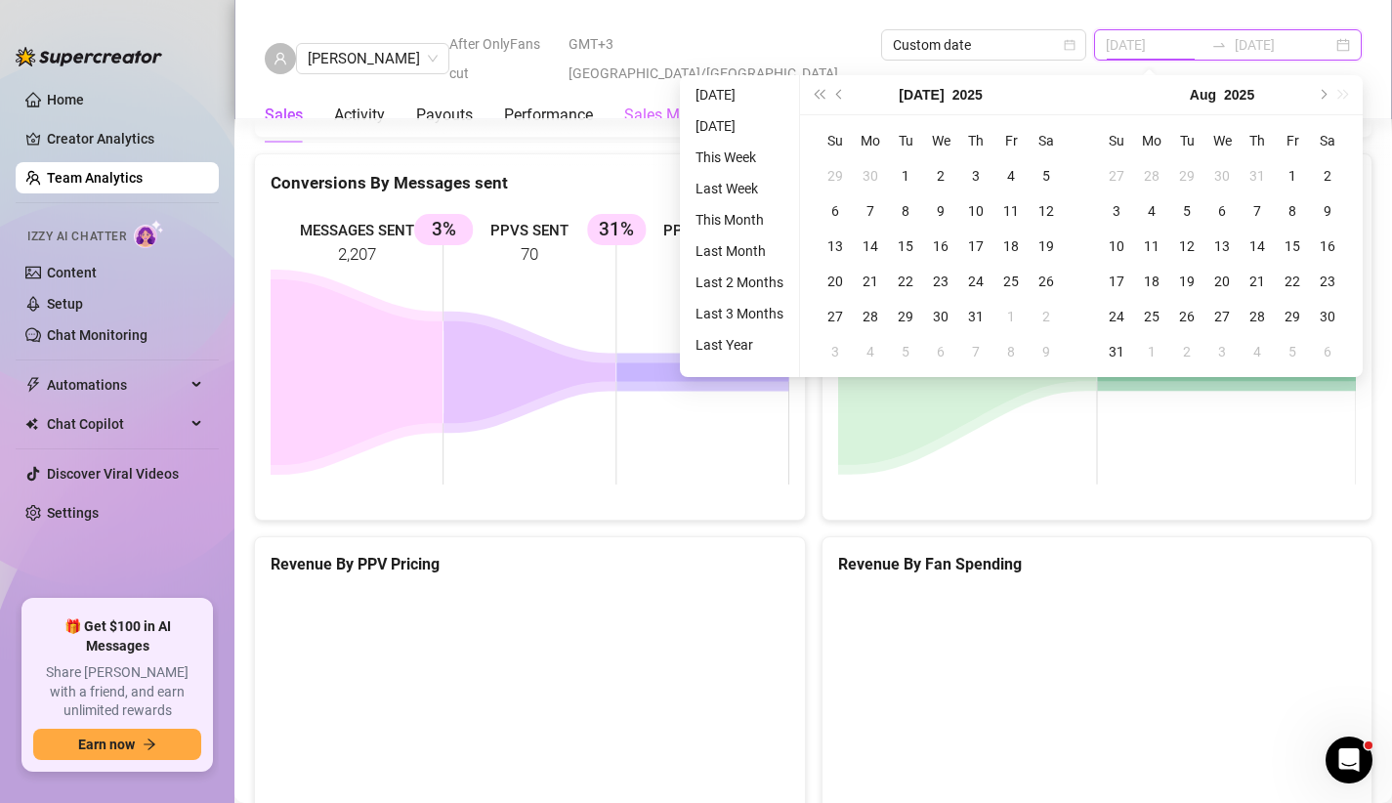
type input "[DATE]"
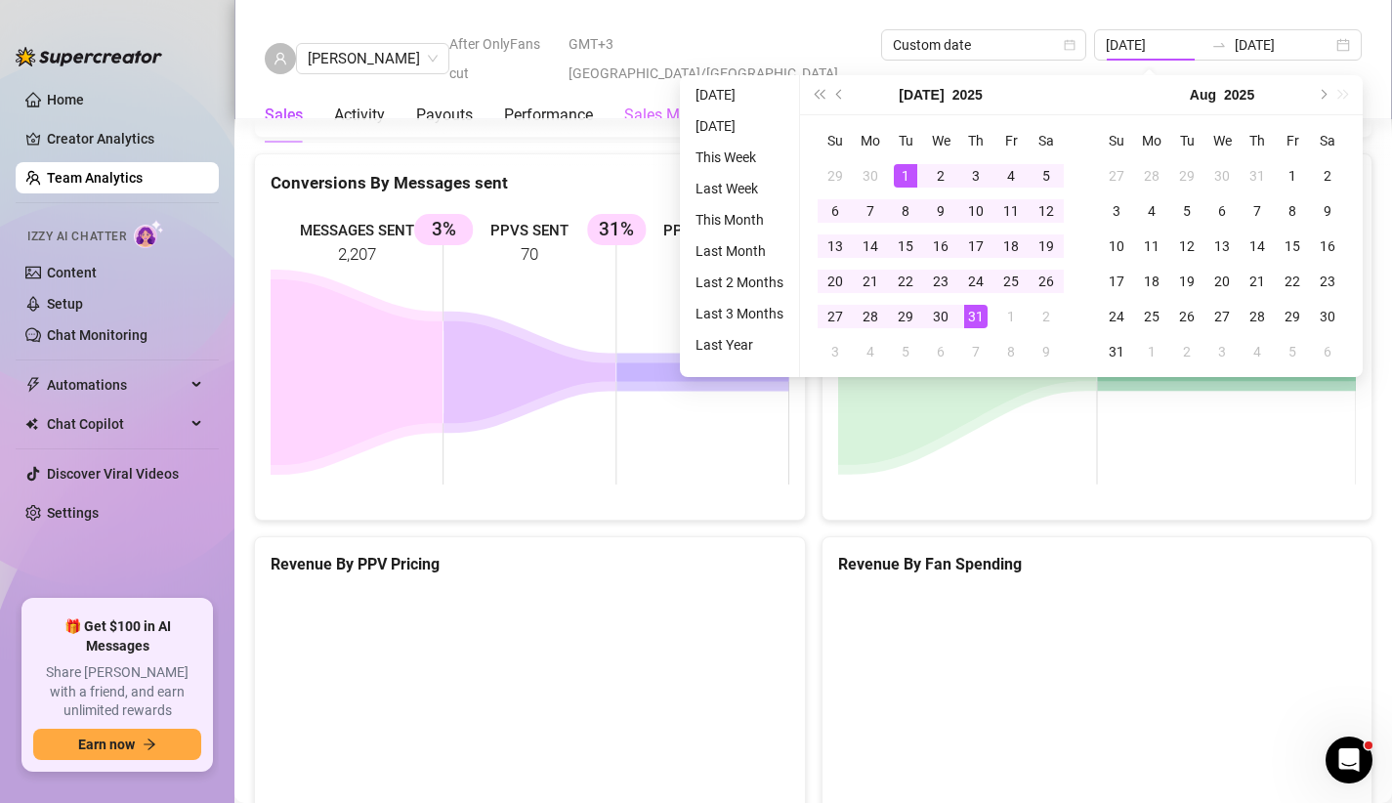
click at [639, 88] on div "Sales Metrics" at bounding box center [670, 115] width 93 height 55
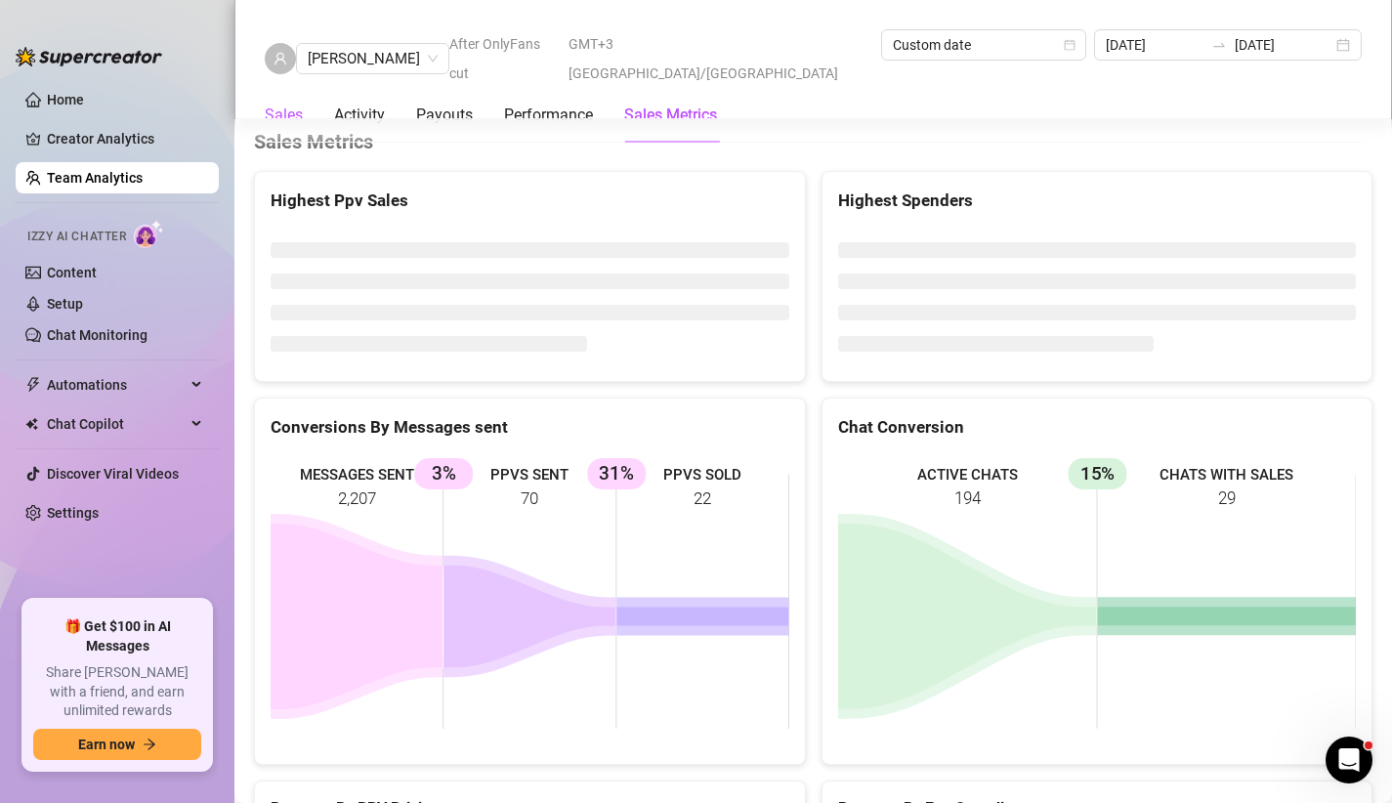
click at [298, 104] on div "Sales" at bounding box center [284, 115] width 38 height 23
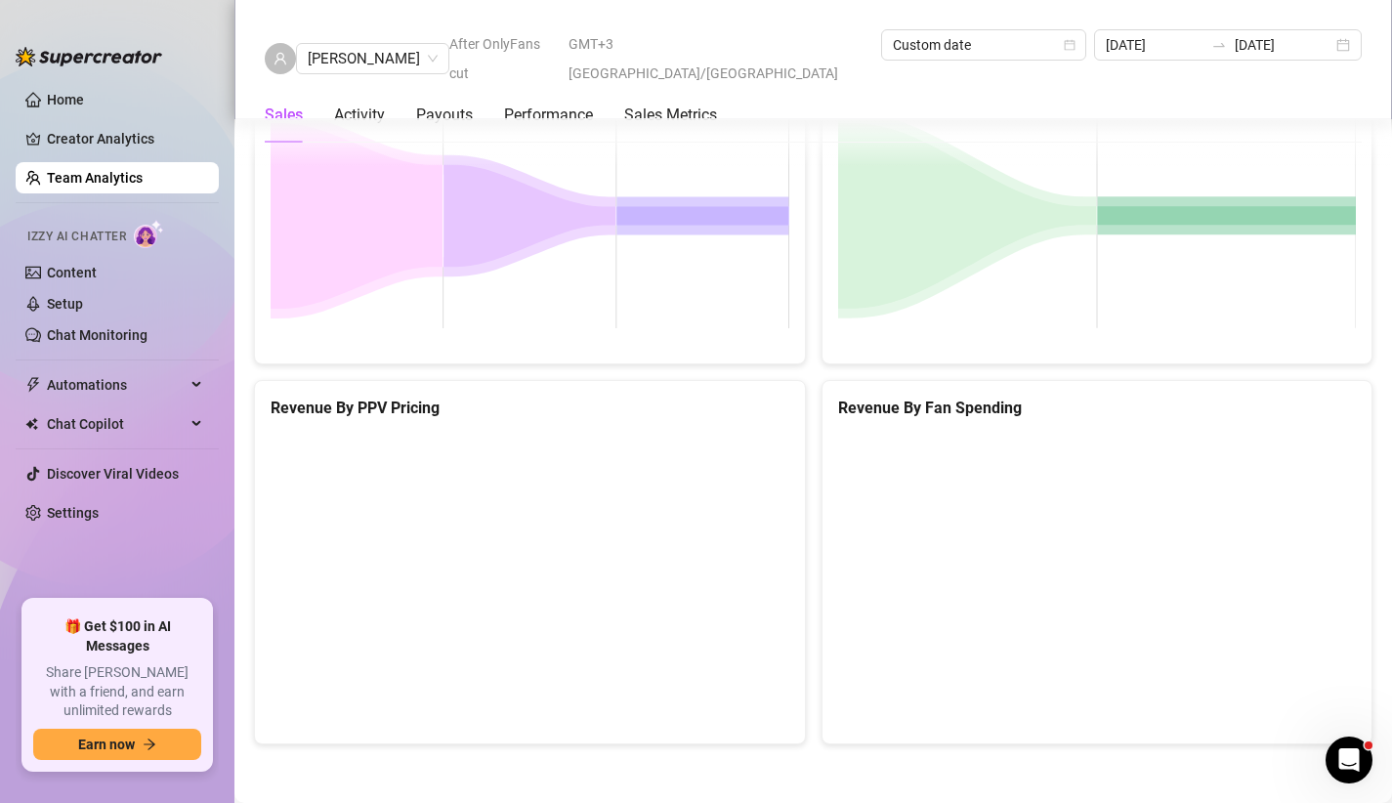
scroll to position [2595, 0]
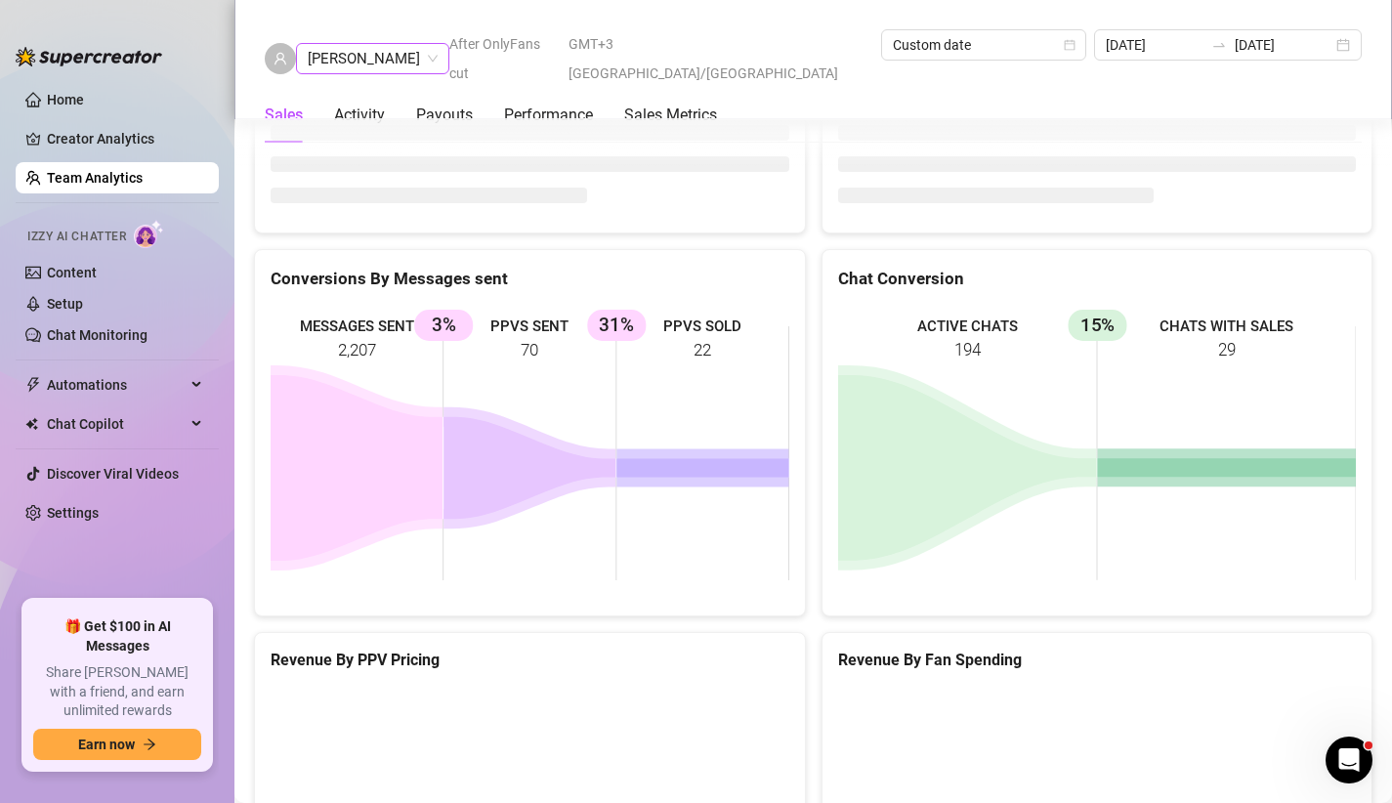
click at [333, 53] on span "[PERSON_NAME]" at bounding box center [373, 58] width 130 height 29
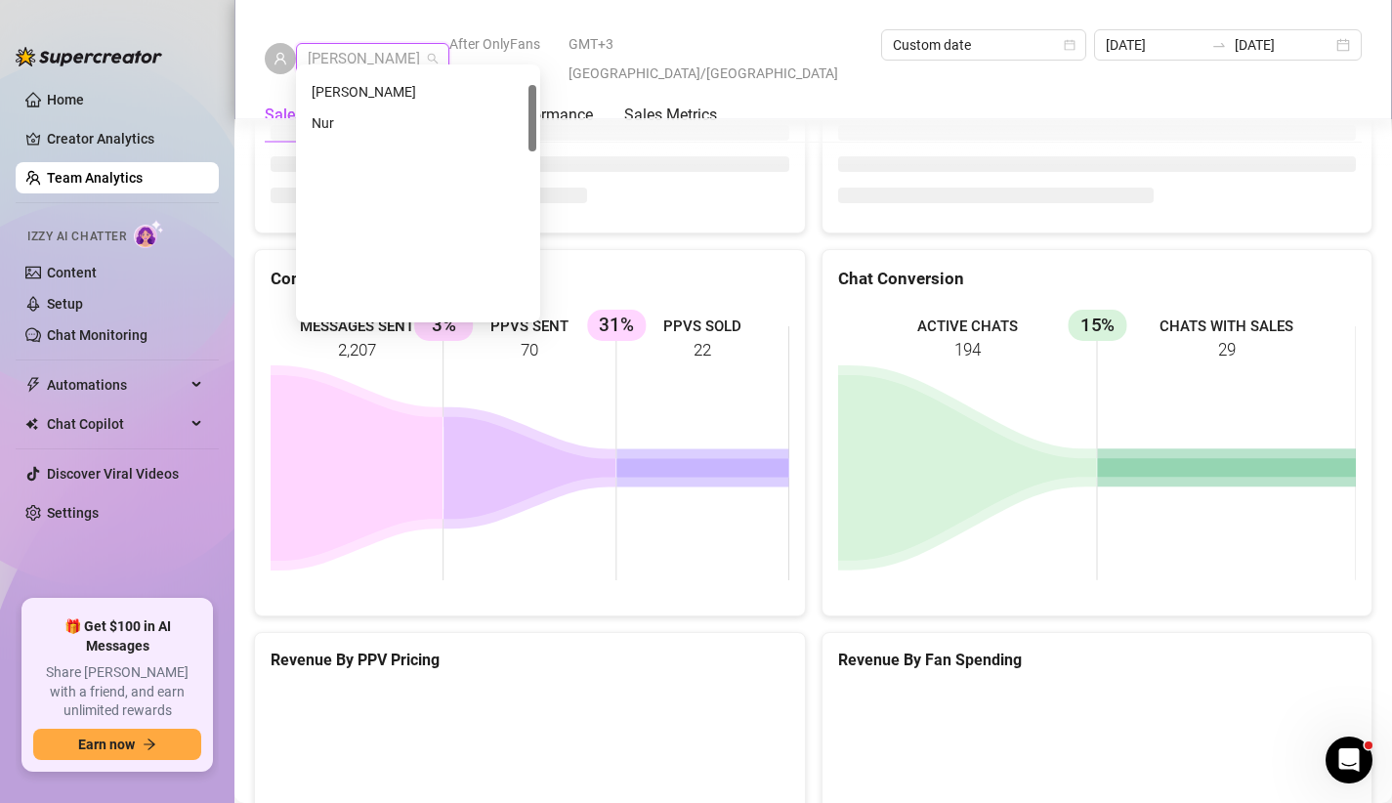
scroll to position [0, 0]
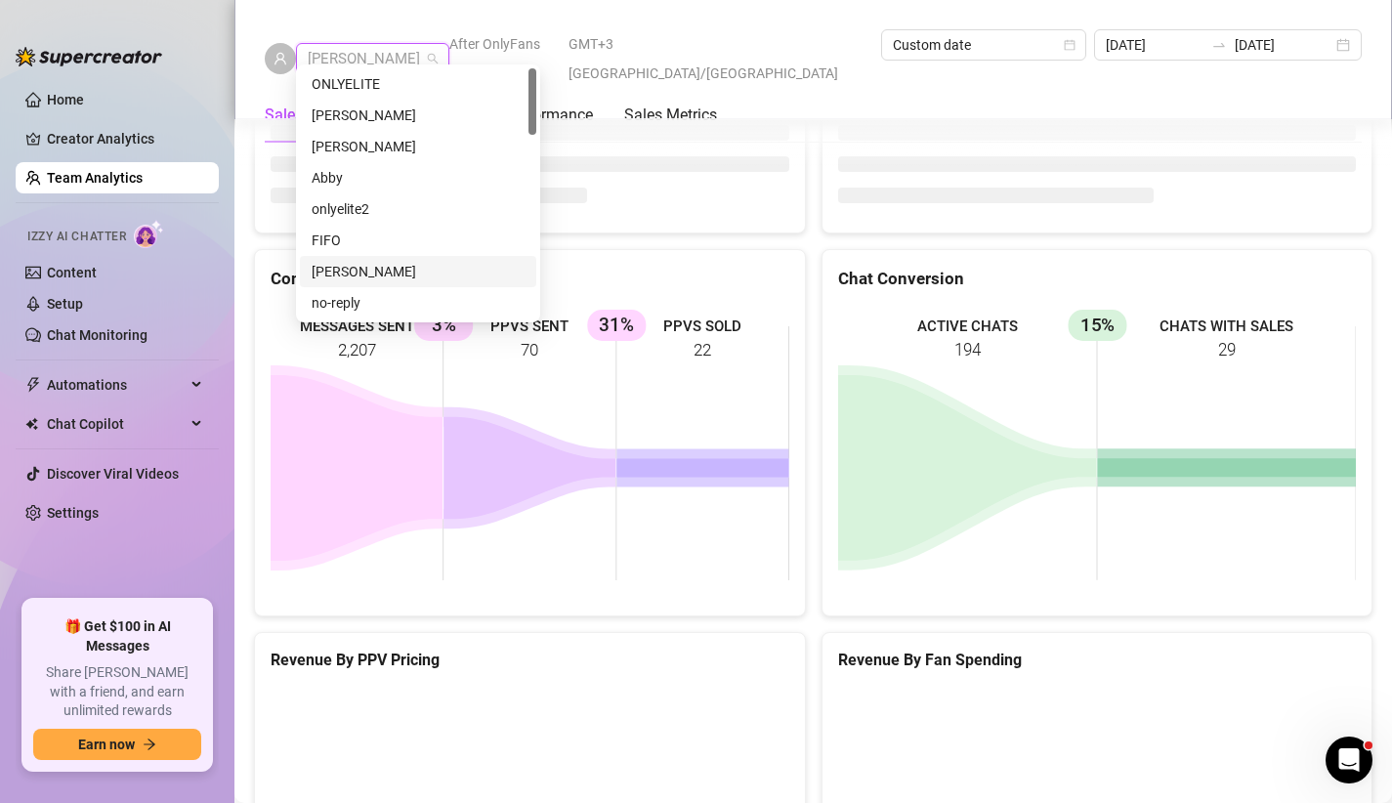
click at [410, 276] on div "[PERSON_NAME]" at bounding box center [418, 271] width 213 height 21
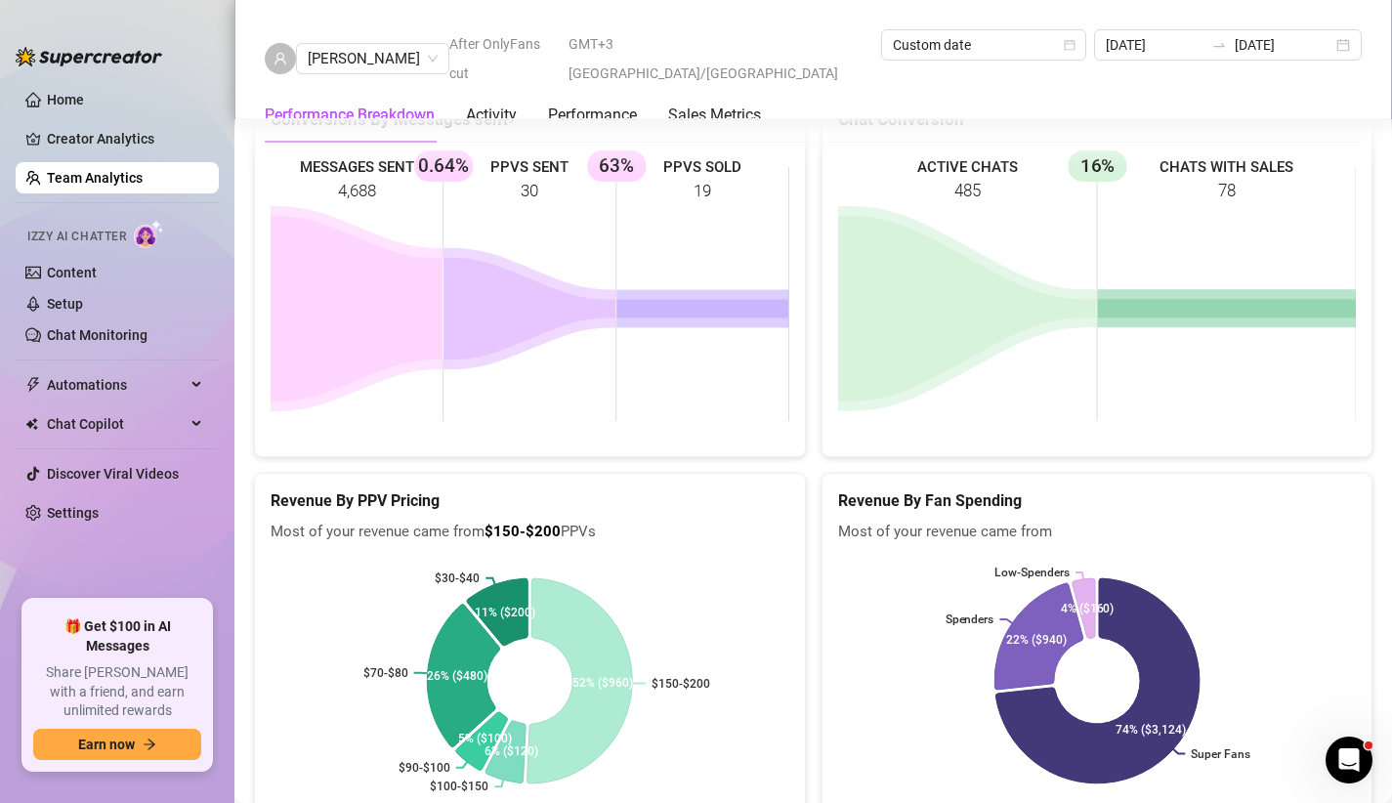
scroll to position [2507, 0]
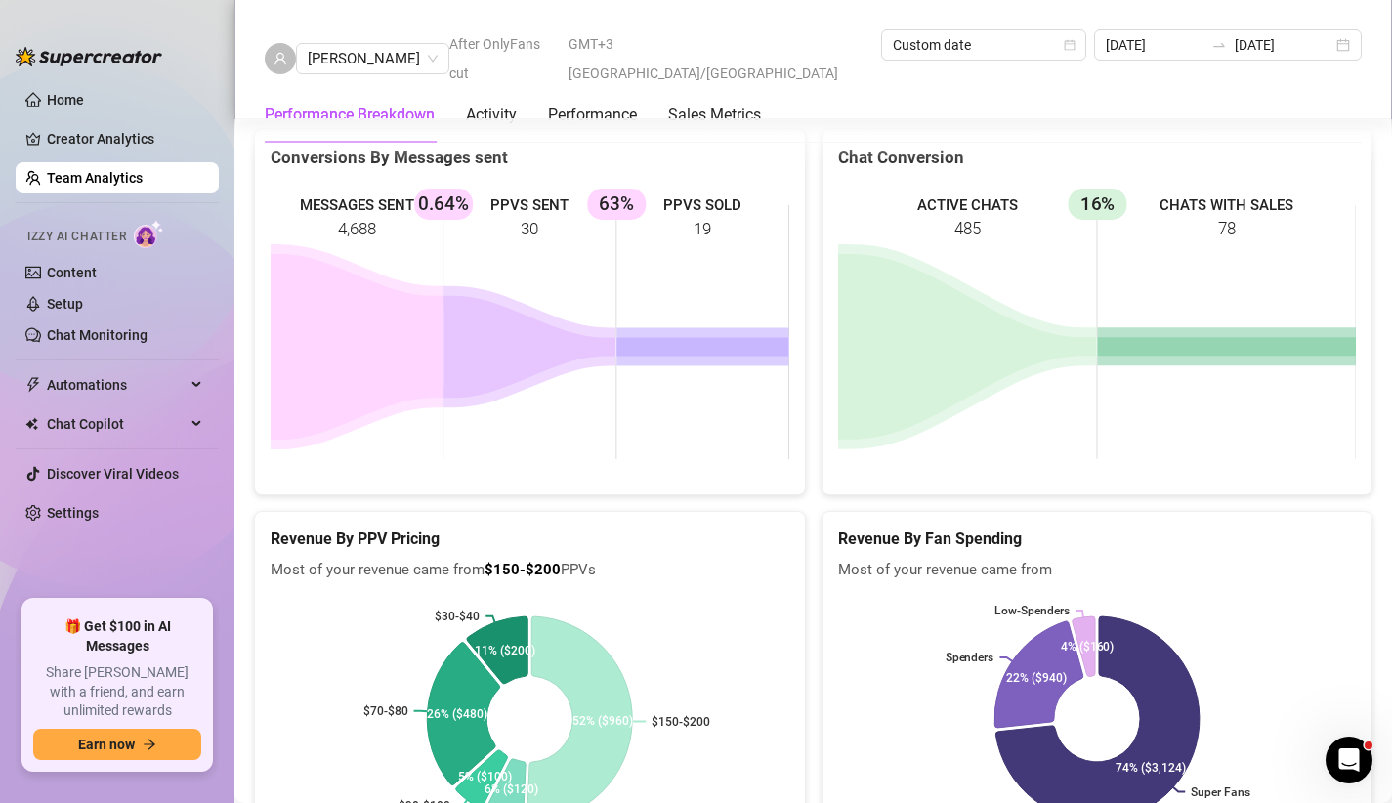
click at [557, 29] on span "After OnlyFans cut" at bounding box center [502, 58] width 107 height 59
click at [380, 44] on span "[PERSON_NAME]" at bounding box center [373, 58] width 130 height 29
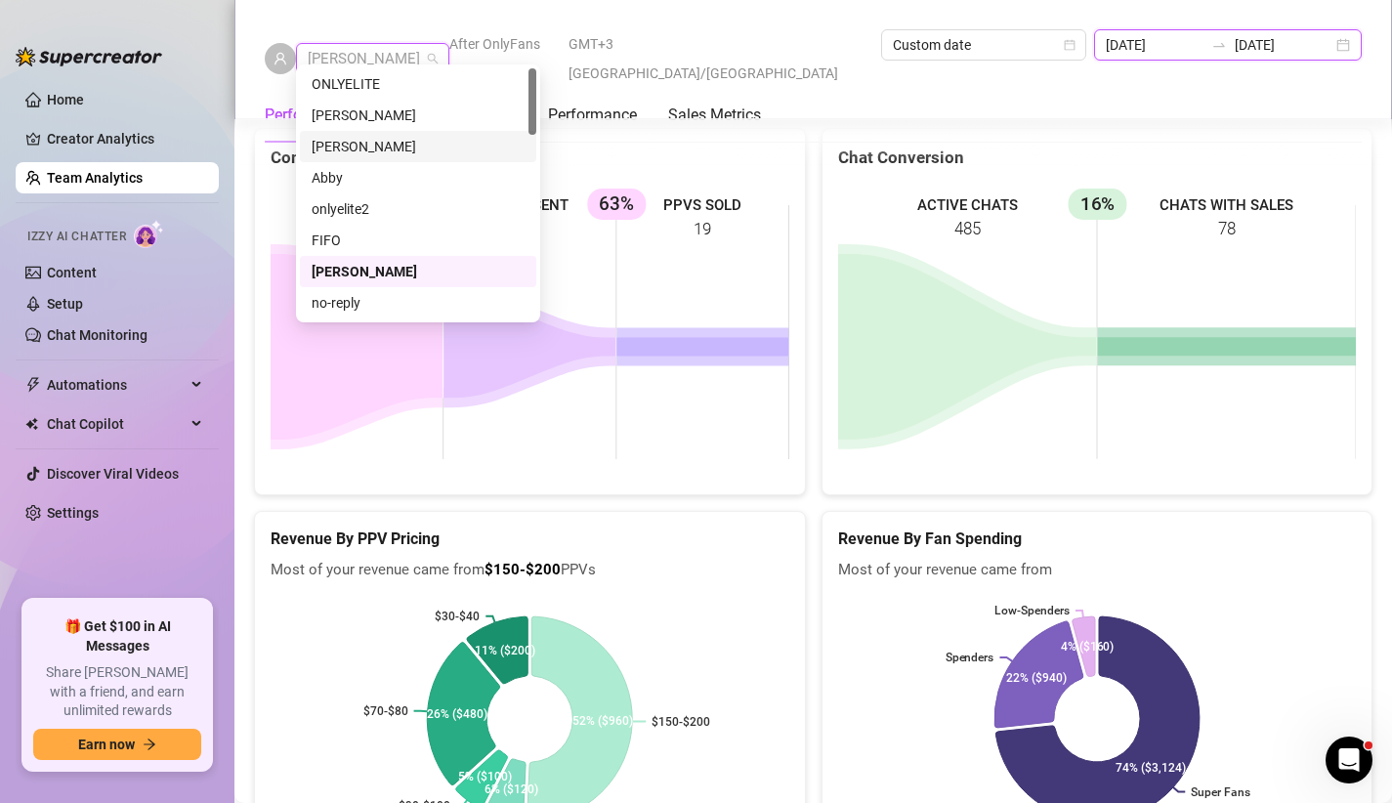
click at [1139, 50] on input "[DATE]" at bounding box center [1155, 44] width 98 height 21
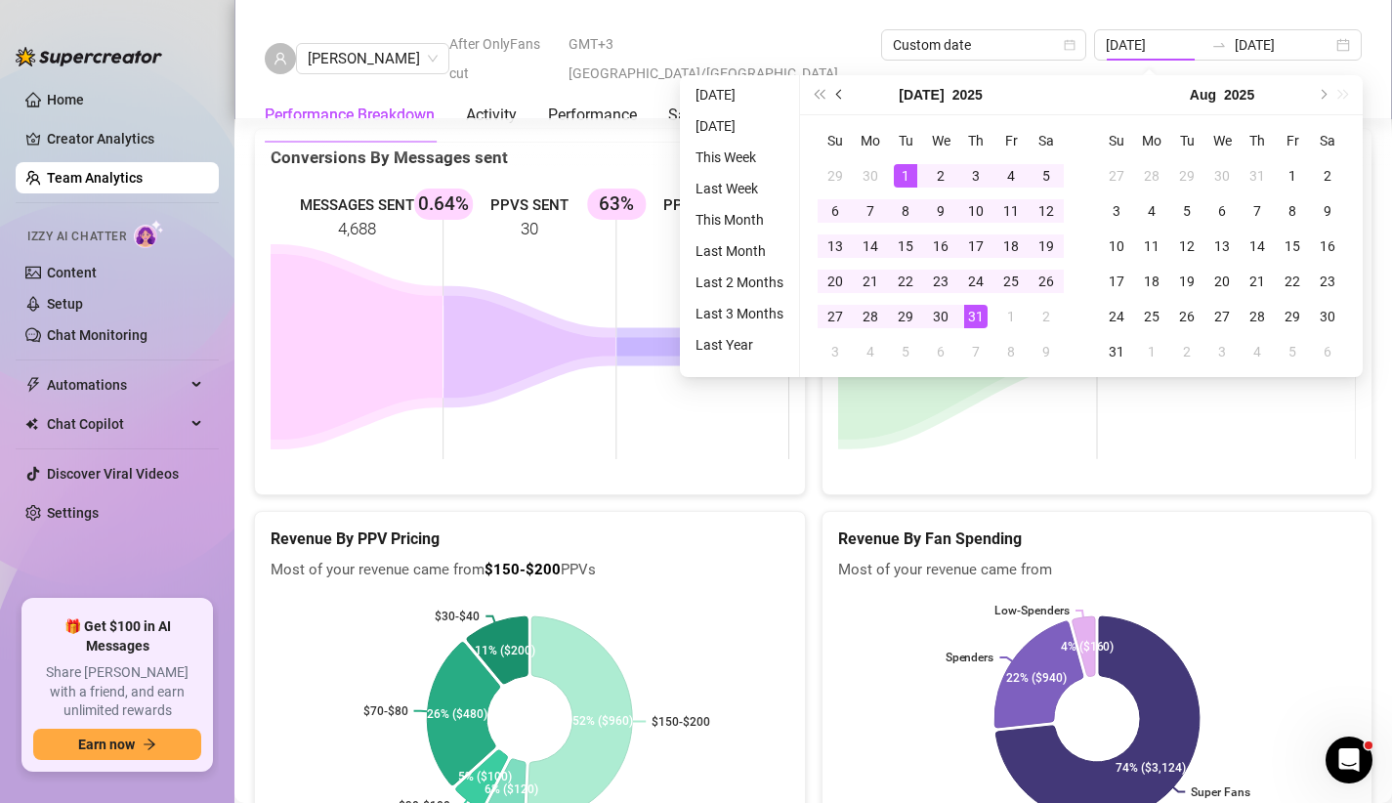
click at [842, 97] on button "Previous month (PageUp)" at bounding box center [839, 94] width 21 height 39
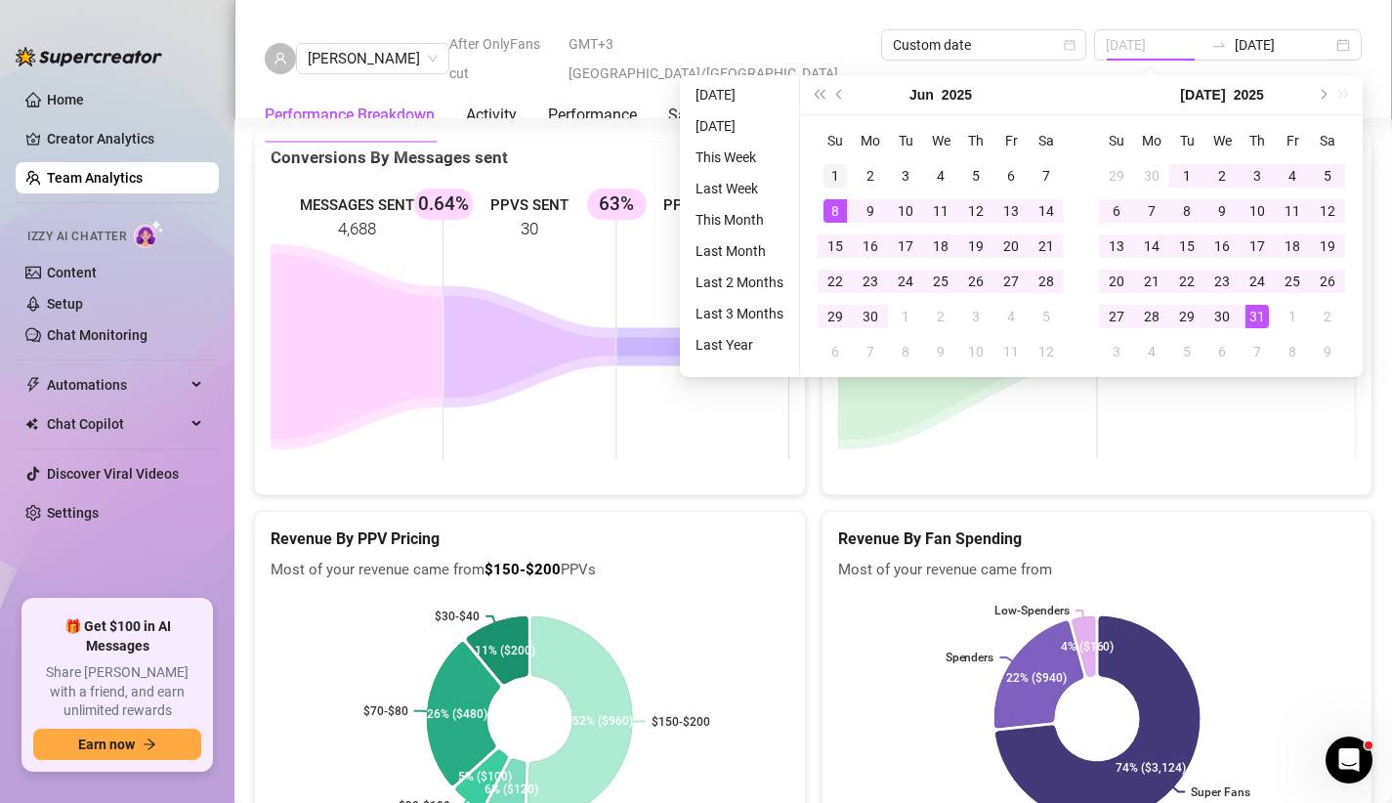
type input "[DATE]"
click at [828, 183] on div "1" at bounding box center [835, 175] width 23 height 23
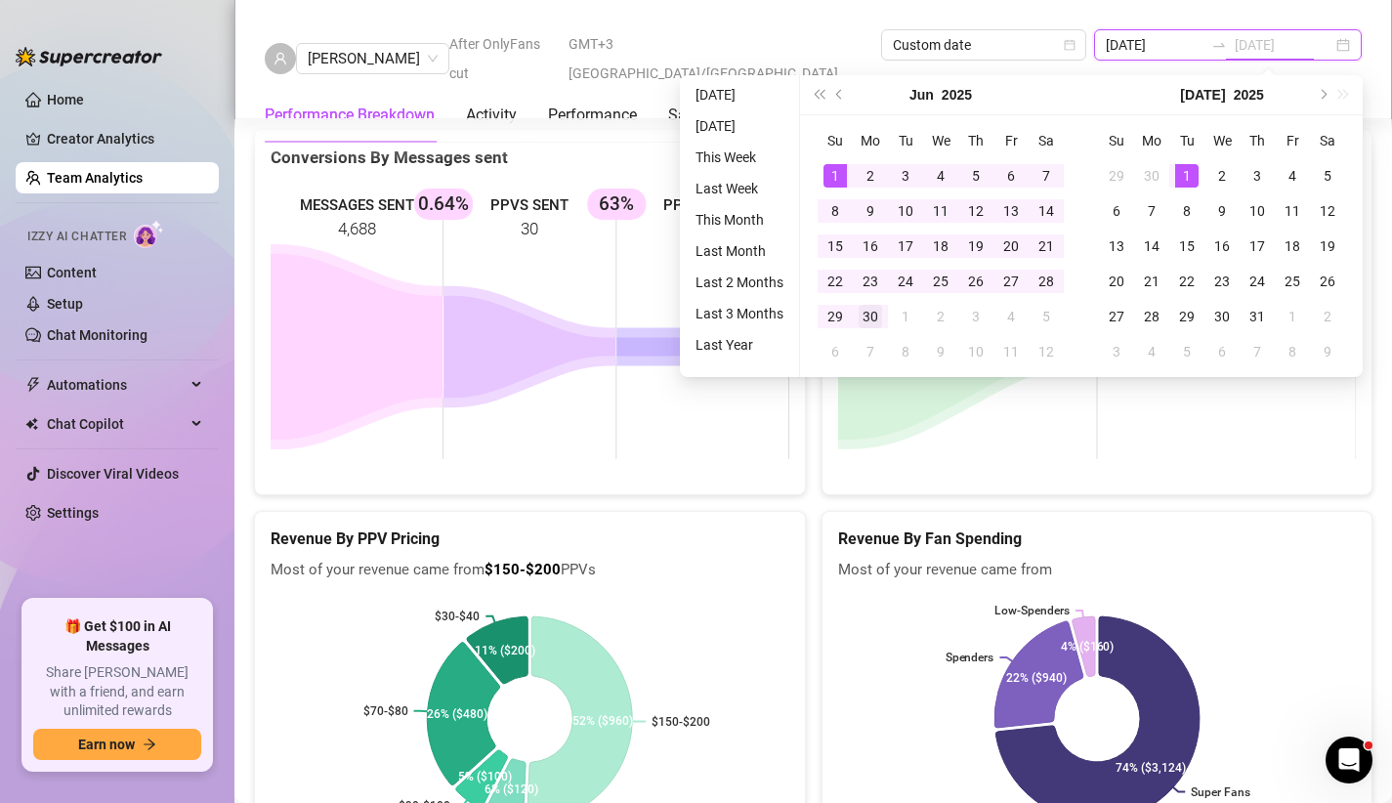
type input "[DATE]"
click at [870, 322] on div "30" at bounding box center [870, 316] width 23 height 23
type input "[DATE]"
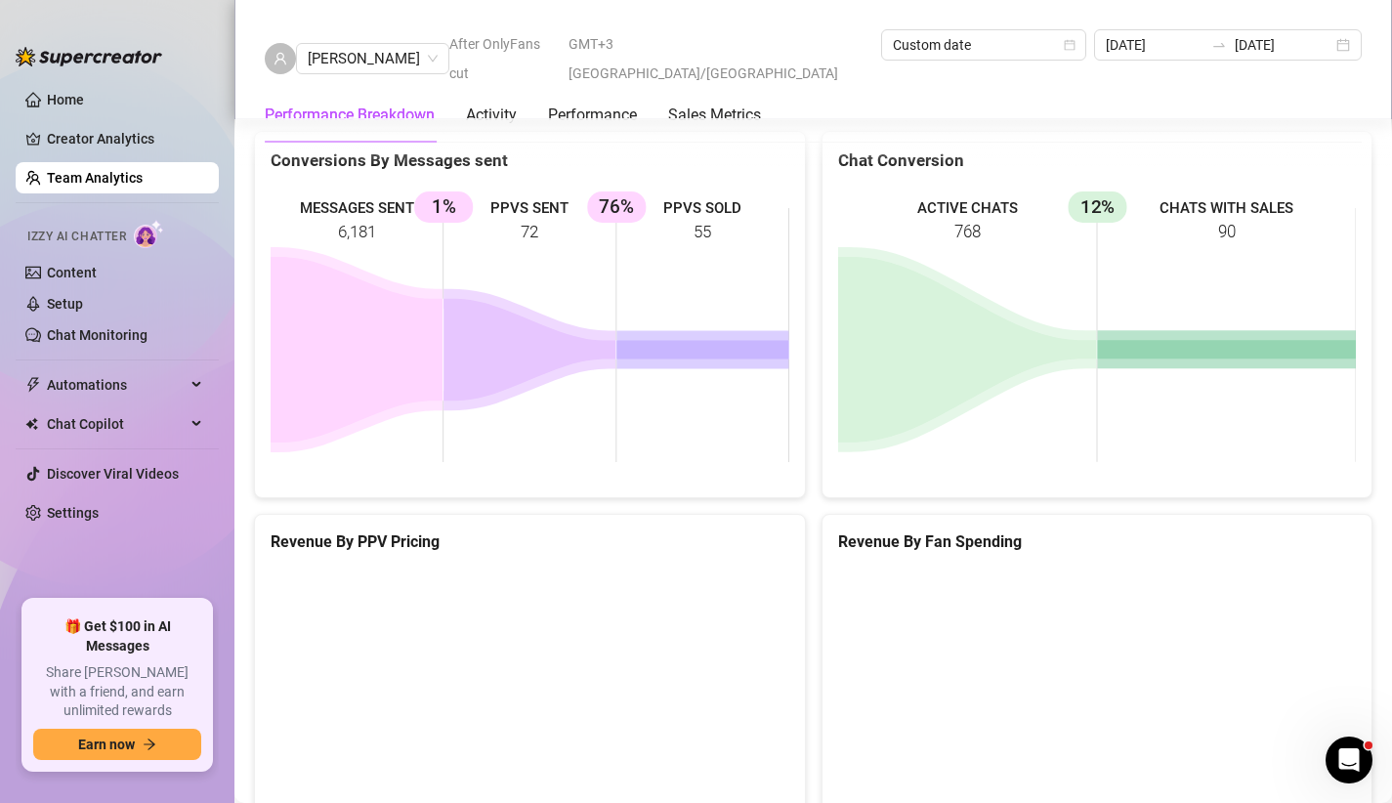
scroll to position [2328, 0]
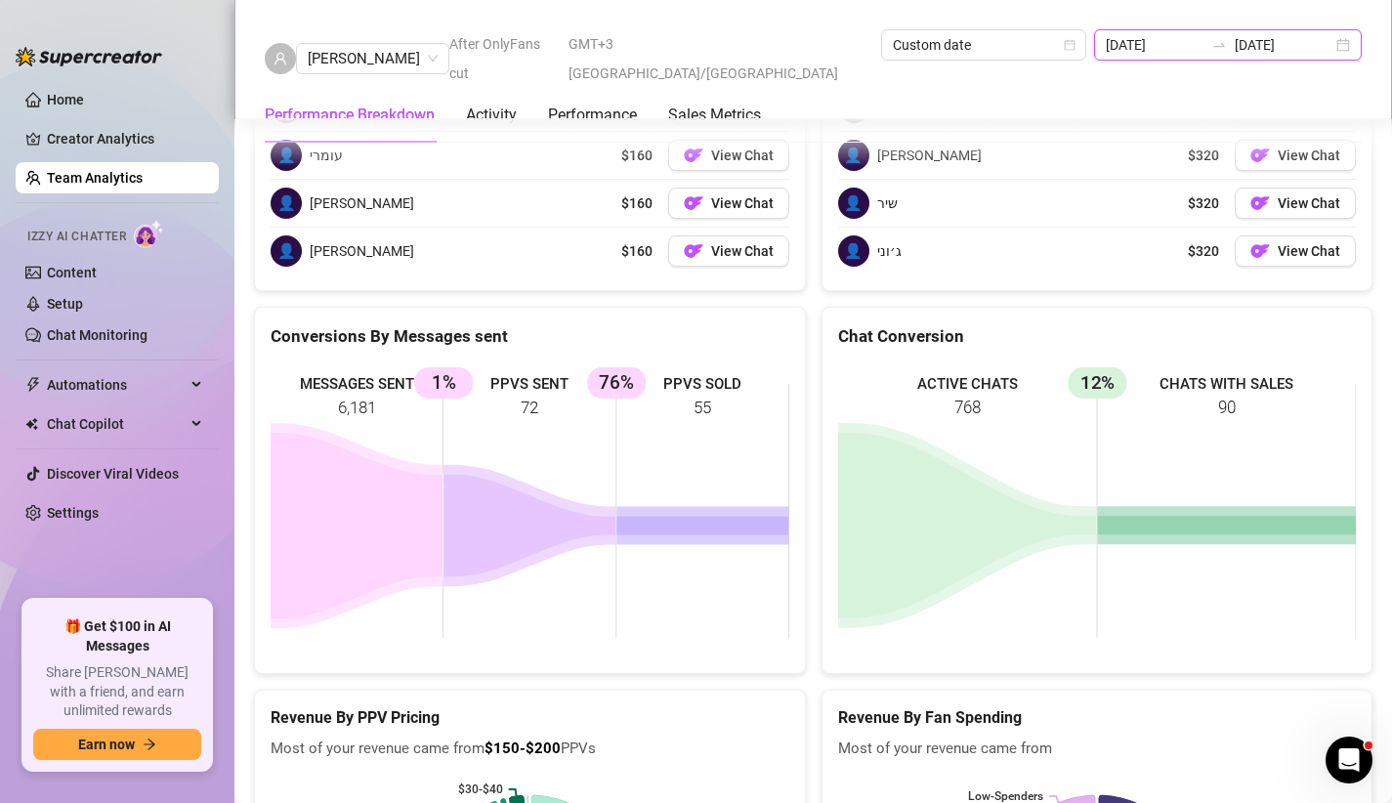
click at [1137, 50] on input "[DATE]" at bounding box center [1155, 44] width 98 height 21
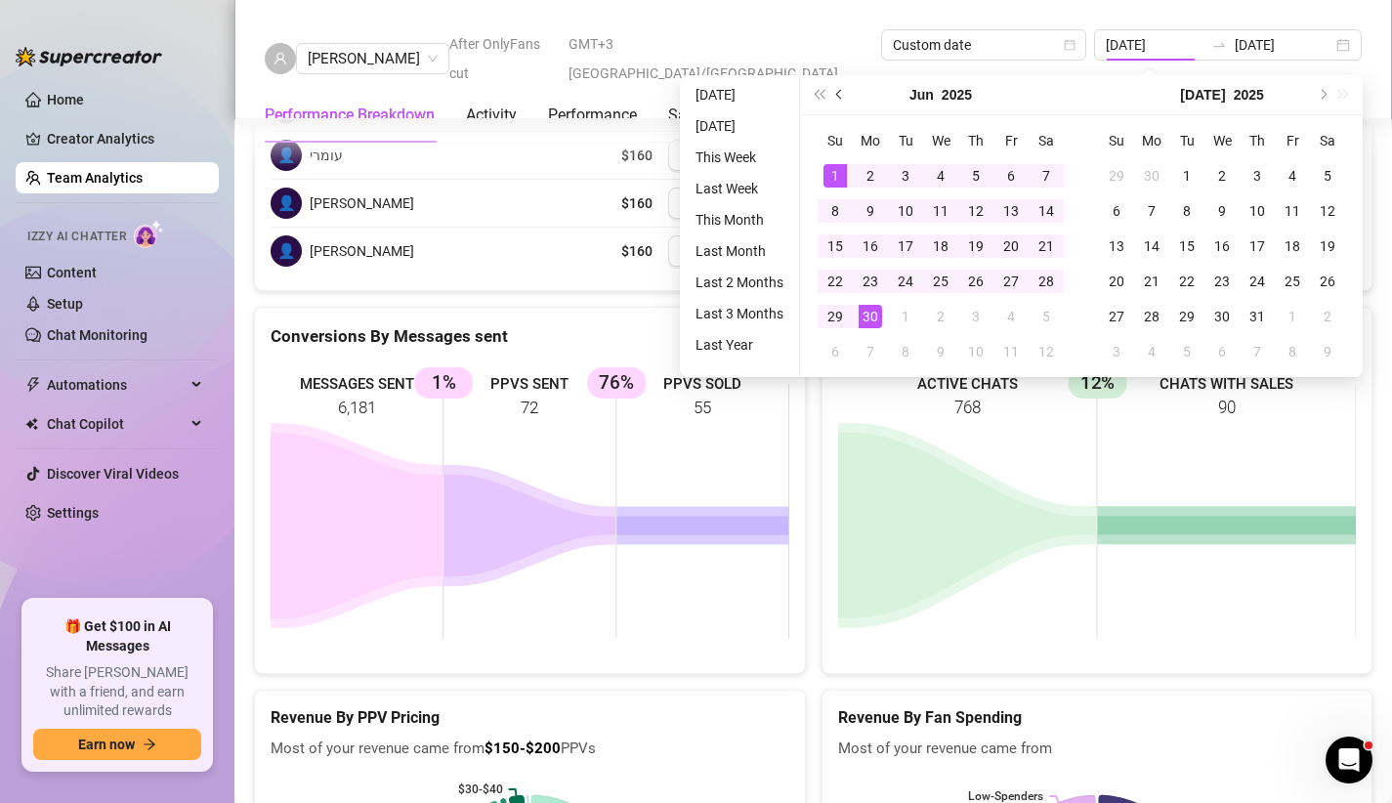
click at [839, 90] on span "Previous month (PageUp)" at bounding box center [841, 95] width 10 height 10
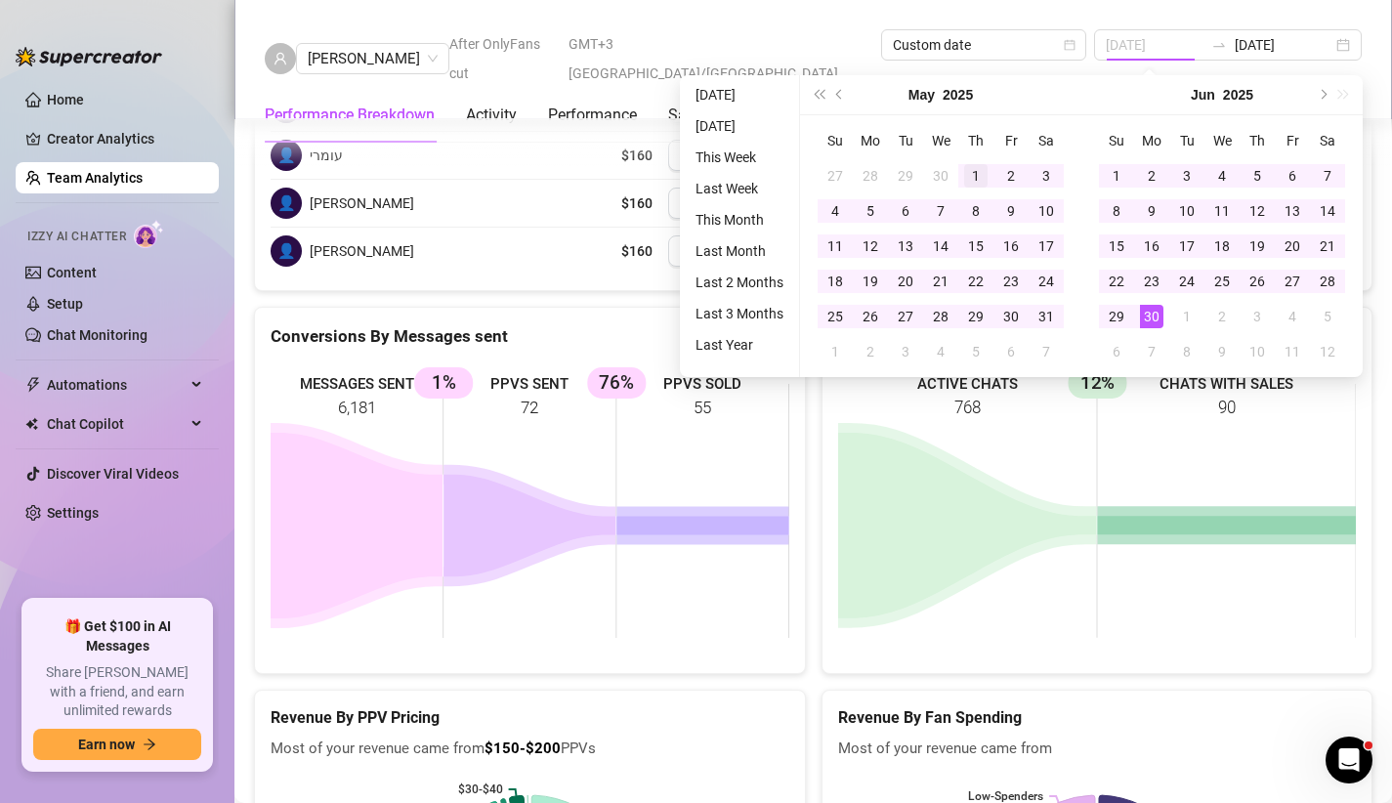
type input "[DATE]"
click at [958, 170] on td "1" at bounding box center [975, 175] width 35 height 35
type input "[DATE]"
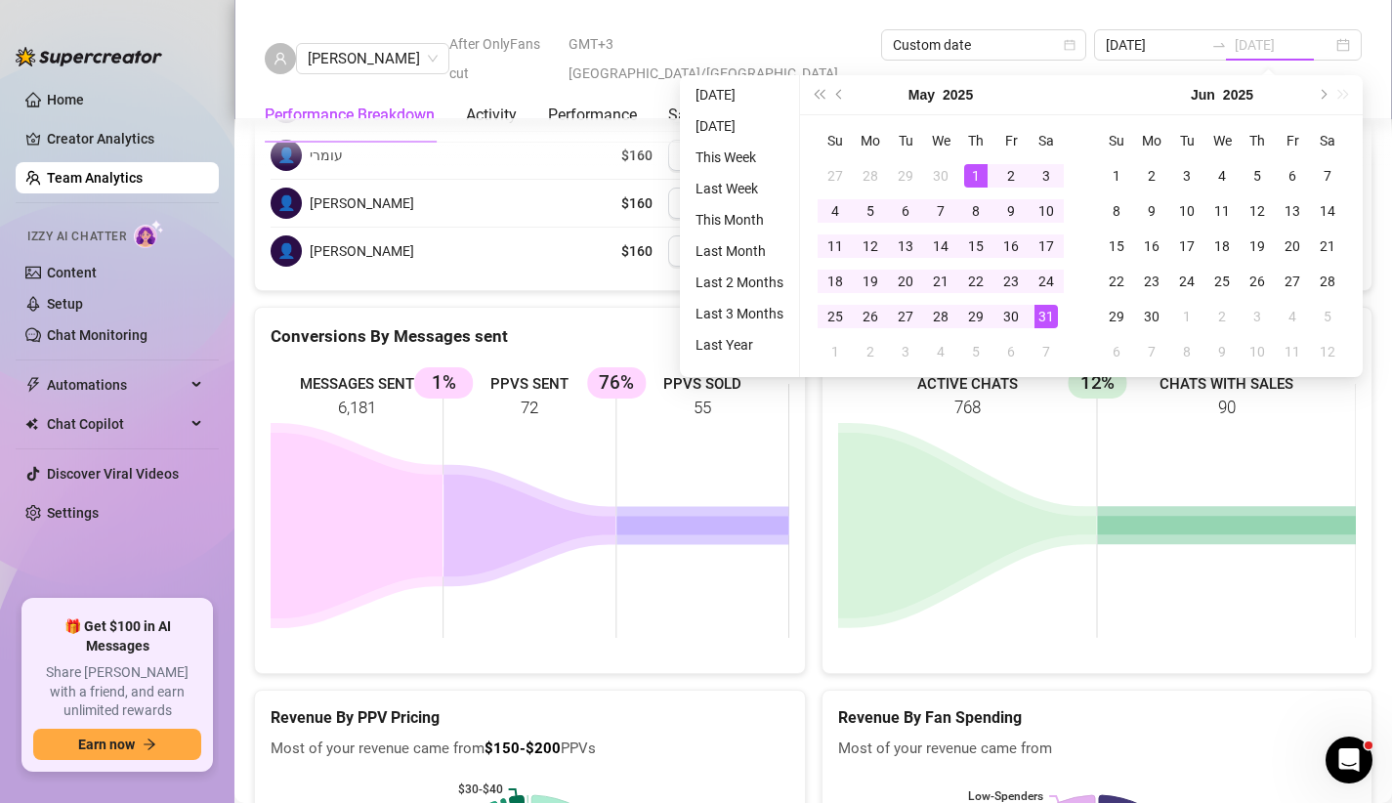
click at [1041, 310] on div "31" at bounding box center [1046, 316] width 23 height 23
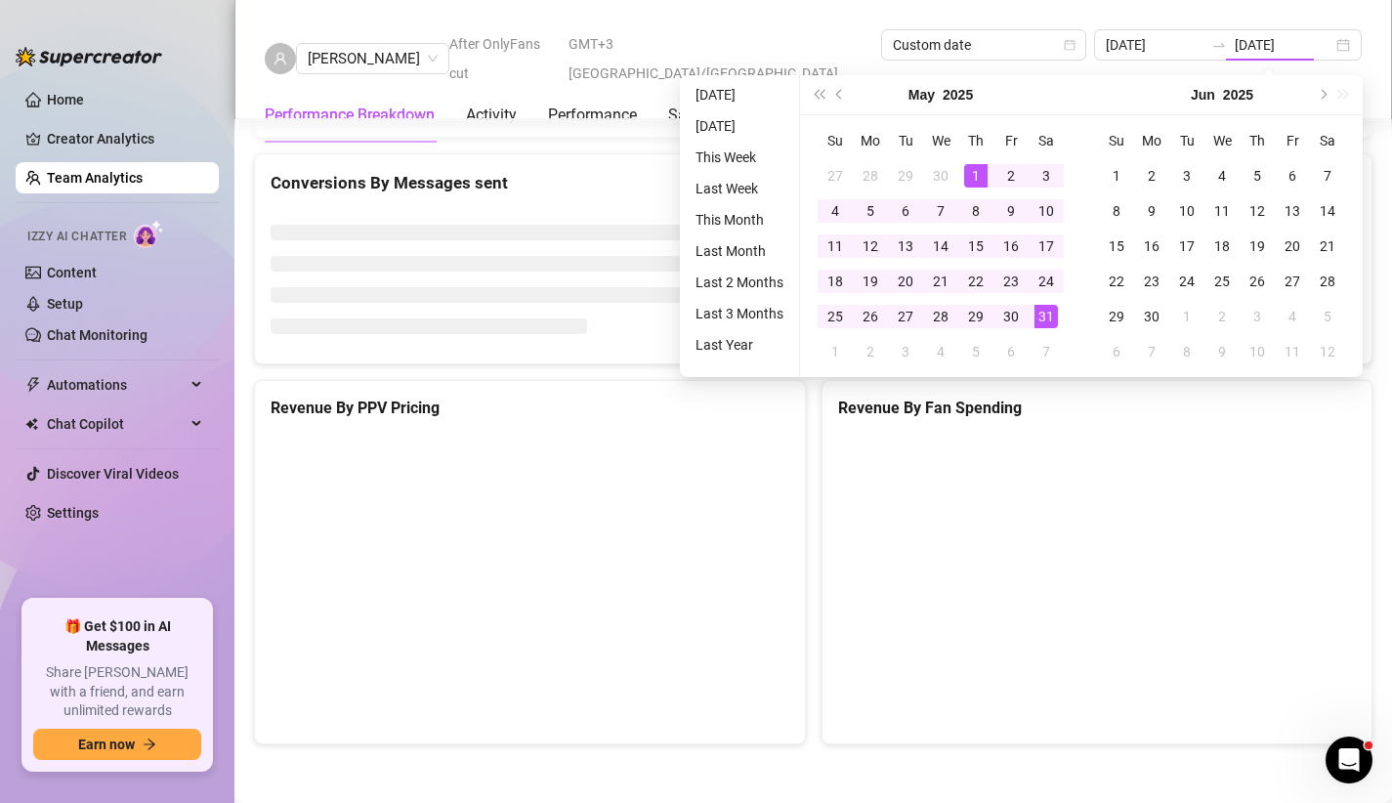
type input "[DATE]"
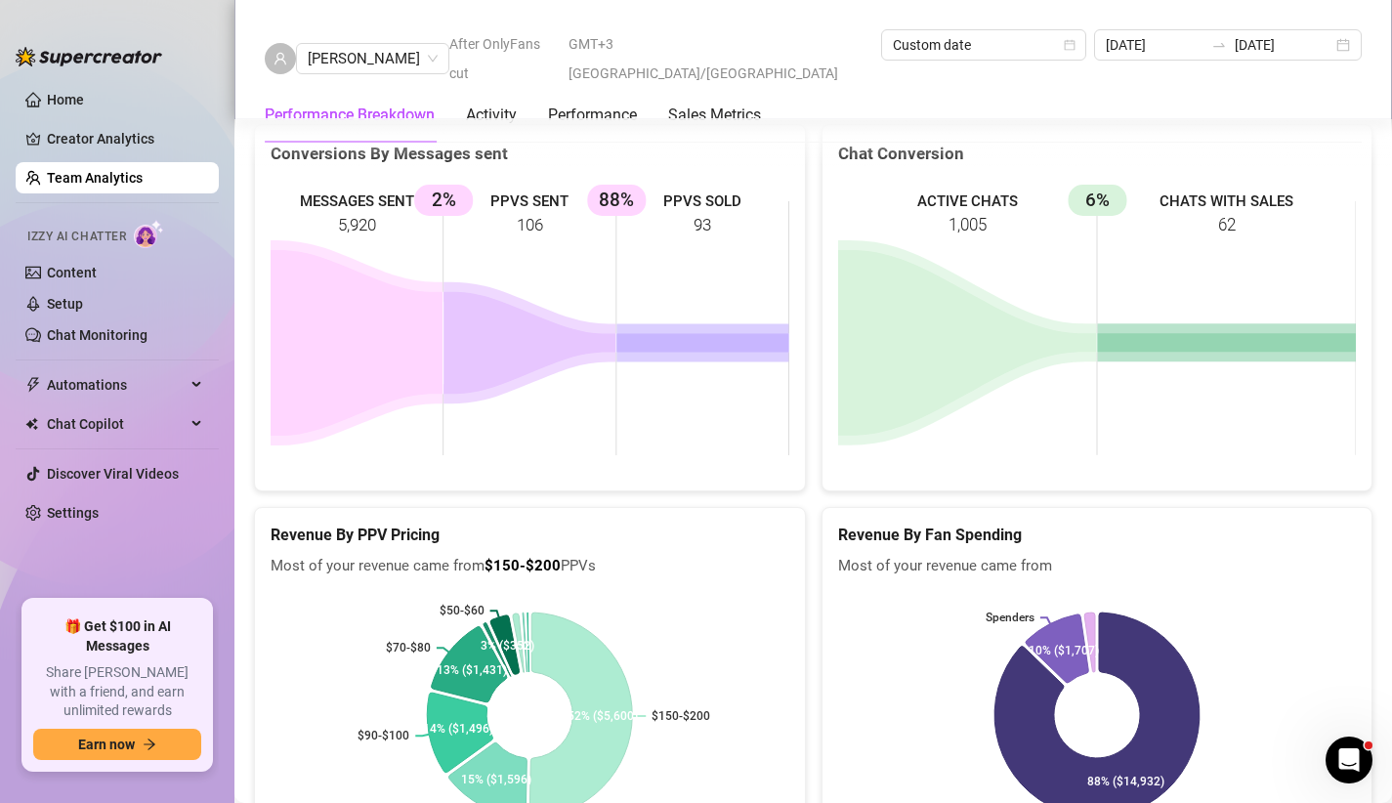
scroll to position [2456, 0]
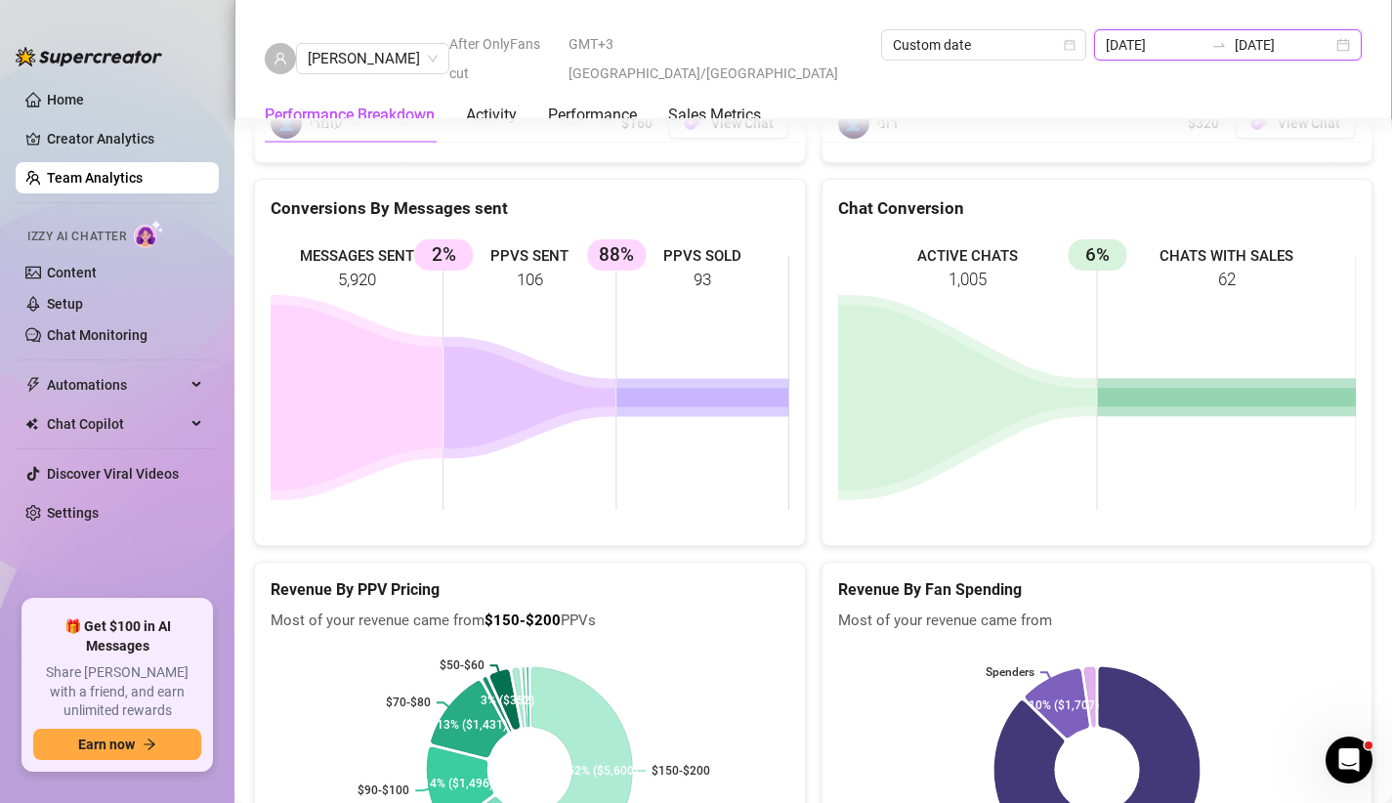
click at [1162, 51] on input "[DATE]" at bounding box center [1155, 44] width 98 height 21
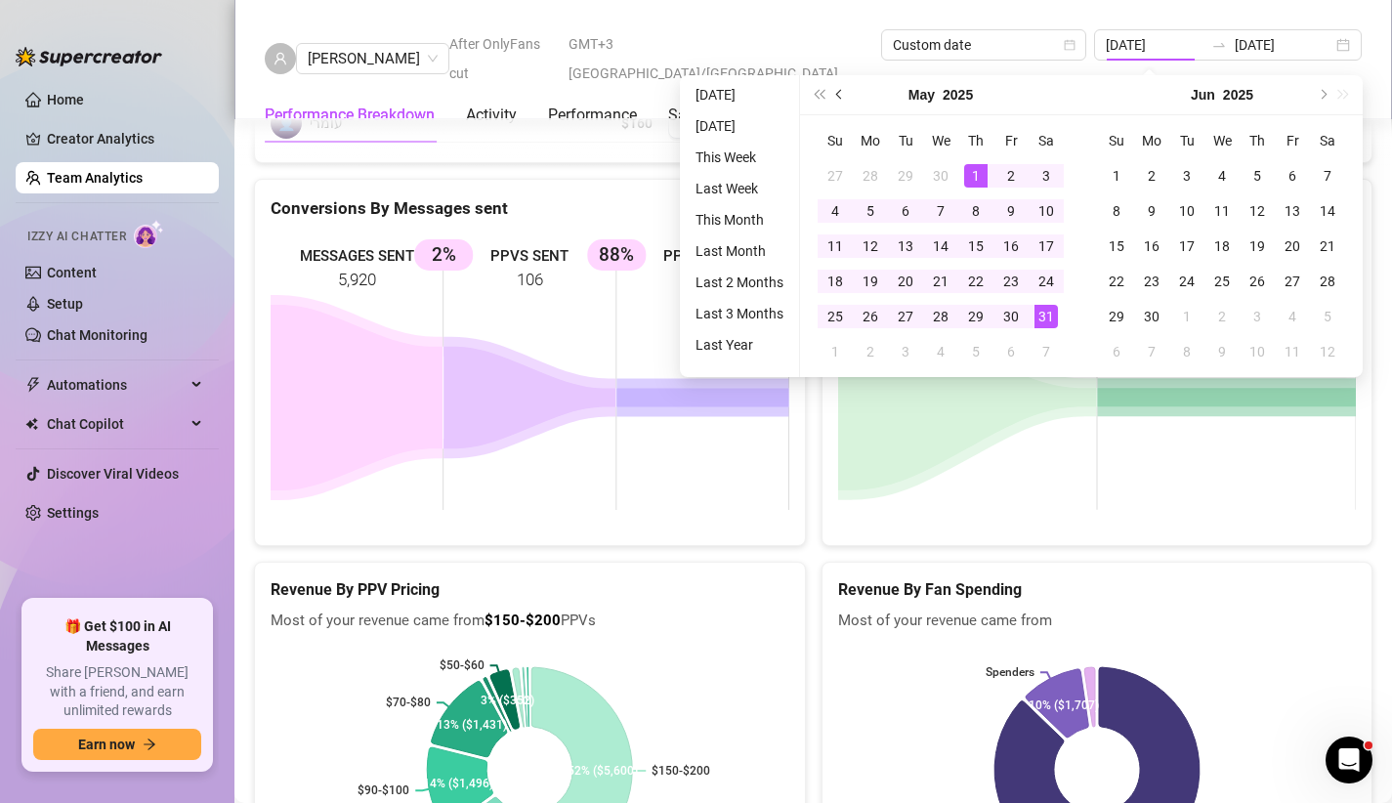
click at [836, 99] on button "Previous month (PageUp)" at bounding box center [839, 94] width 21 height 39
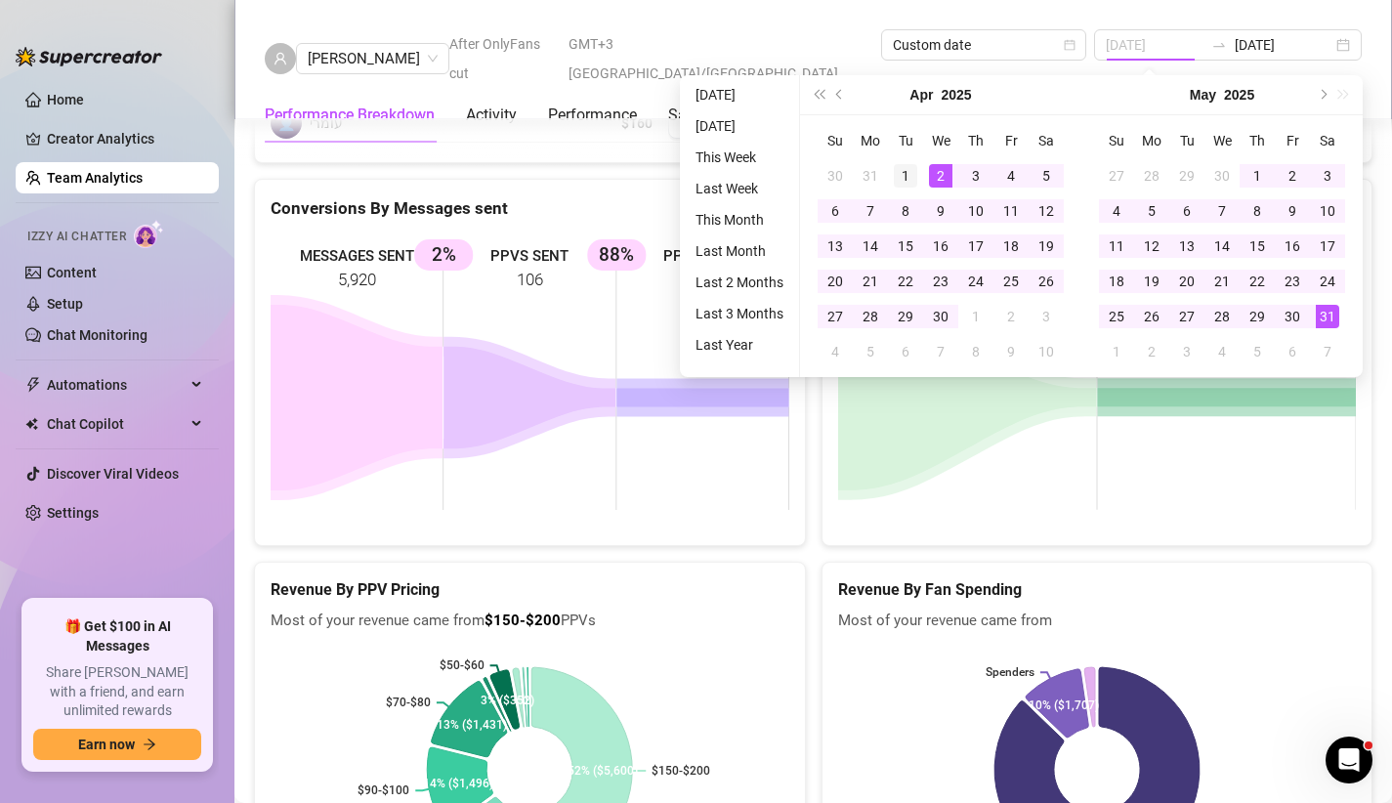
type input "[DATE]"
click at [912, 179] on div "1" at bounding box center [905, 175] width 23 height 23
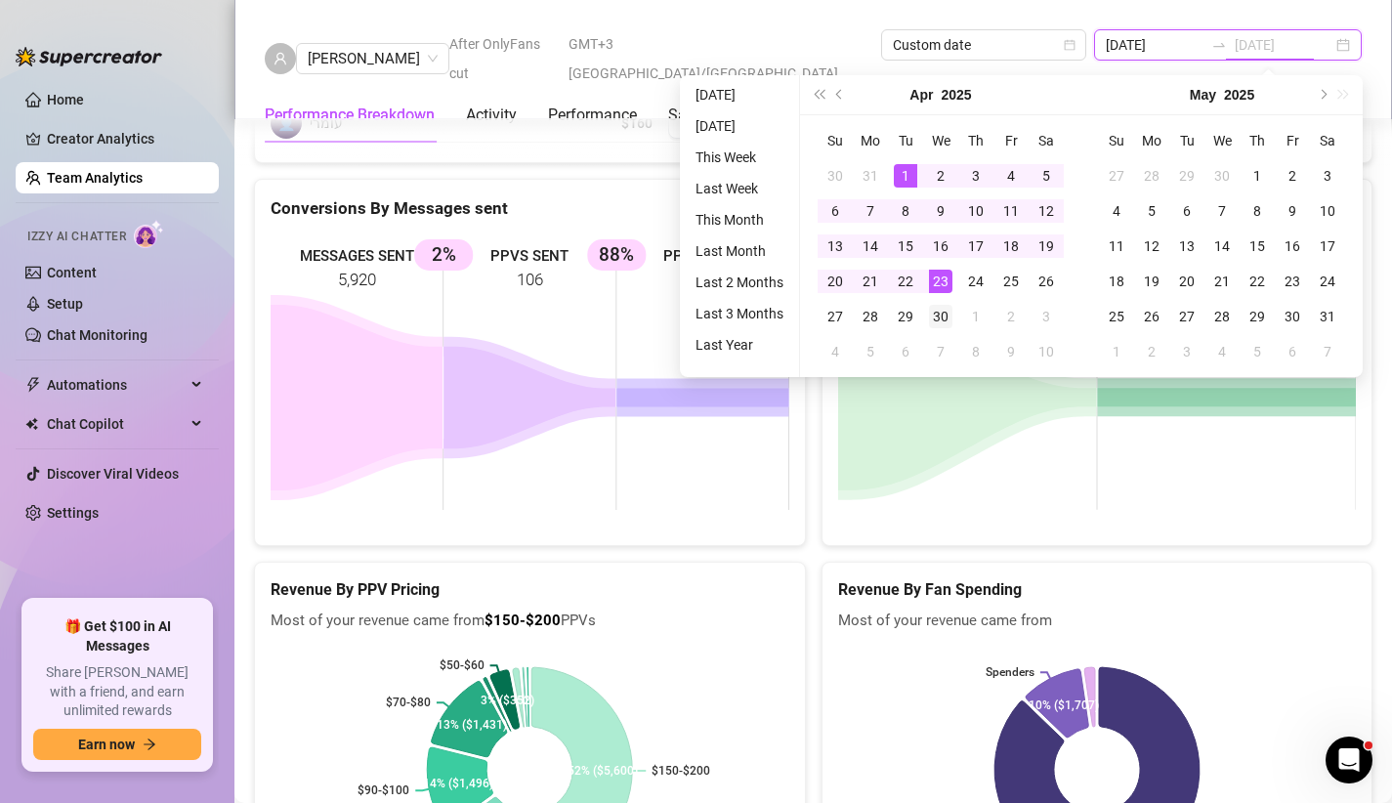
type input "[DATE]"
click at [935, 307] on div "30" at bounding box center [940, 316] width 23 height 23
type input "[DATE]"
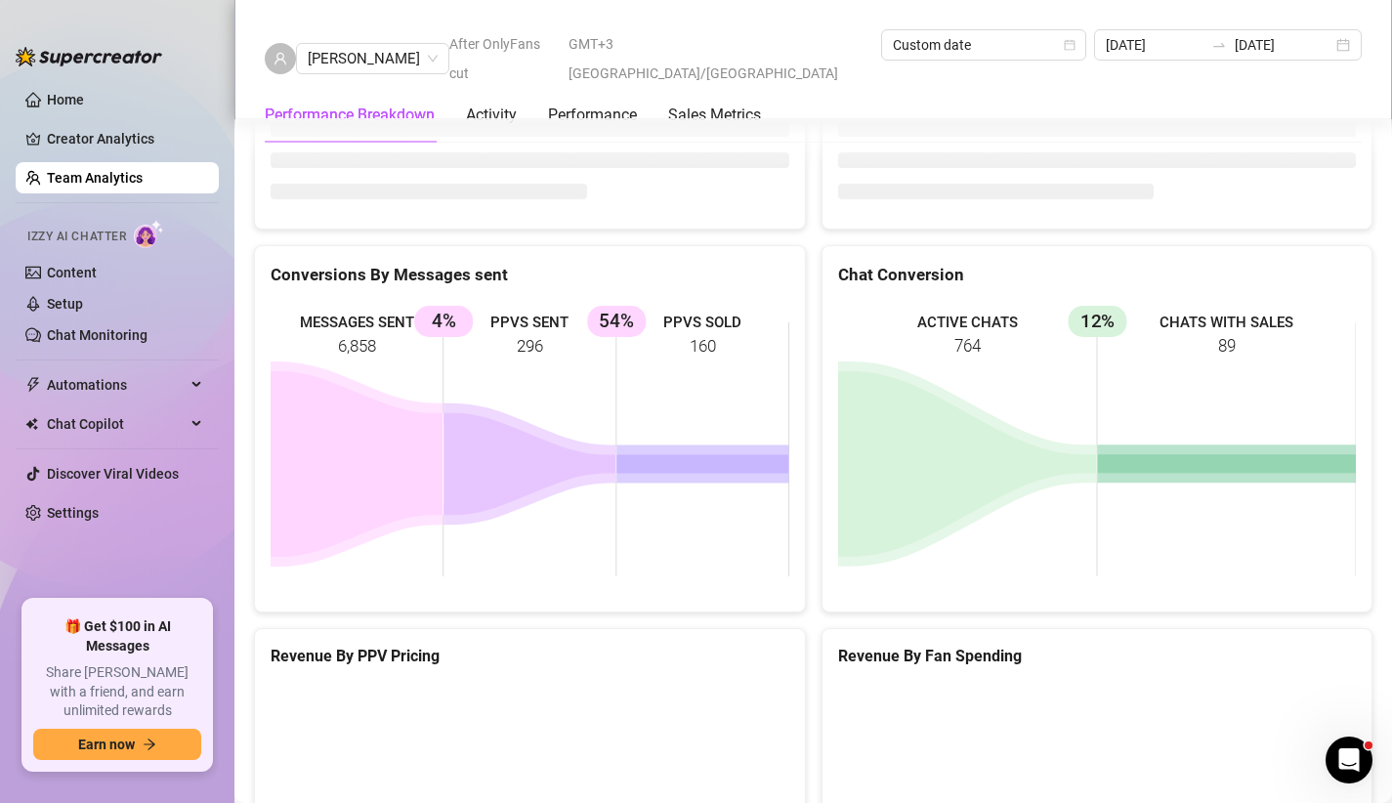
scroll to position [2328, 0]
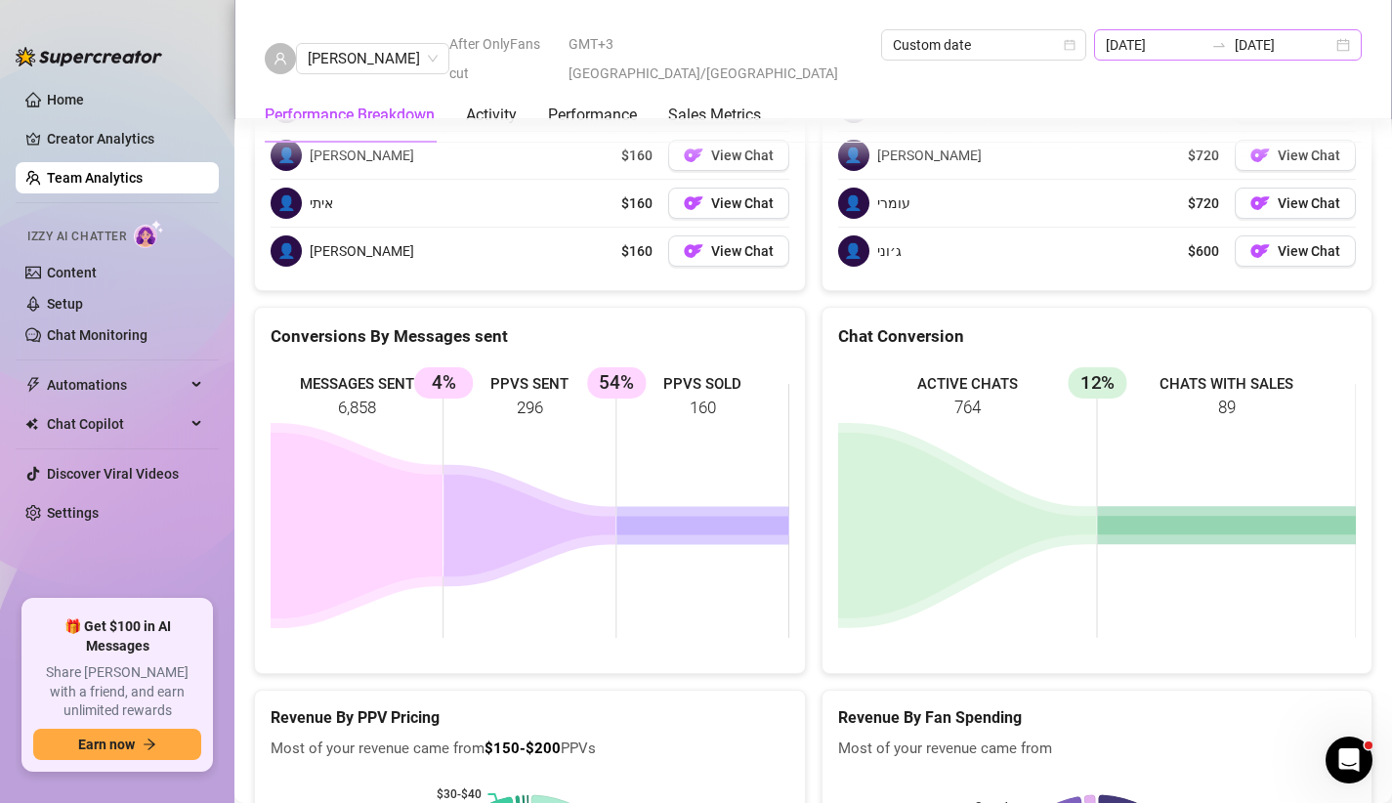
click at [1168, 30] on div "[DATE] [DATE]" at bounding box center [1228, 44] width 268 height 31
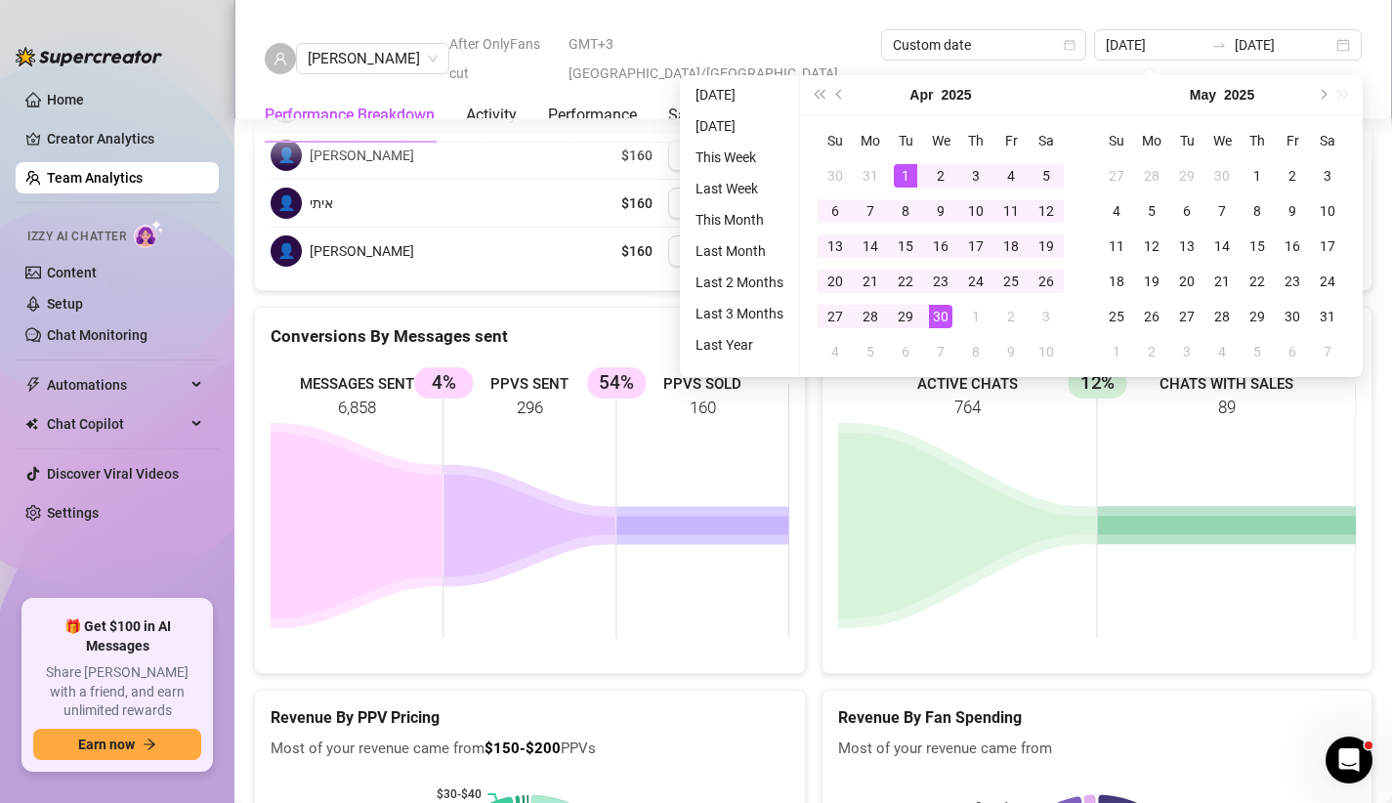
click at [1129, 0] on div "[PERSON_NAME] After OnlyFans cut GMT+3 [GEOGRAPHIC_DATA]/[GEOGRAPHIC_DATA] Cust…" at bounding box center [813, 59] width 1158 height 119
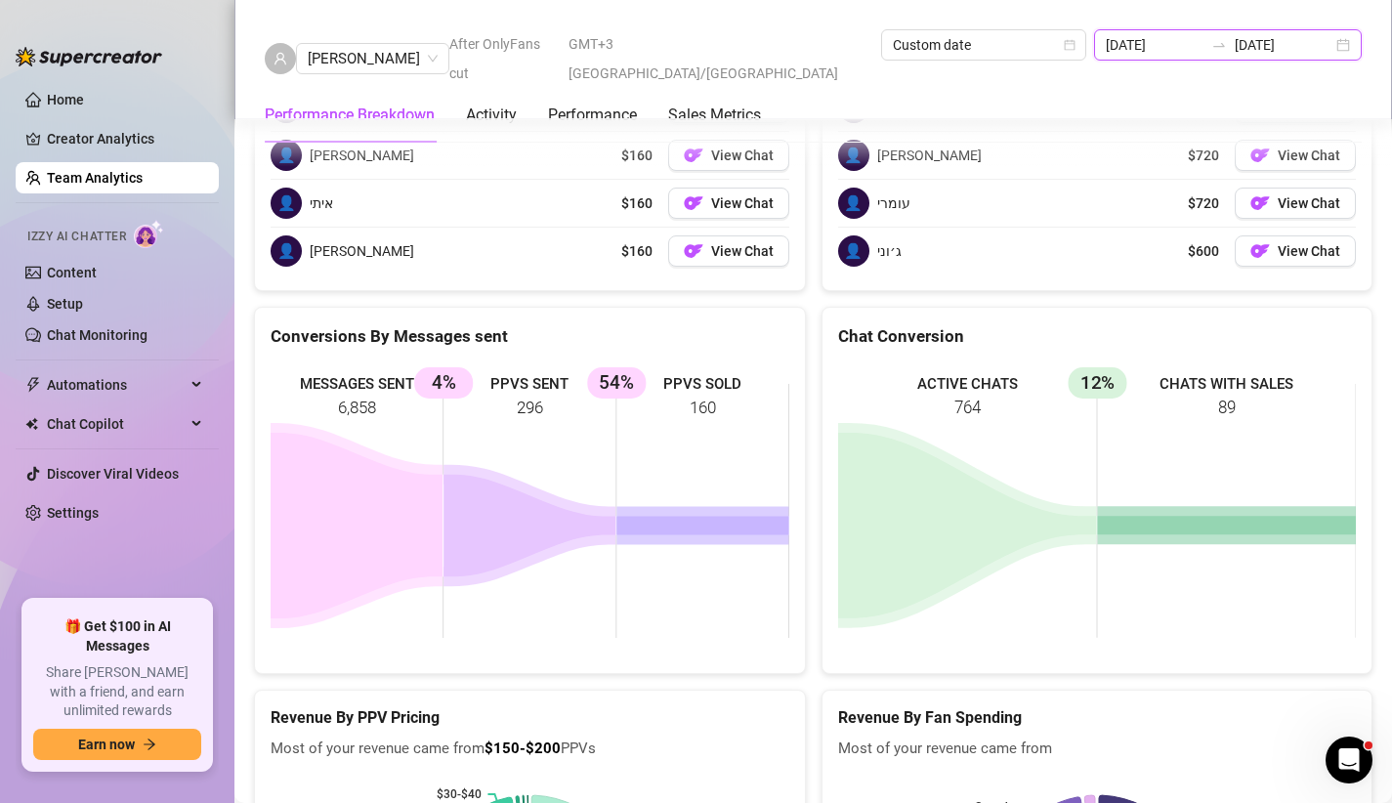
click at [1146, 45] on input "[DATE]" at bounding box center [1155, 44] width 98 height 21
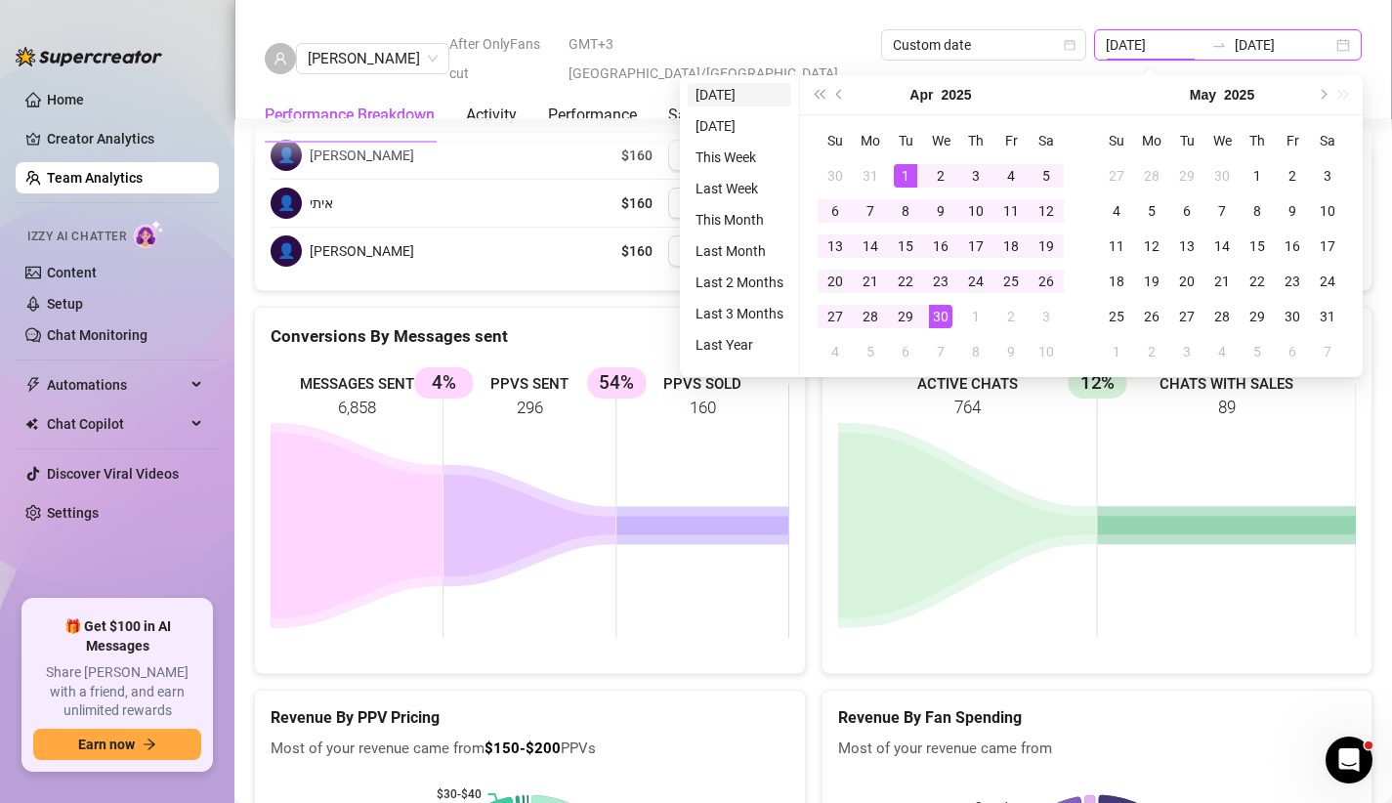
type input "[DATE]"
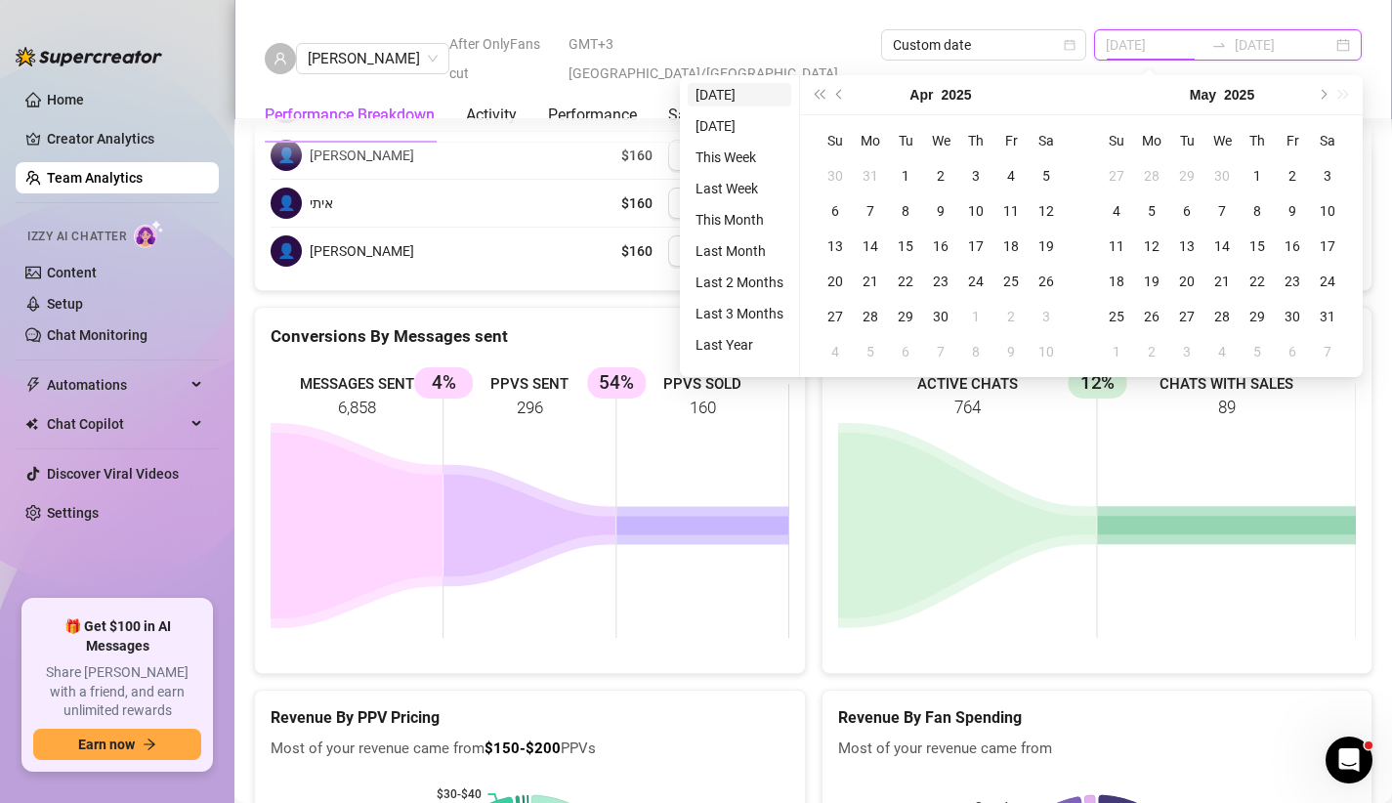
type input "[DATE]"
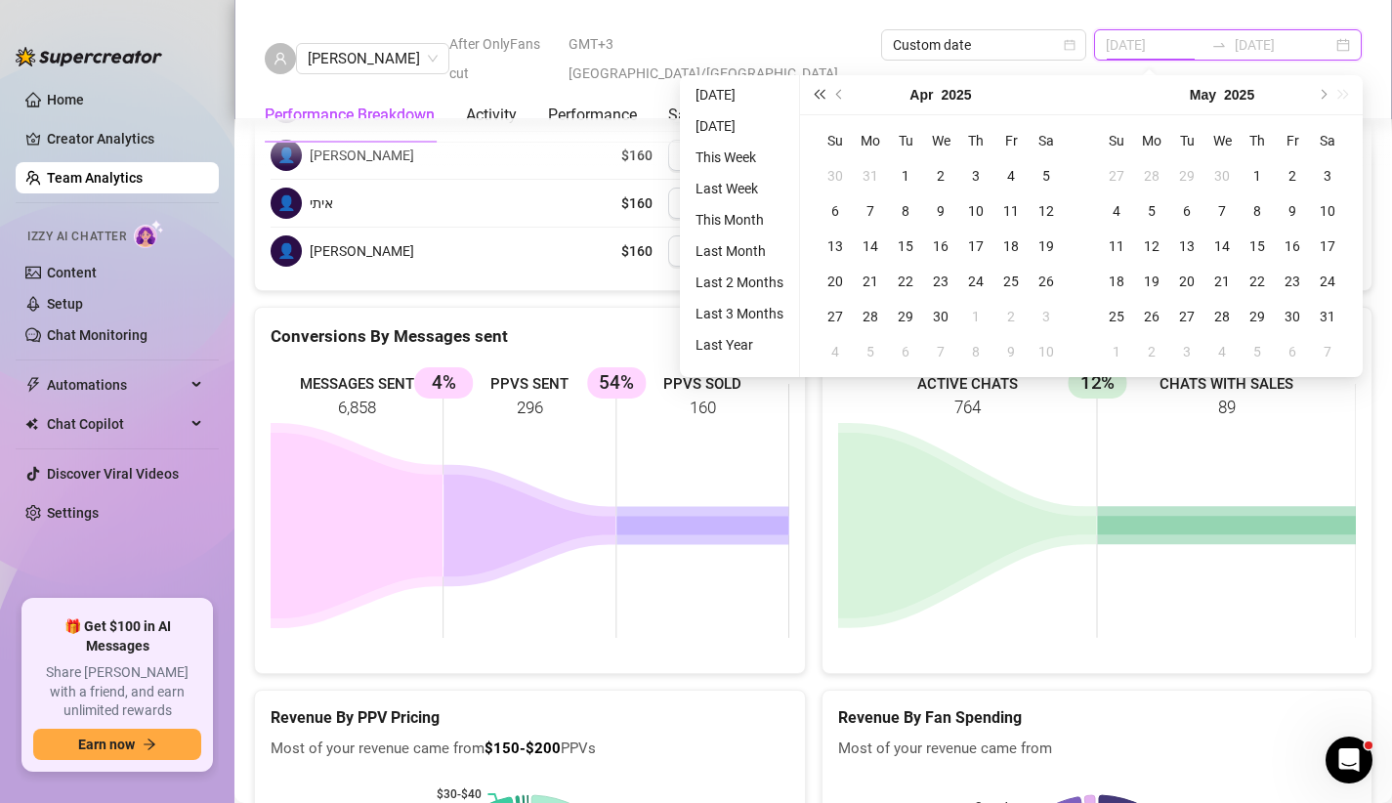
type input "[DATE]"
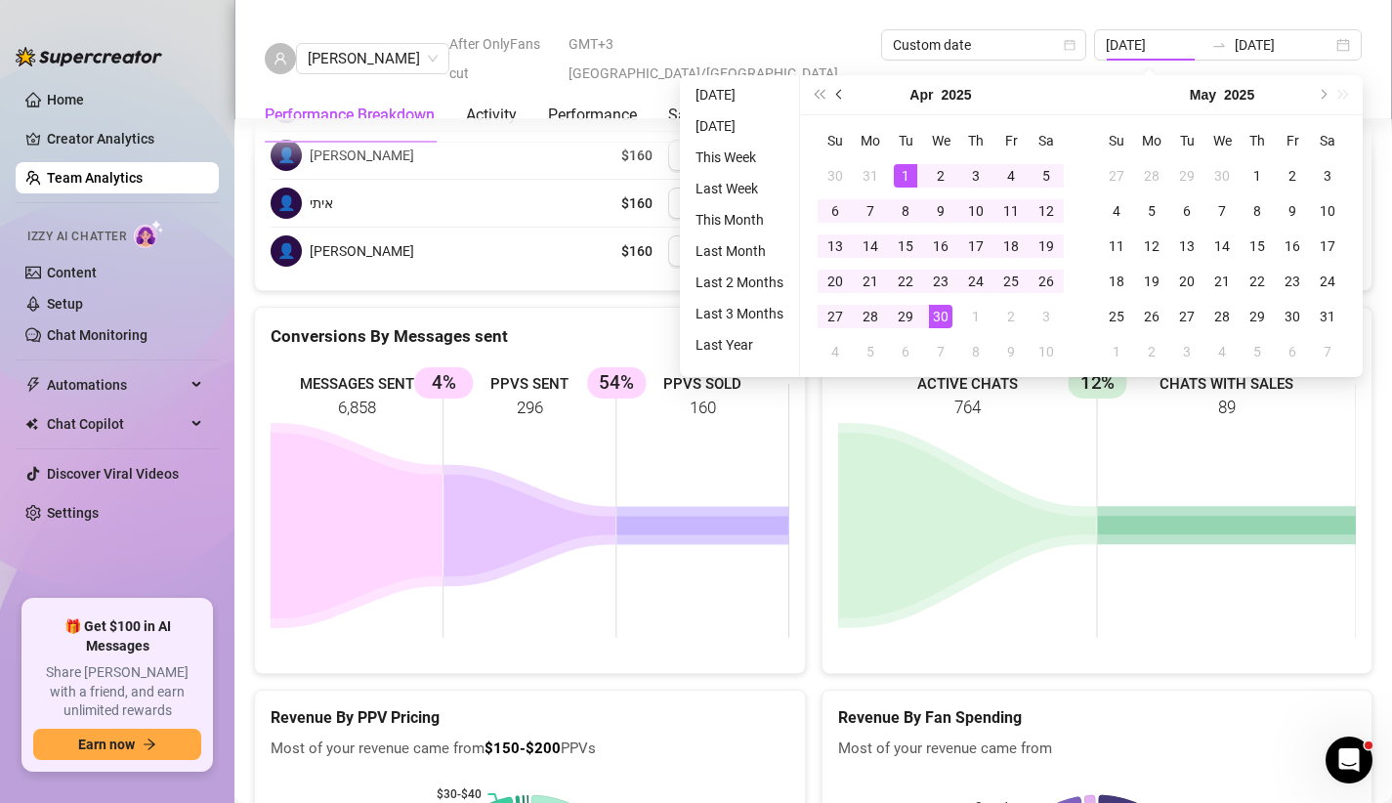
click at [837, 95] on span "Previous month (PageUp)" at bounding box center [841, 95] width 10 height 10
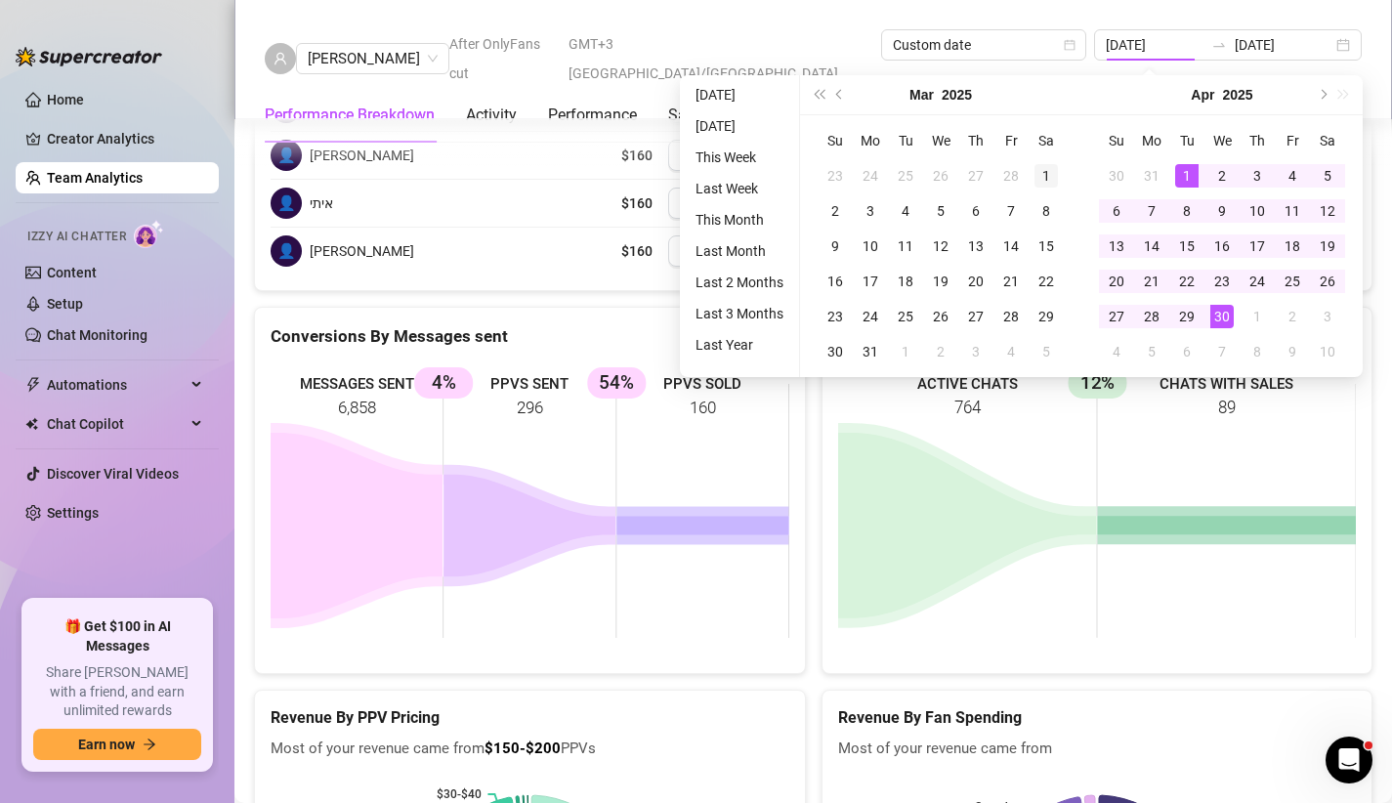
type input "[DATE]"
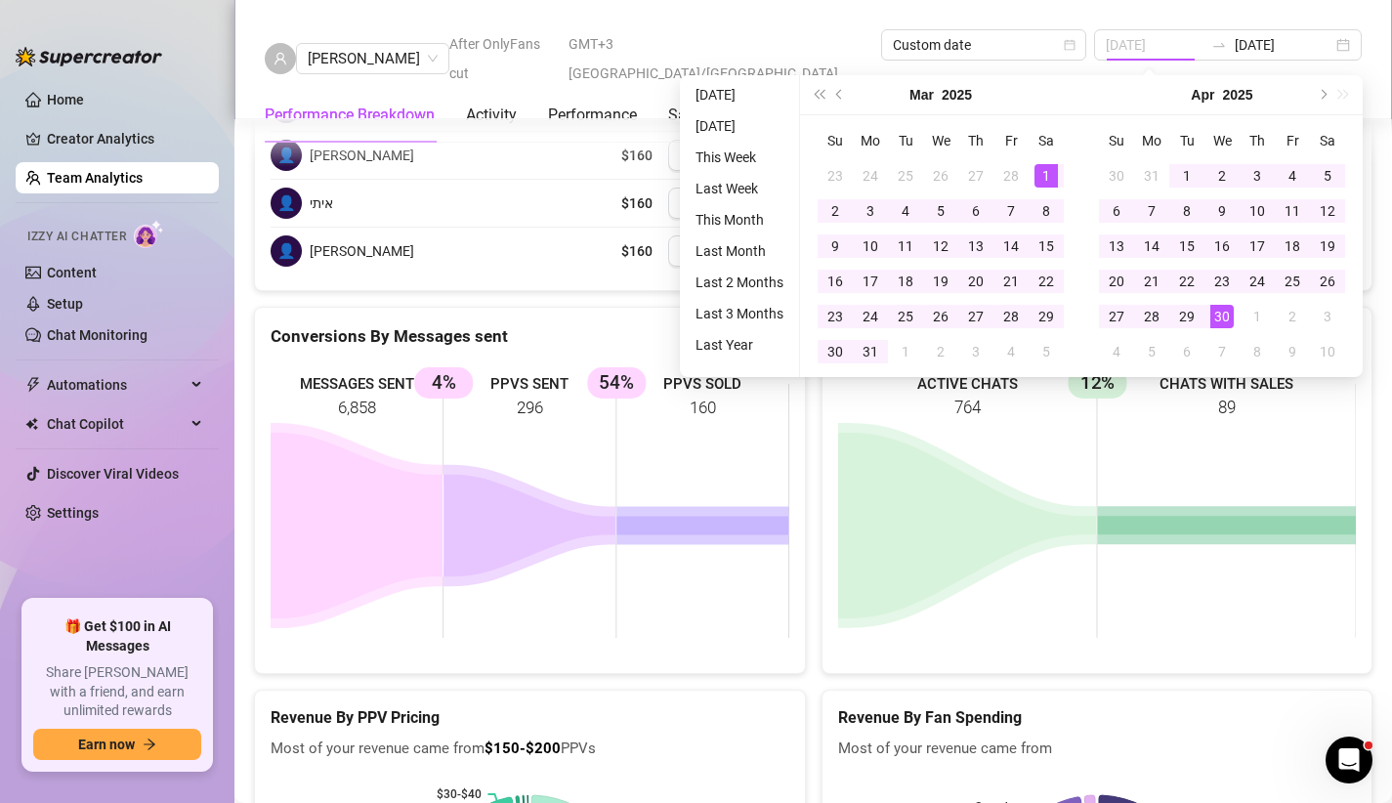
click at [1050, 178] on div "1" at bounding box center [1046, 175] width 23 height 23
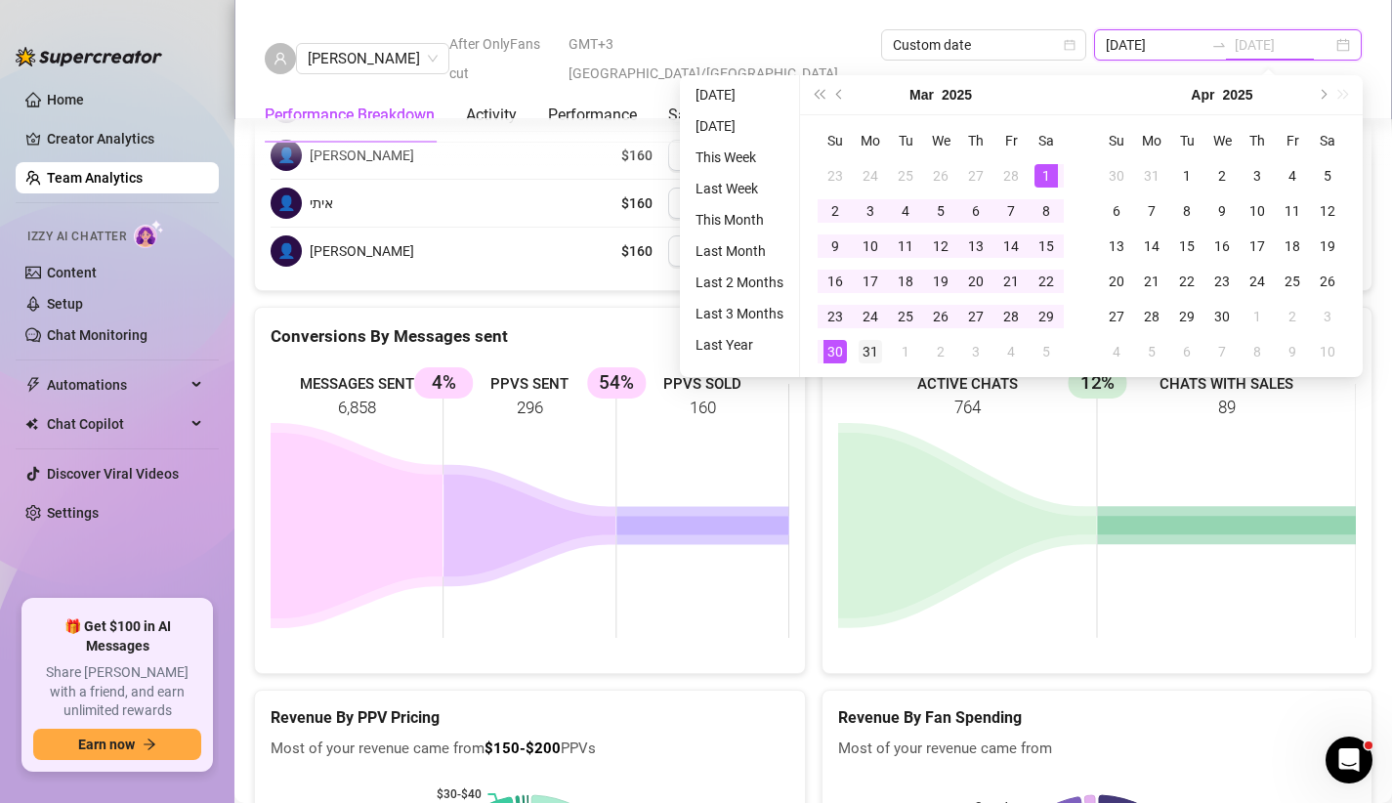
type input "[DATE]"
click at [870, 351] on div "31" at bounding box center [870, 351] width 23 height 23
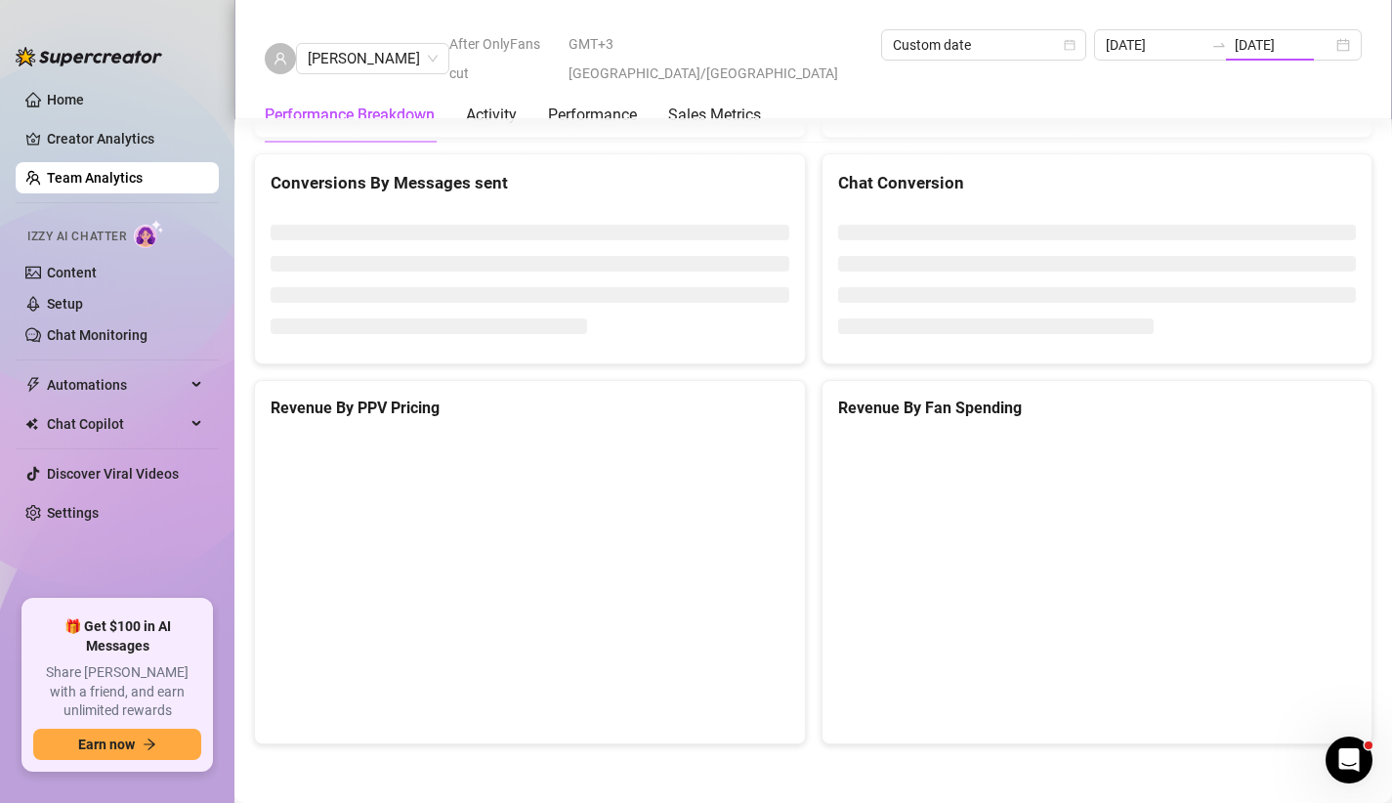
type input "[DATE]"
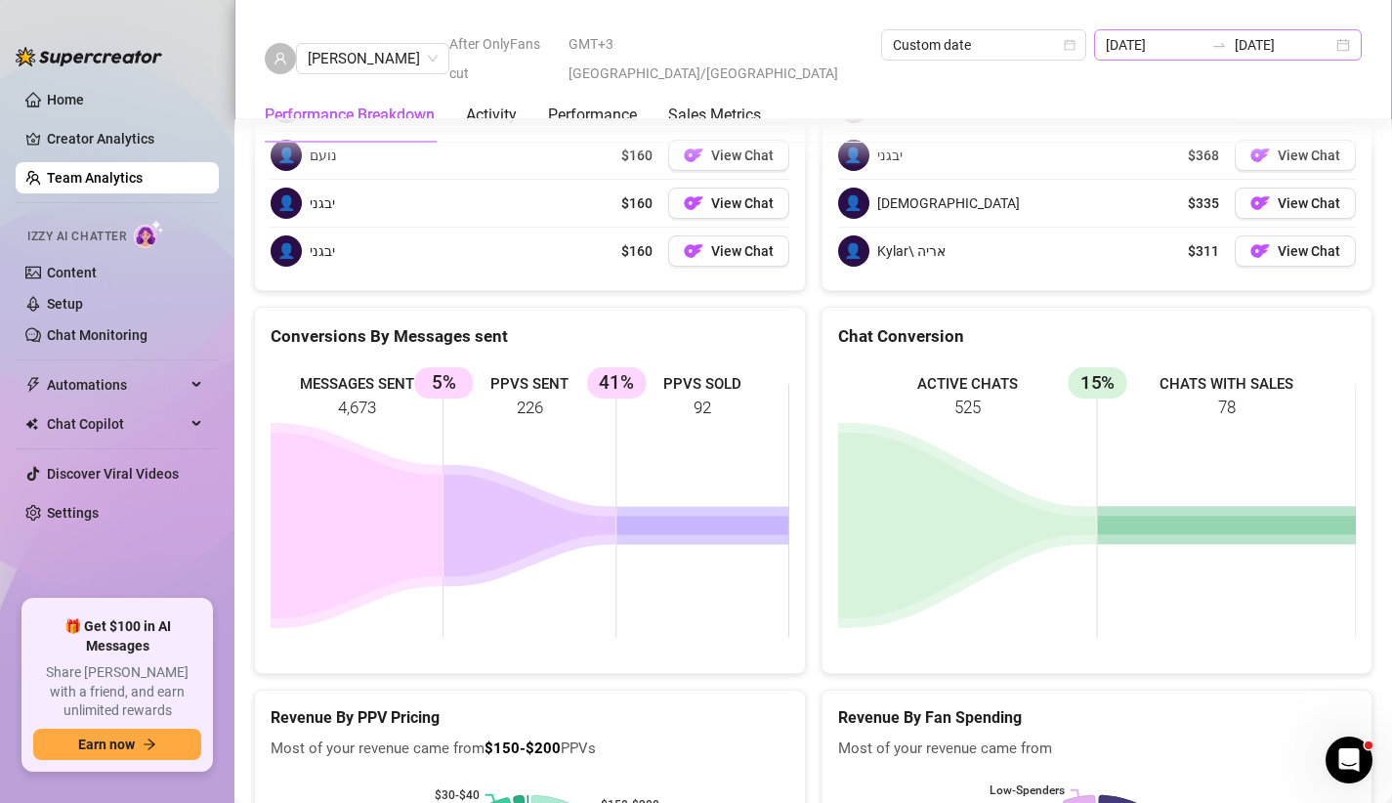
click at [1143, 32] on div "[DATE] [DATE]" at bounding box center [1228, 44] width 268 height 31
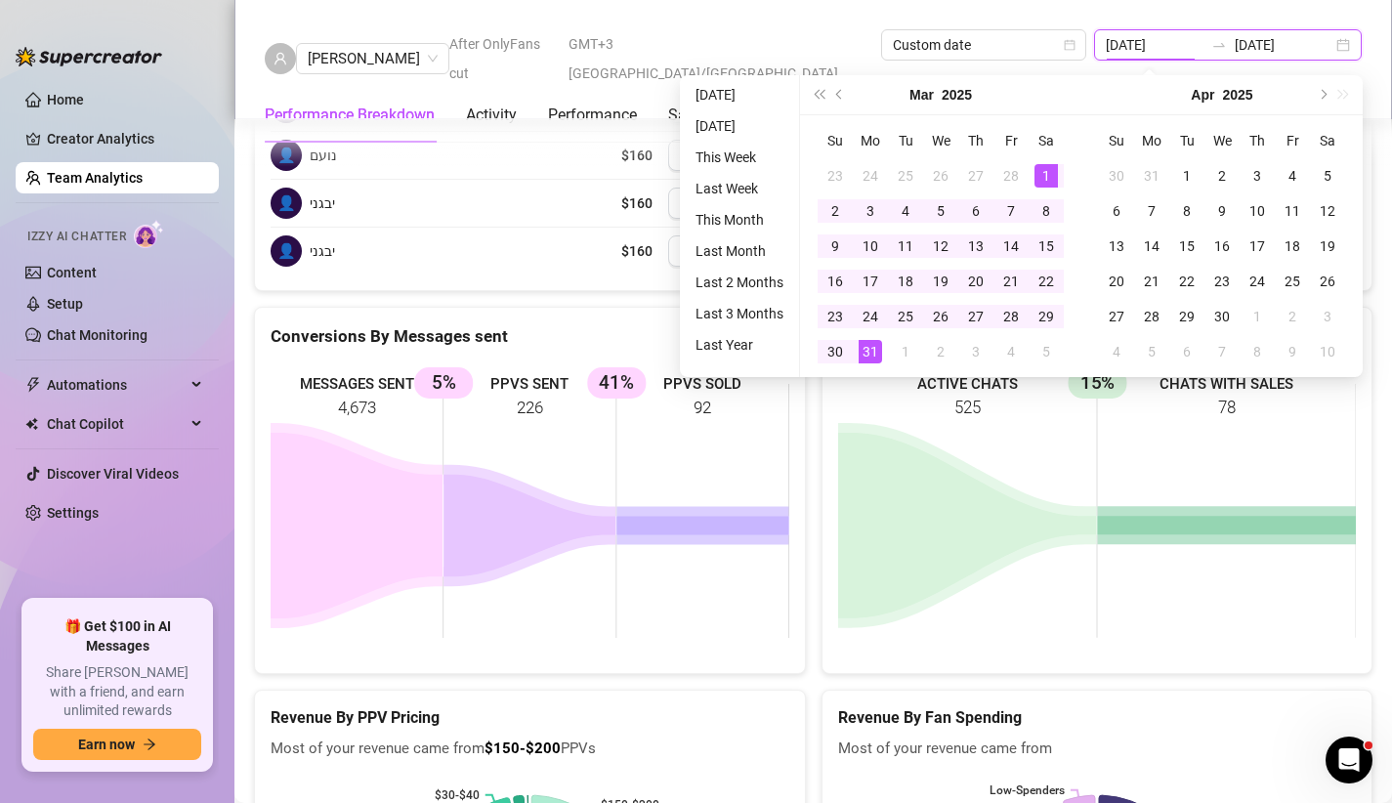
type input "[DATE]"
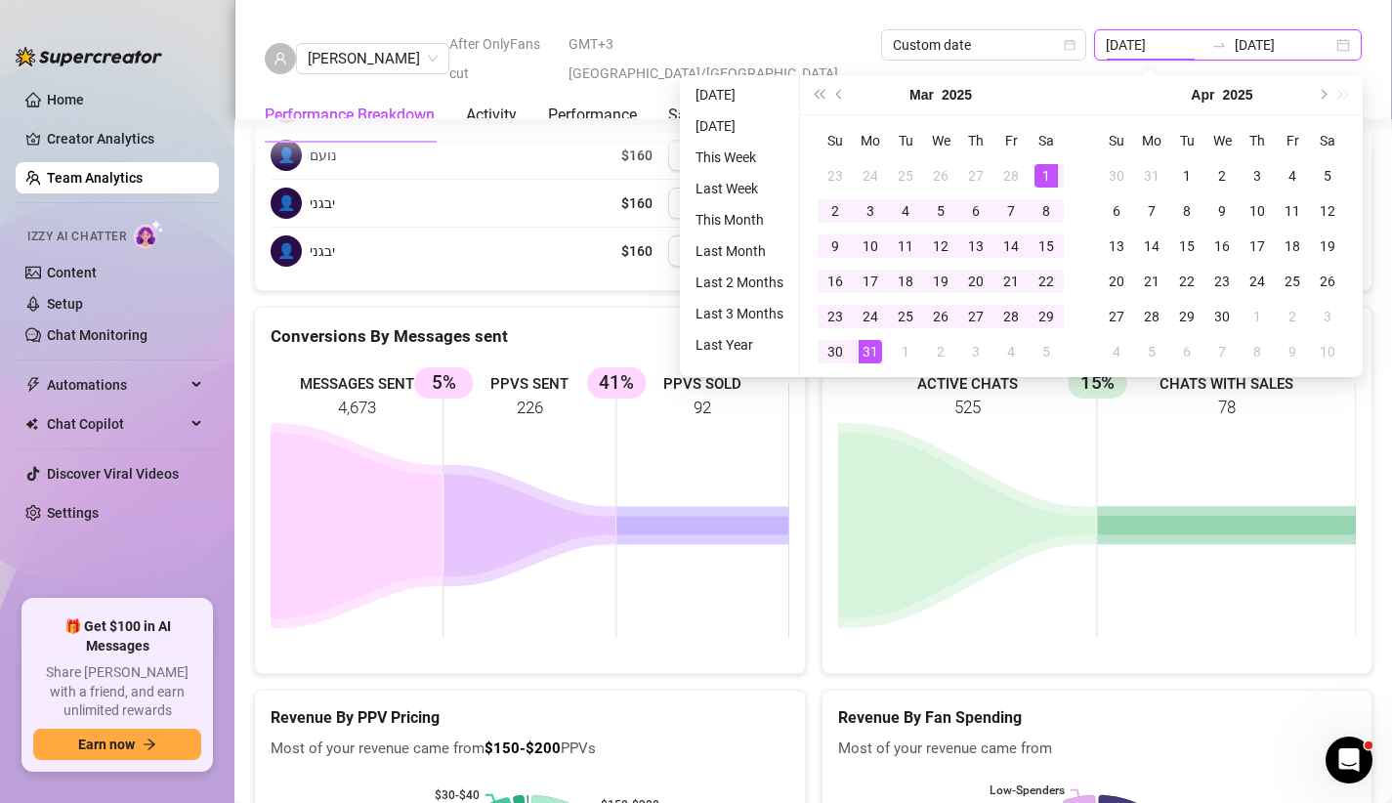
type input "[DATE]"
click at [696, 535] on icon at bounding box center [702, 526] width 172 height 19
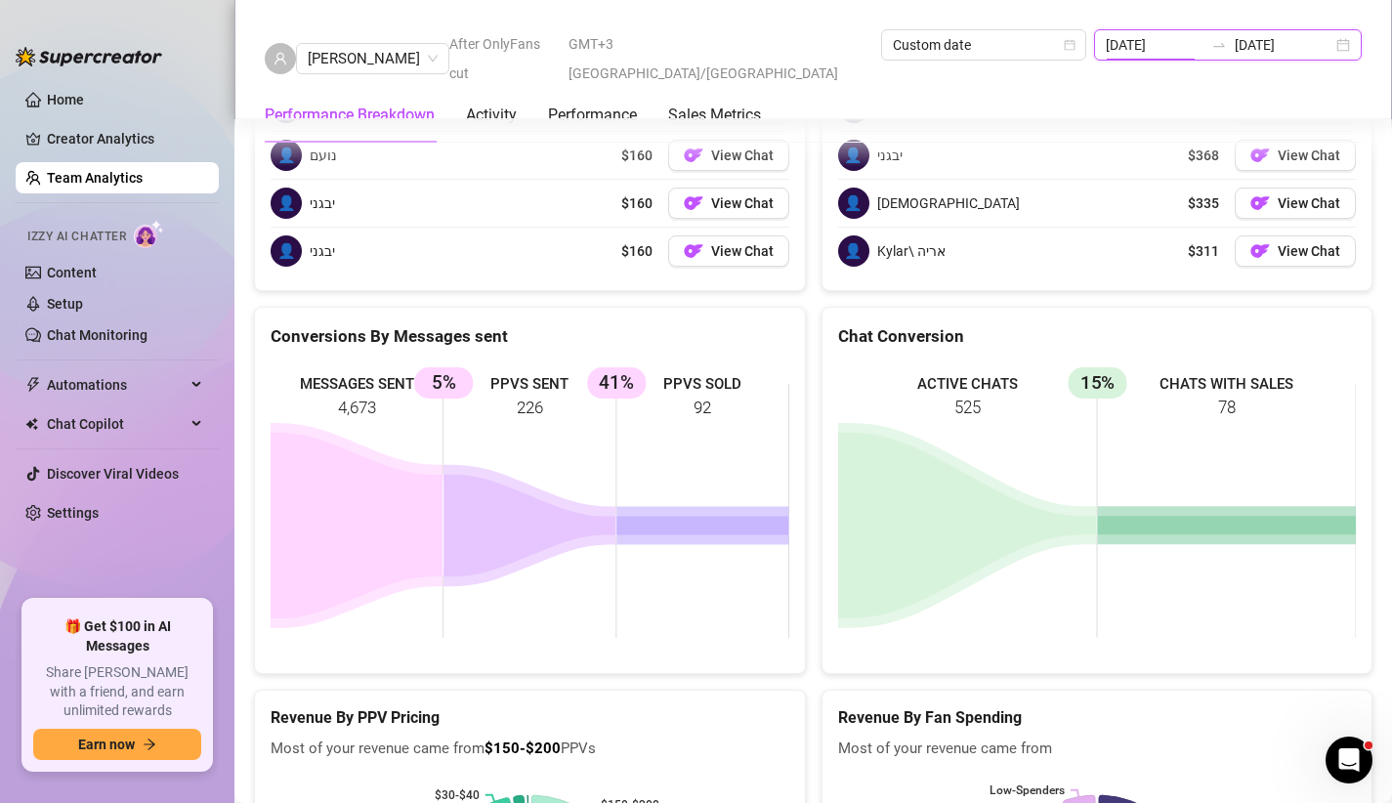
click at [1176, 41] on input "[DATE]" at bounding box center [1155, 44] width 98 height 21
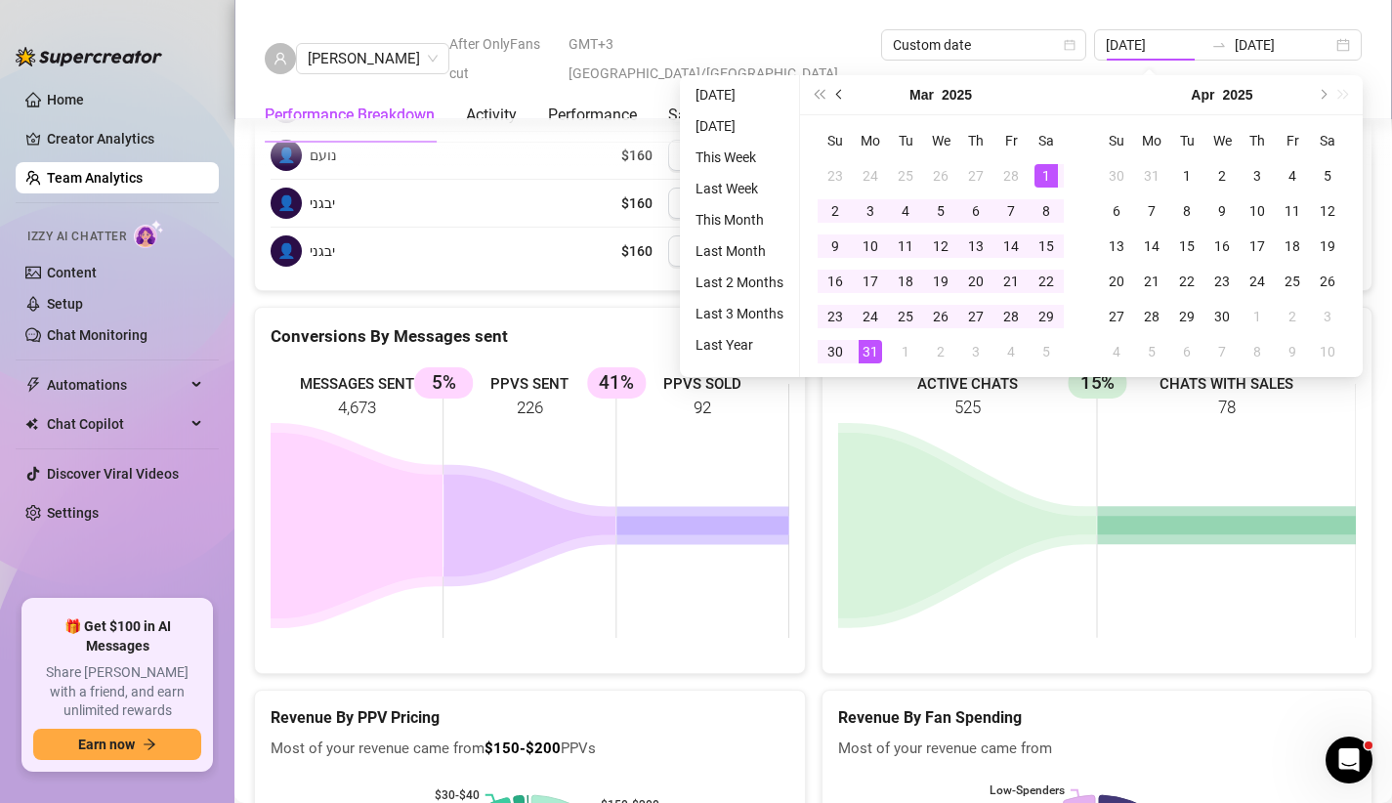
click at [832, 97] on button "Previous month (PageUp)" at bounding box center [839, 94] width 21 height 39
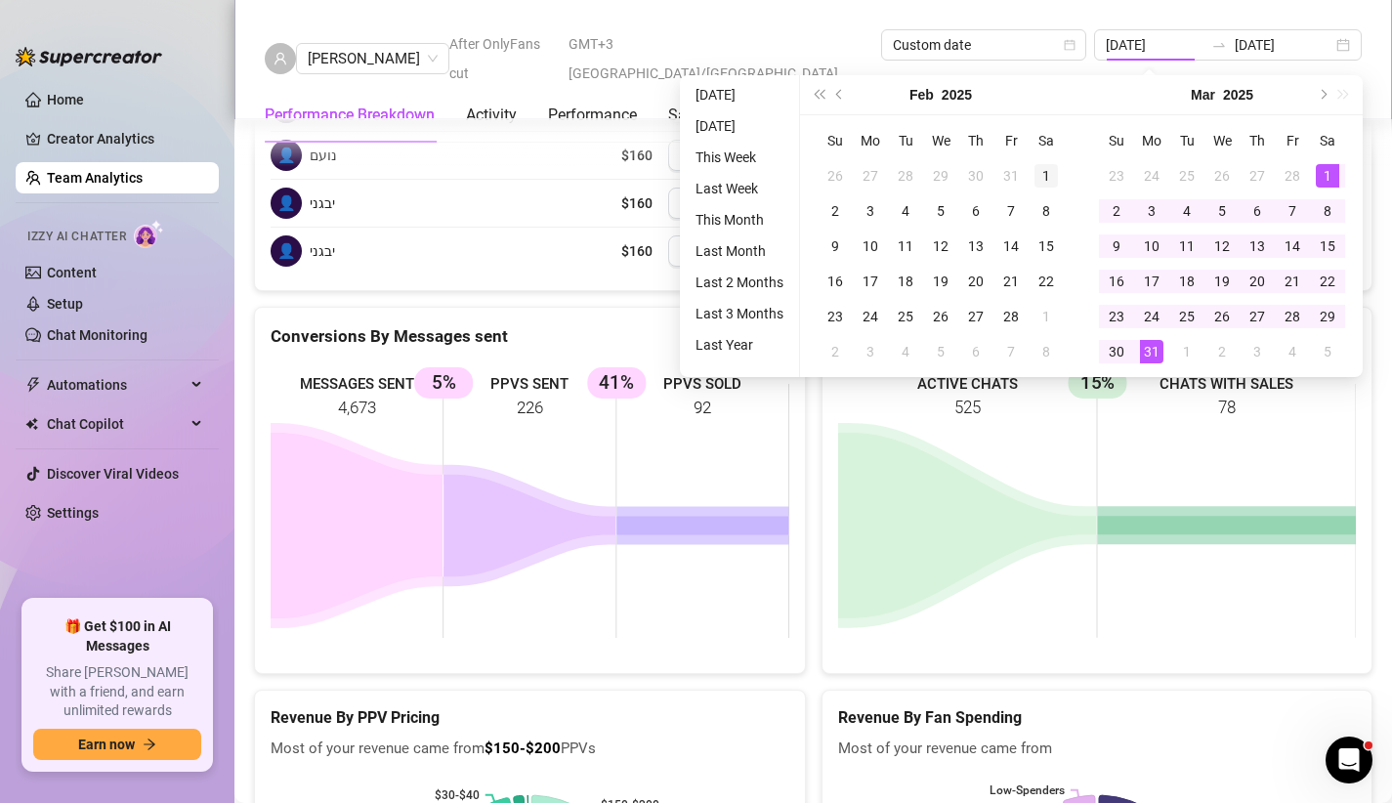
type input "[DATE]"
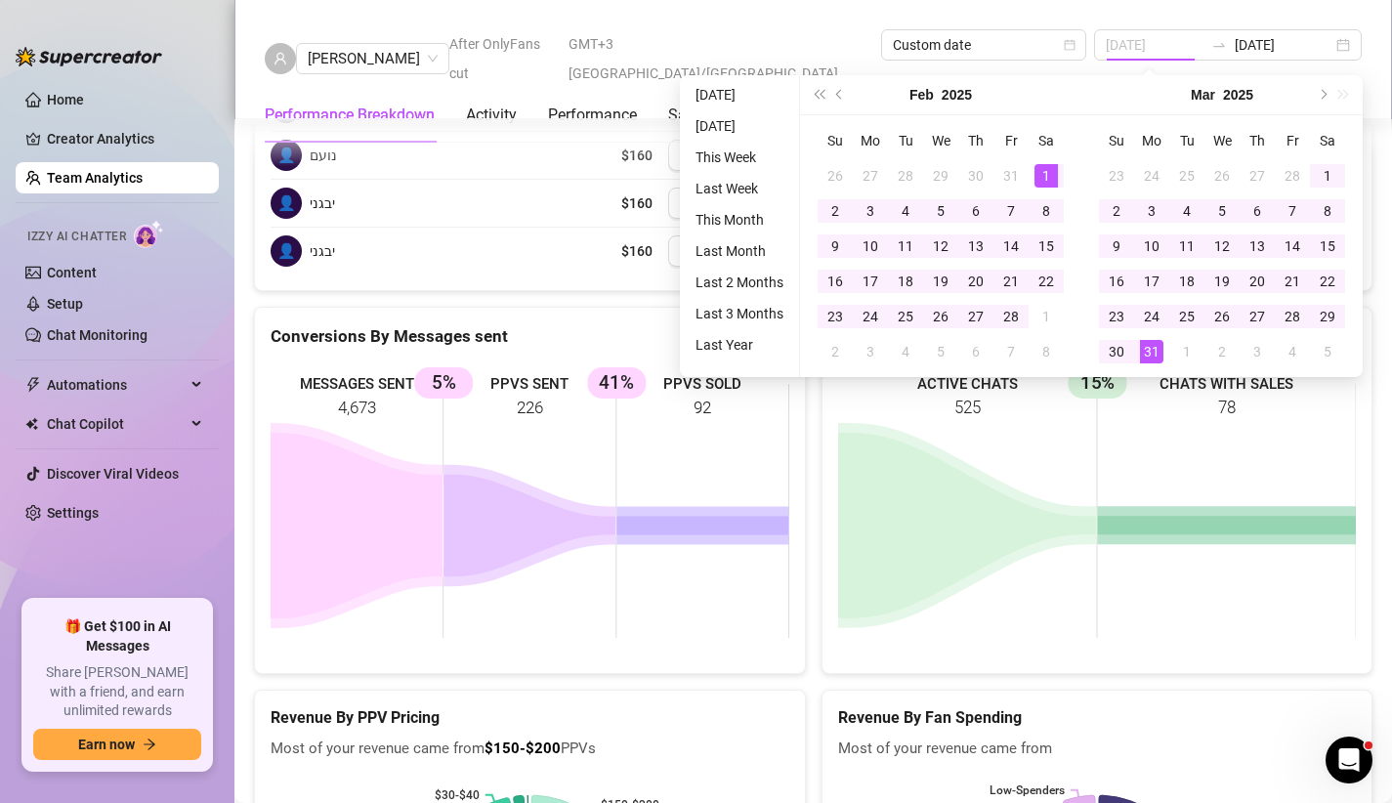
click at [1041, 169] on div "1" at bounding box center [1046, 175] width 23 height 23
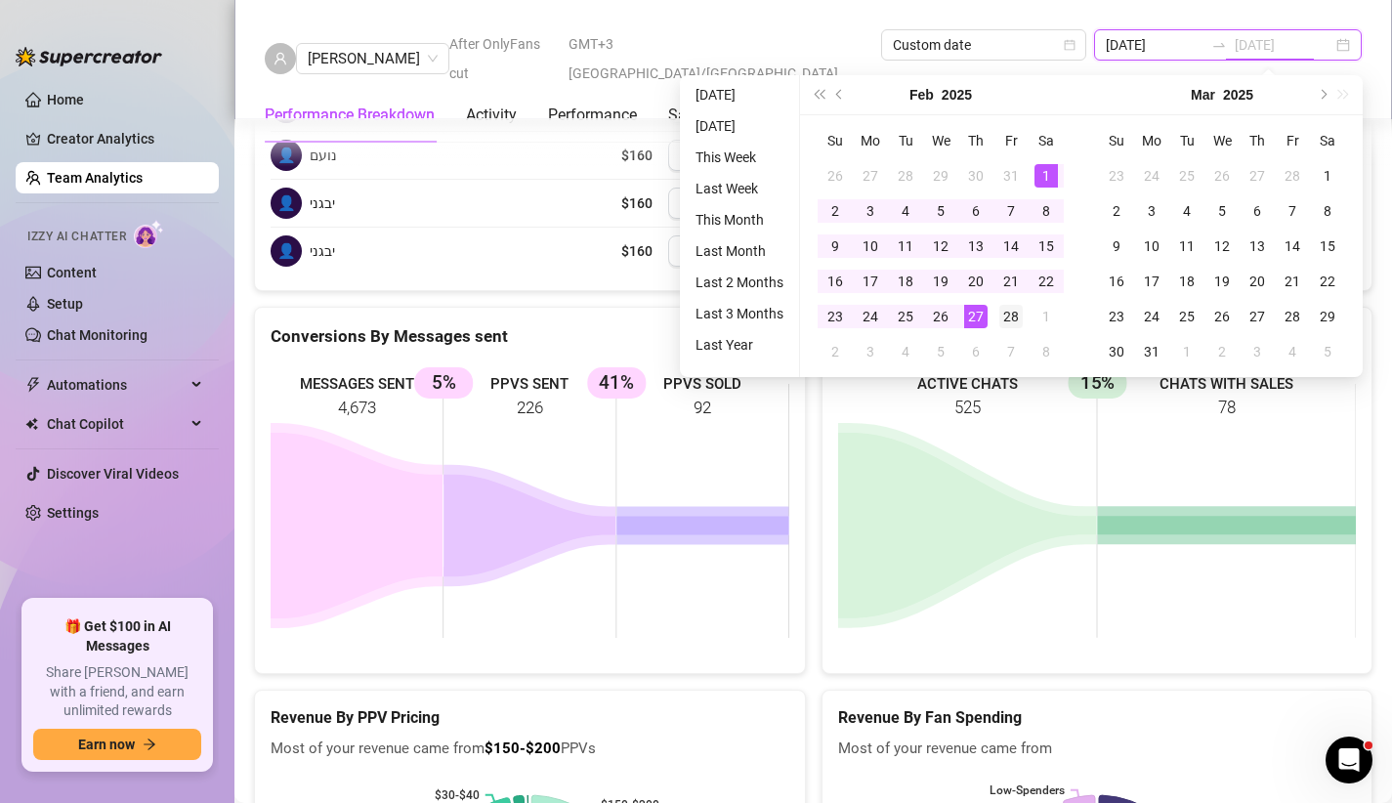
type input "[DATE]"
click at [1009, 318] on div "28" at bounding box center [1010, 316] width 23 height 23
type input "[DATE]"
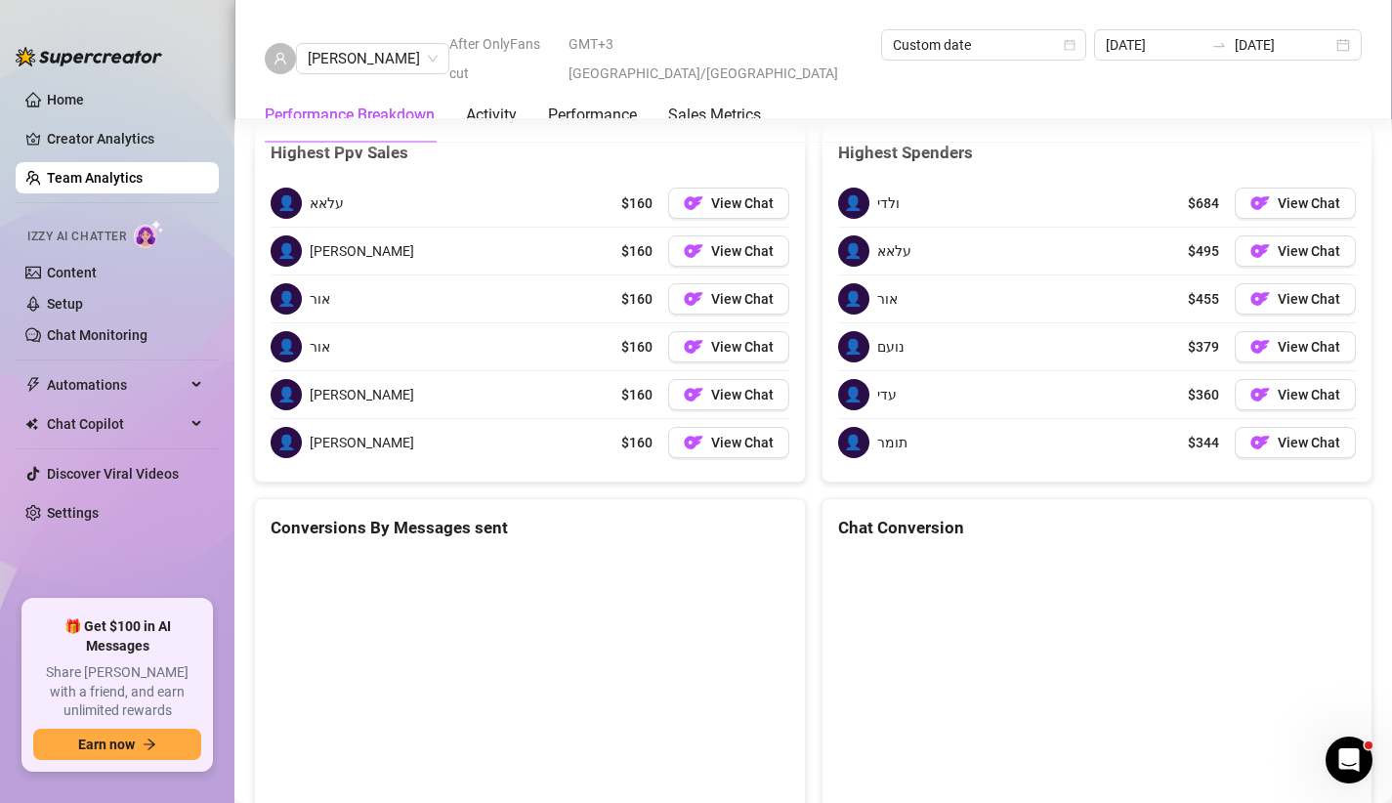
scroll to position [2318, 0]
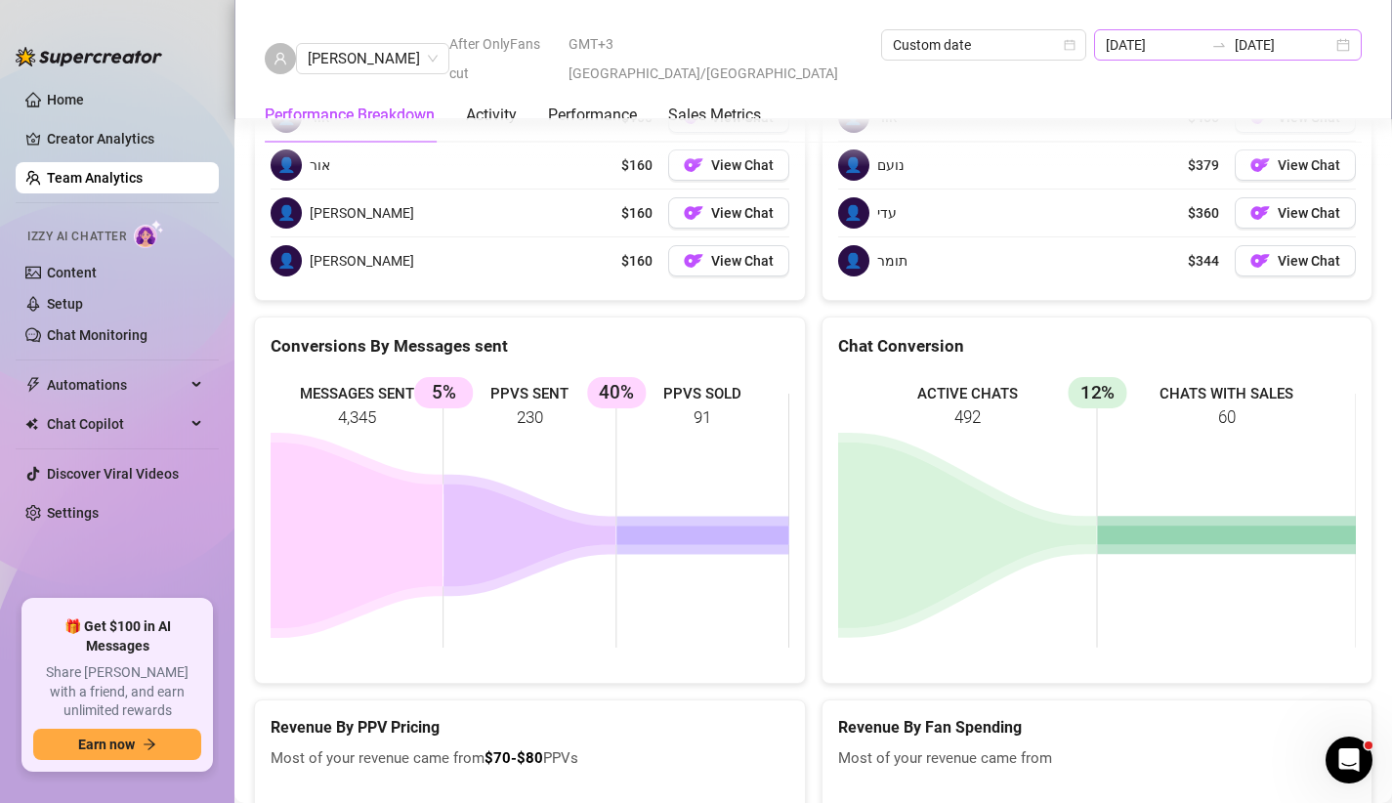
click at [1228, 33] on div "[DATE] [DATE]" at bounding box center [1228, 44] width 268 height 31
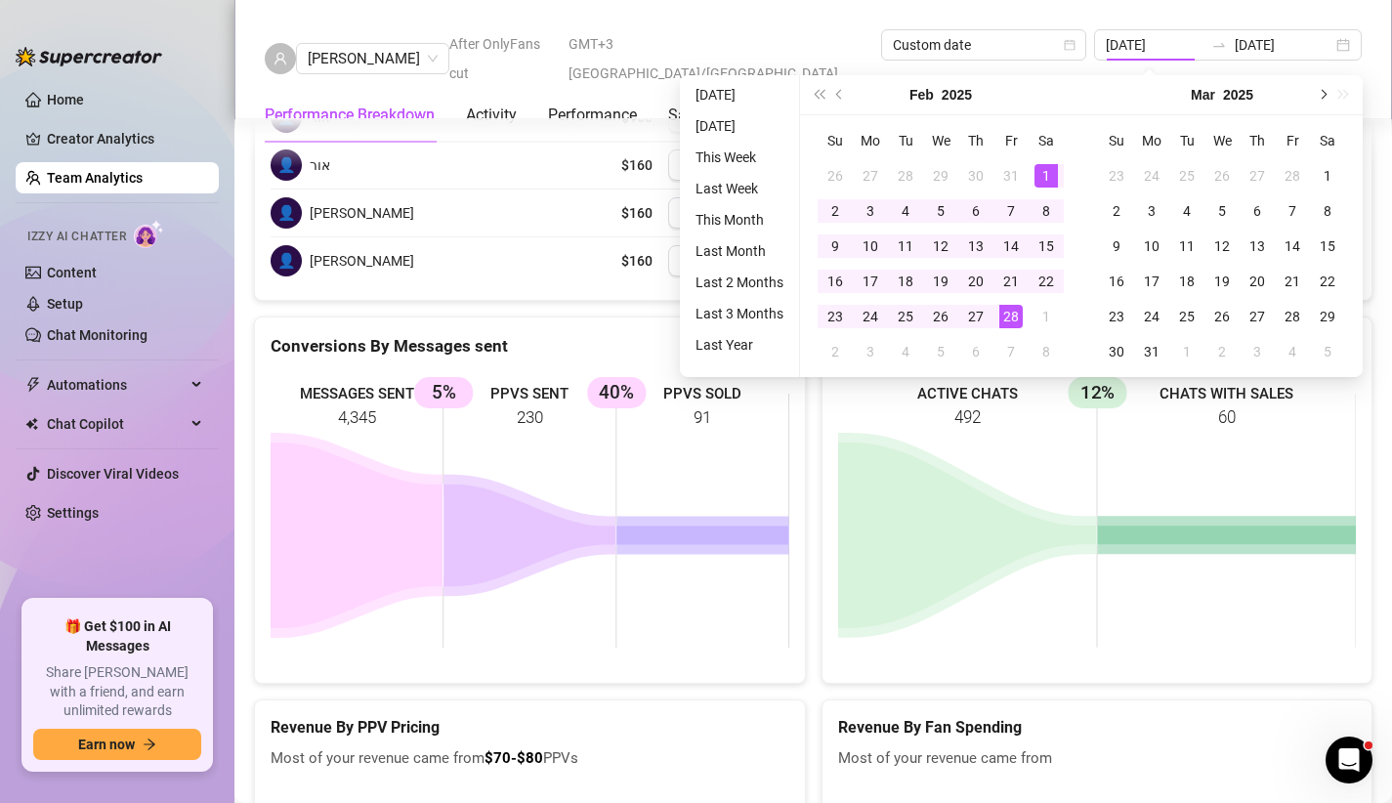
click at [1320, 95] on span "Next month (PageDown)" at bounding box center [1322, 95] width 10 height 10
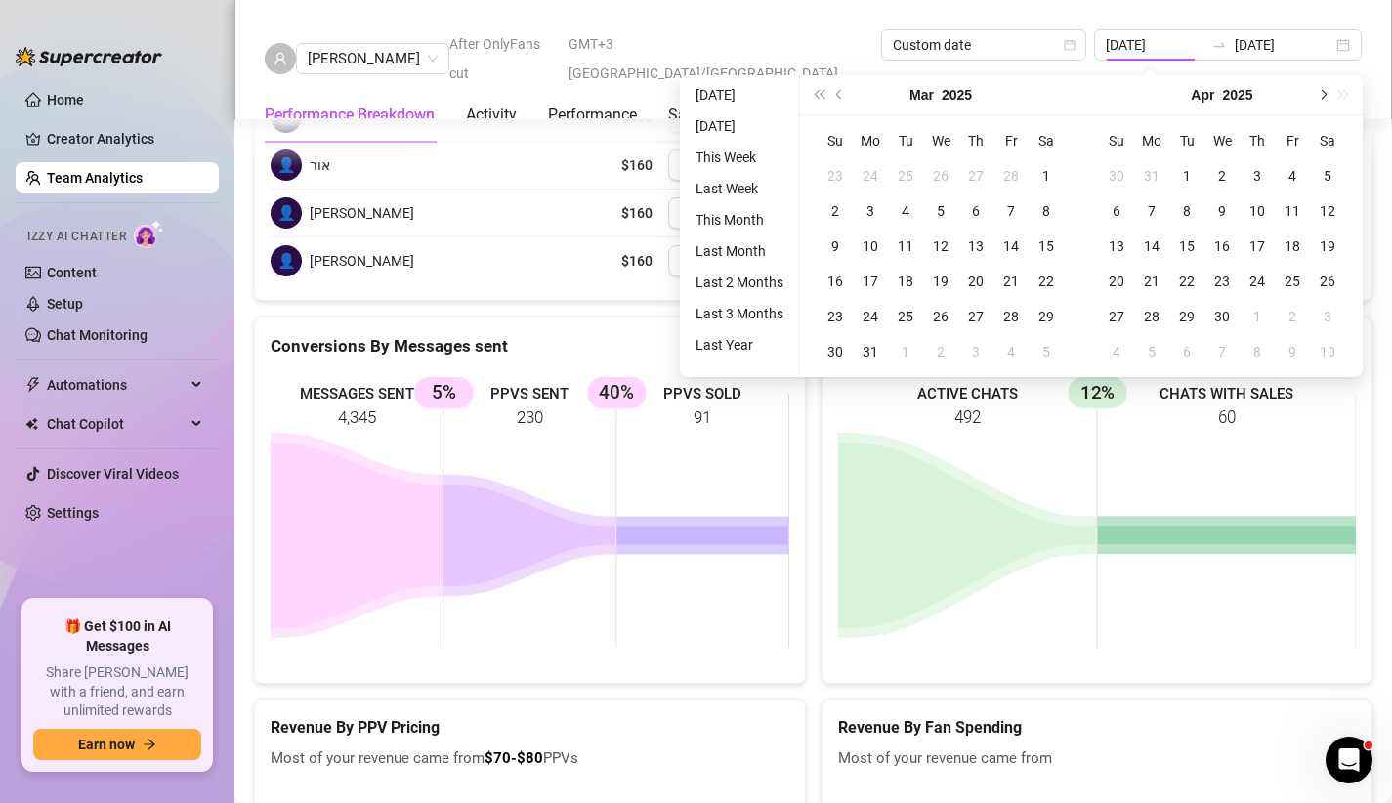
click at [1320, 95] on span "Next month (PageDown)" at bounding box center [1322, 95] width 10 height 10
click at [1318, 99] on button "Next month (PageDown)" at bounding box center [1321, 94] width 21 height 39
type input "[DATE]"
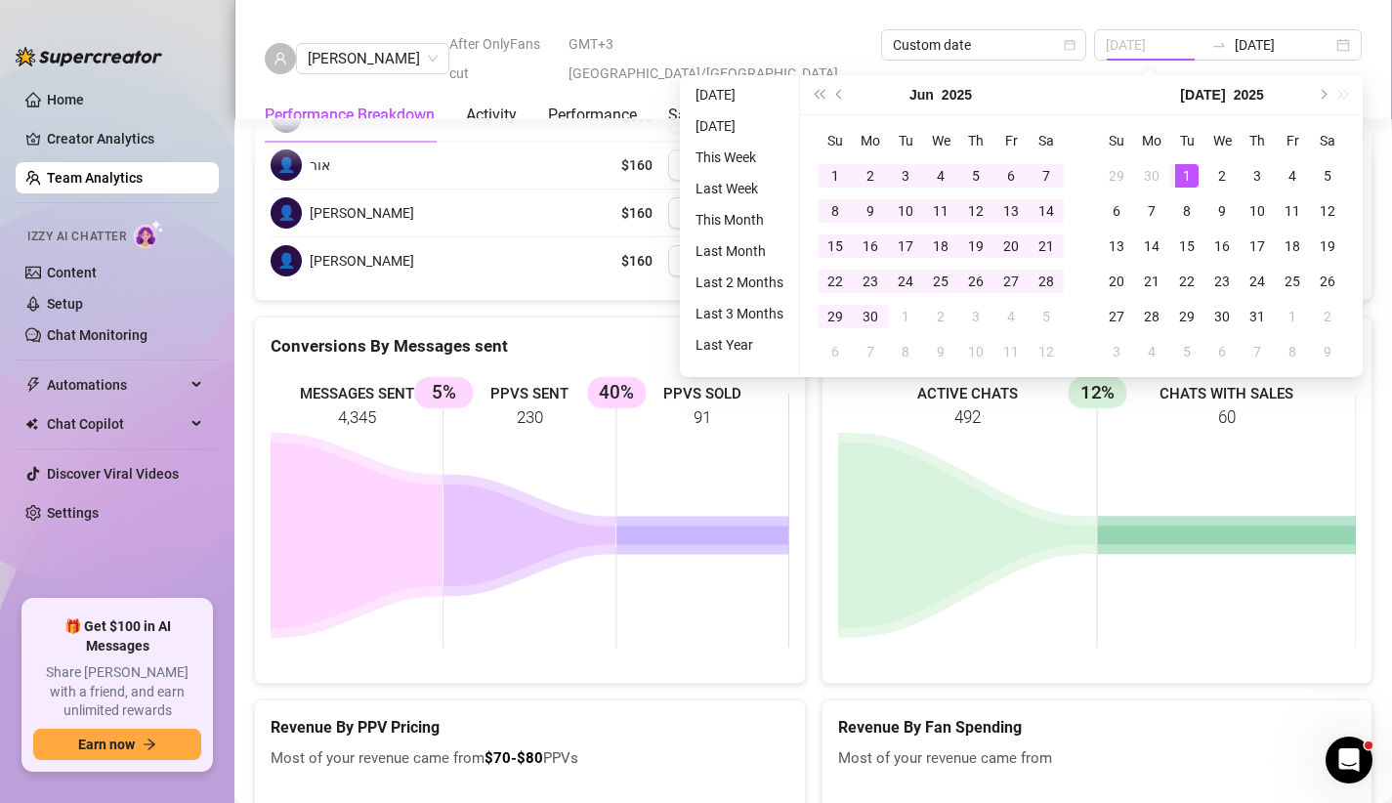
click at [1186, 170] on div "1" at bounding box center [1186, 175] width 23 height 23
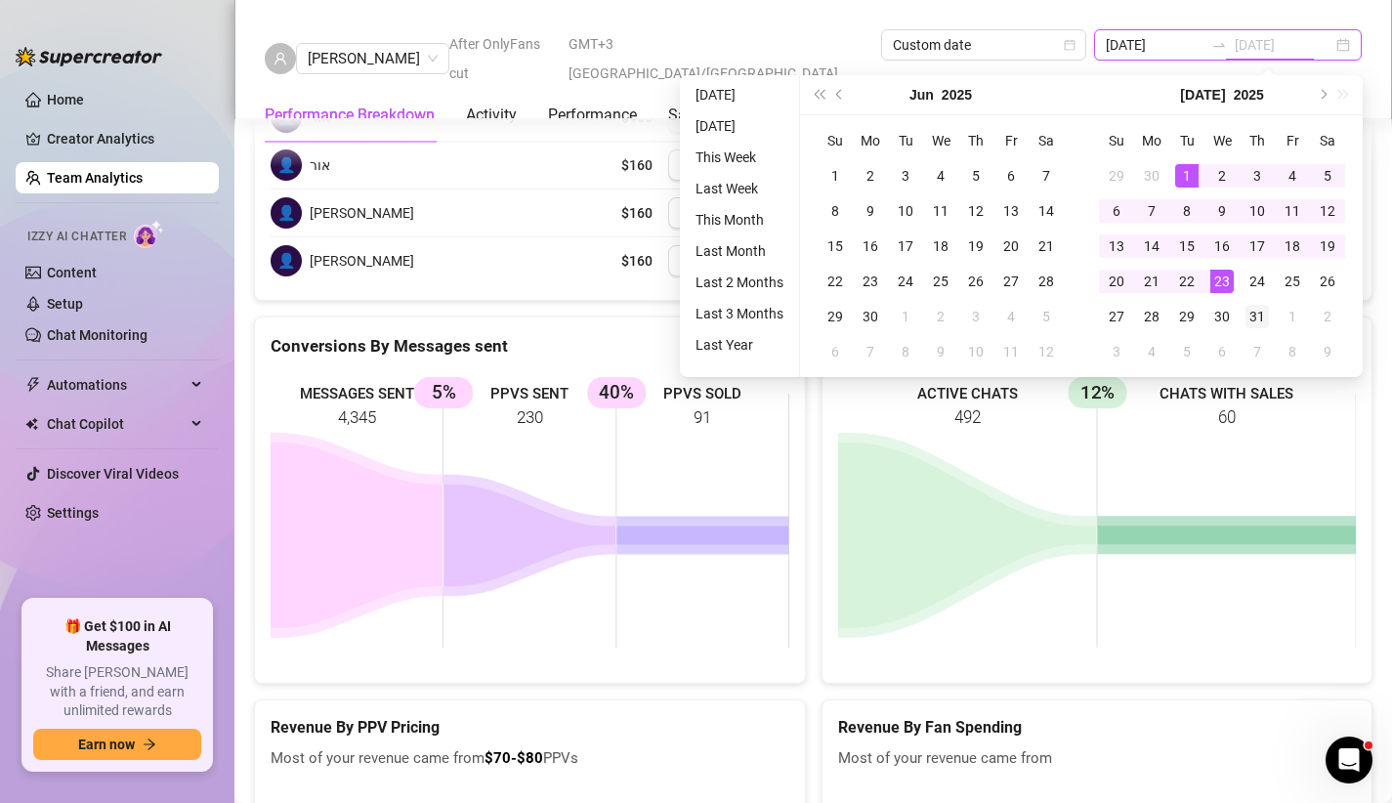
type input "[DATE]"
click at [1256, 319] on div "31" at bounding box center [1257, 316] width 23 height 23
type input "[DATE]"
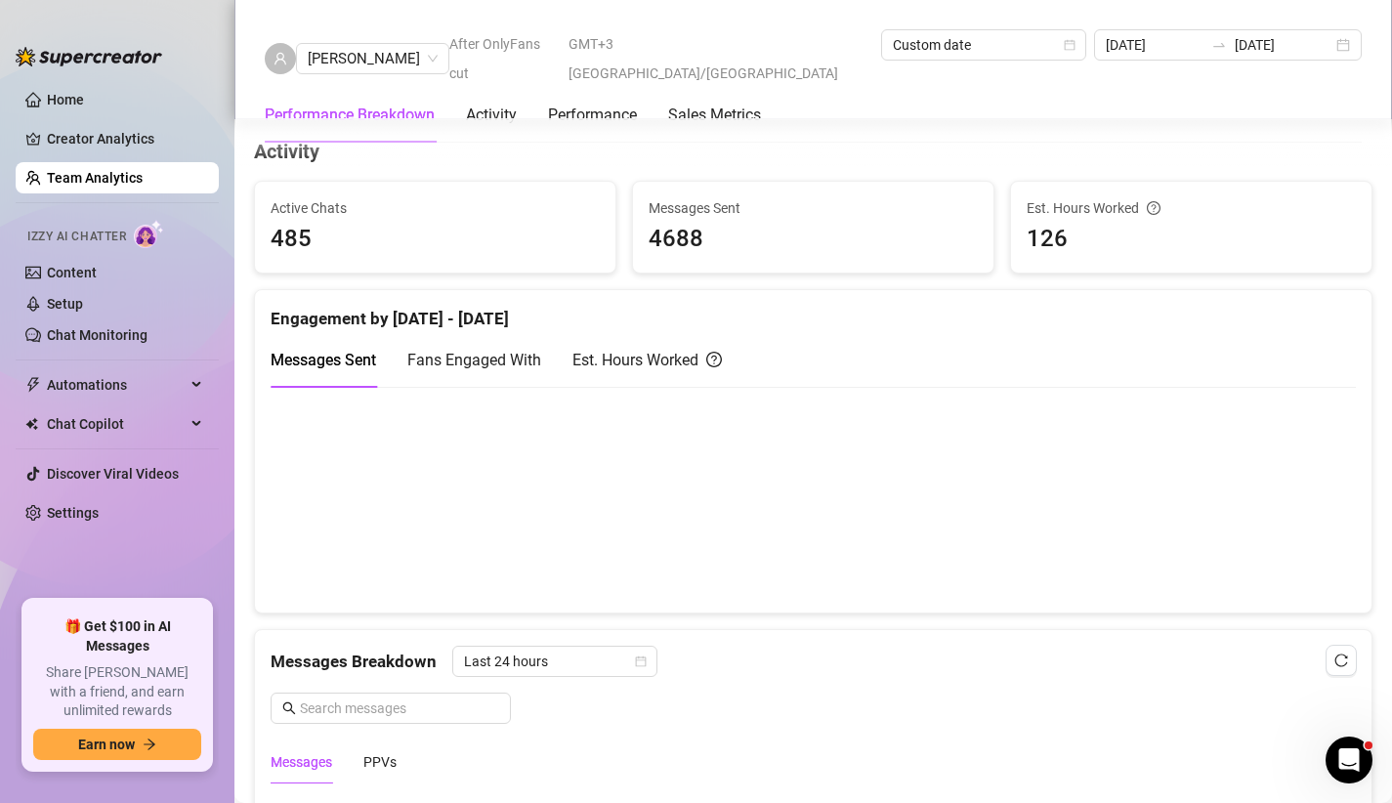
scroll to position [0, 0]
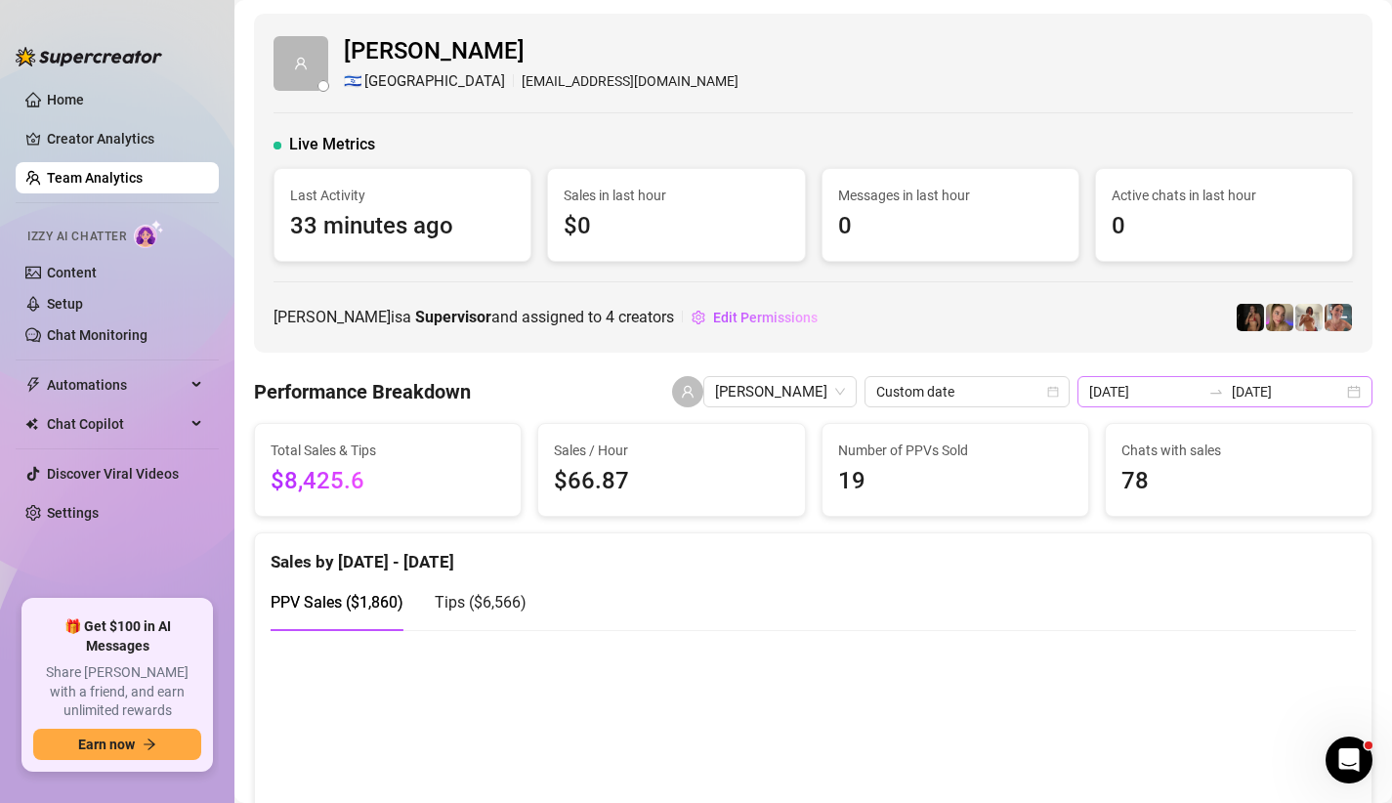
click at [1228, 380] on div "[DATE] [DATE]" at bounding box center [1225, 391] width 295 height 31
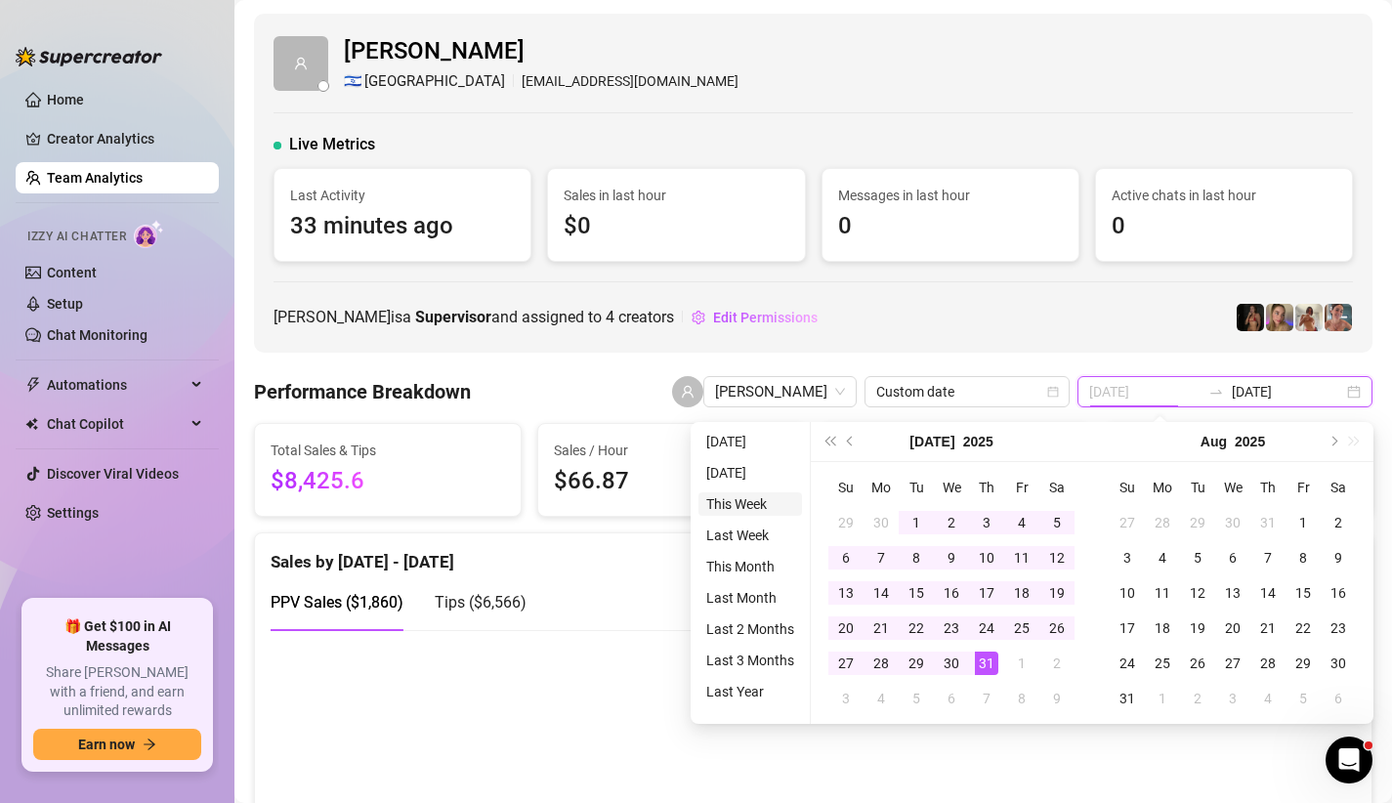
type input "[DATE]"
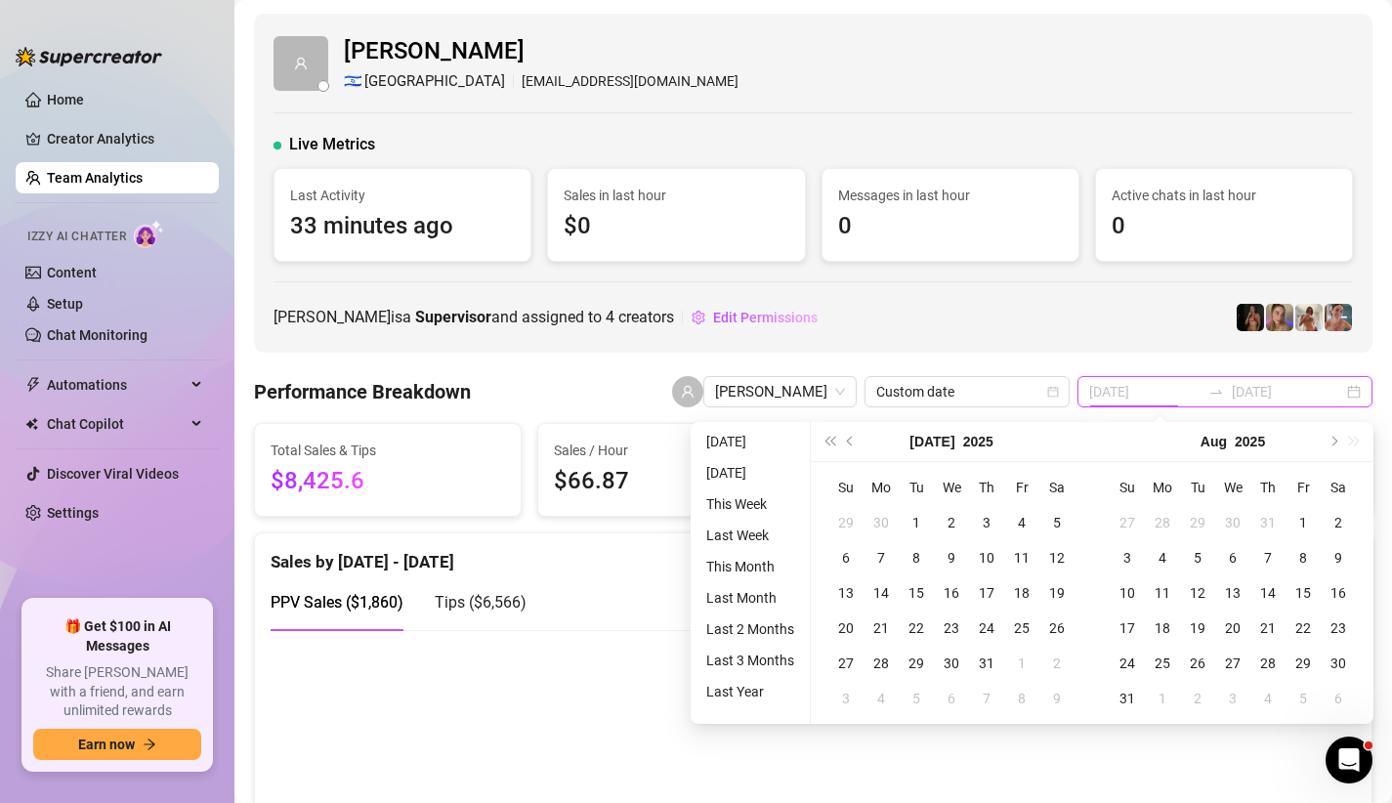
type input "[DATE]"
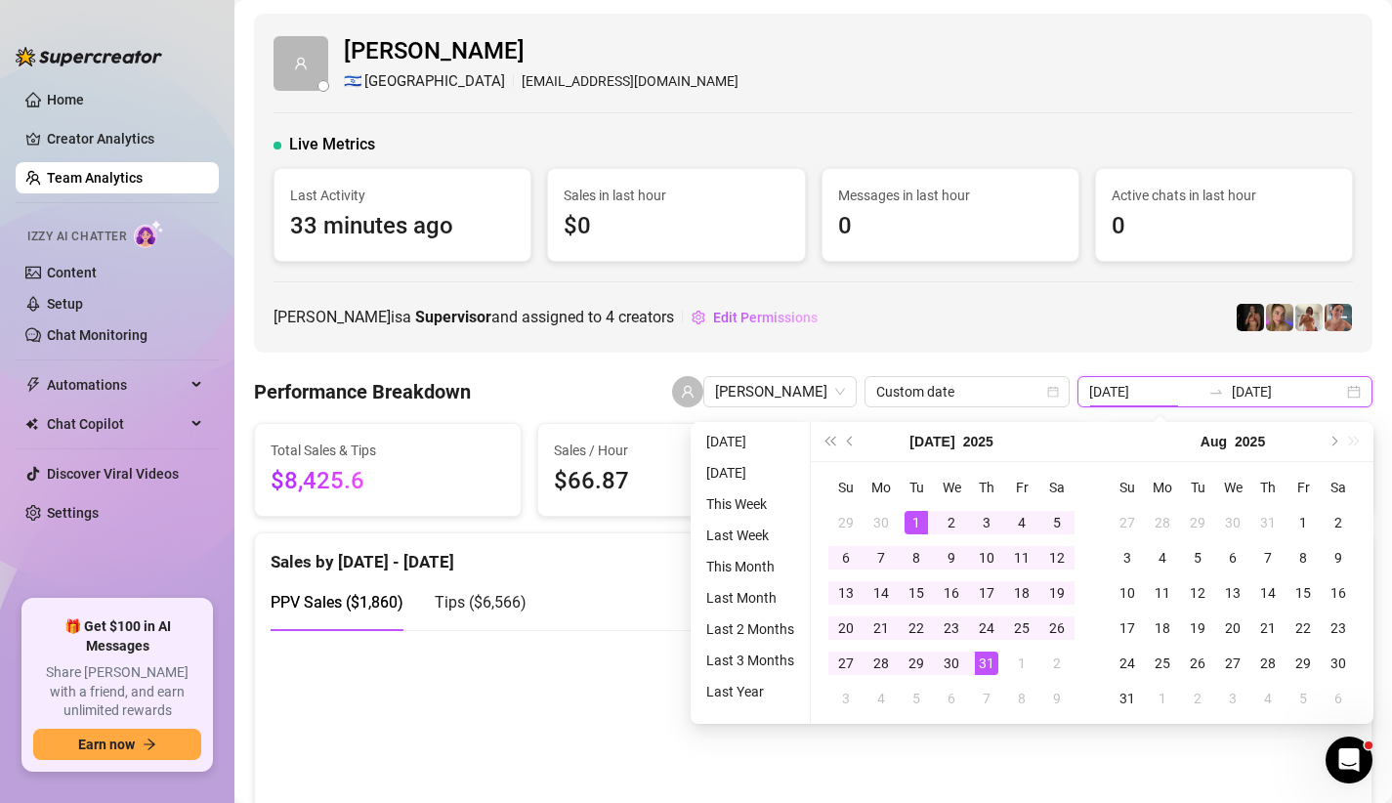
type input "[DATE]"
click at [854, 443] on button "Previous month (PageUp)" at bounding box center [850, 441] width 21 height 39
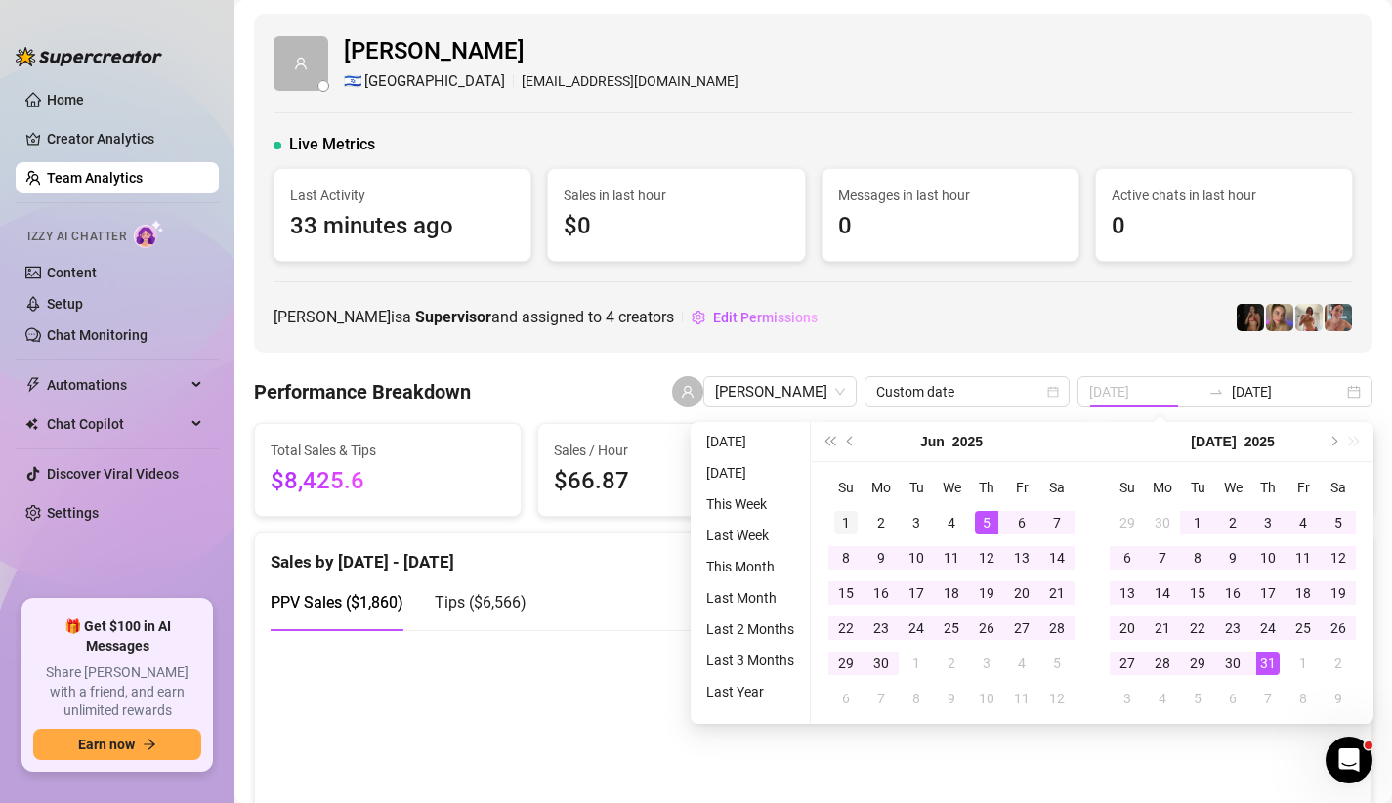
type input "[DATE]"
click at [852, 513] on div "1" at bounding box center [845, 522] width 23 height 23
type input "[DATE]"
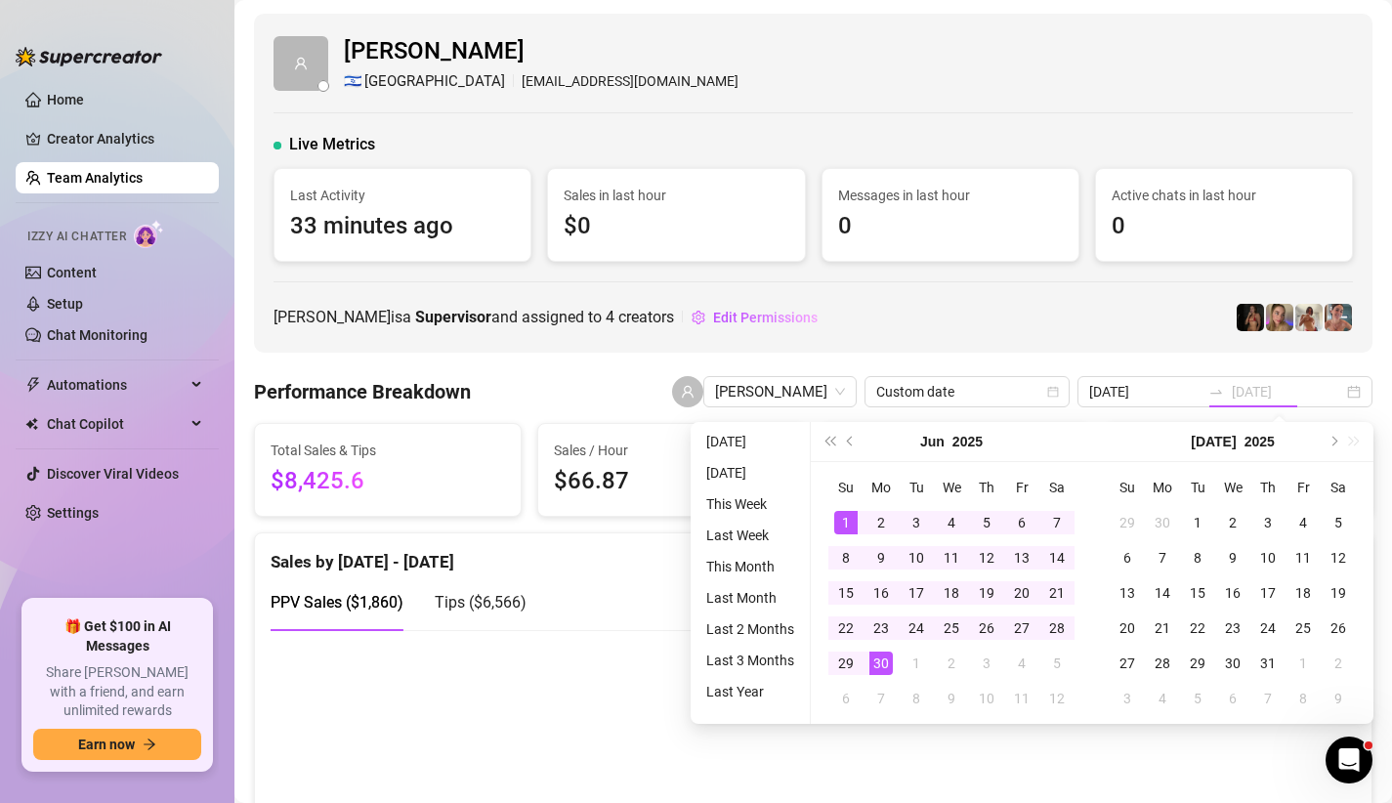
click at [873, 655] on div "30" at bounding box center [881, 663] width 23 height 23
type input "[DATE]"
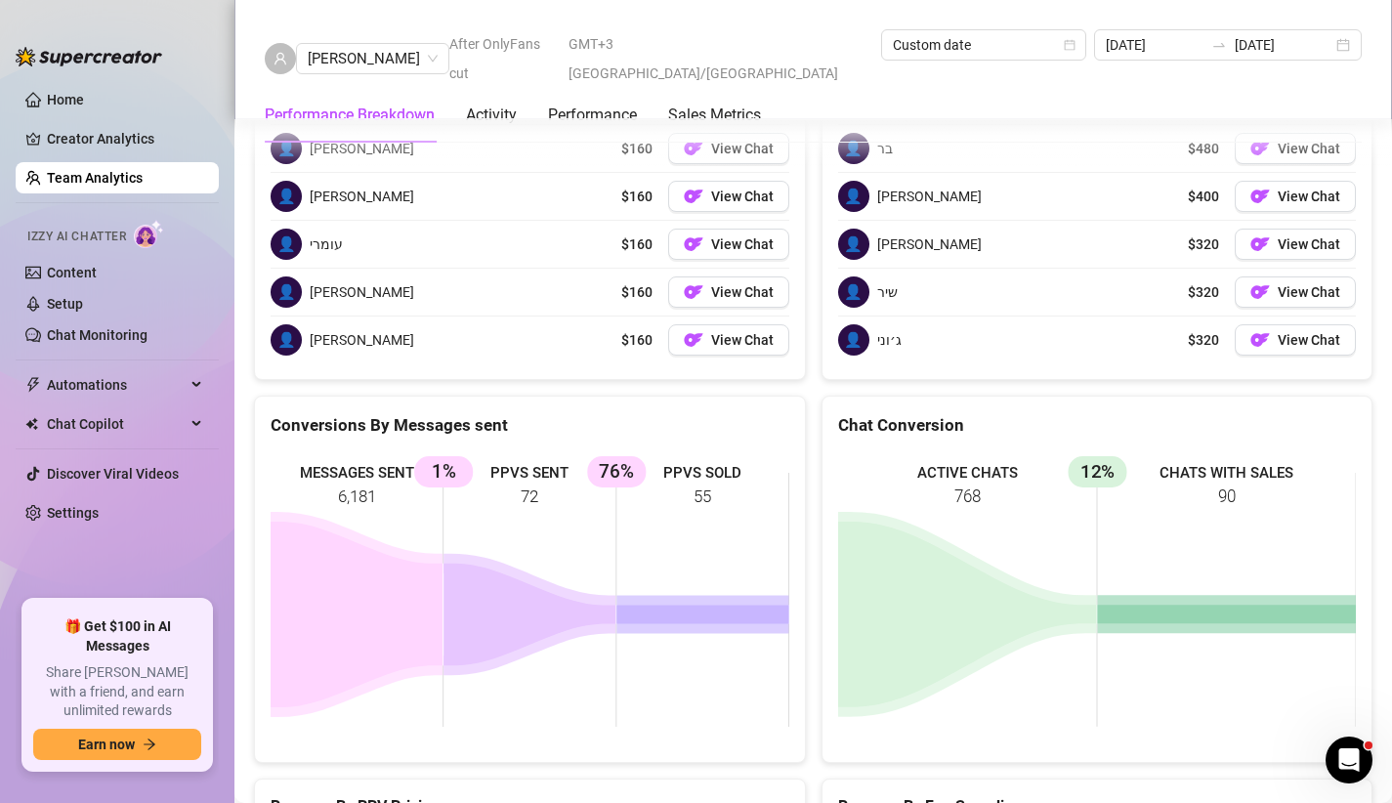
scroll to position [2231, 0]
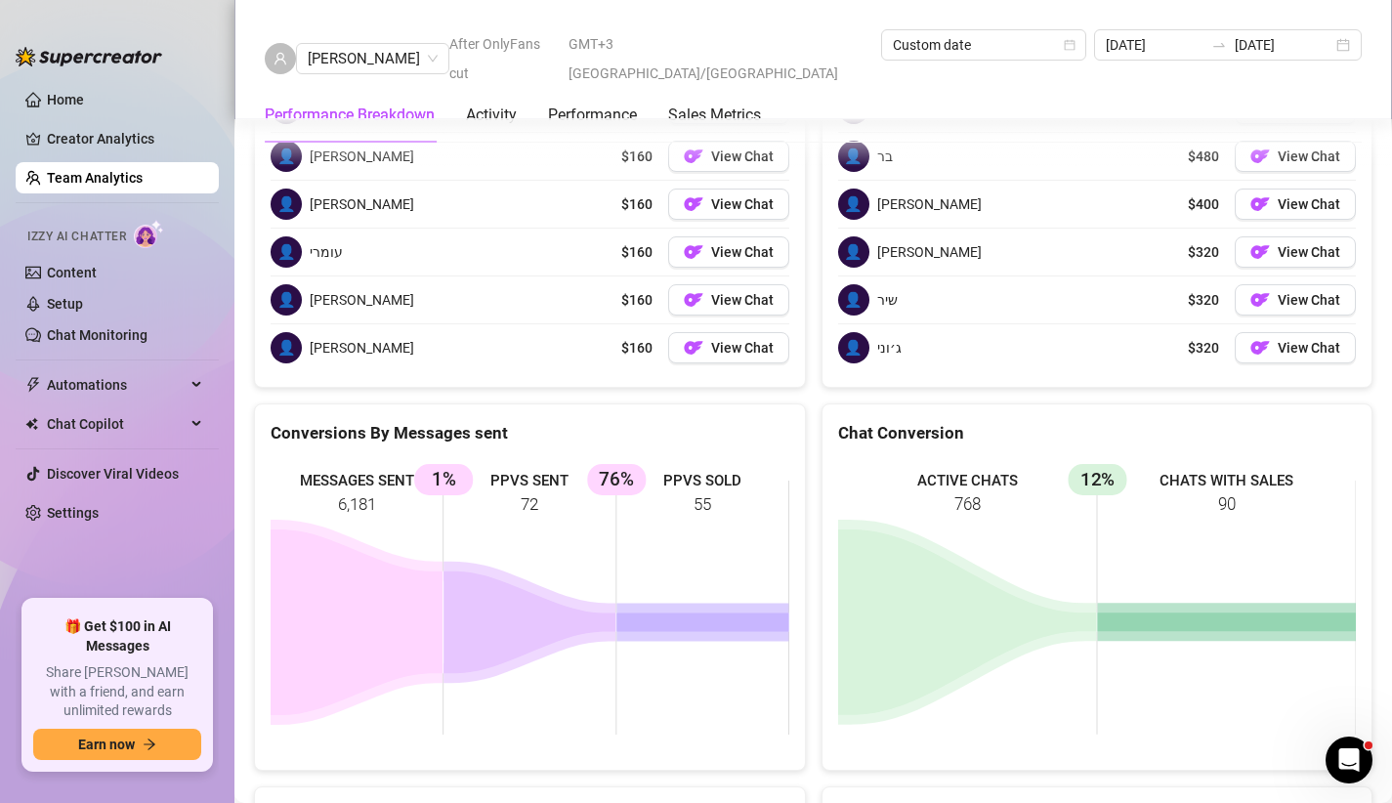
click at [656, 562] on rect at bounding box center [530, 607] width 519 height 293
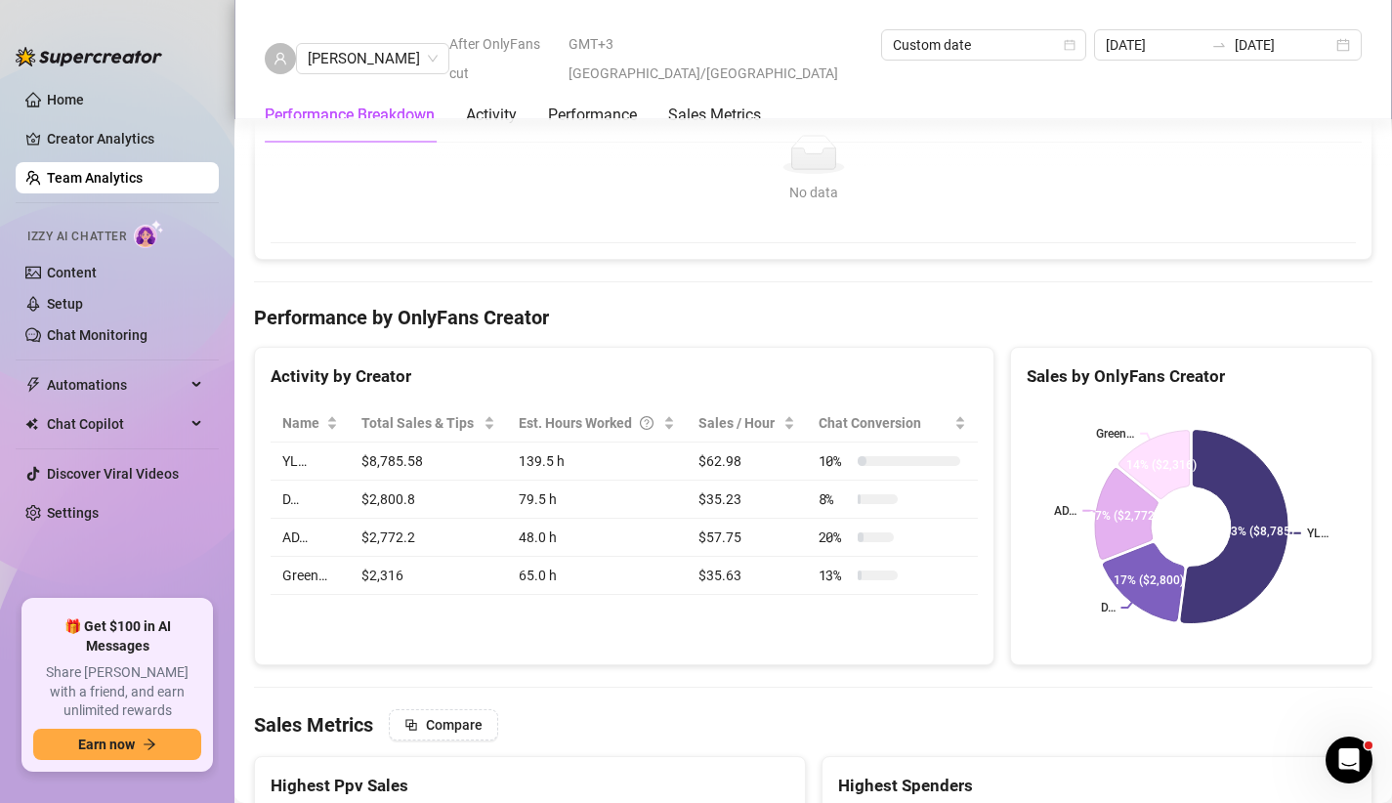
scroll to position [1505, 0]
